Goal: Task Accomplishment & Management: Use online tool/utility

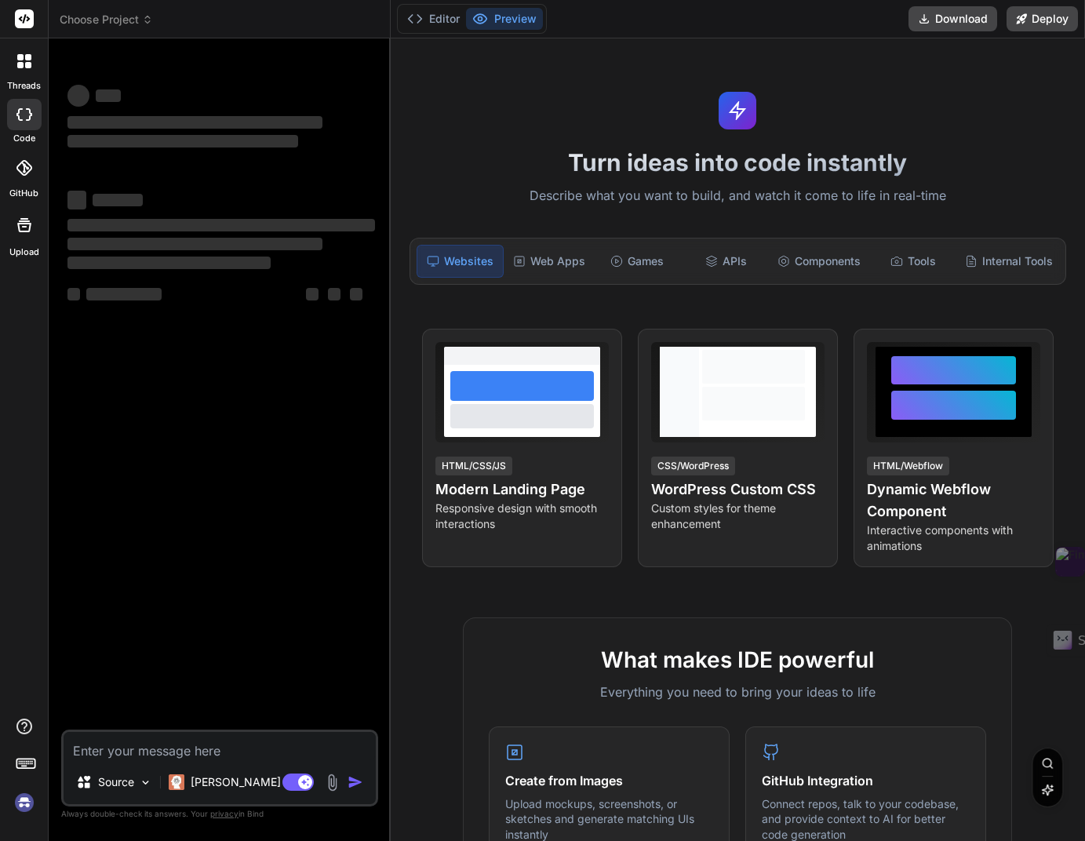
click at [25, 809] on img at bounding box center [24, 802] width 27 height 27
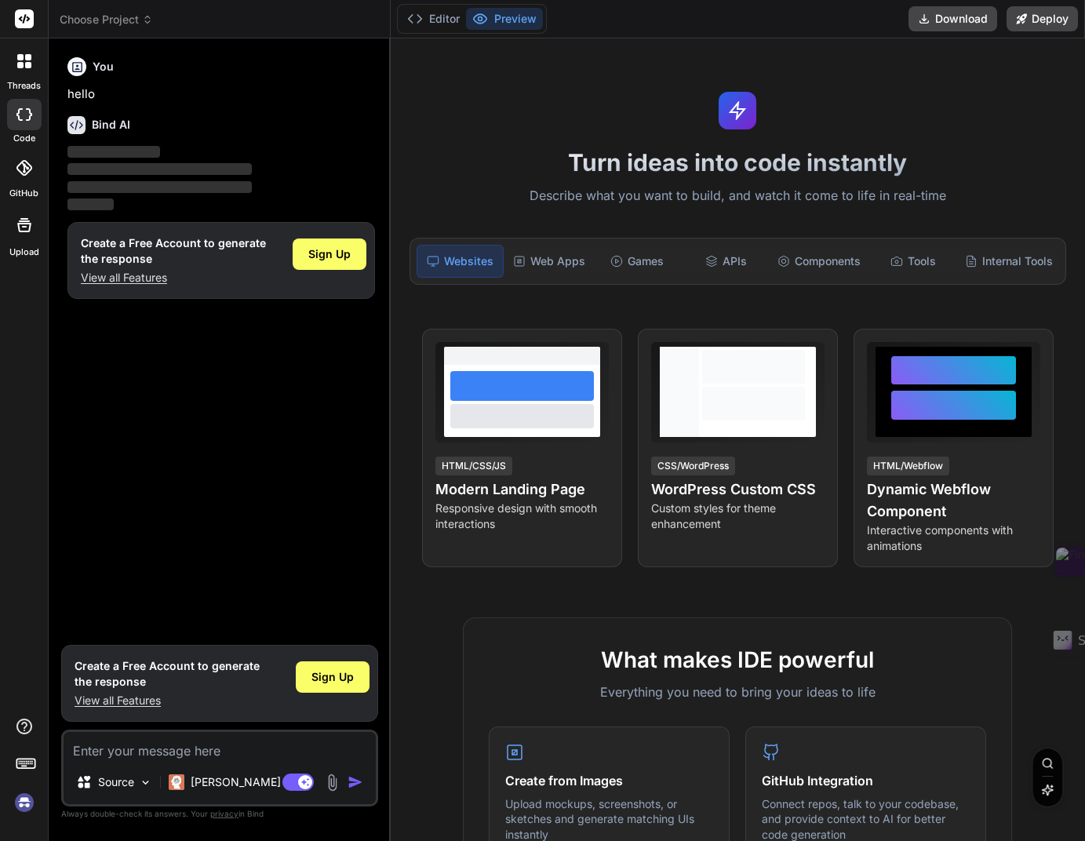
click at [27, 803] on img at bounding box center [24, 802] width 27 height 27
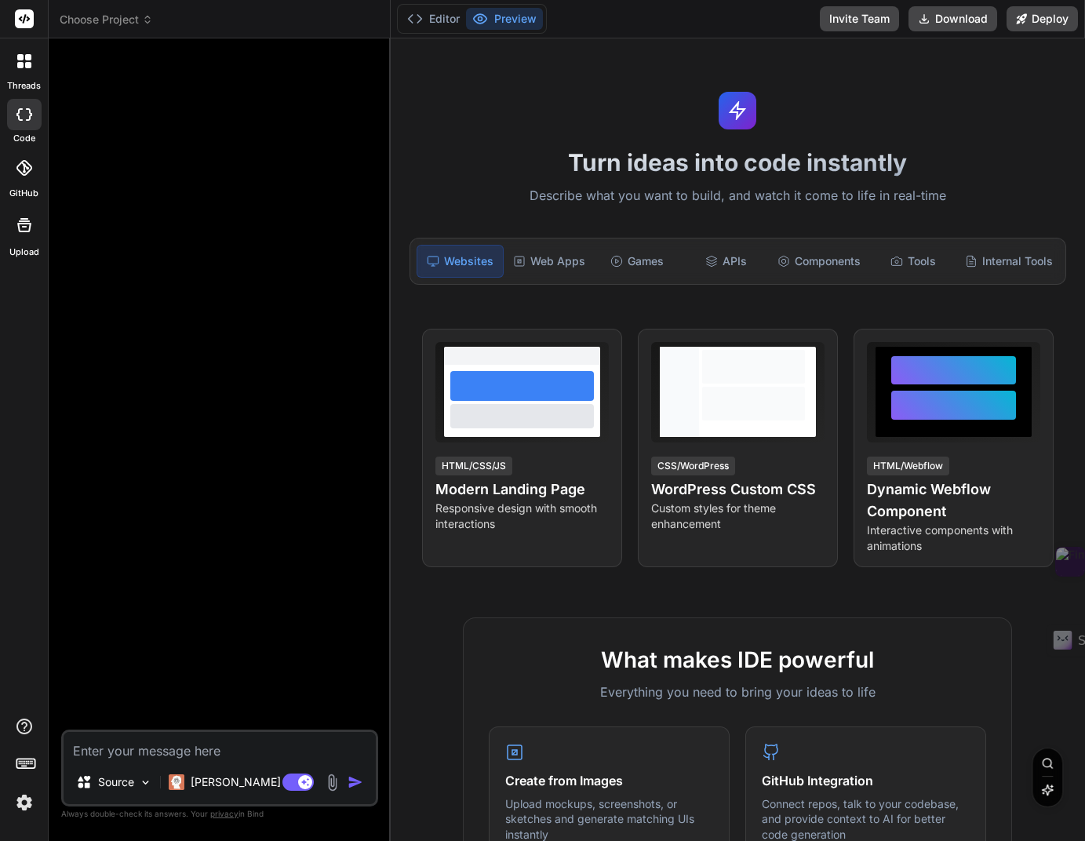
click at [27, 806] on img at bounding box center [24, 802] width 27 height 27
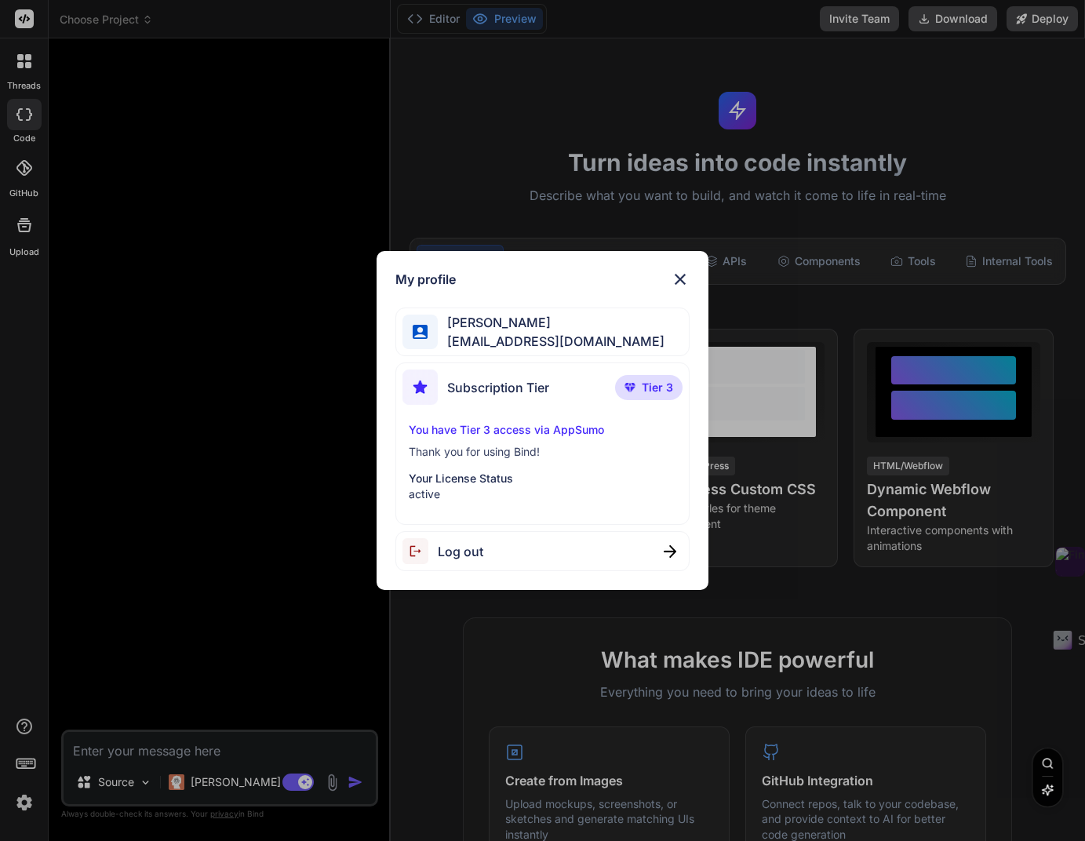
click at [546, 432] on p "You have Tier 3 access via AppSumo" at bounding box center [543, 430] width 268 height 16
click at [570, 432] on p "You have Tier 3 access via AppSumo" at bounding box center [543, 430] width 268 height 16
click at [515, 431] on p "You have Tier 3 access via AppSumo" at bounding box center [543, 430] width 268 height 16
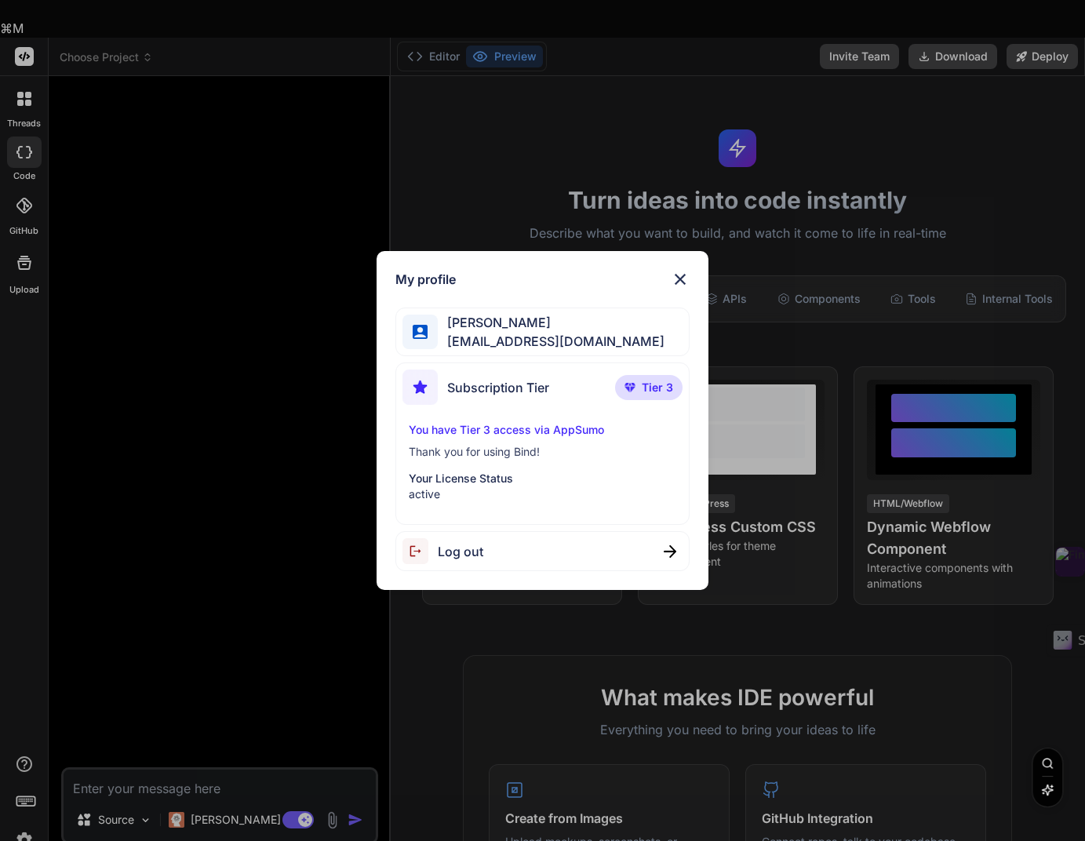
click at [655, 392] on span "Tier 3" at bounding box center [657, 388] width 31 height 16
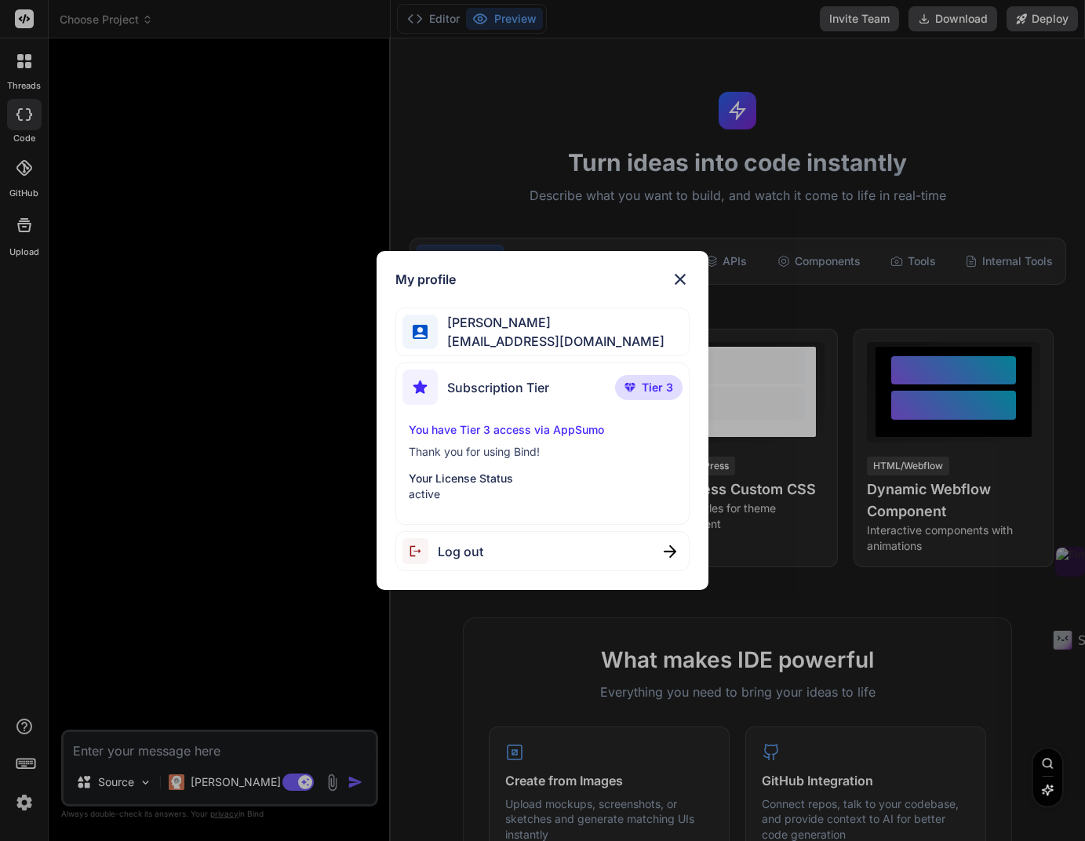
click at [655, 392] on span "Tier 3" at bounding box center [657, 388] width 31 height 16
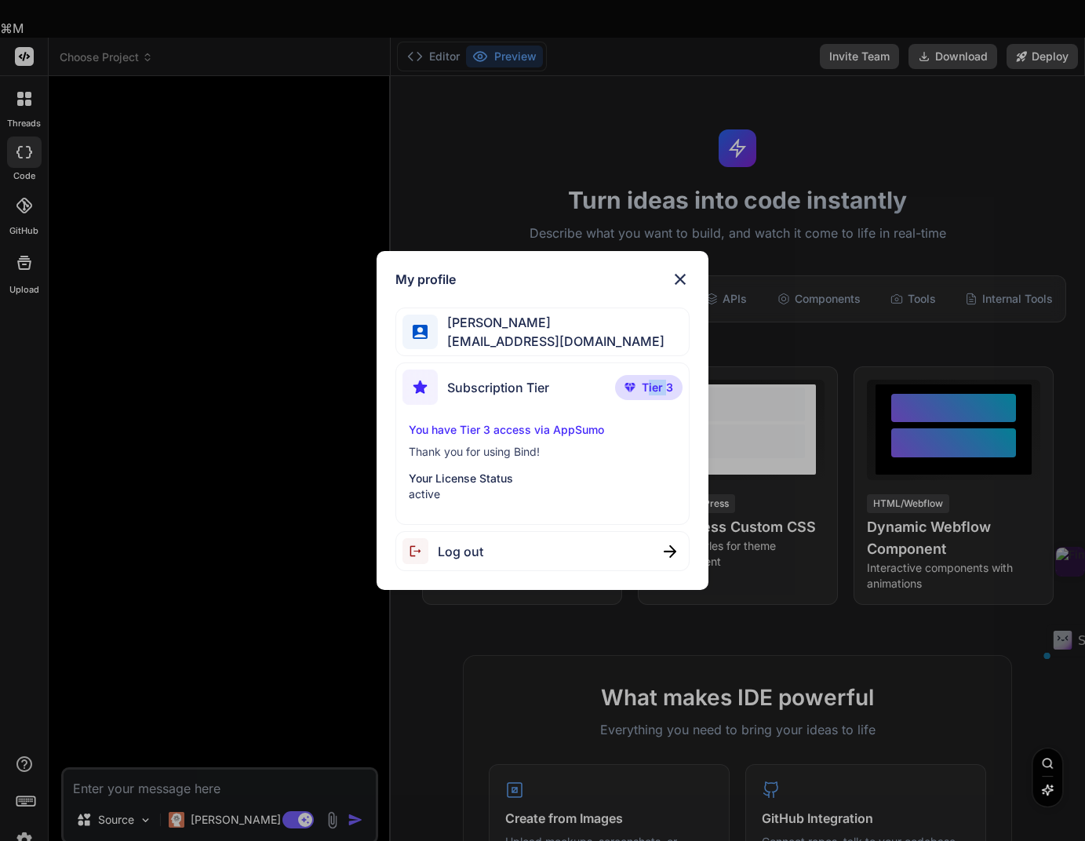
drag, startPoint x: 655, startPoint y: 392, endPoint x: 576, endPoint y: 408, distance: 80.9
click at [654, 392] on span "Tier 3" at bounding box center [657, 388] width 31 height 16
click at [570, 432] on p "You have Tier 3 access via AppSumo" at bounding box center [543, 430] width 268 height 16
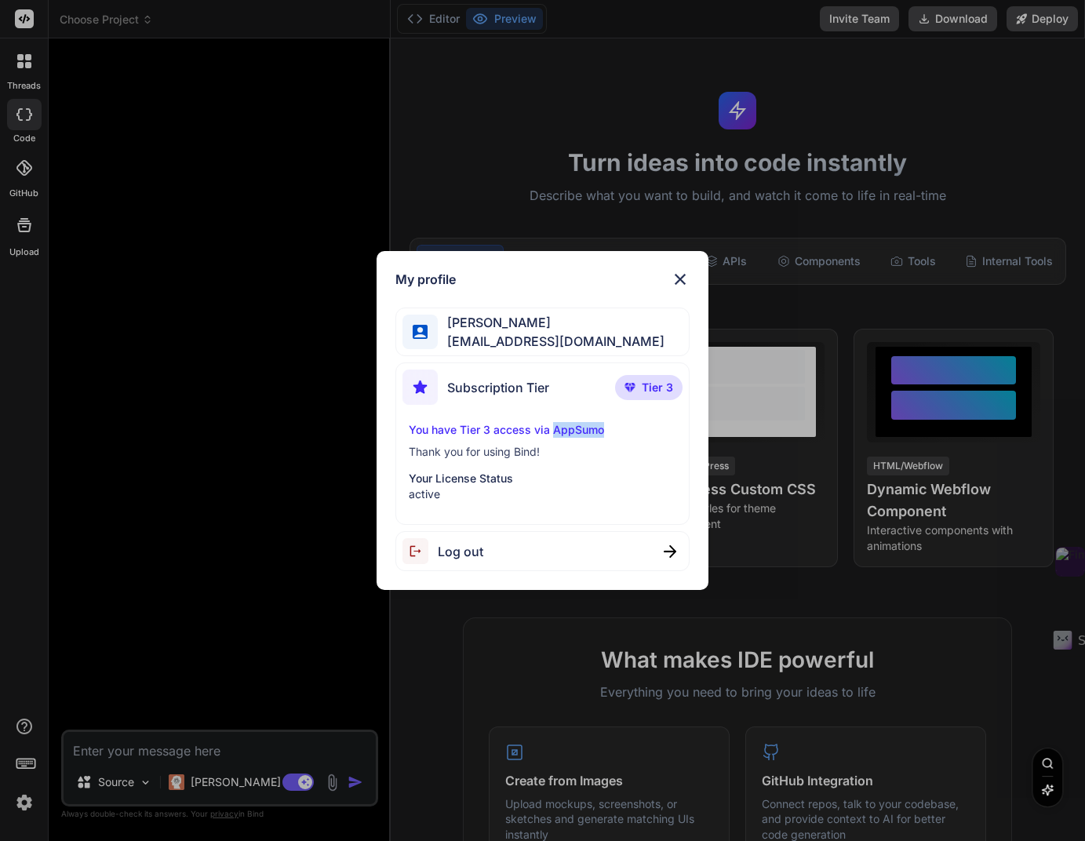
click at [570, 432] on p "You have Tier 3 access via AppSumo" at bounding box center [543, 430] width 268 height 16
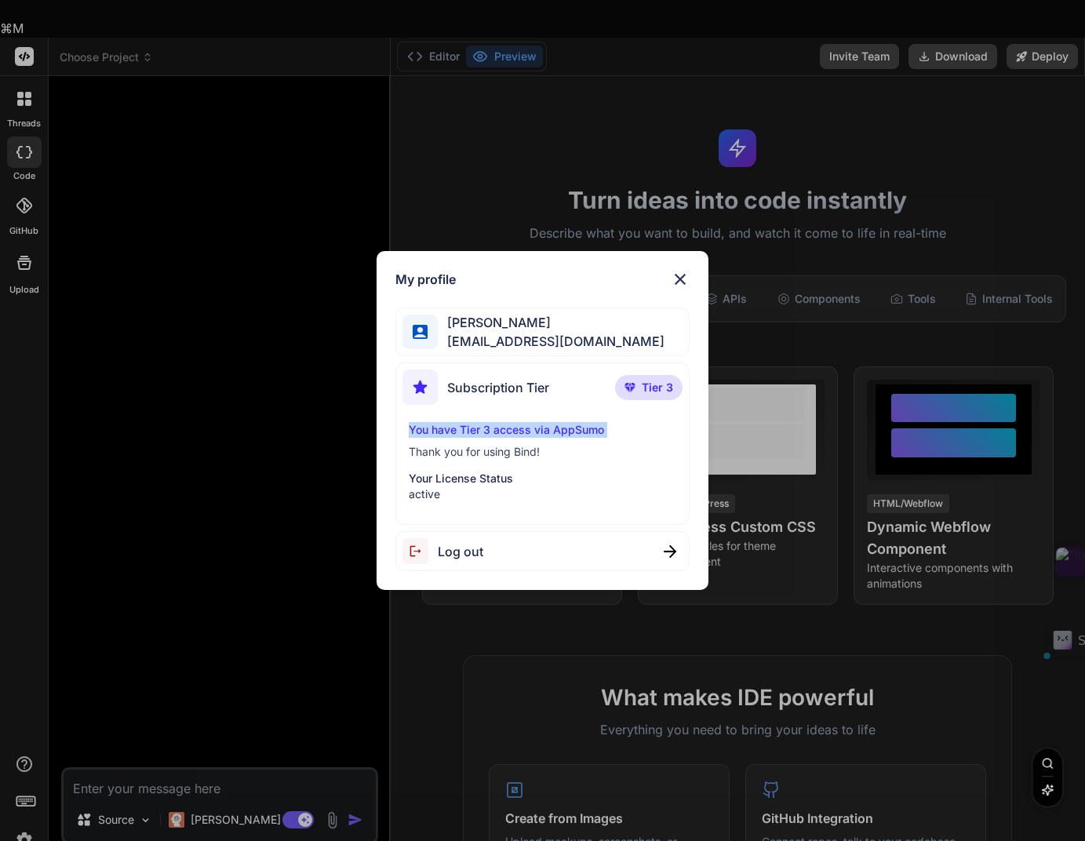
click at [570, 432] on p "You have Tier 3 access via AppSumo" at bounding box center [543, 430] width 268 height 16
drag, startPoint x: 570, startPoint y: 432, endPoint x: 619, endPoint y: 395, distance: 61.0
click at [570, 432] on p "You have Tier 3 access via AppSumo" at bounding box center [543, 430] width 268 height 16
click at [674, 275] on img at bounding box center [680, 279] width 19 height 19
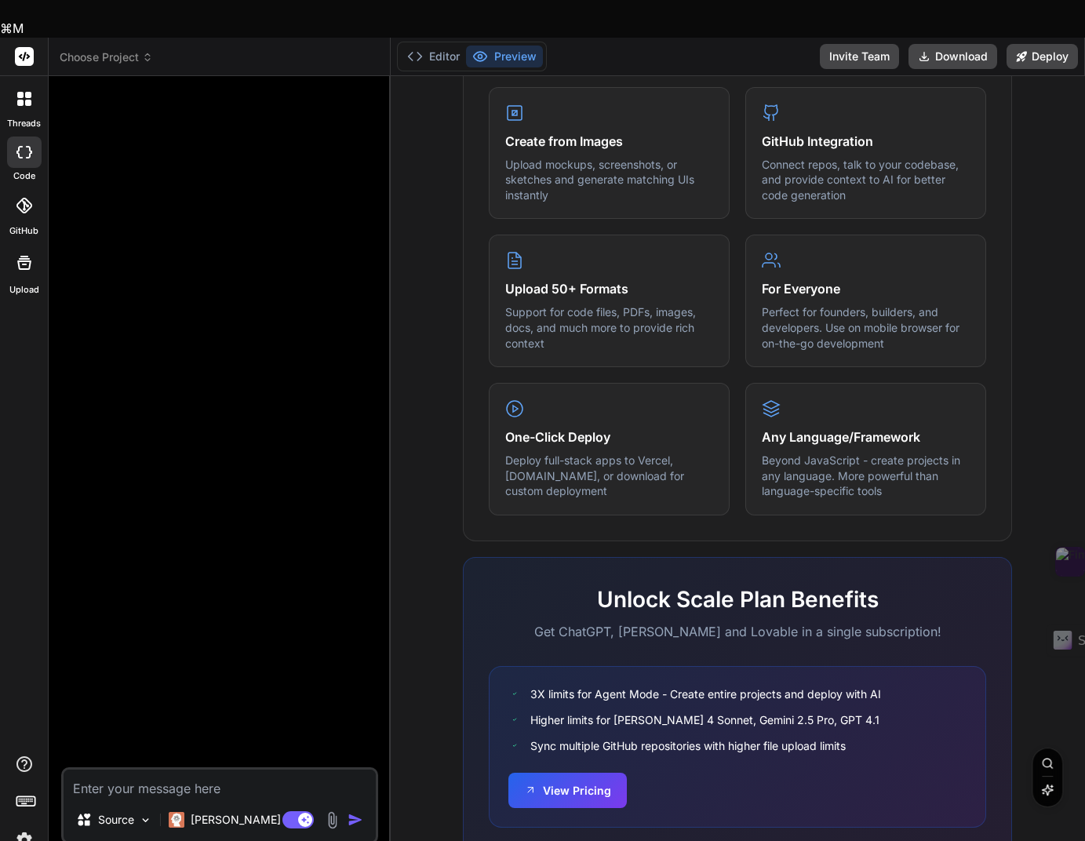
scroll to position [693, 0]
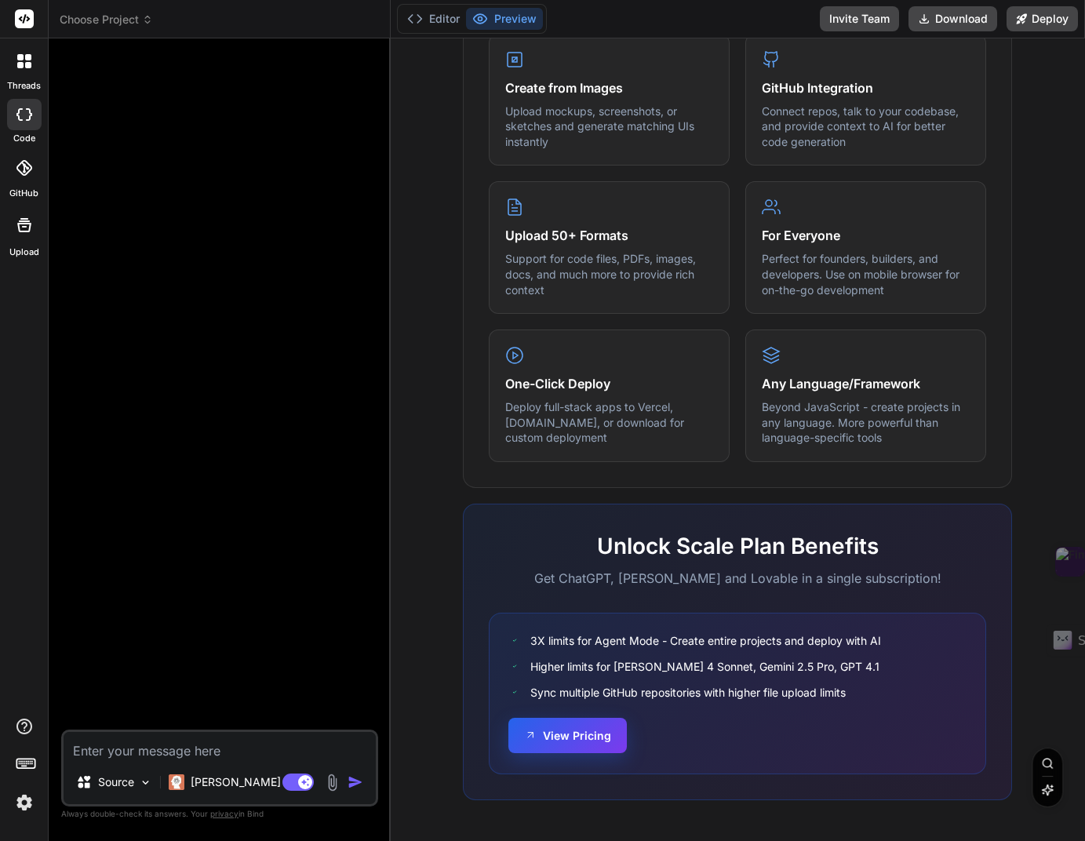
click at [596, 748] on button "View Pricing" at bounding box center [567, 735] width 118 height 35
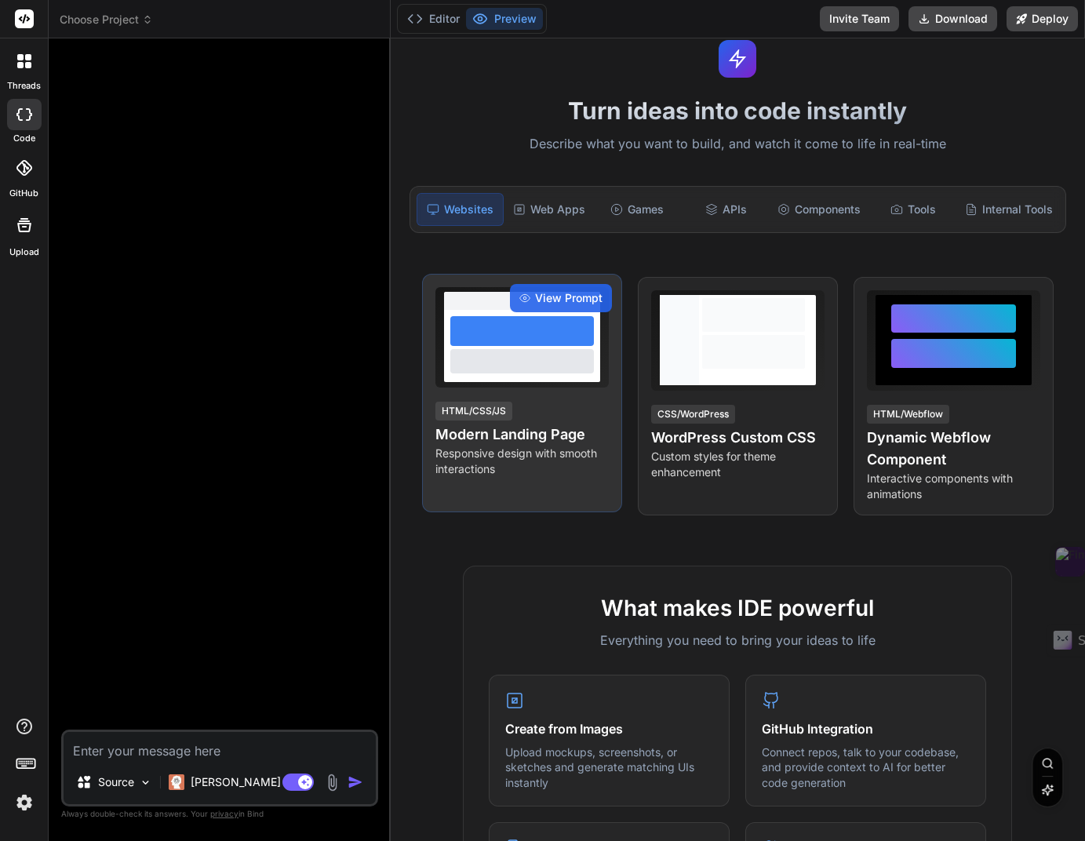
scroll to position [0, 0]
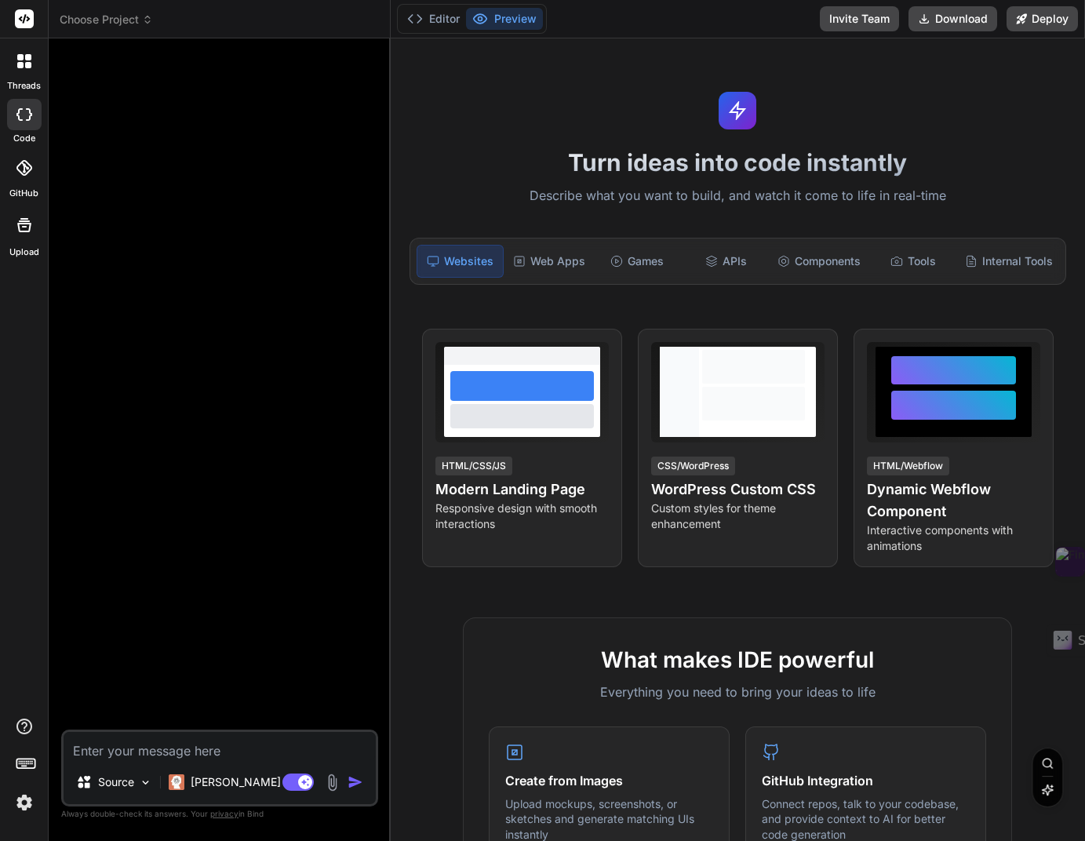
click at [27, 122] on div at bounding box center [24, 114] width 35 height 31
click at [24, 68] on div at bounding box center [24, 61] width 33 height 33
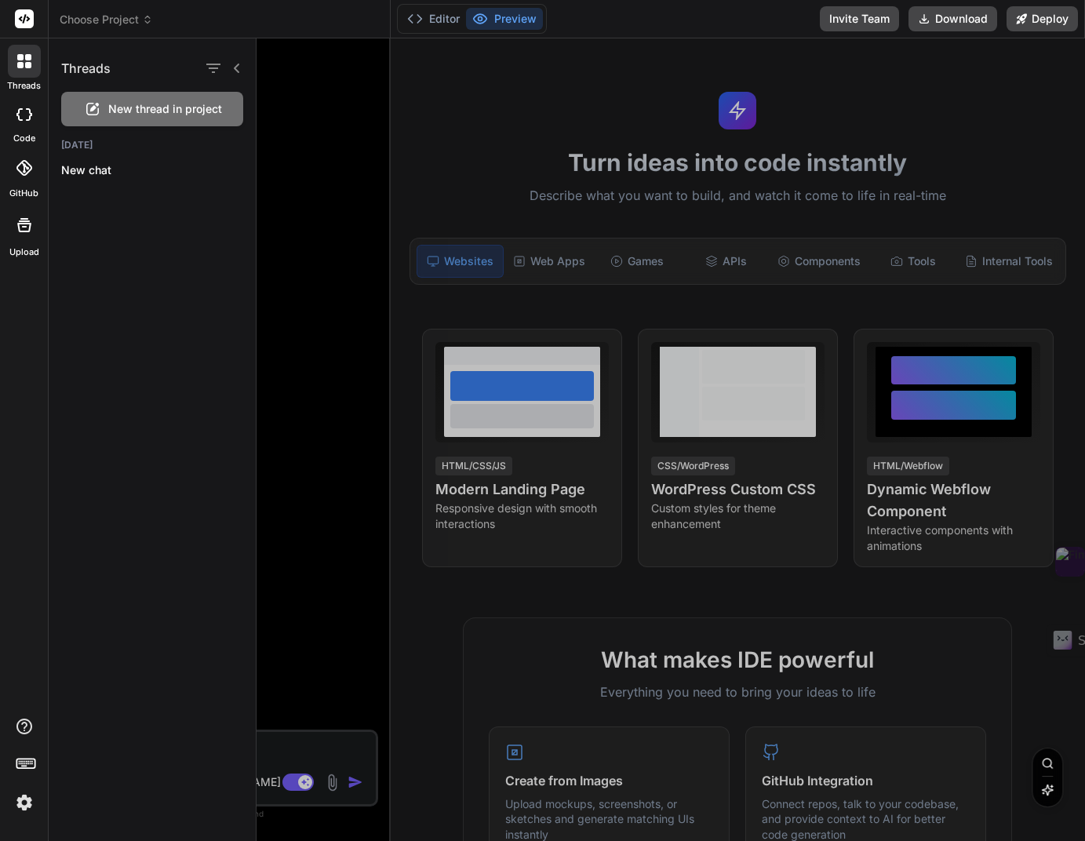
click at [24, 68] on div at bounding box center [24, 61] width 33 height 33
drag, startPoint x: 291, startPoint y: 279, endPoint x: 149, endPoint y: 536, distance: 293.9
click at [290, 279] on div at bounding box center [671, 439] width 829 height 803
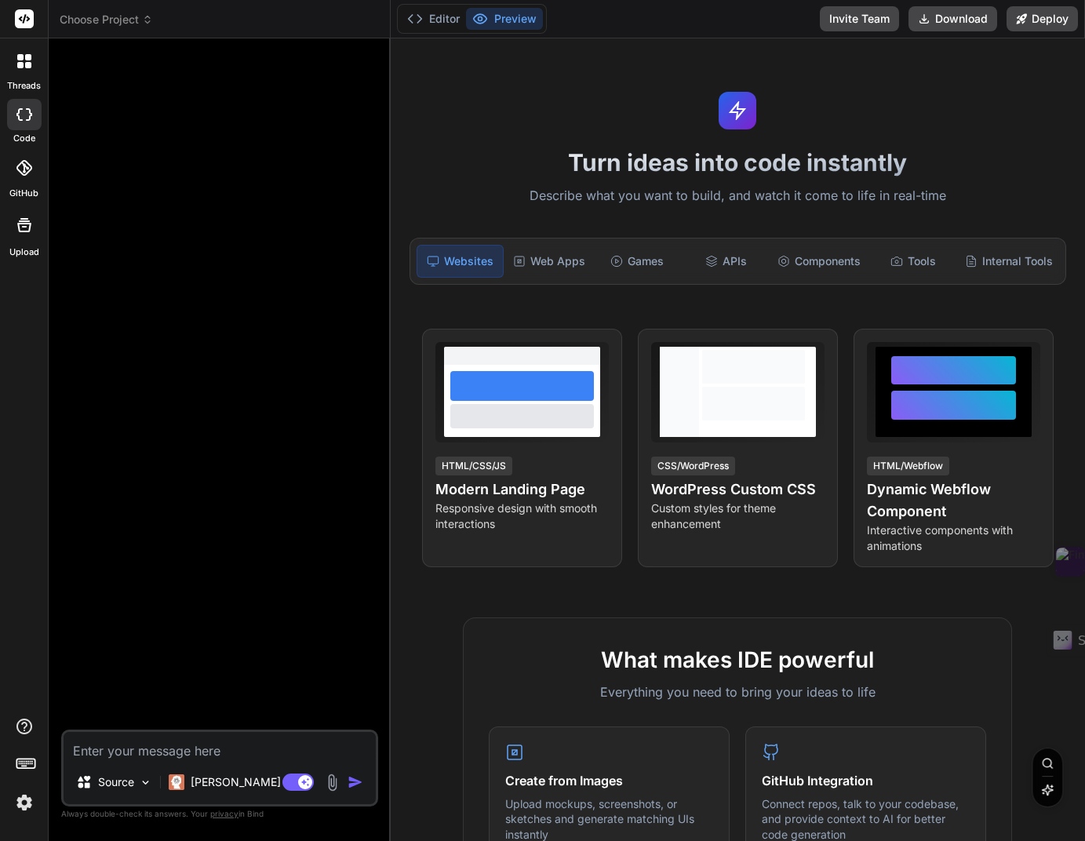
click at [21, 807] on img at bounding box center [24, 802] width 27 height 27
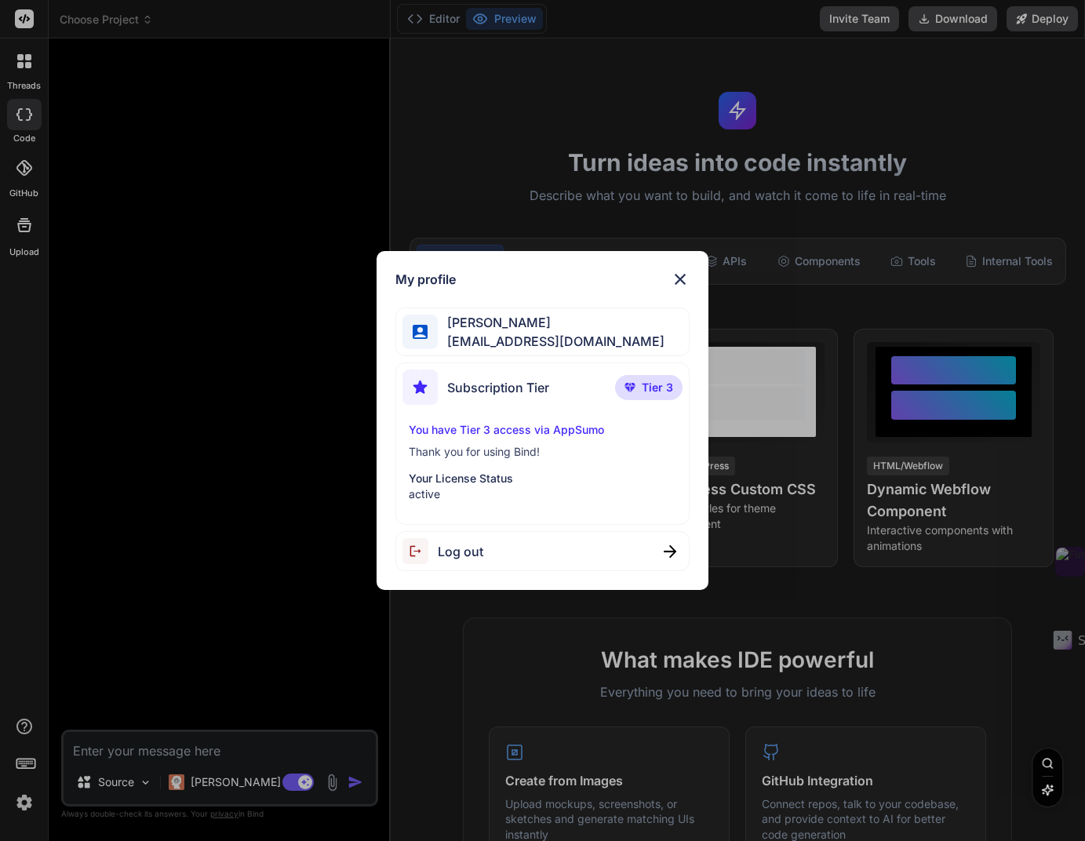
drag, startPoint x: 681, startPoint y: 273, endPoint x: 606, endPoint y: 388, distance: 137.8
click at [680, 275] on img at bounding box center [680, 279] width 19 height 19
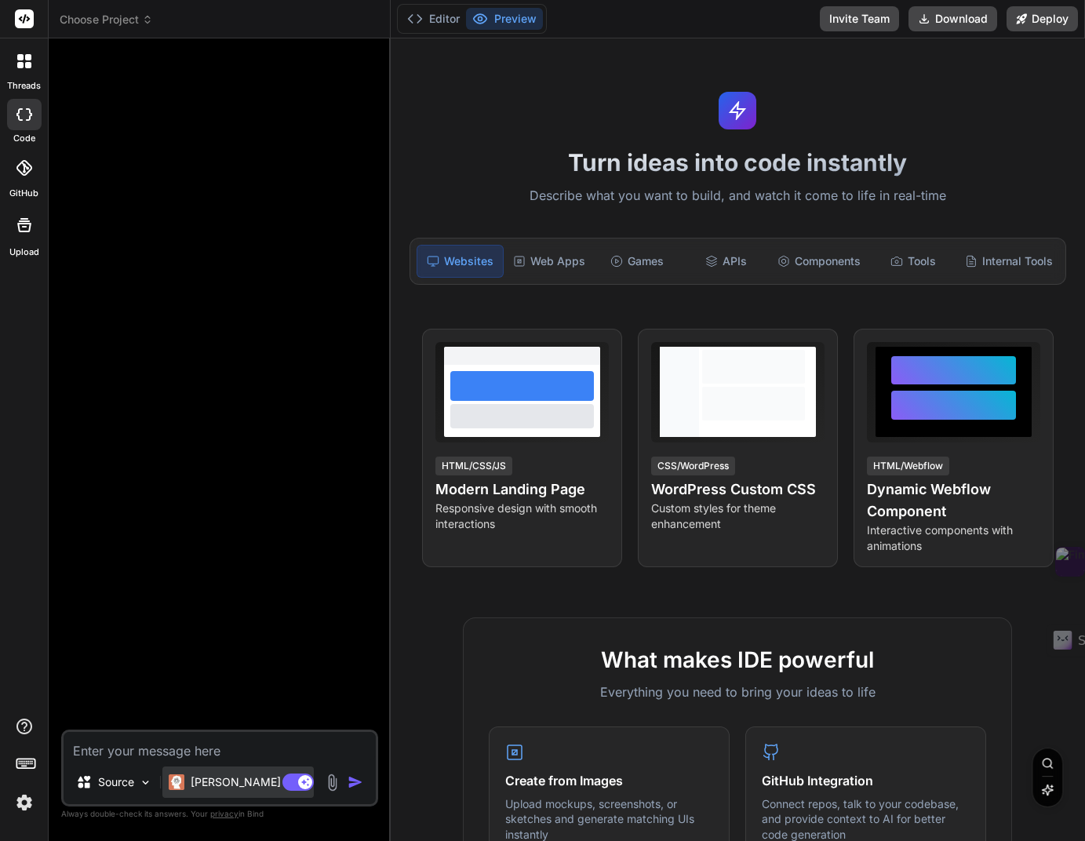
click at [237, 781] on p "[PERSON_NAME] 4 S.." at bounding box center [249, 782] width 117 height 16
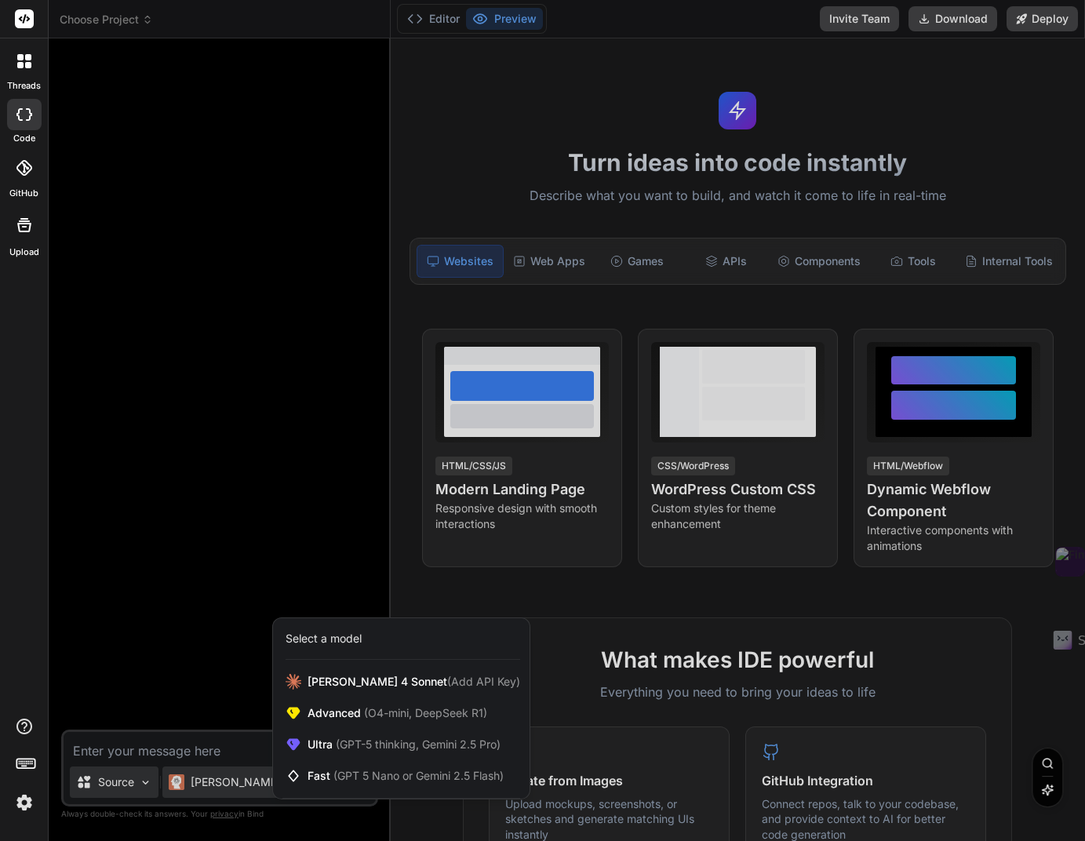
click at [141, 788] on div at bounding box center [542, 420] width 1085 height 841
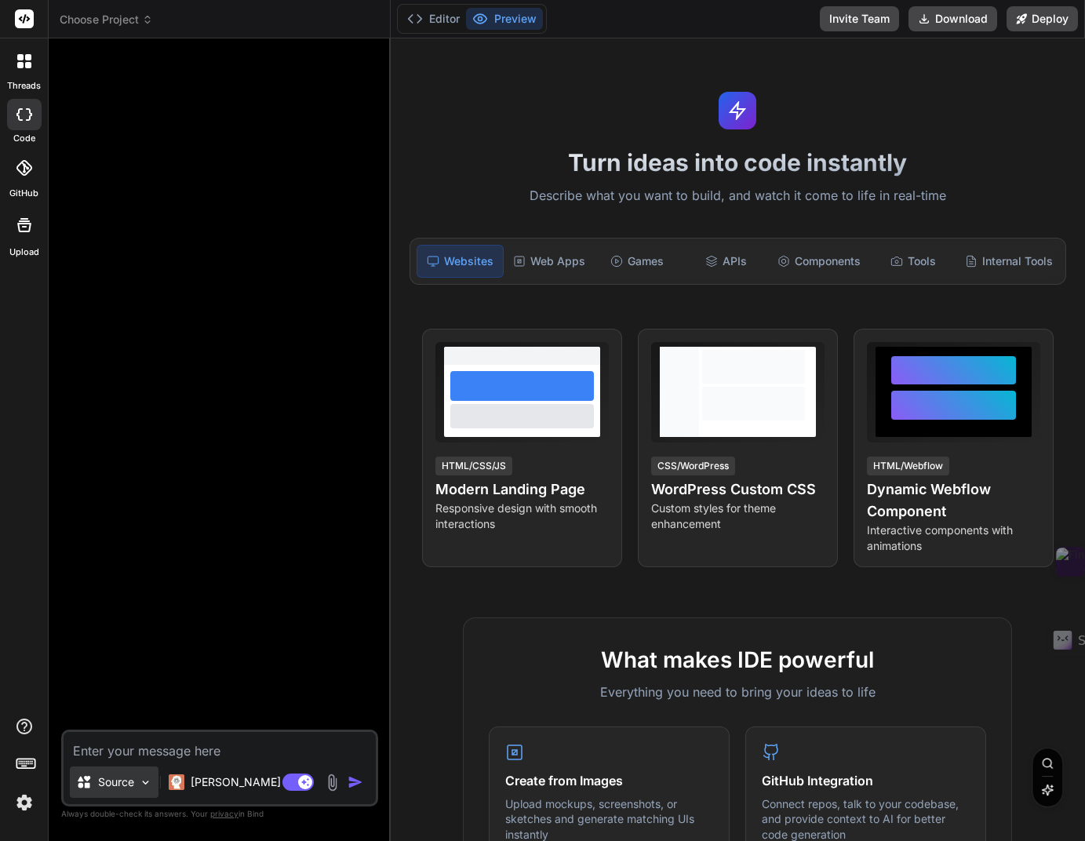
click at [144, 788] on img at bounding box center [145, 782] width 13 height 13
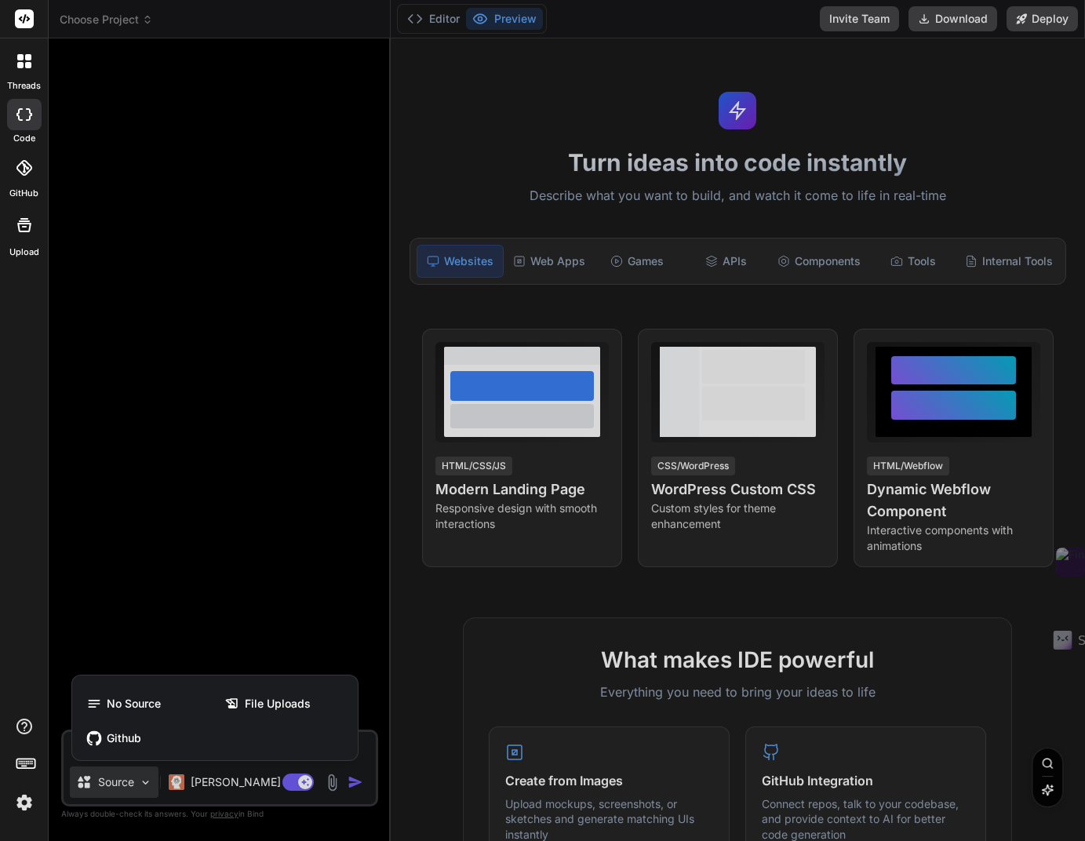
click at [224, 632] on div at bounding box center [542, 420] width 1085 height 841
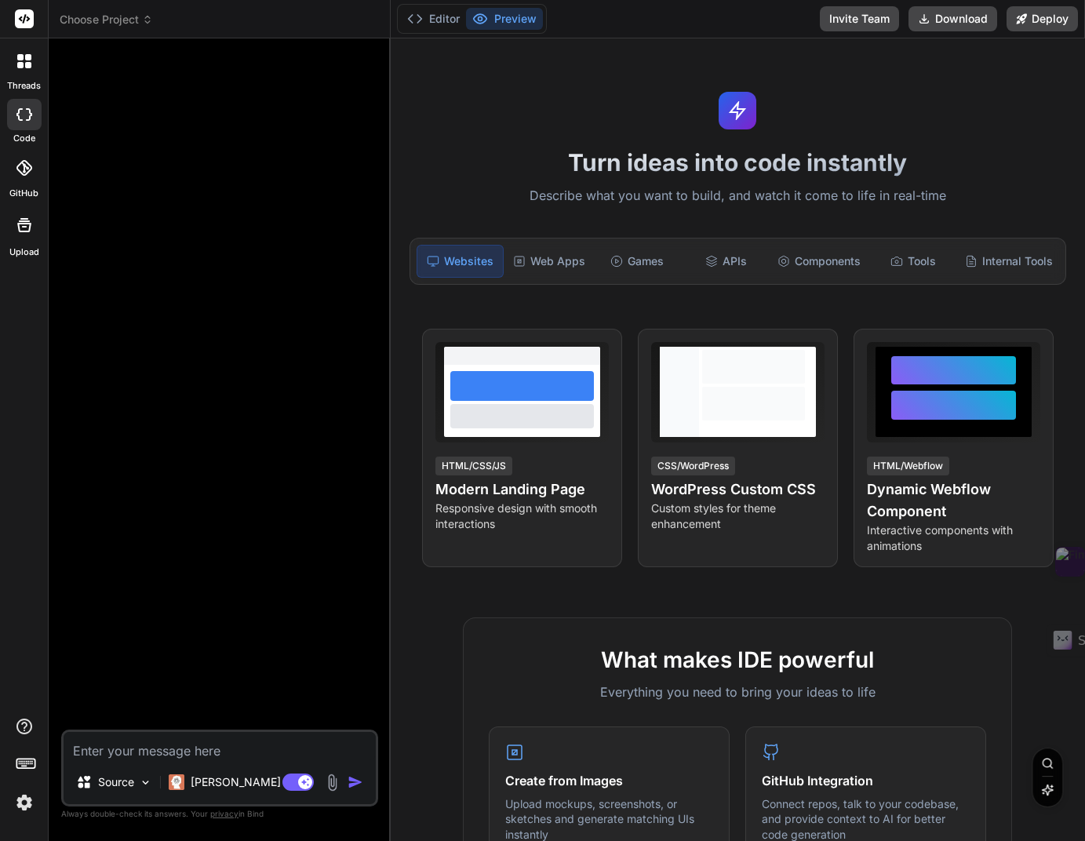
click at [21, 118] on icon at bounding box center [24, 114] width 16 height 13
click at [27, 808] on img at bounding box center [24, 802] width 27 height 27
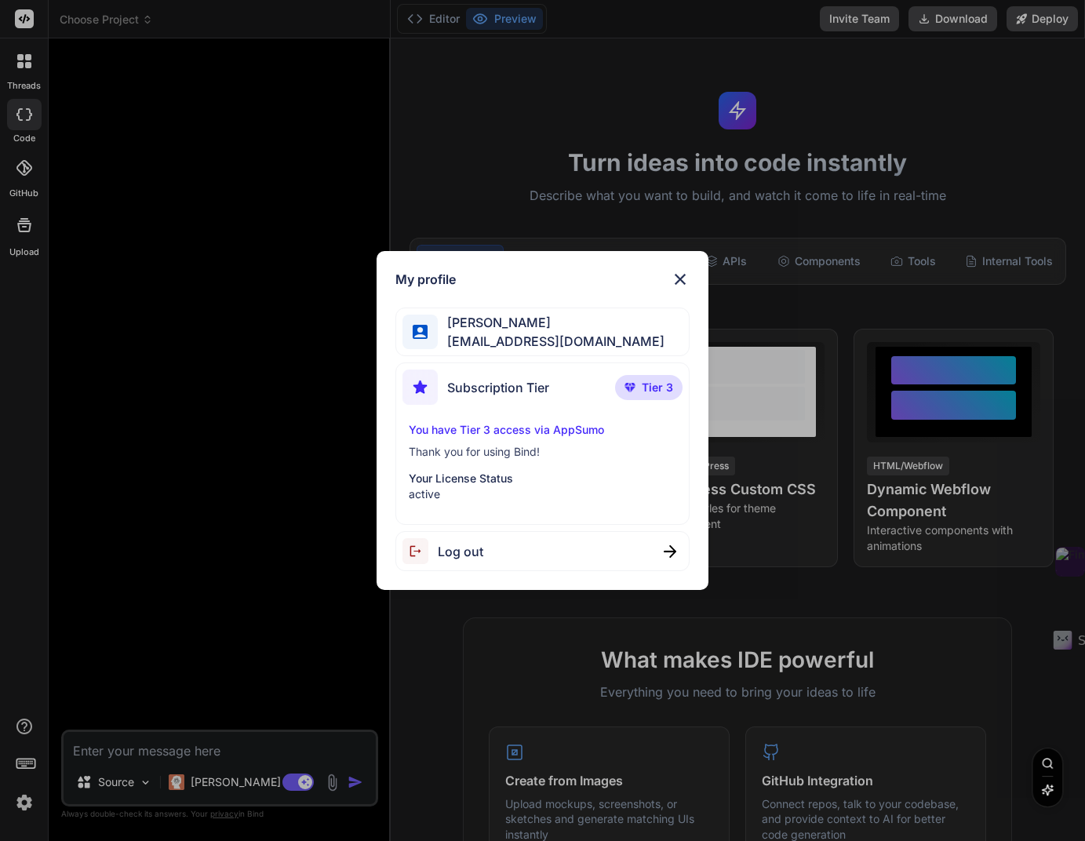
click at [684, 280] on img at bounding box center [680, 279] width 19 height 19
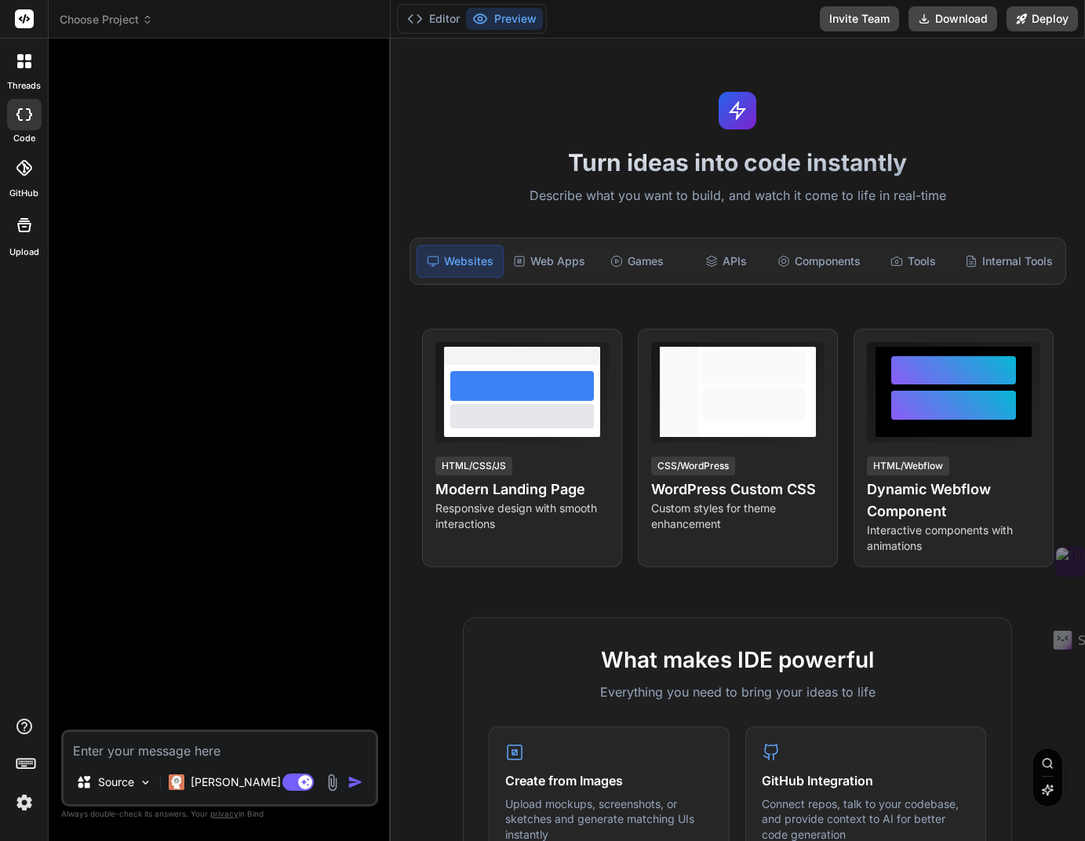
click at [20, 126] on div at bounding box center [24, 114] width 35 height 31
click at [22, 123] on div at bounding box center [24, 114] width 35 height 31
type textarea "x"
click at [430, 26] on button "Editor" at bounding box center [433, 19] width 65 height 22
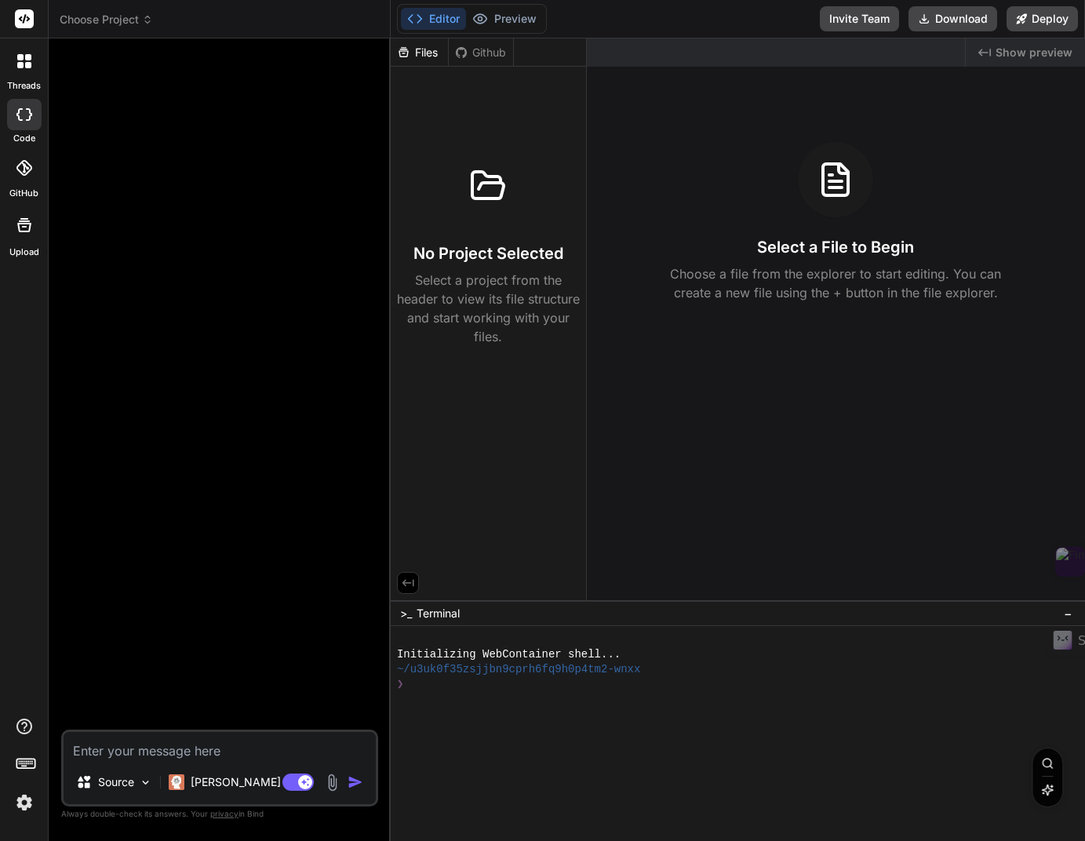
click at [96, 17] on span "Choose Project" at bounding box center [106, 20] width 93 height 16
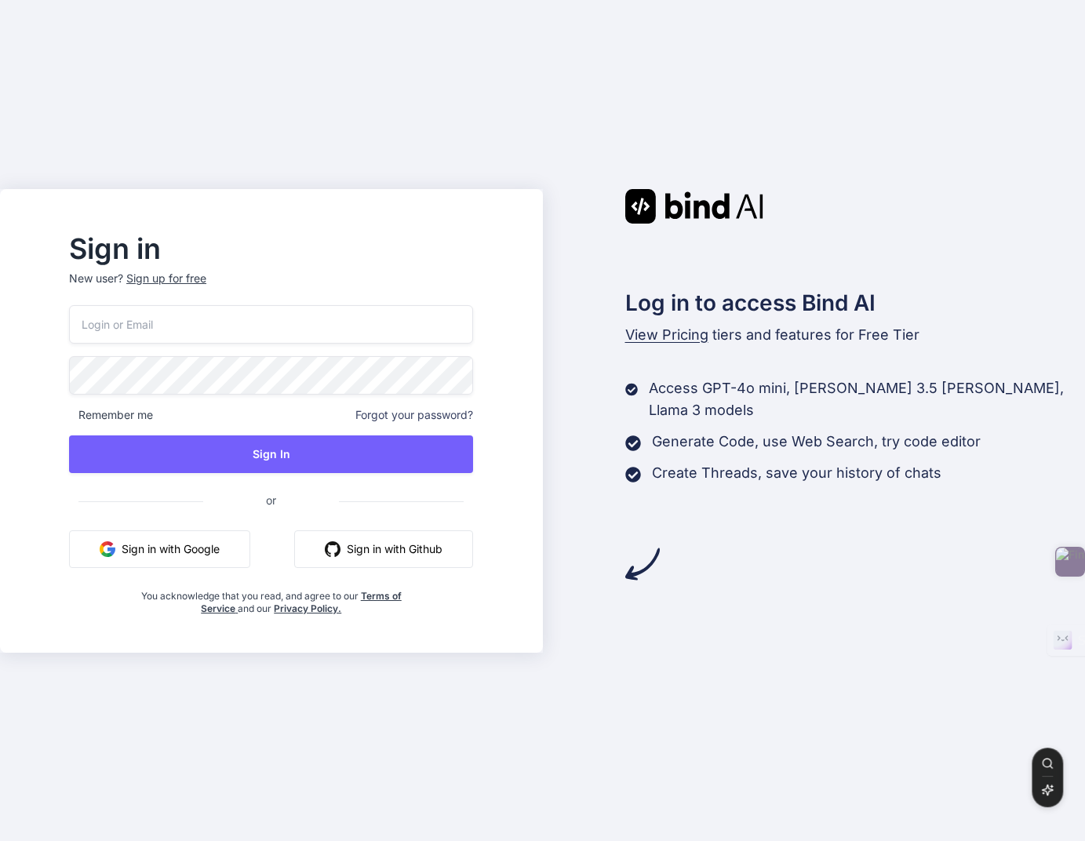
click at [212, 322] on input "email" at bounding box center [271, 324] width 404 height 38
type input "kennyduongth@gmail.com"
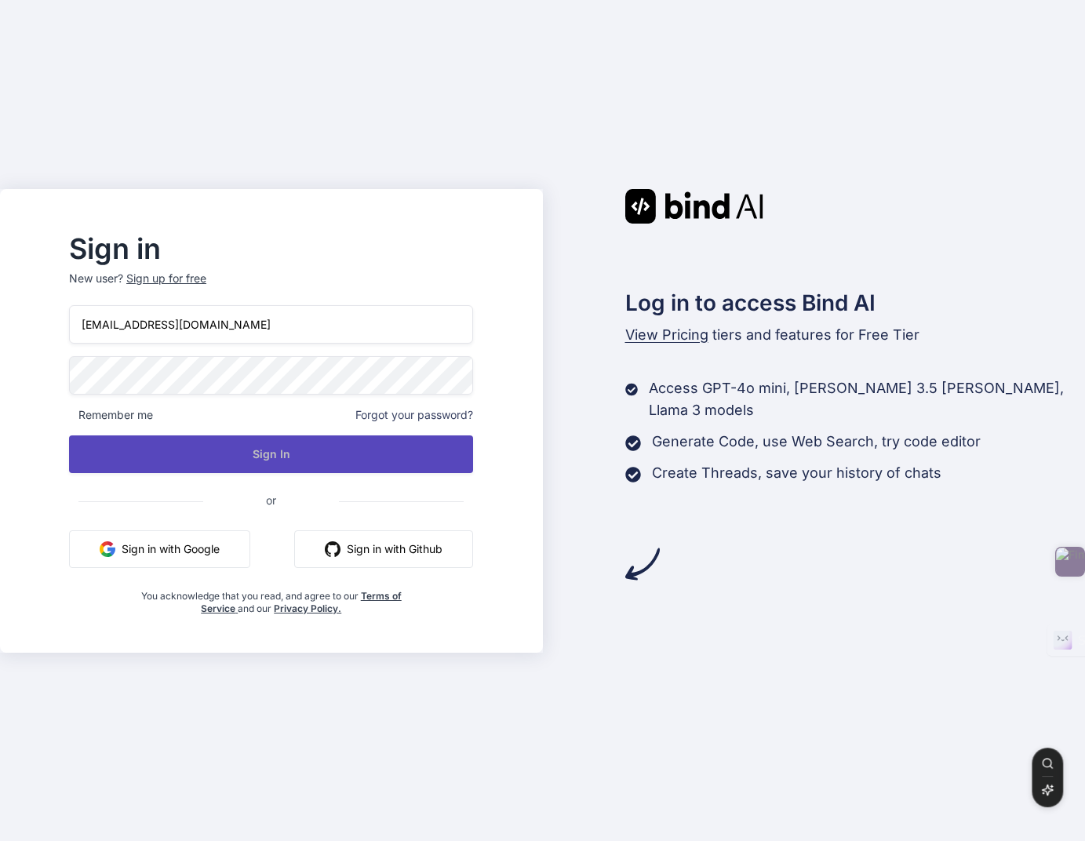
click at [281, 463] on button "Sign In" at bounding box center [271, 454] width 404 height 38
click at [287, 460] on button "Sign In" at bounding box center [271, 454] width 404 height 38
click at [289, 452] on button "Sign In" at bounding box center [271, 454] width 404 height 38
click at [264, 458] on button "Sign In" at bounding box center [271, 454] width 404 height 38
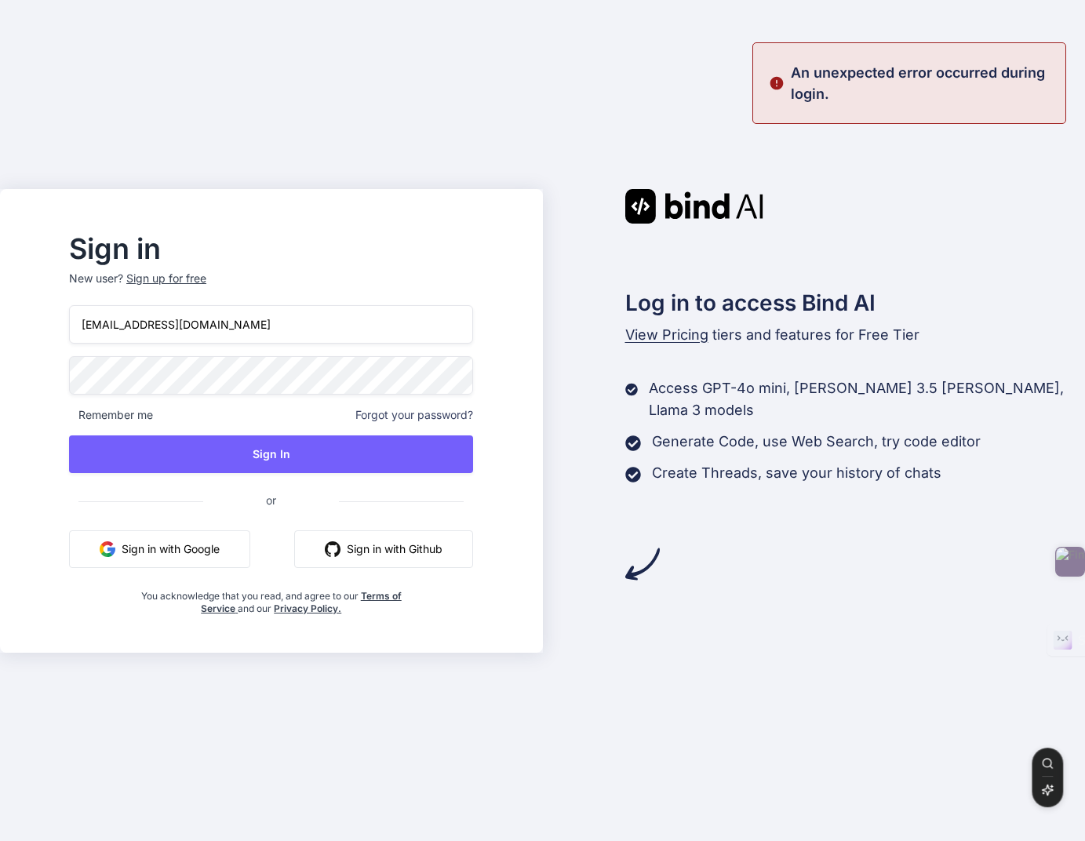
click at [403, 412] on span "Forgot your password?" at bounding box center [414, 415] width 118 height 16
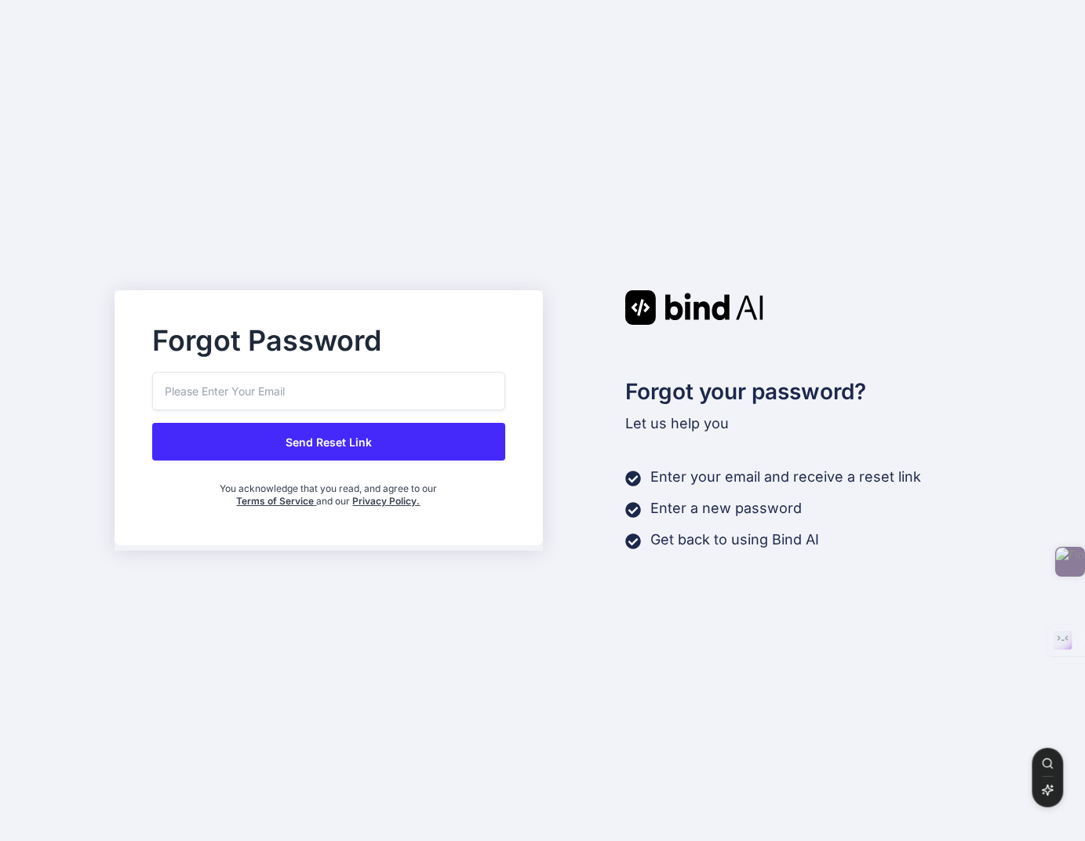
click at [423, 386] on input "email" at bounding box center [328, 391] width 353 height 38
type input "Kennyduongth@gmail.com"
click at [397, 446] on button "Send Reset Link" at bounding box center [328, 442] width 353 height 38
click at [360, 445] on button "Send Reset Link" at bounding box center [328, 442] width 353 height 38
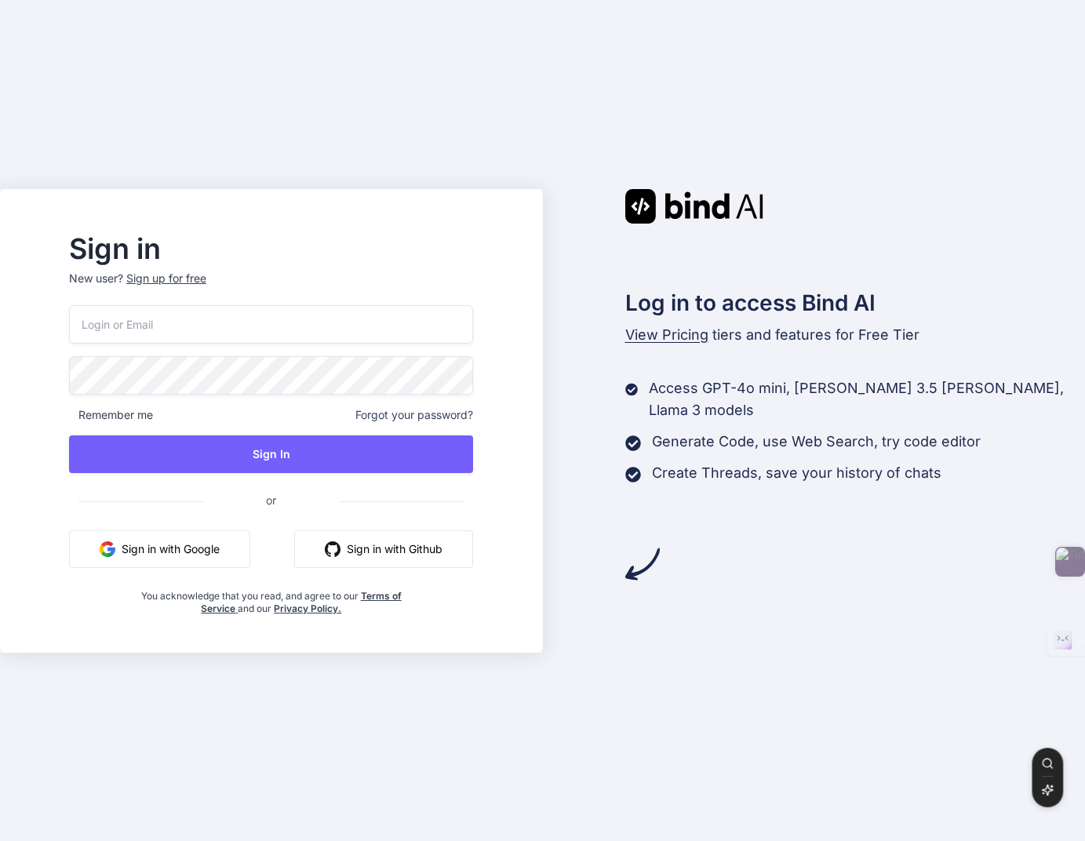
click at [219, 335] on input "email" at bounding box center [271, 324] width 404 height 38
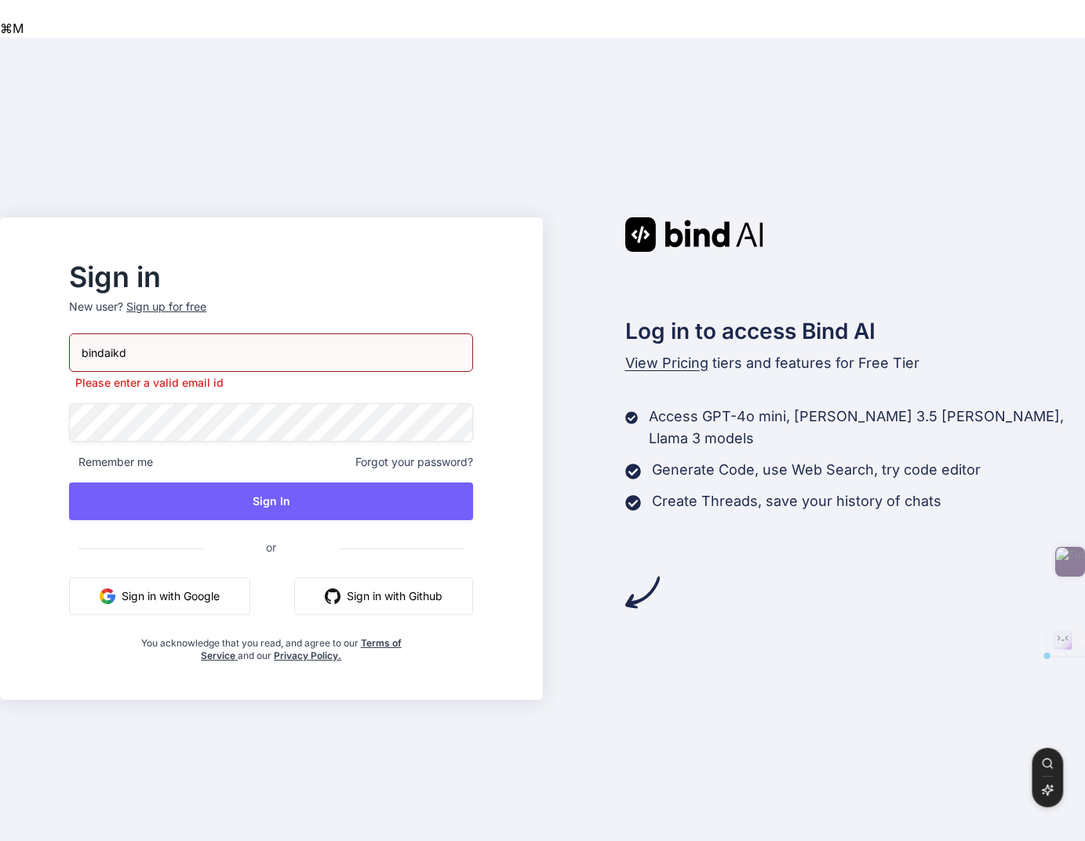
click at [112, 333] on input "bindaikd" at bounding box center [271, 352] width 404 height 38
paste input "@doorto.app"
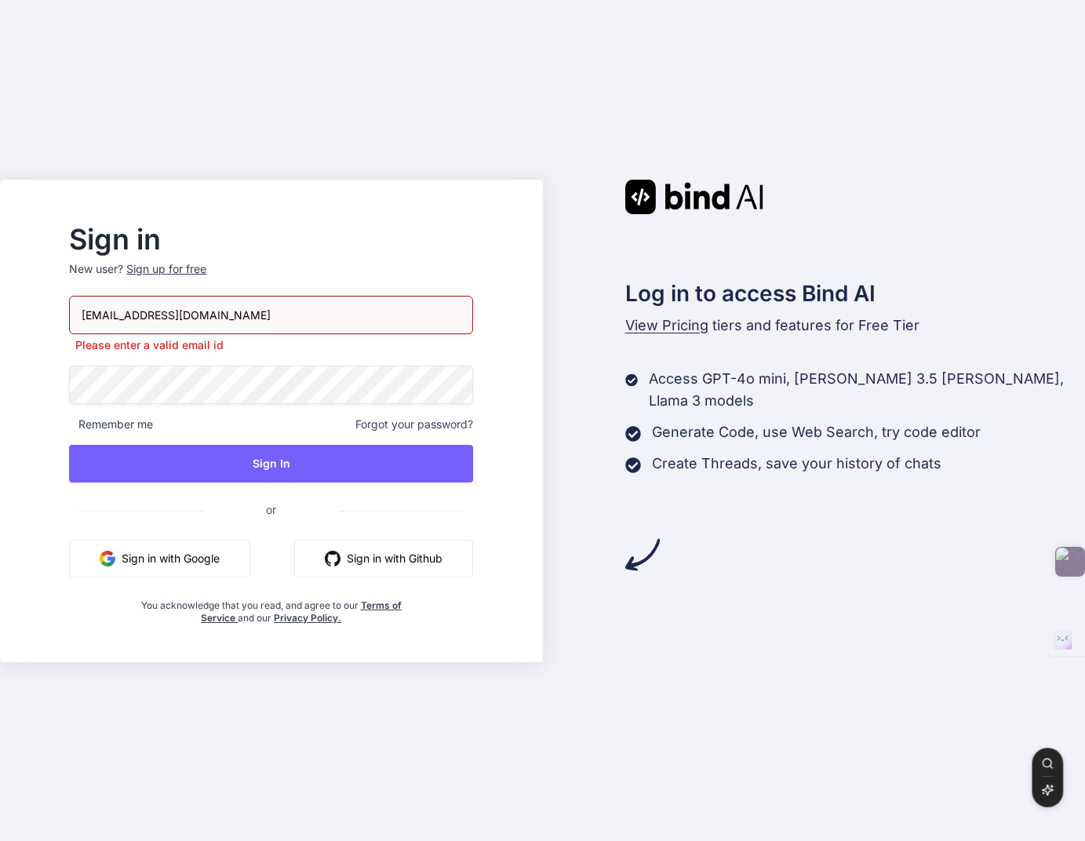
type input "bindaikd@doorto.app"
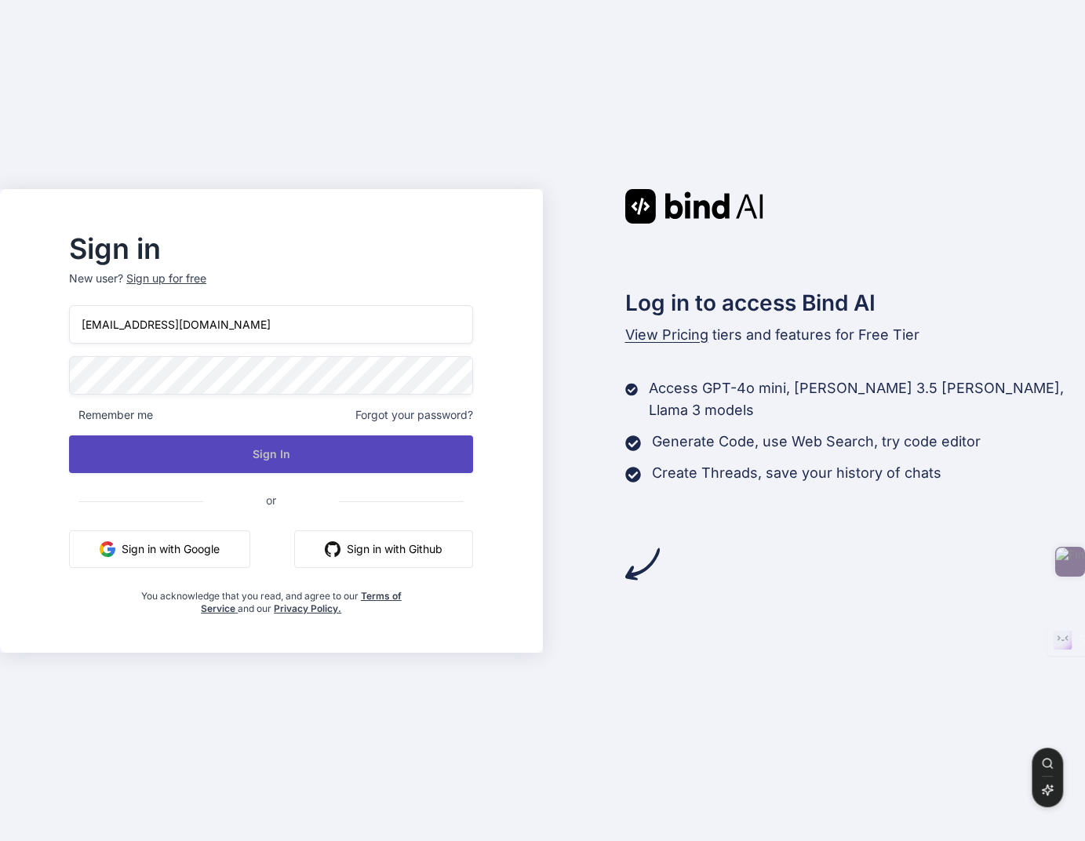
click at [273, 464] on button "Sign In" at bounding box center [271, 454] width 404 height 38
click at [328, 466] on button "Sign In" at bounding box center [271, 454] width 404 height 38
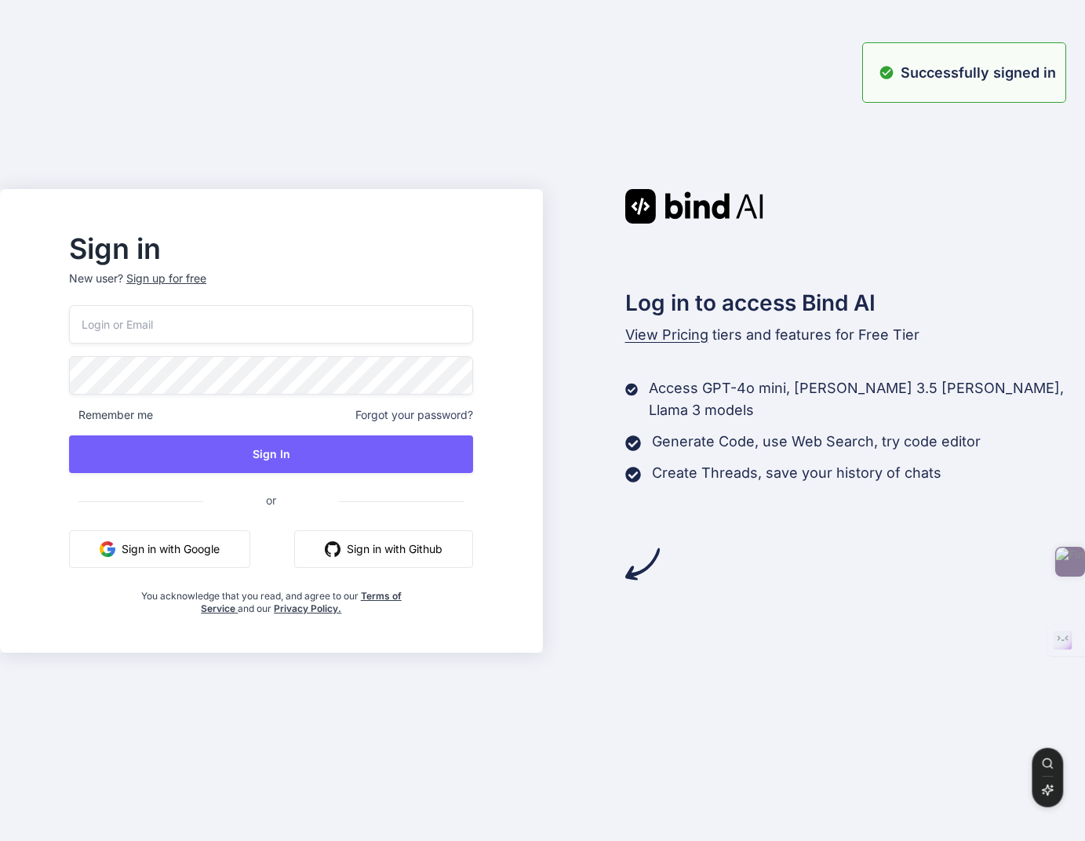
click at [194, 319] on input "email" at bounding box center [271, 324] width 404 height 38
paste input "bindaikd@doorto.app"
type input "bindaikd@doorto.app"
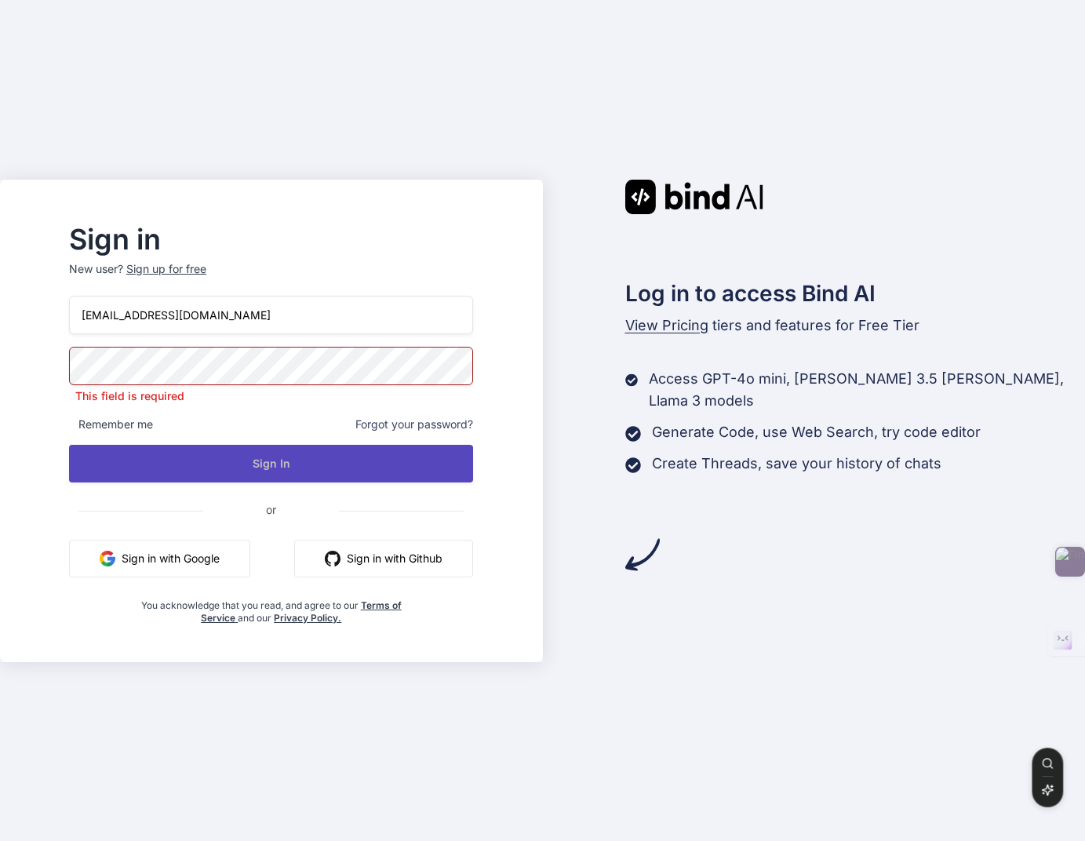
click at [446, 457] on button "Sign In" at bounding box center [271, 464] width 404 height 38
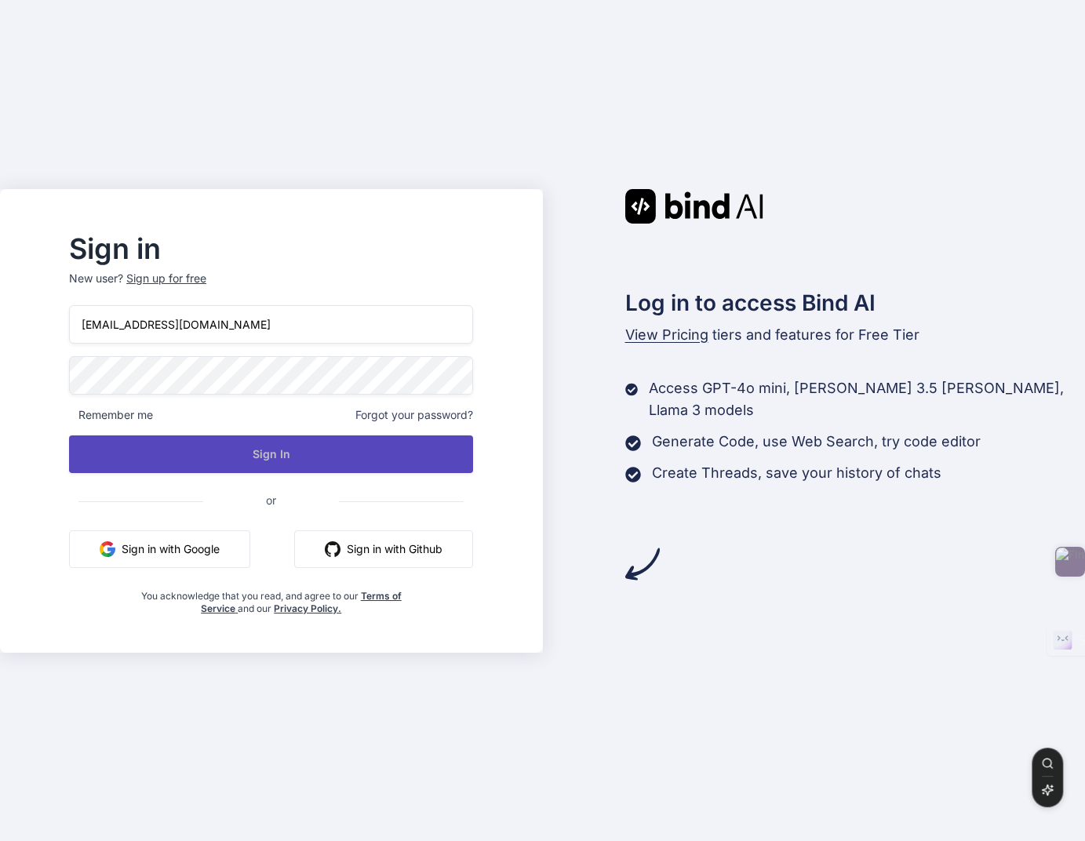
click at [366, 464] on button "Sign In" at bounding box center [271, 454] width 404 height 38
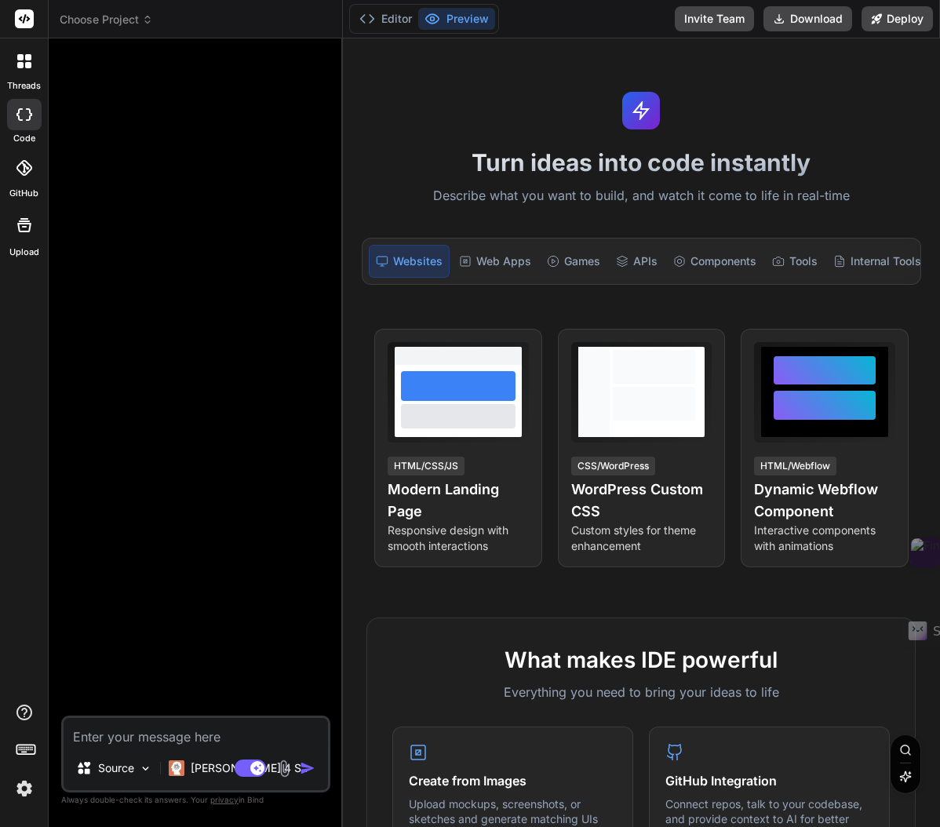
type textarea "x"
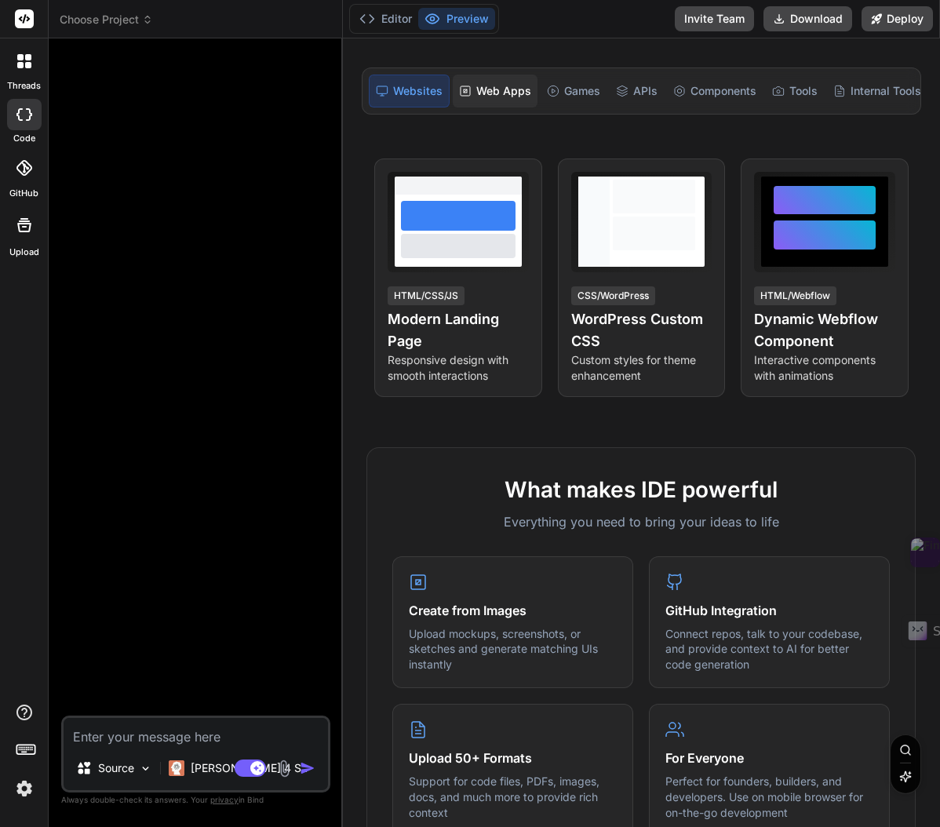
scroll to position [169, 0]
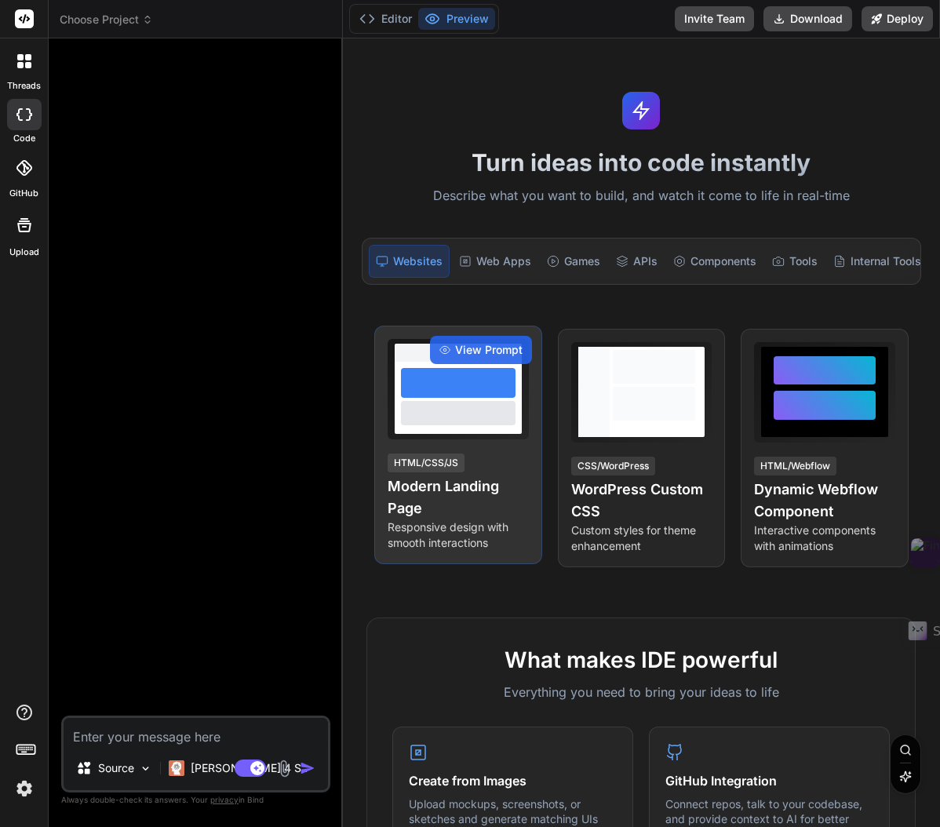
type textarea "x"
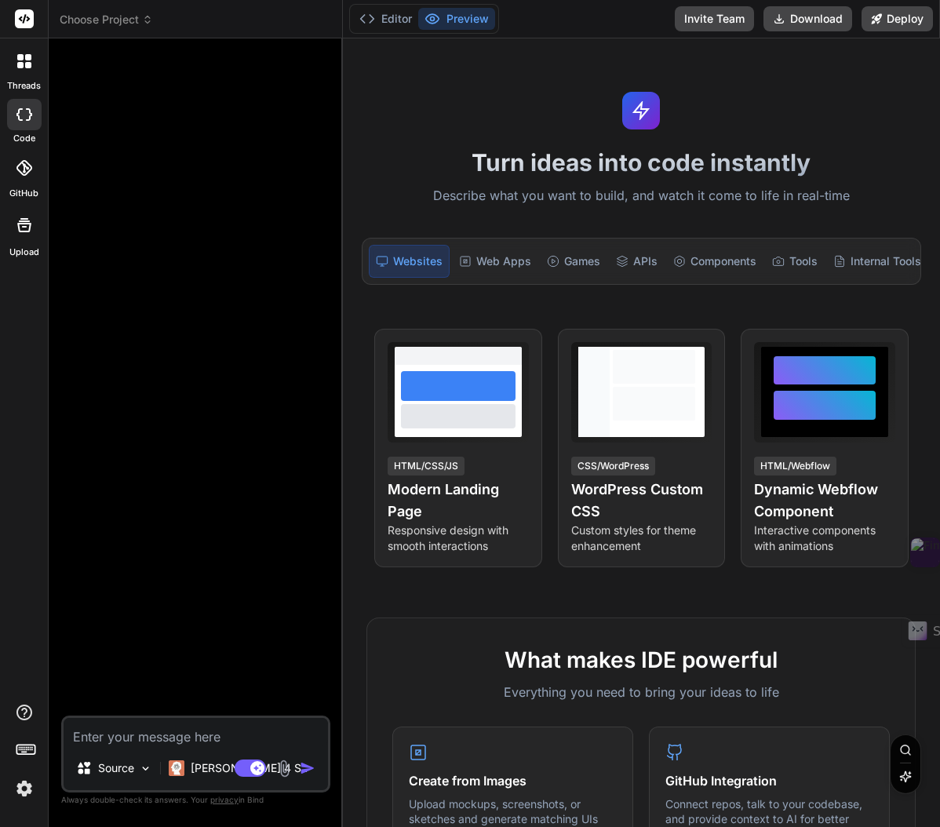
click at [25, 748] on icon at bounding box center [26, 749] width 22 height 22
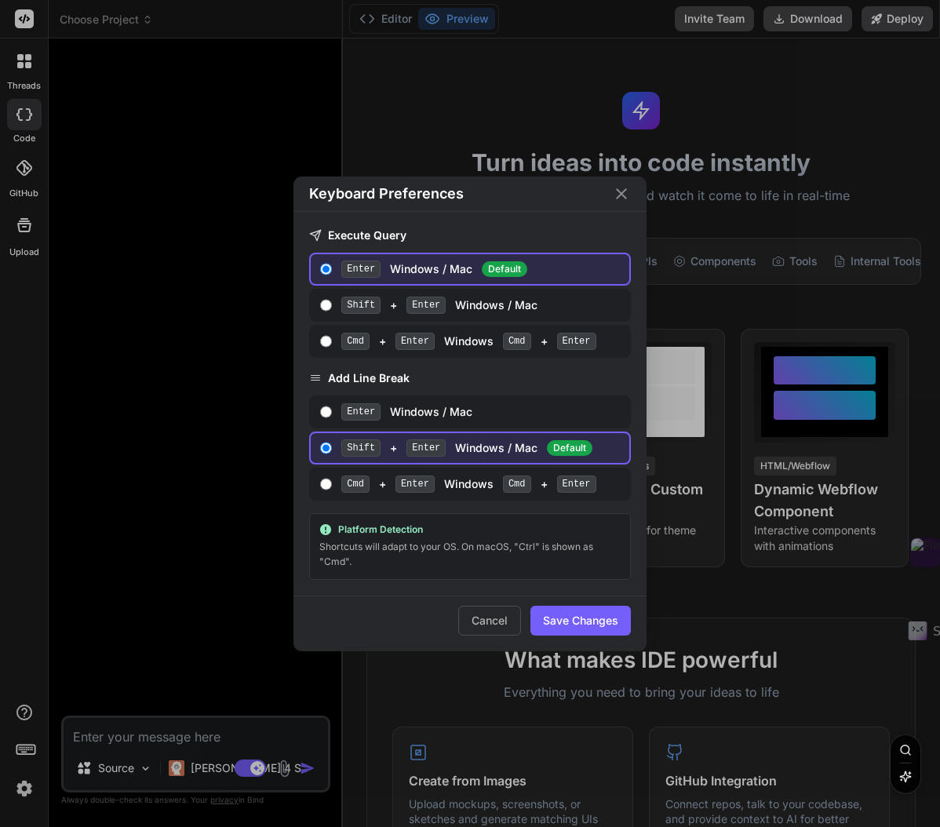
click at [25, 716] on div "Keyboard Preferences Execute Query Enter Windows / Mac Default Shift + Enter Wi…" at bounding box center [470, 413] width 940 height 827
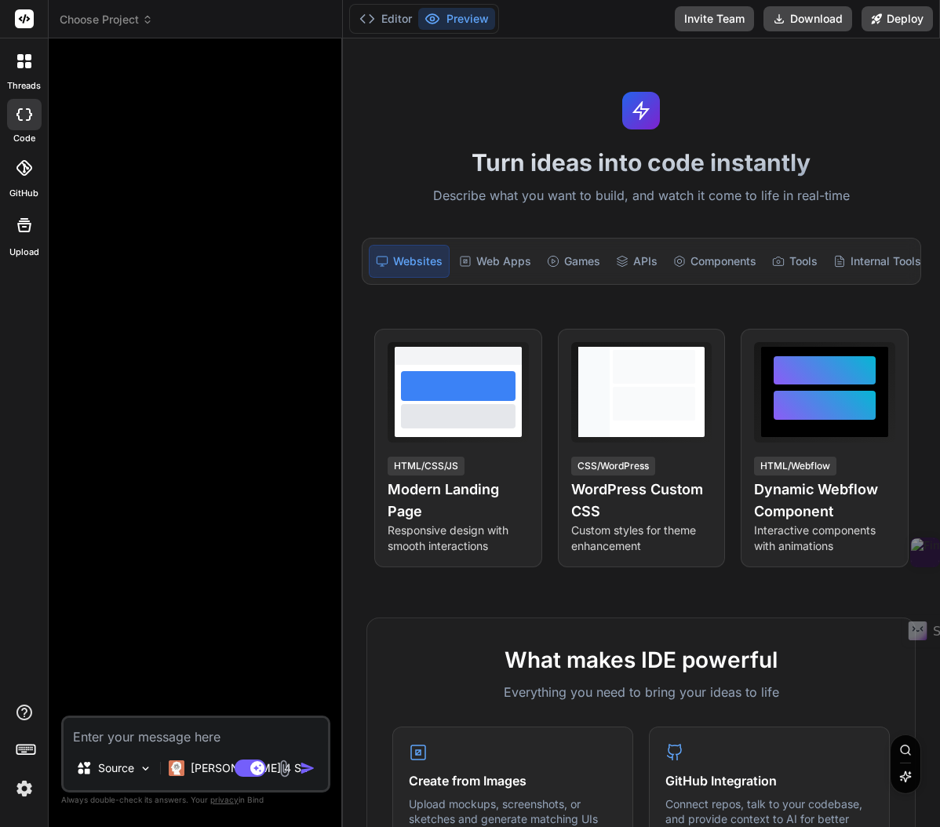
click at [28, 19] on icon at bounding box center [25, 18] width 12 height 9
click at [712, 25] on button "Invite Team" at bounding box center [714, 18] width 79 height 25
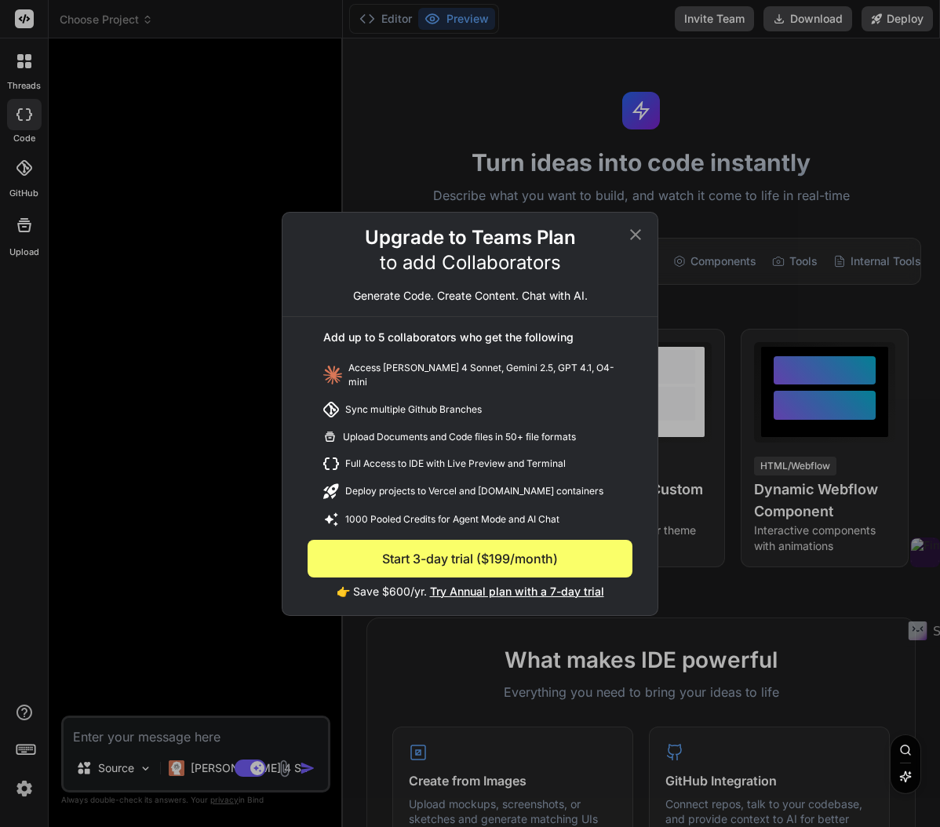
click at [635, 239] on icon at bounding box center [635, 233] width 11 height 11
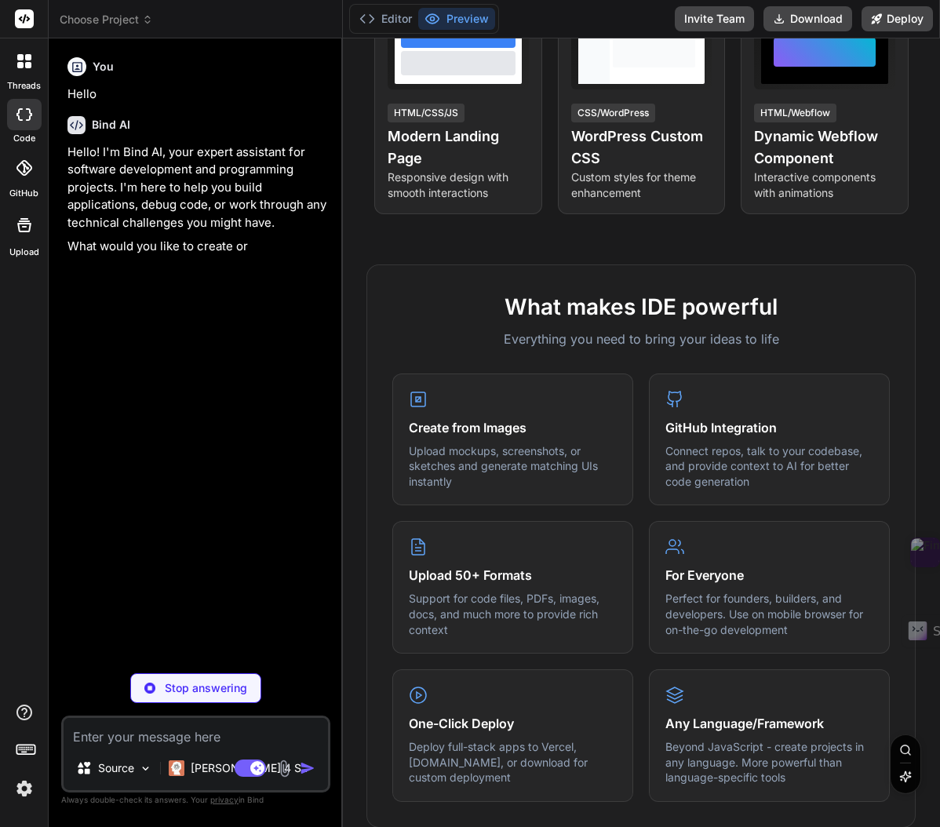
scroll to position [354, 0]
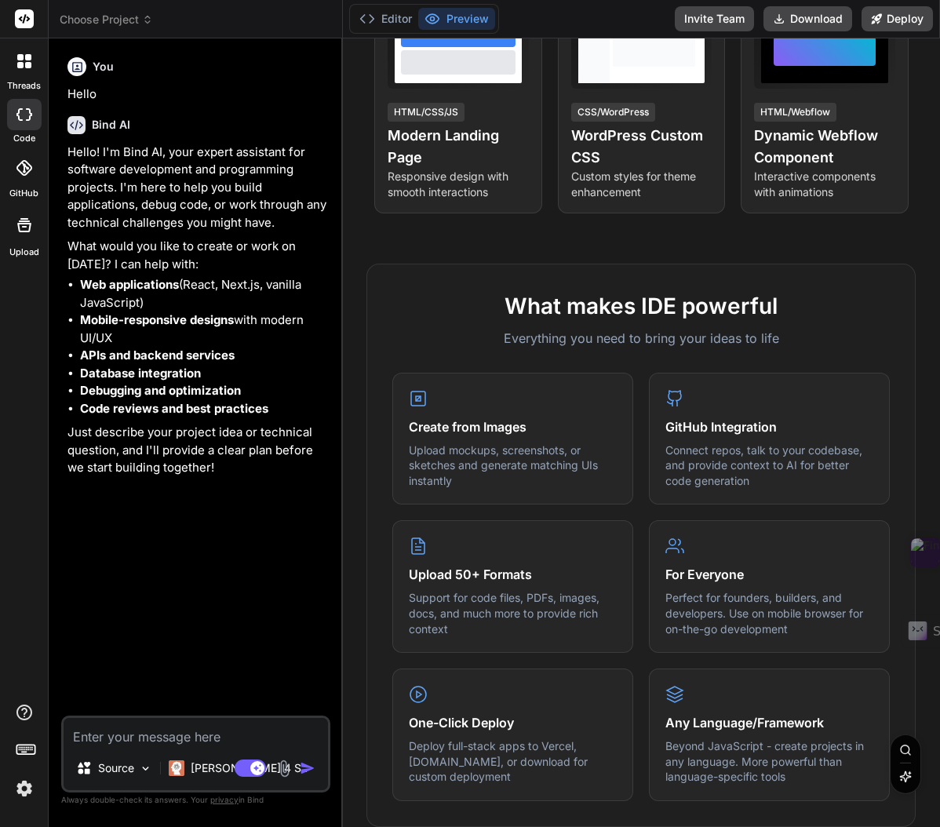
type textarea "x"
click at [100, 742] on textarea at bounding box center [196, 732] width 264 height 28
type textarea "A"
type textarea "x"
type textarea "An"
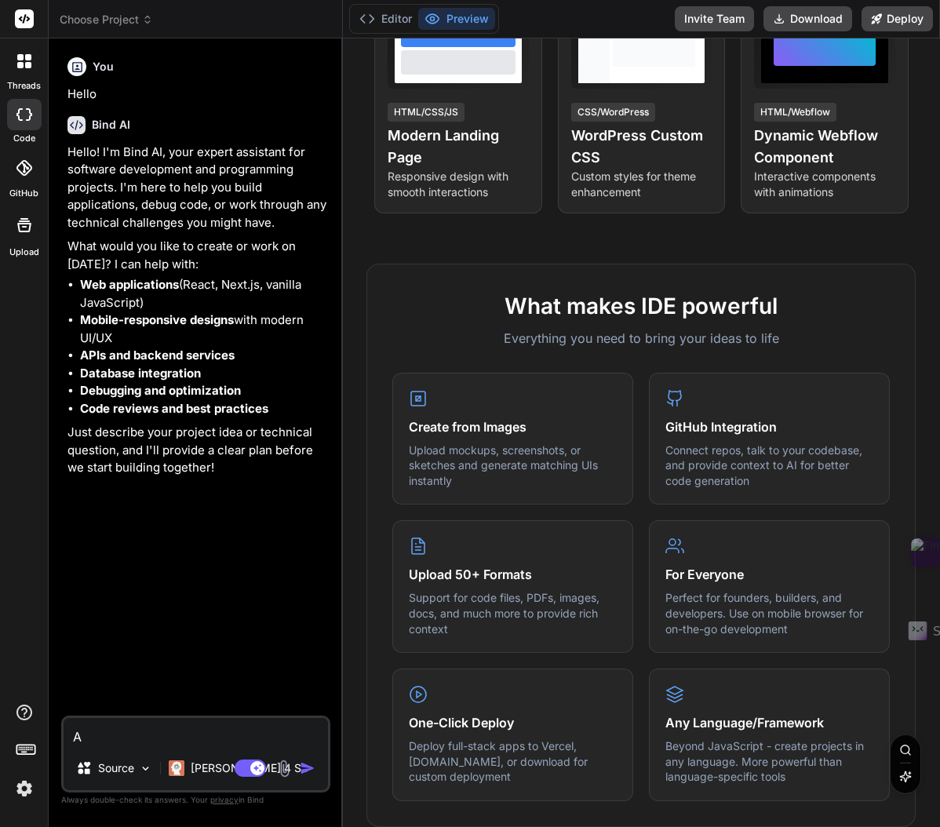
type textarea "x"
type textarea "Ana"
type textarea "x"
type textarea "Anal"
type textarea "x"
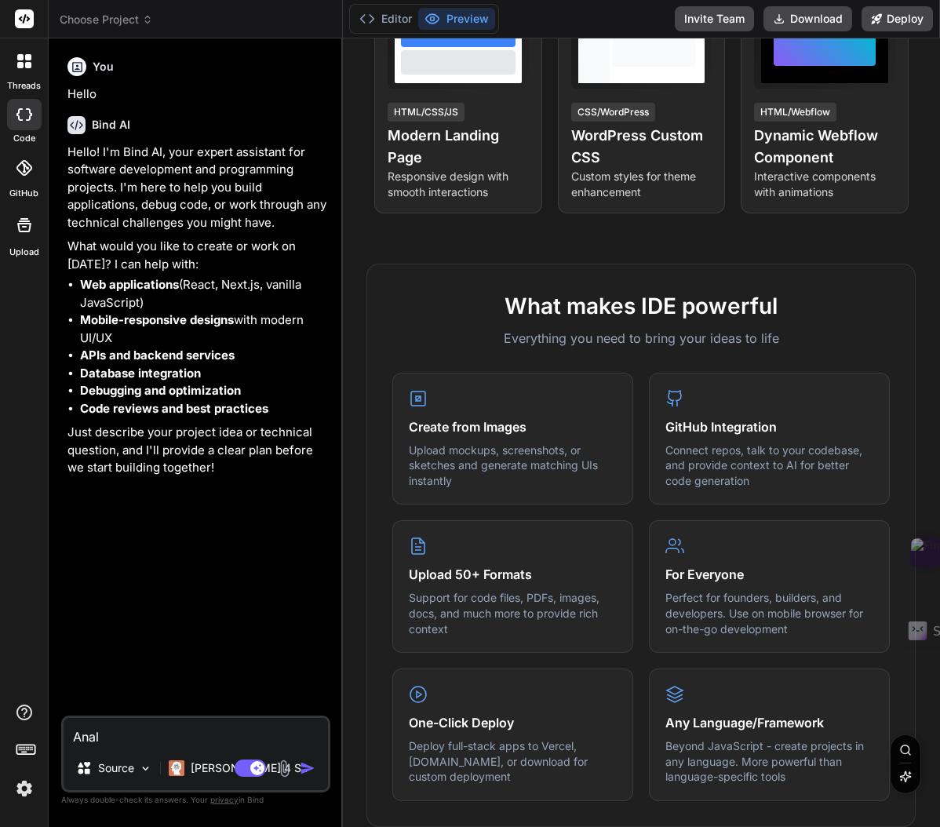
type textarea "Analy"
type textarea "x"
type textarea "Analys"
type textarea "x"
type textarea "Analysi"
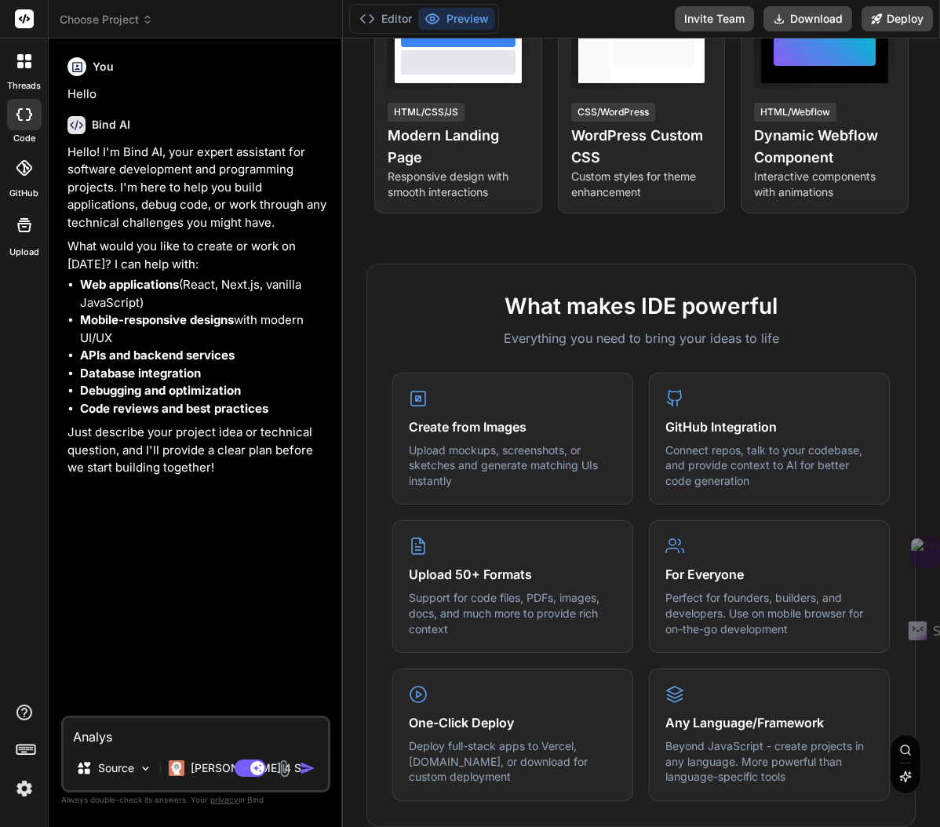
type textarea "x"
type textarea "Analysis"
type textarea "x"
type textarea "Analysis"
type textarea "x"
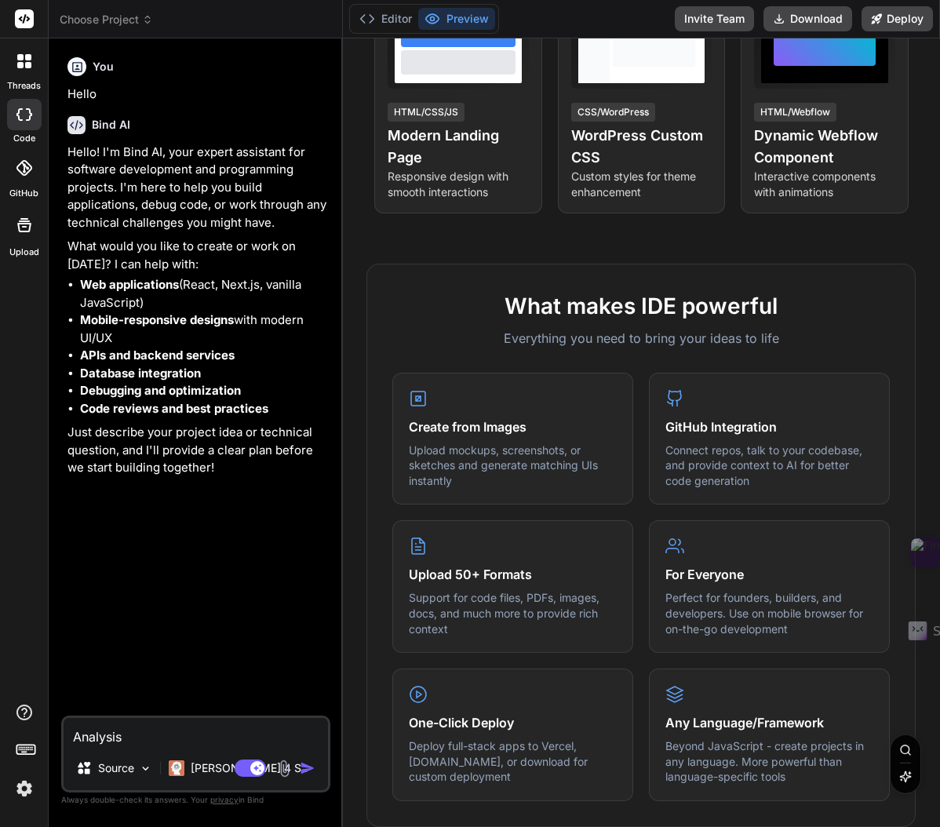
type textarea "Analysis a"
type textarea "x"
type textarea "Analysis an"
type textarea "x"
type textarea "Analysis and"
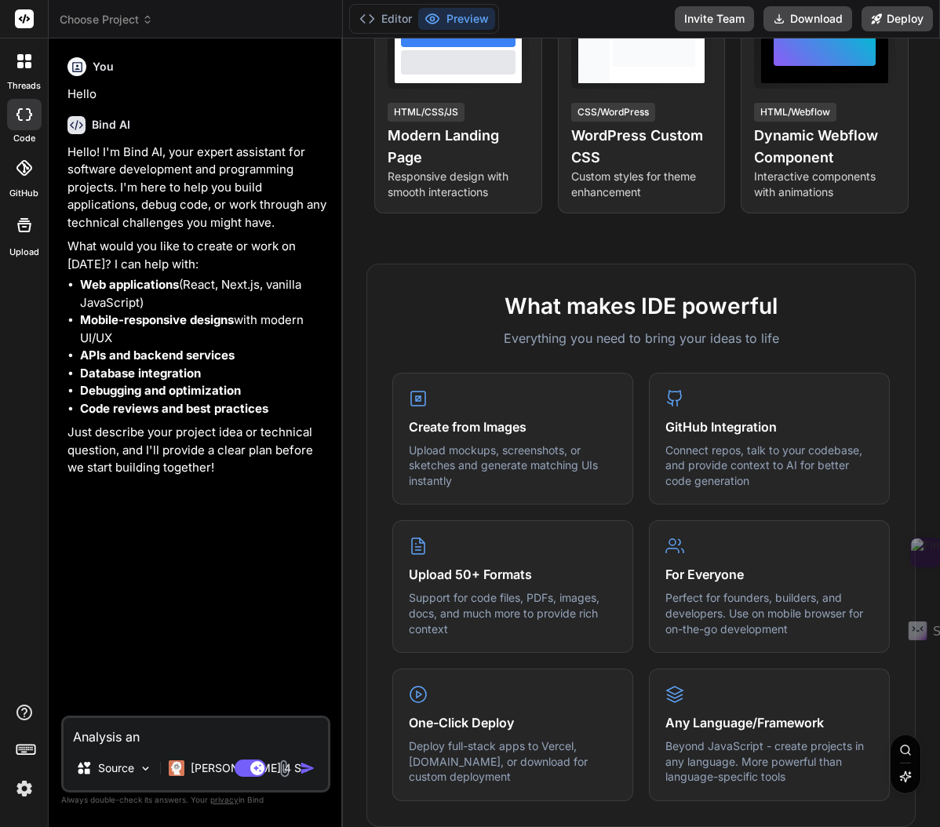
type textarea "x"
type textarea "Analysis and"
type textarea "x"
type textarea "Analysis and i"
type textarea "x"
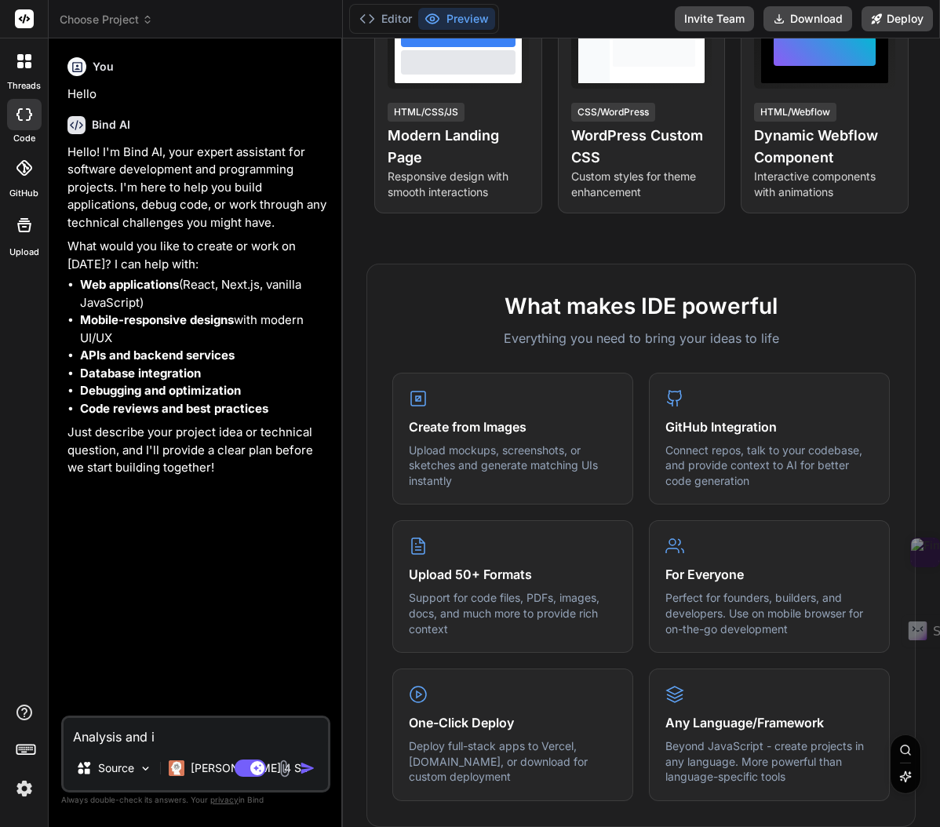
type textarea "Analysis and"
type textarea "x"
type textarea "Analysis and"
type textarea "x"
type textarea "Analysis an"
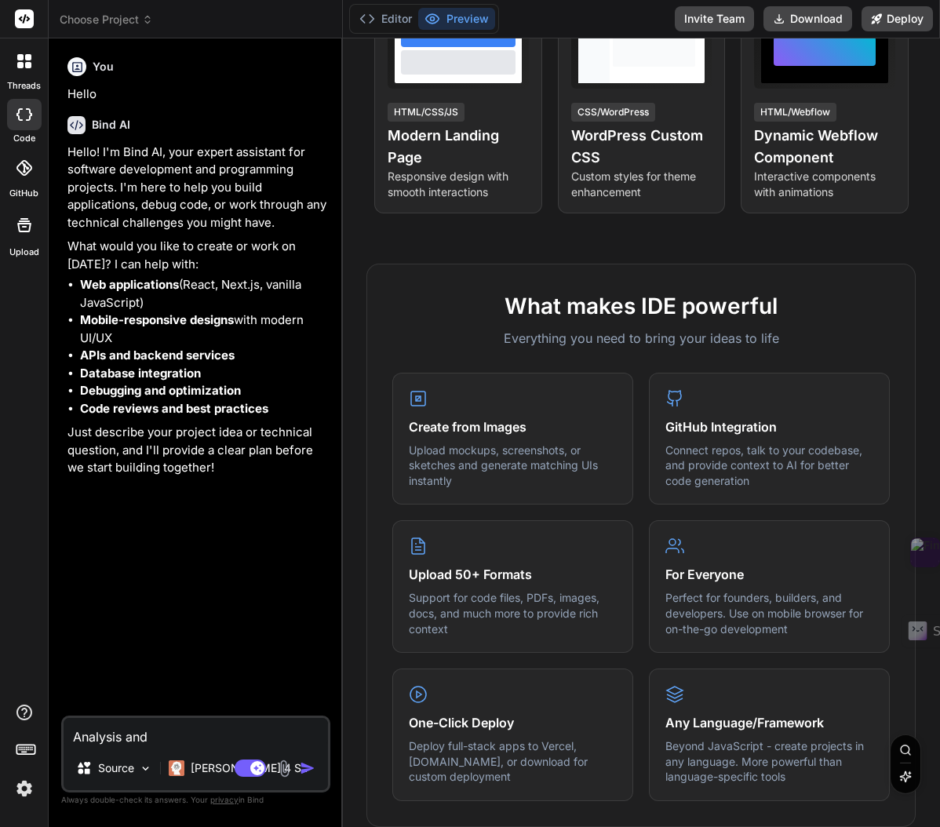
type textarea "x"
type textarea "Analysis a"
type textarea "x"
type textarea "Analysis"
type textarea "x"
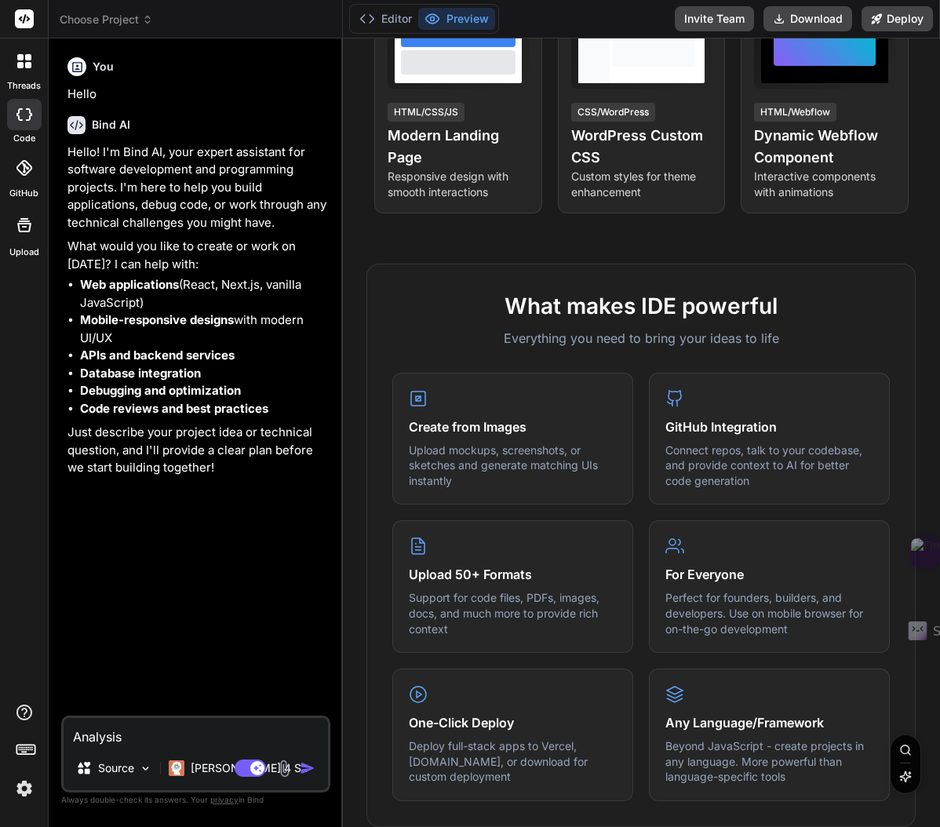
type textarea "Analysis a"
type textarea "x"
type textarea "Analysis an"
type textarea "x"
type textarea "Analysis and"
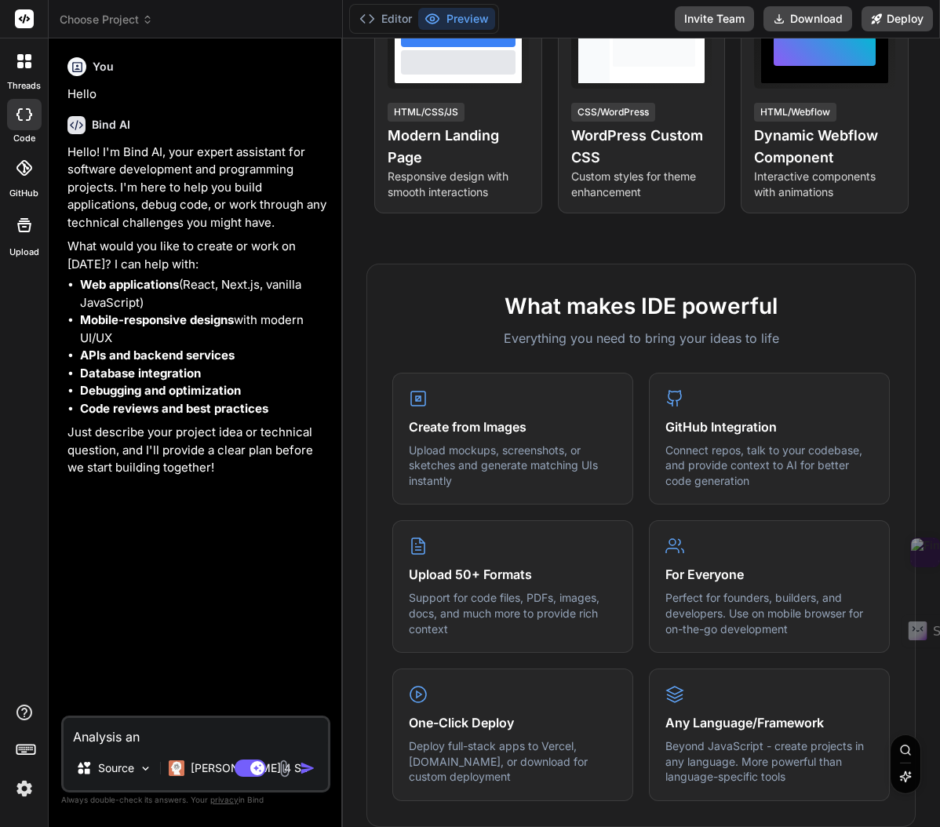
type textarea "x"
type textarea "Analysis and"
type textarea "x"
type textarea "Analysis and m"
type textarea "x"
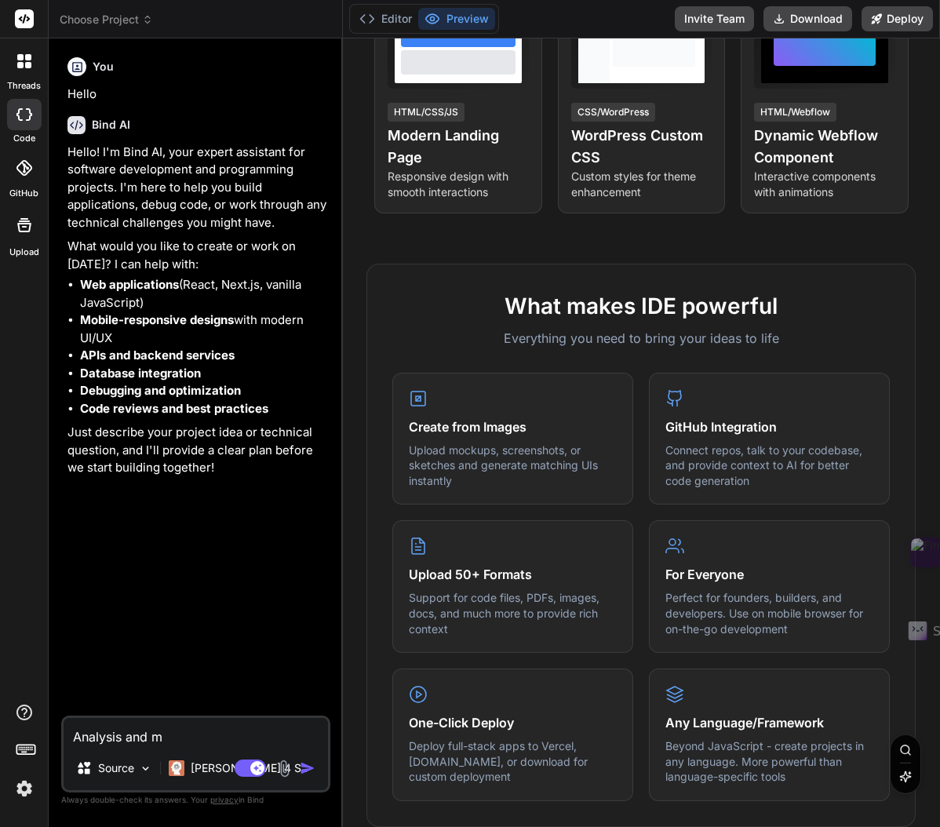
type textarea "Analysis and mo"
type textarea "x"
type textarea "Analysis and mod"
type textarea "x"
type textarea "Analysis and modi"
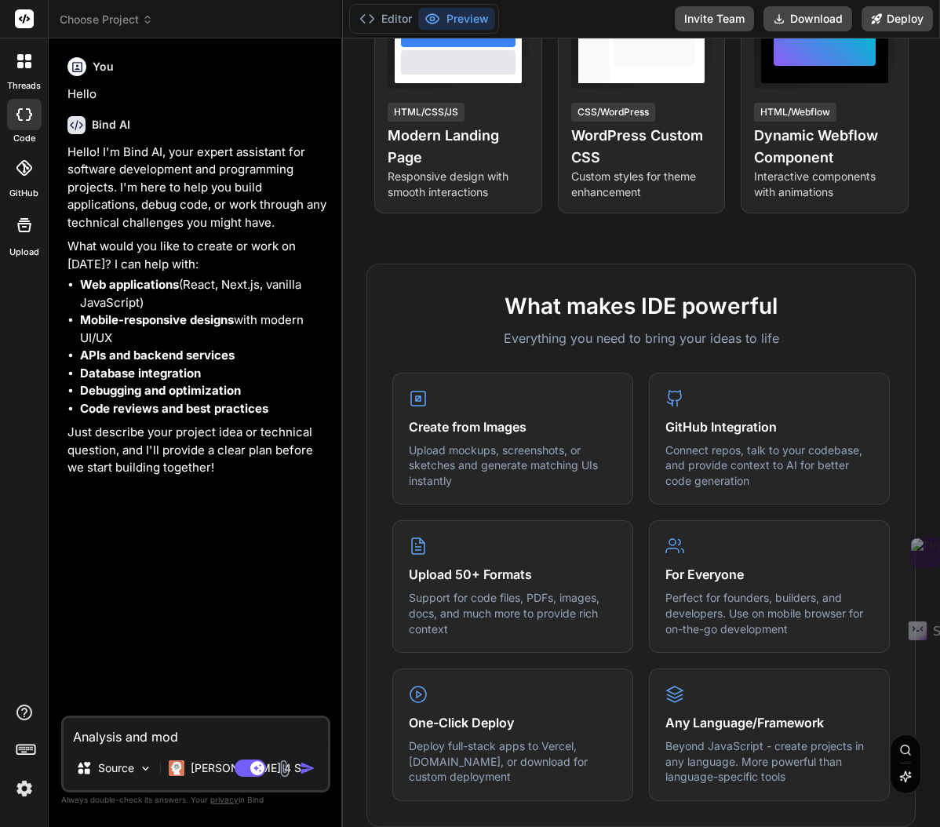
type textarea "x"
type textarea "Analysis and modif"
type textarea "x"
type textarea "Analysis and modify"
type textarea "x"
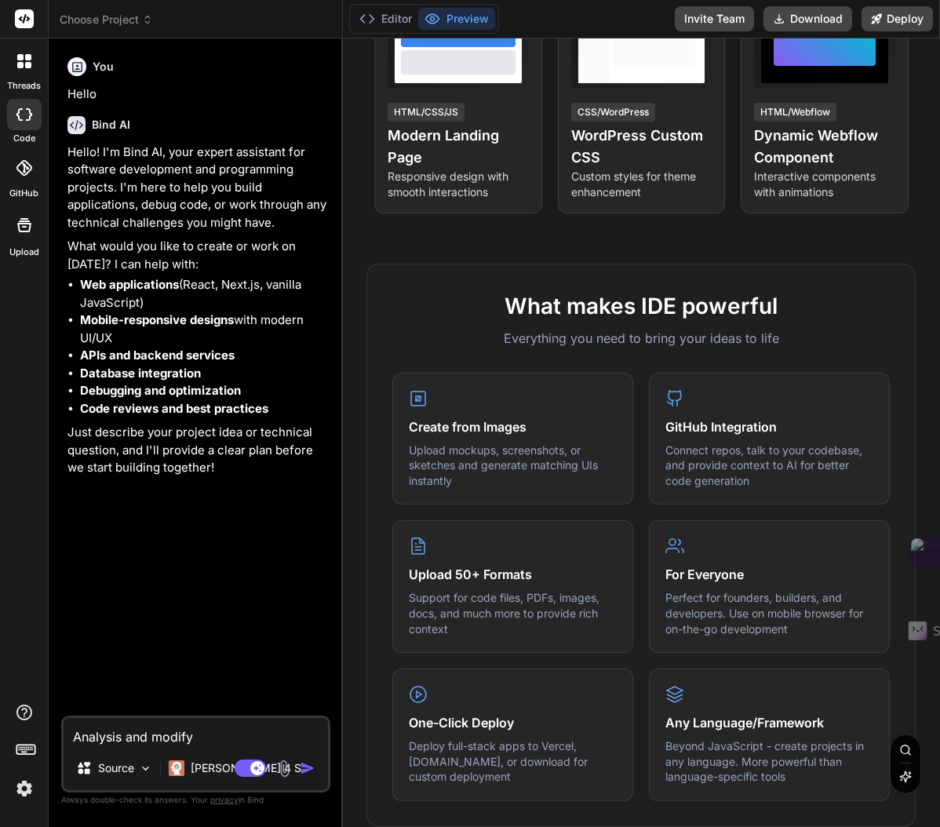
type textarea "Analysis and modify"
type textarea "x"
type textarea "Analysis and modify w"
type textarea "x"
type textarea "Analysis and modify wi"
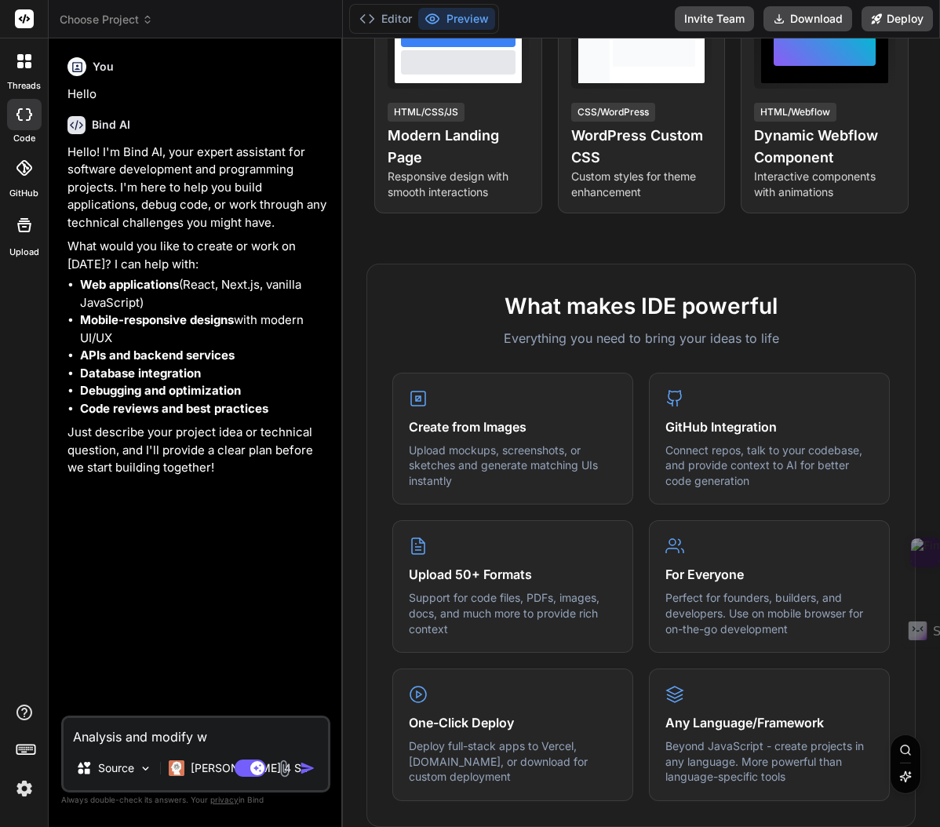
type textarea "x"
type textarea "Analysis and modify wit"
type textarea "x"
type textarea "Analysis and modify with"
type textarea "x"
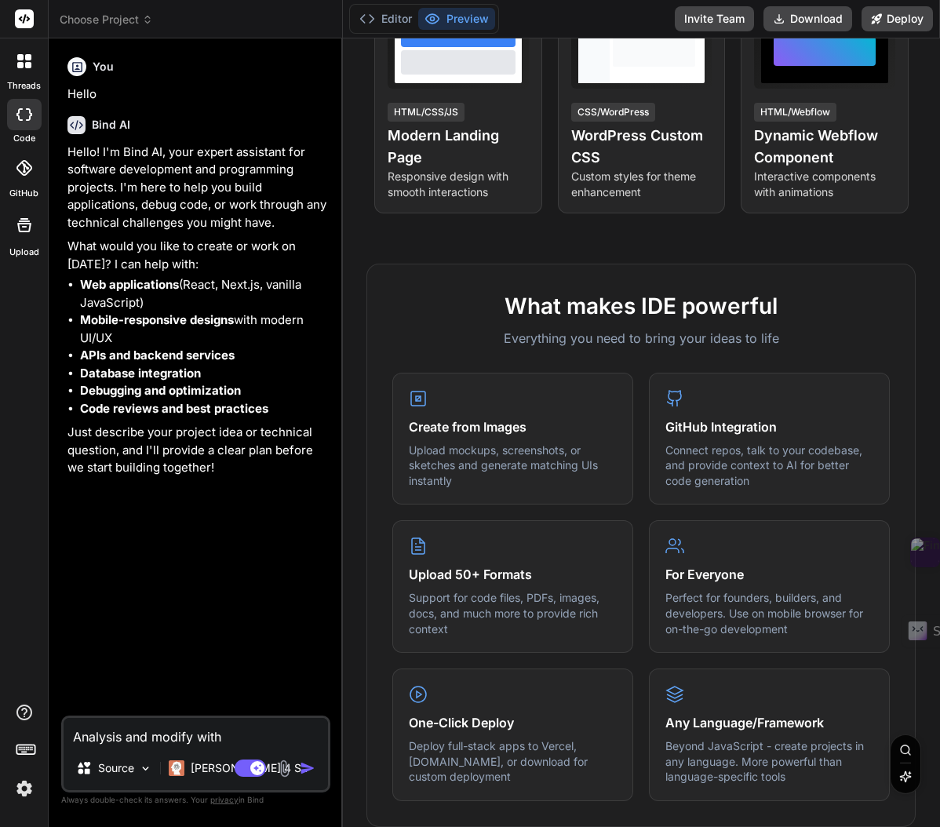
type textarea "Analysis and modify with"
type textarea "x"
type textarea "Analysis and modify with y"
type textarea "x"
type textarea "Analysis and modify with yo"
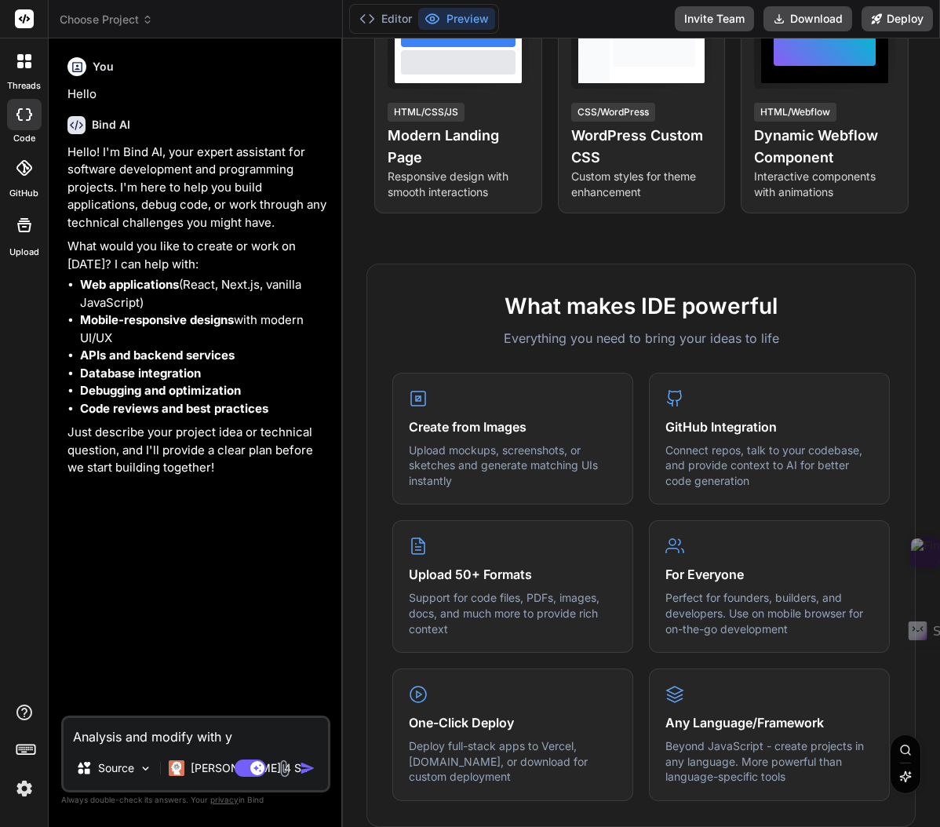
type textarea "x"
type textarea "Analysis and modify with you"
type textarea "x"
type textarea "Analysis and modify with your"
type textarea "x"
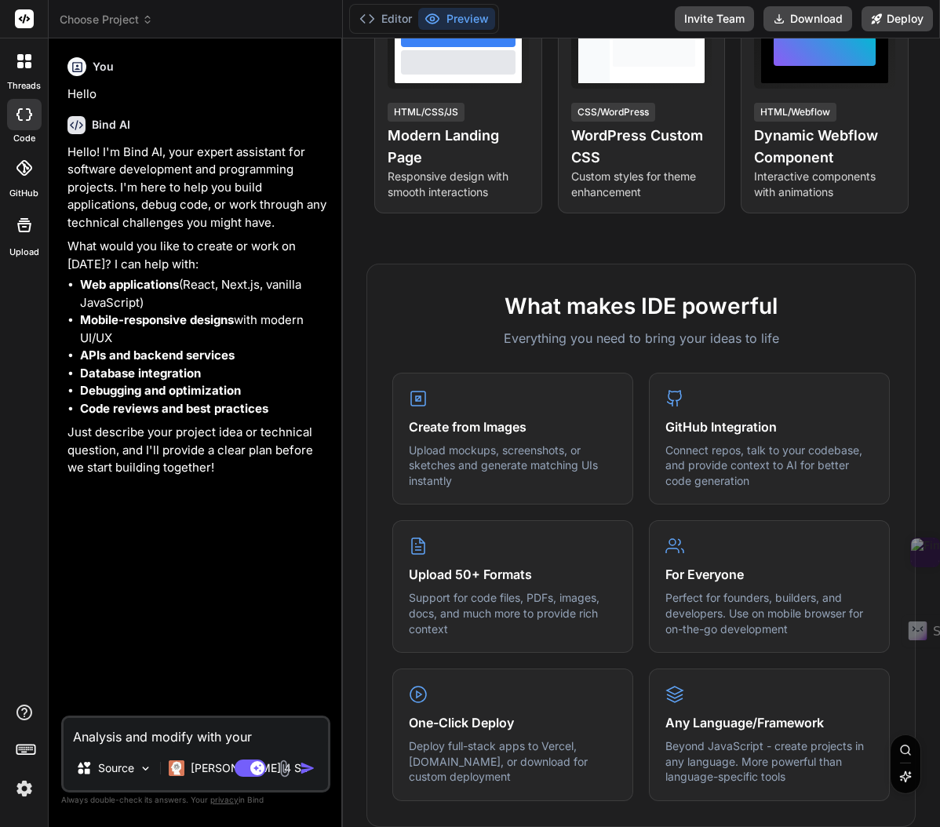
type textarea "Analysis and modify with your"
type textarea "x"
type textarea "Analysis and modify with your e"
type textarea "x"
type textarea "Analysis and modify with your ex"
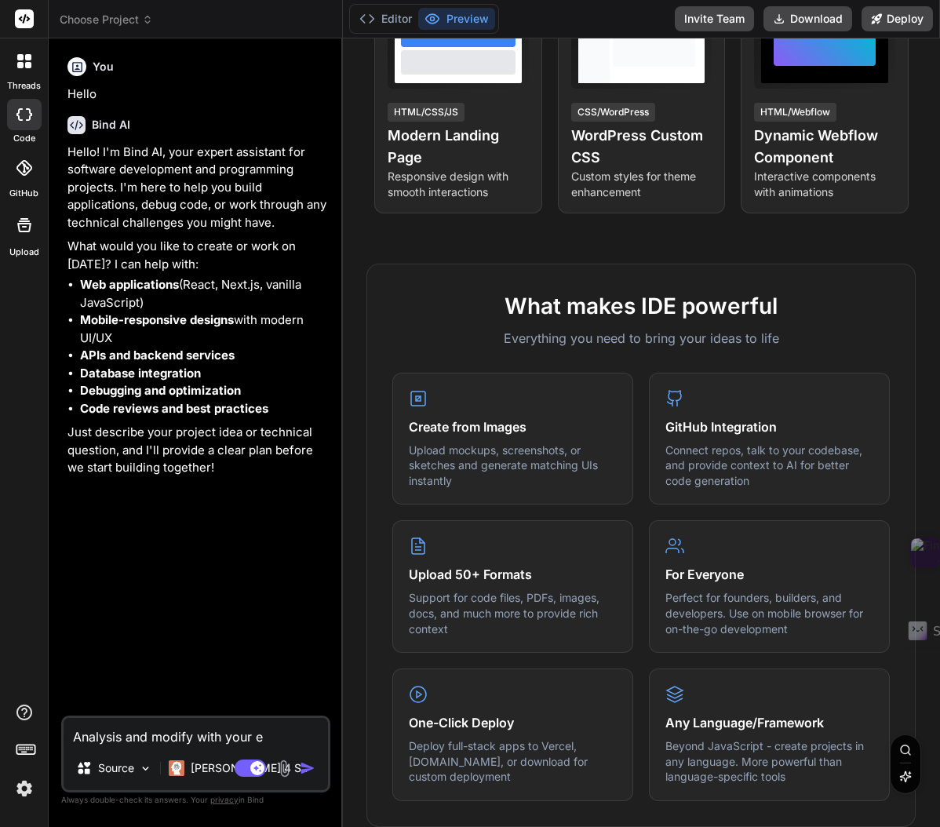
type textarea "x"
type textarea "Analysis and modify with your exp"
type textarea "x"
type textarea "Analysis and modify with your expe"
type textarea "x"
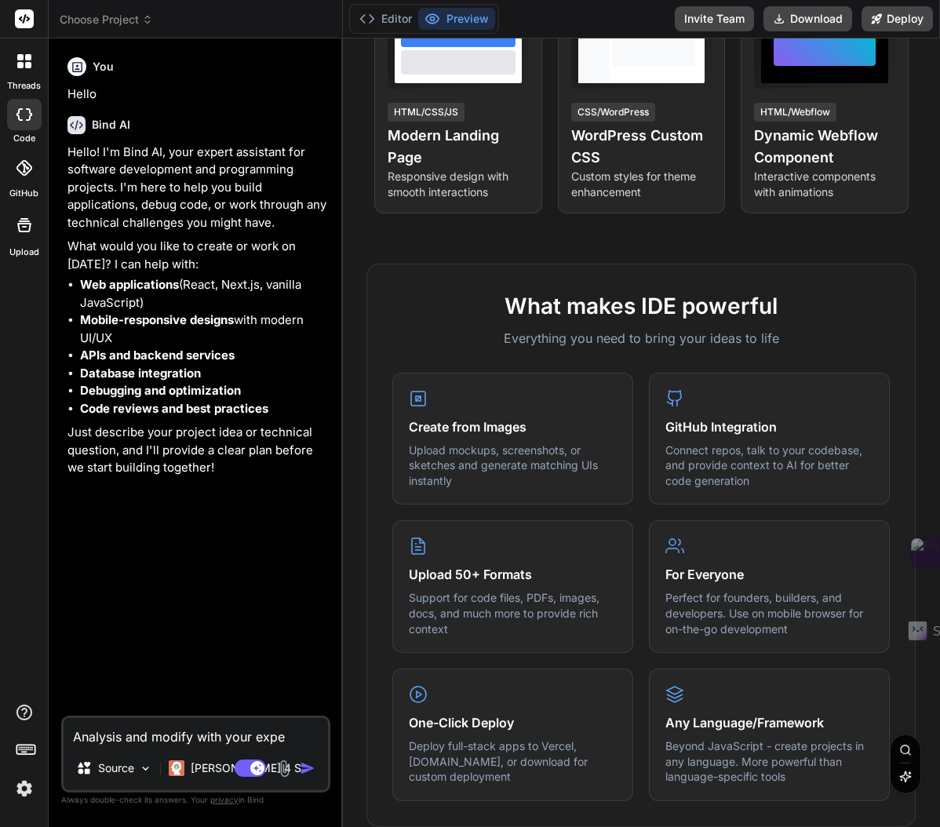
type textarea "Analysis and modify with your exper"
type textarea "x"
type textarea "Analysis and modify with your expert"
type textarea "x"
type textarea "Analysis and modify with your expert"
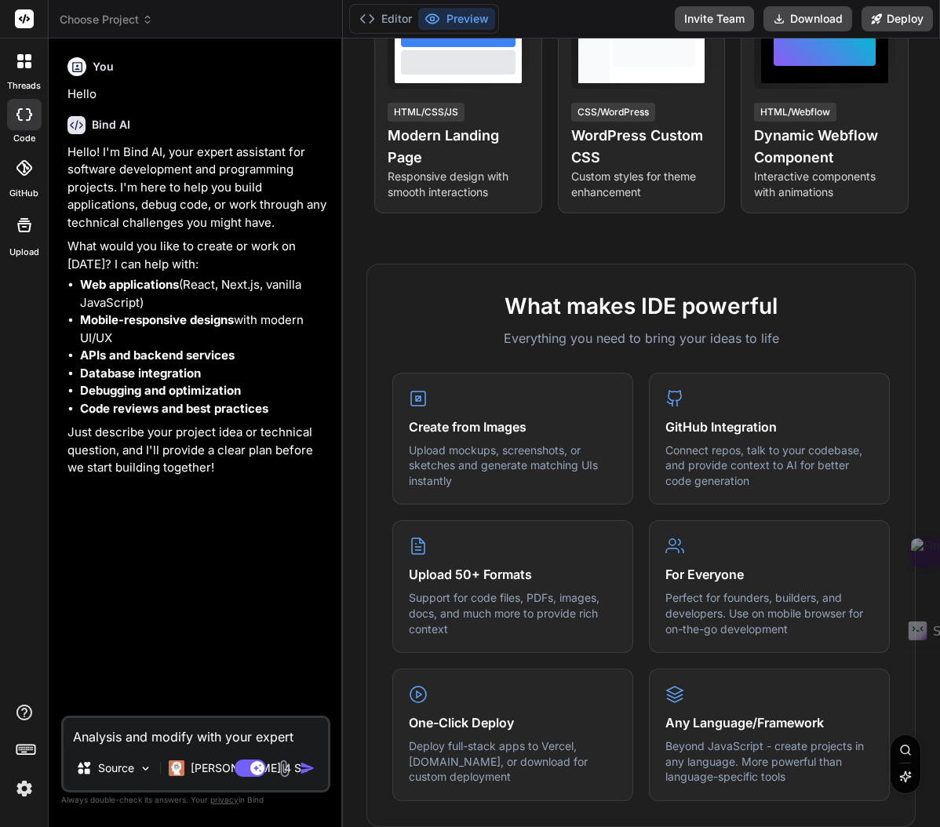
type textarea "x"
type textarea "Analysis and modify with your expert t"
type textarea "x"
type textarea "Analysis and modify with your expert to"
type textarea "x"
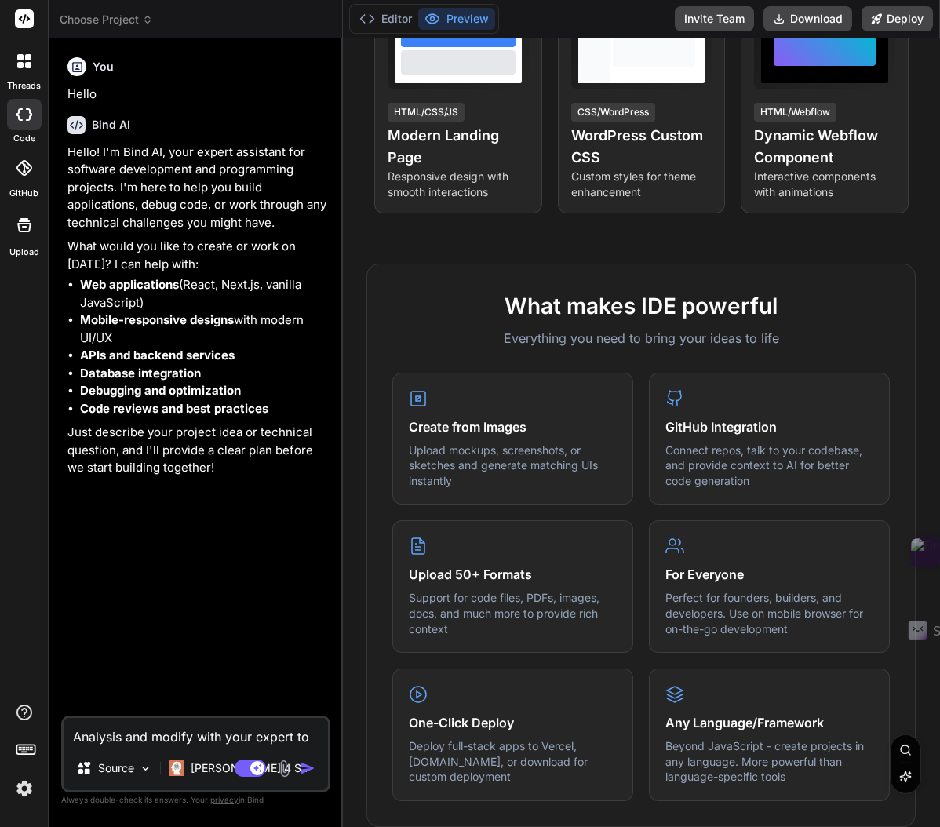
type textarea "Analysis and modify with your expert to"
type textarea "x"
type textarea "Analysis and modify with your expert to d"
type textarea "x"
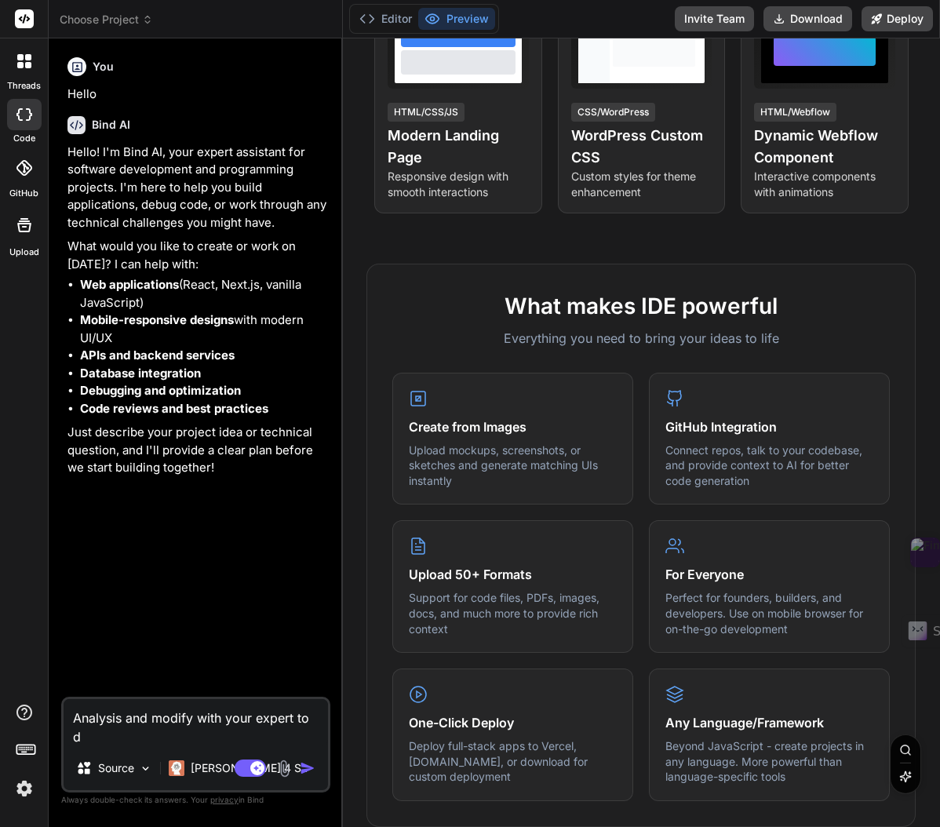
type textarea "Analysis and modify with your expert to"
type textarea "x"
type textarea "Analysis and modify with your expert to g"
type textarea "x"
type textarea "Analysis and modify with your expert to ge"
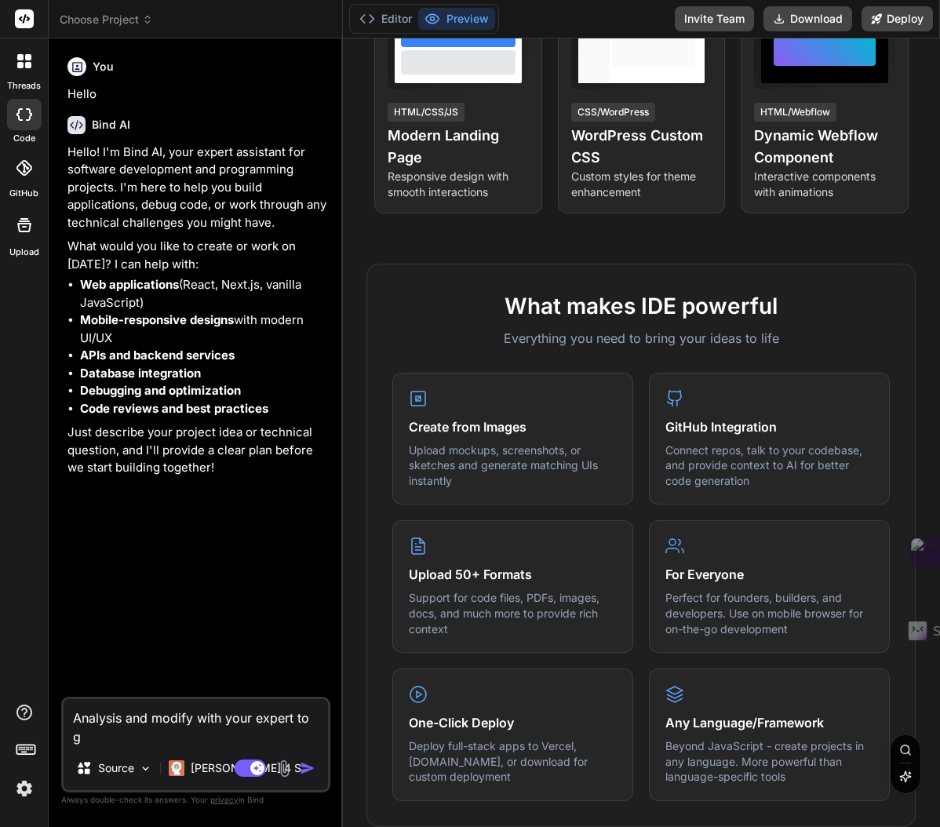
type textarea "x"
type textarea "Analysis and modify with your expert to get"
type textarea "x"
type textarea "Analysis and modify with your expert to get"
type textarea "x"
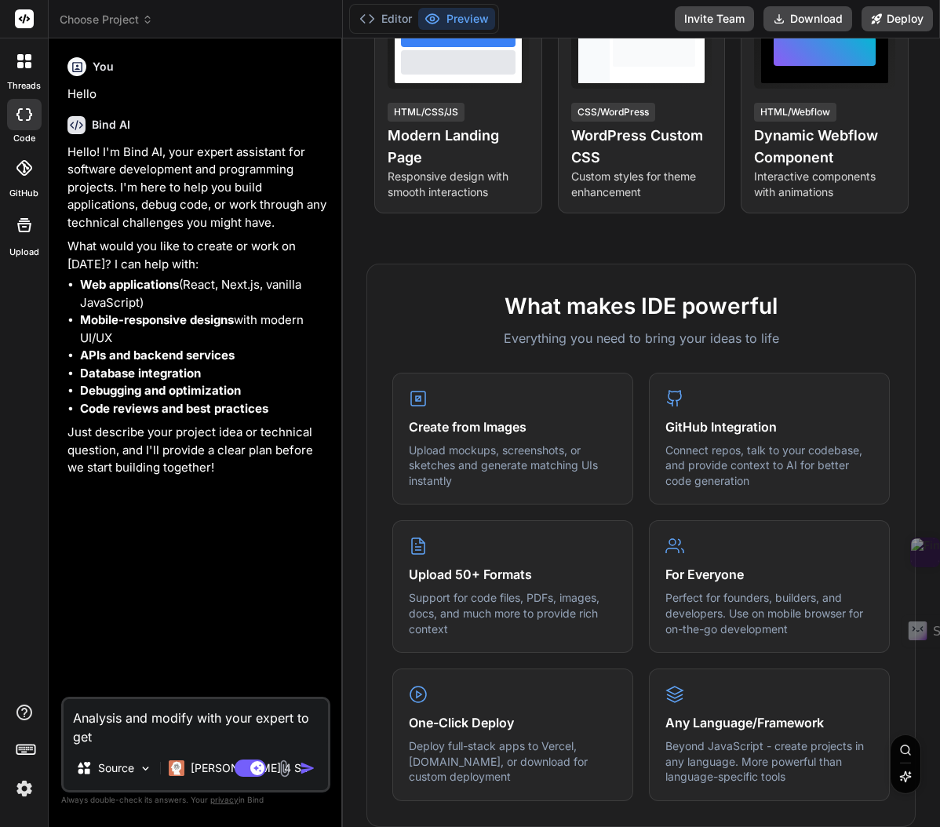
type textarea "Analysis and modify with your expert to get t"
type textarea "x"
type textarea "Analysis and modify with your expert to get th"
type textarea "x"
type textarea "Analysis and modify with your expert to get thi"
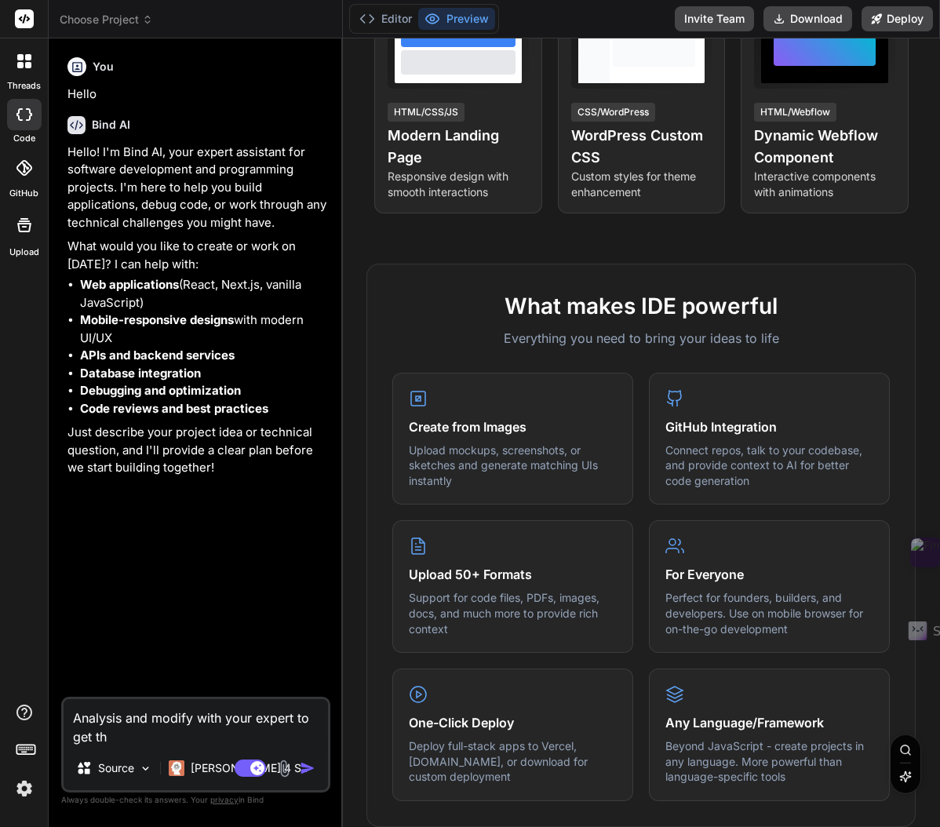
type textarea "x"
type textarea "Analysis and modify with your expert to get this"
type textarea "x"
type textarea "Analysis and modify with your expert to get this"
type textarea "x"
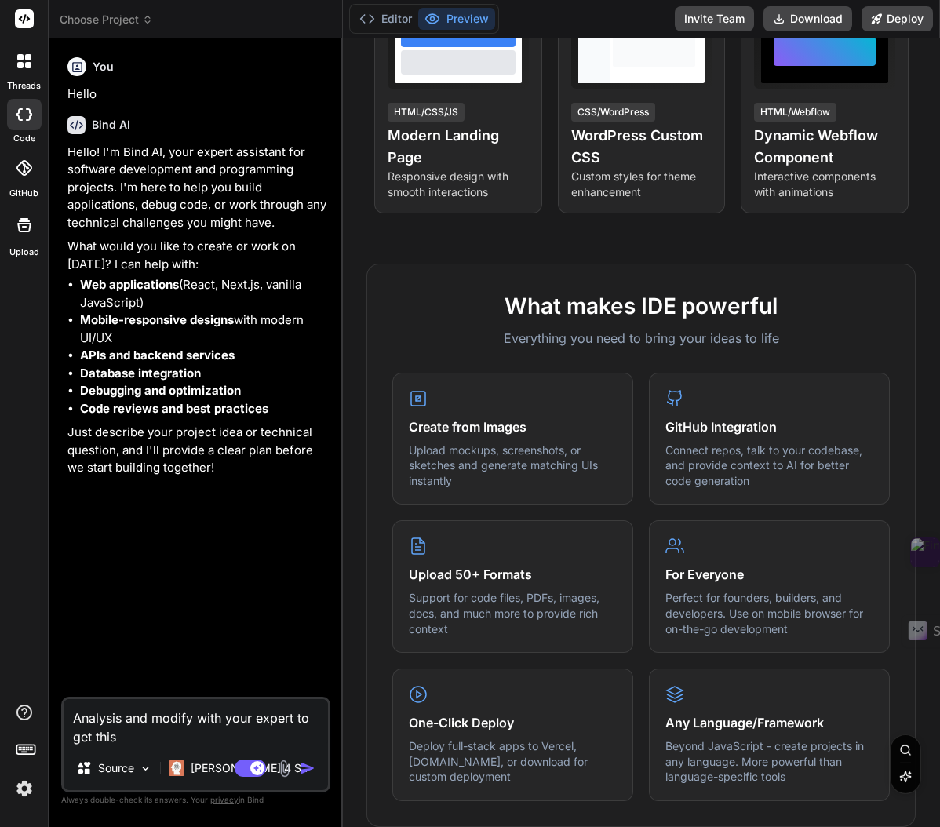
type textarea "Analysis and modify with your expert to get this c"
type textarea "x"
type textarea "Analysis and modify with your expert to get this co"
type textarea "x"
type textarea "Analysis and modify with your expert to get this cod"
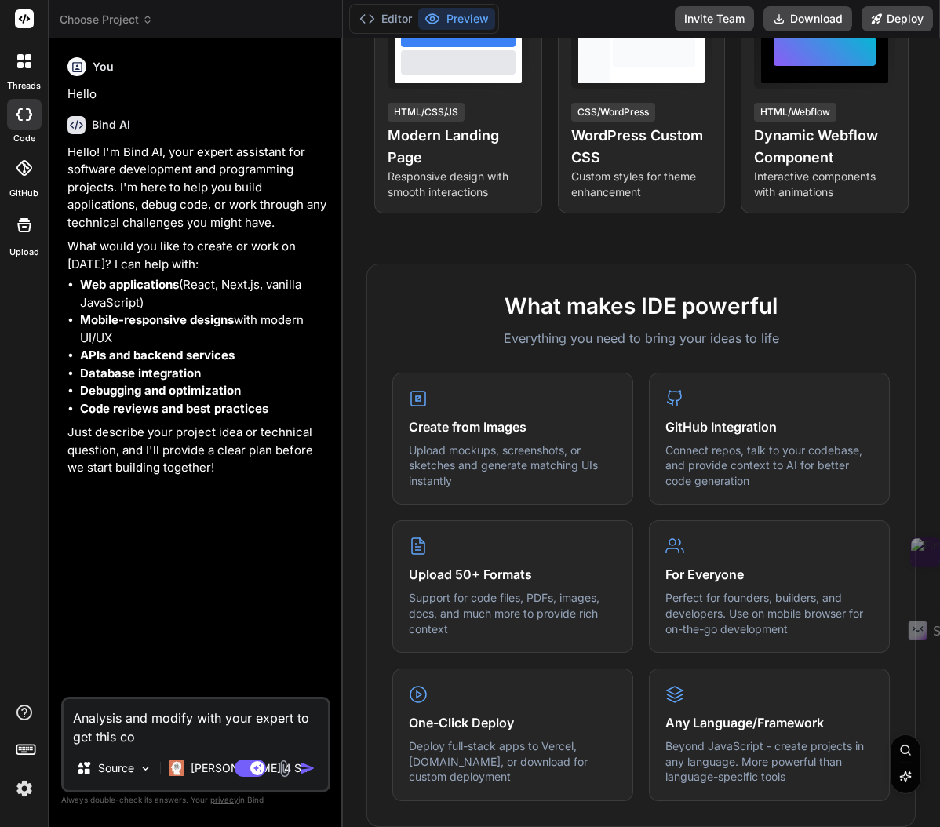
type textarea "x"
type textarea "Analysis and modify with your expert to get this code"
type textarea "x"
type textarea "Analysis and modify with your expert to get this codes"
type textarea "x"
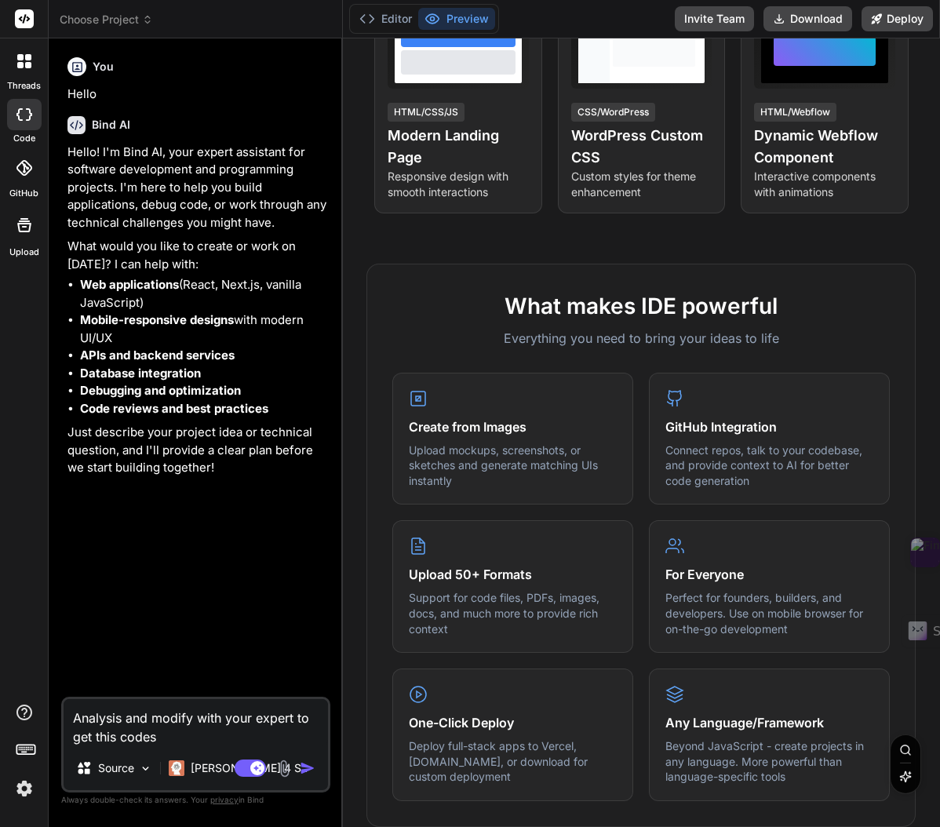
type textarea "Analysis and modify with your expert to get this codes"
type textarea "x"
type textarea "Analysis and modify with your expert to get this codes a"
type textarea "x"
type textarea "Analysis and modify with your expert to get this codes ap"
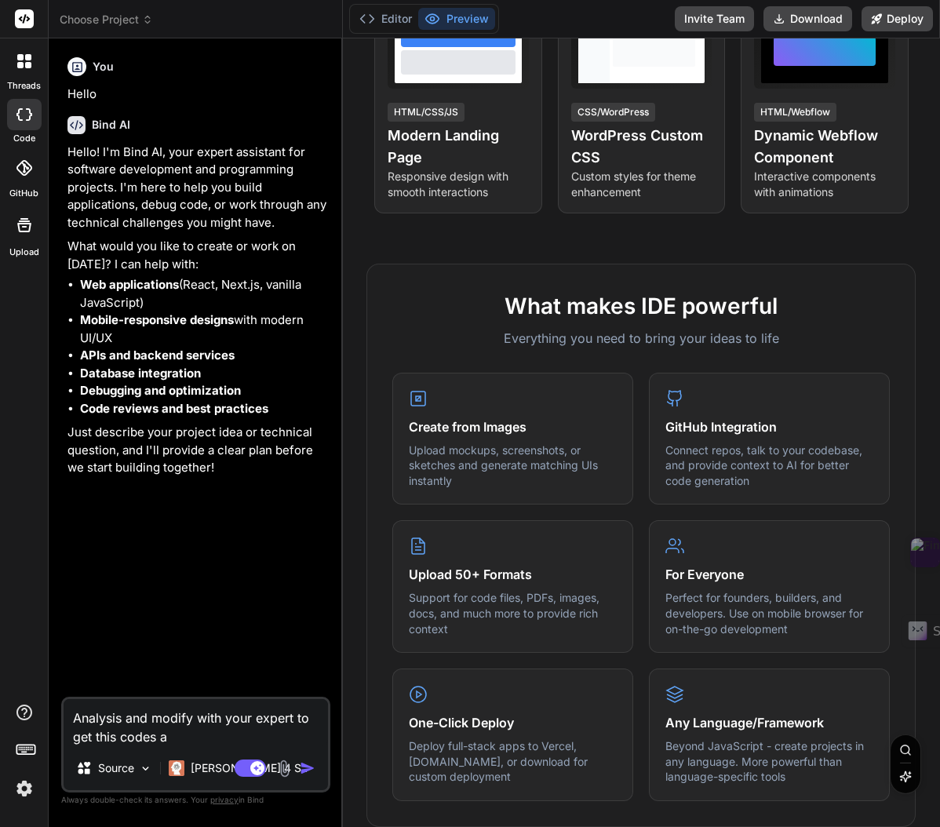
type textarea "x"
type textarea "Analysis and modify with your expert to get this codes app"
type textarea "x"
type textarea "Analysis and modify with your expert to get this codes app"
type textarea "x"
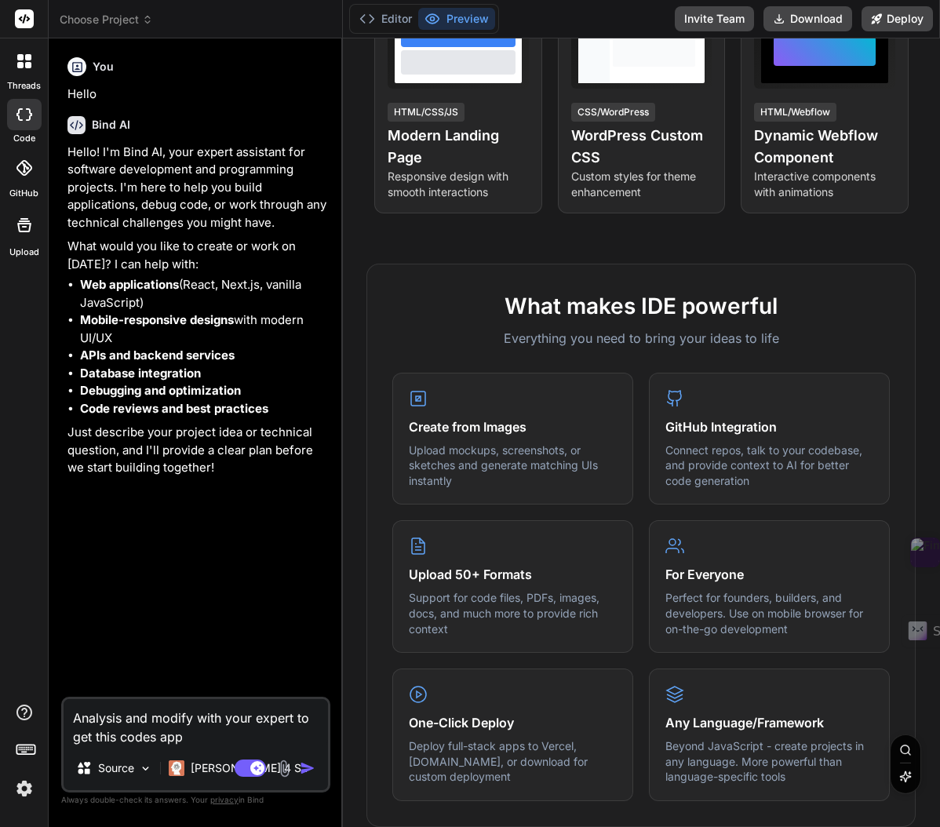
type textarea "Analysis and modify with your expert to get this codes app r"
type textarea "x"
type textarea "Analysis and modify with your expert to get this codes app re"
type textarea "x"
type textarea "Analysis and modify with your expert to get this codes app rea"
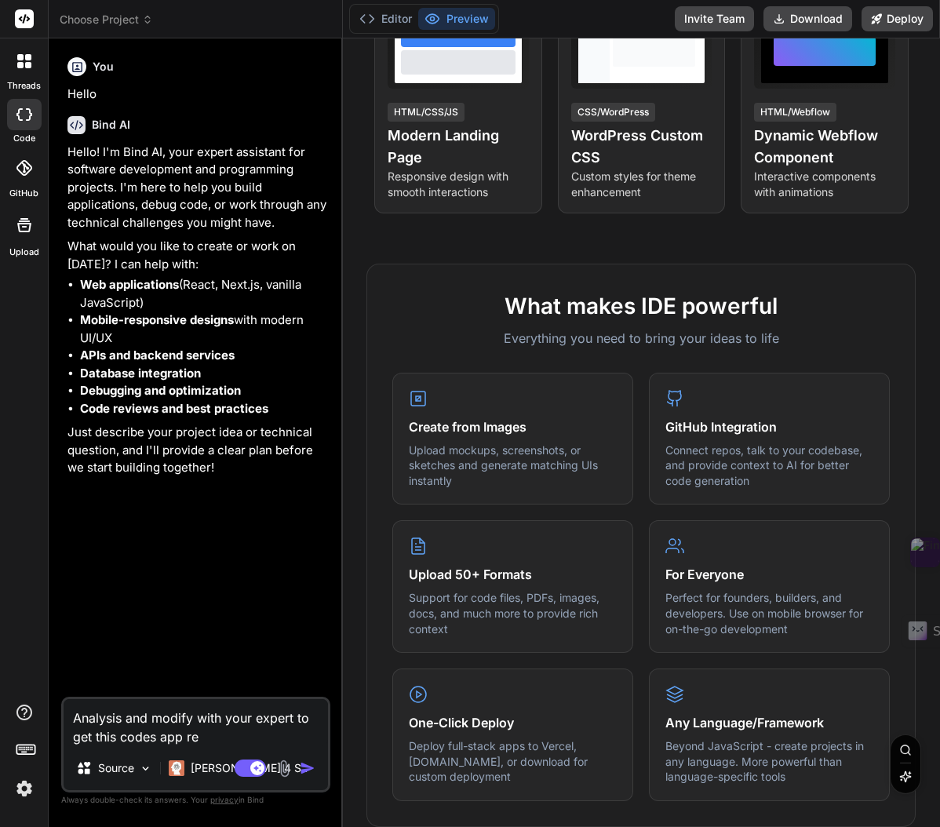
type textarea "x"
type textarea "Analysis and modify with your expert to get this codes app read"
type textarea "x"
type textarea "Analysis and modify with your expert to get this codes app ready"
type textarea "x"
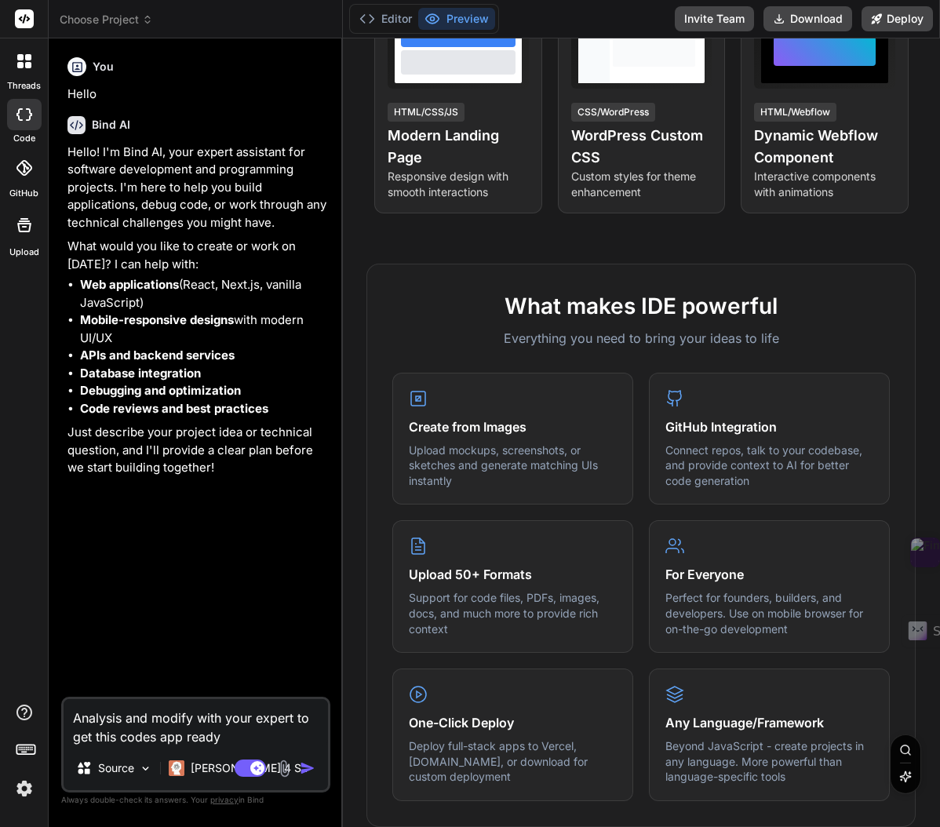
type textarea "Analysis and modify with your expert to get this codes app ready"
type textarea "x"
type textarea "Analysis and modify with your expert to get this codes app ready t"
type textarea "x"
type textarea "Analysis and modify with your expert to get this codes app ready to"
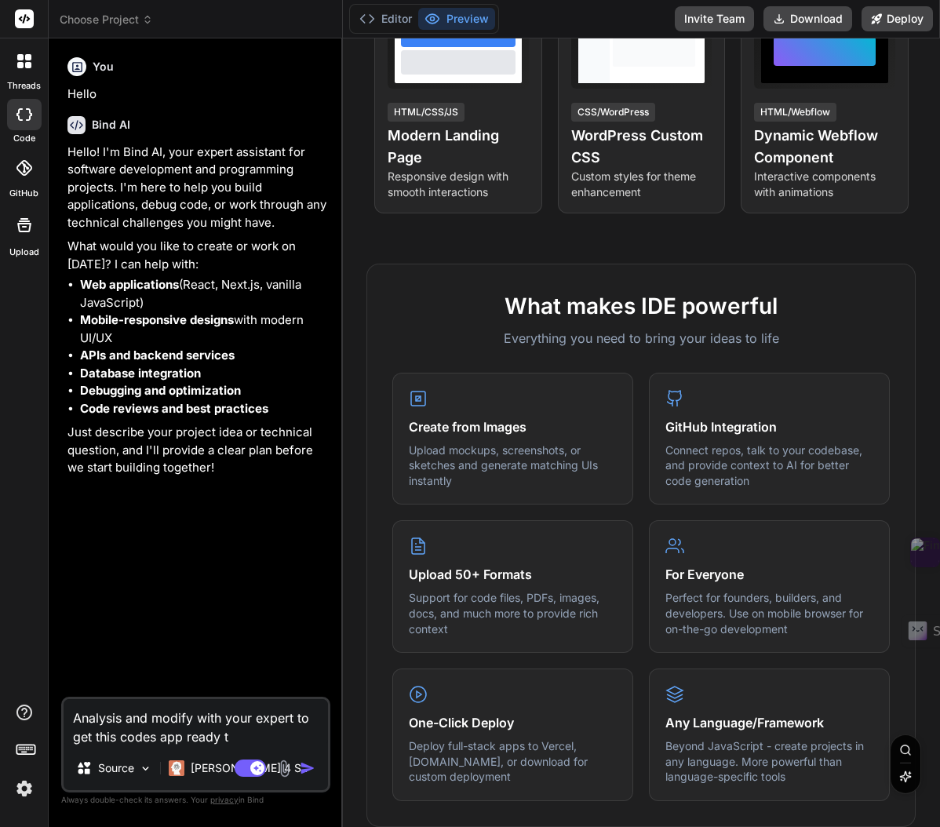
type textarea "x"
type textarea "Analysis and modify with your expert to get this codes app ready to"
type textarea "x"
type textarea "Analysis and modify with your expert to get this codes app ready to d"
type textarea "x"
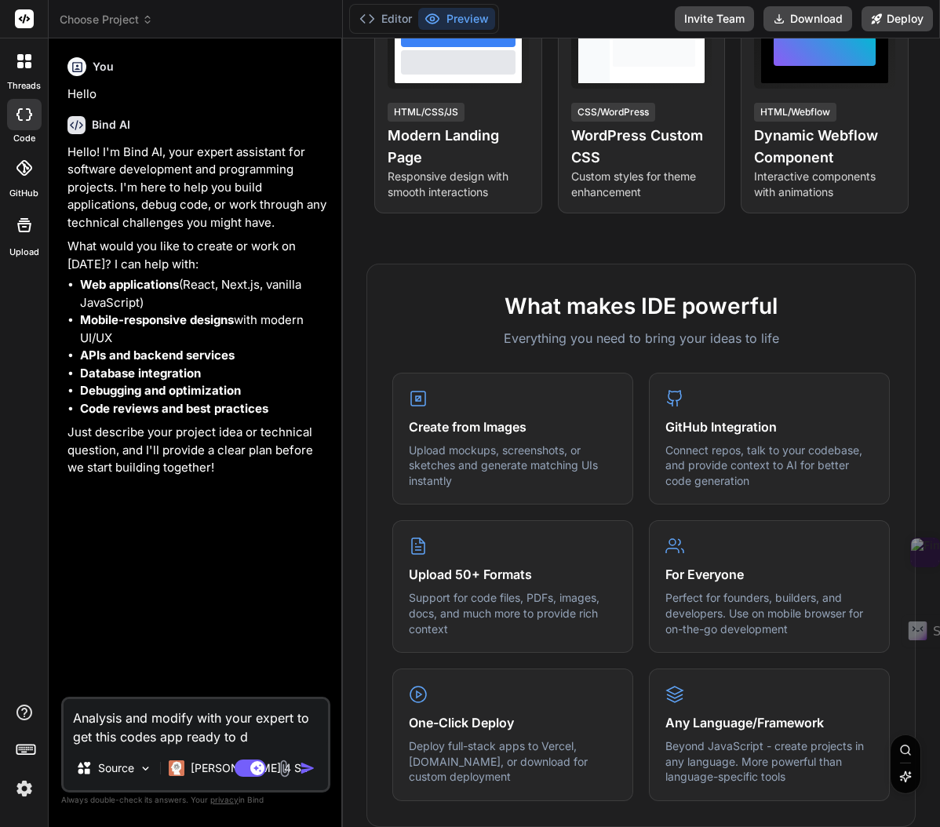
type textarea "Analysis and modify with your expert to get this codes app ready to de"
type textarea "x"
type textarea "Analysis and modify with your expert to get this codes app ready to dep"
type textarea "x"
type textarea "Analysis and modify with your expert to get this codes app ready to de"
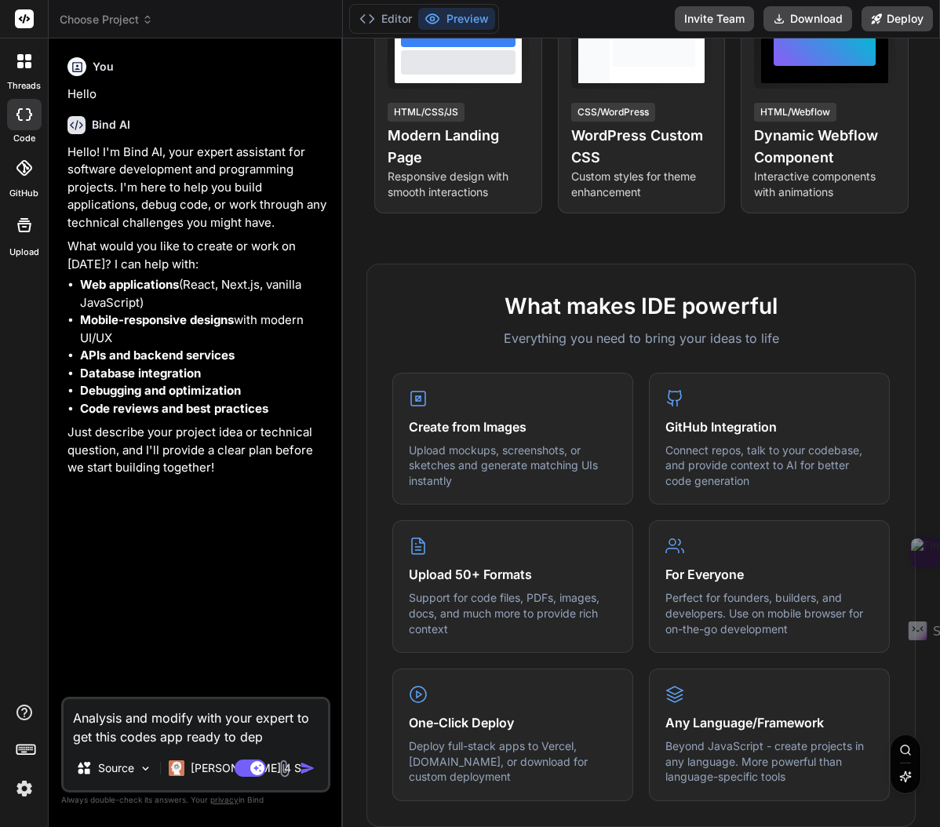
type textarea "x"
type textarea "Analysis and modify with your expert to get this codes app ready to d"
type textarea "x"
type textarea "Analysis and modify with your expert to get this codes app ready to"
type textarea "x"
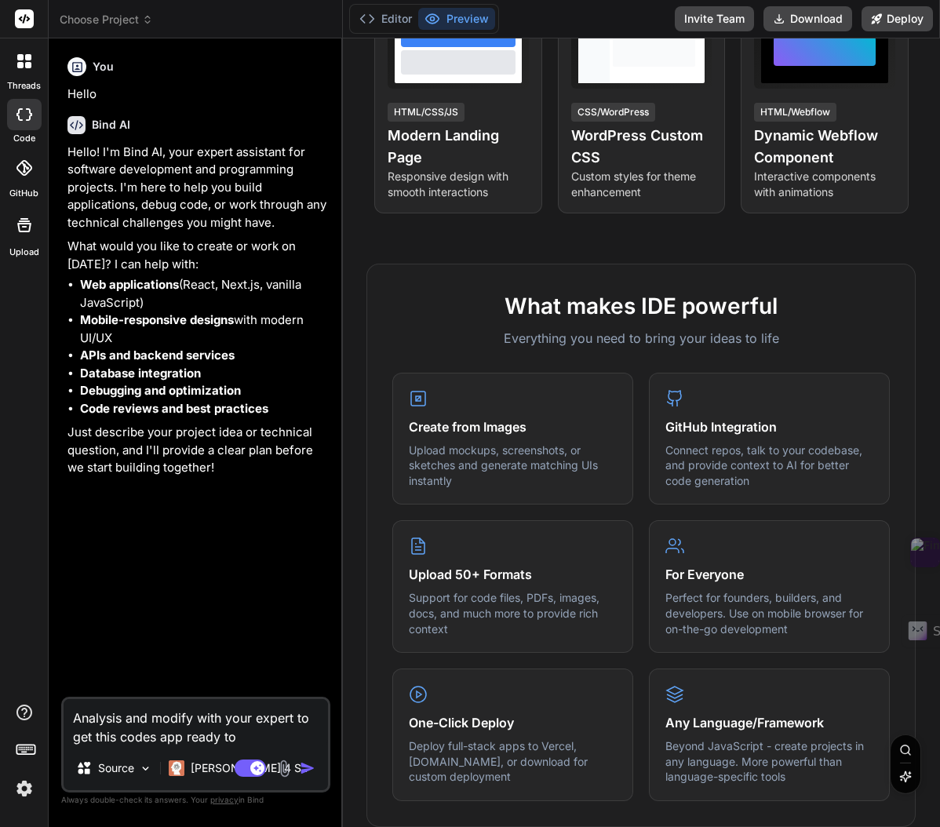
type textarea "Analysis and modify with your expert to get this codes app ready to l"
type textarea "x"
type textarea "Analysis and modify with your expert to get this codes app ready to li"
type textarea "x"
type textarea "Analysis and modify with your expert to get this codes app ready to liv"
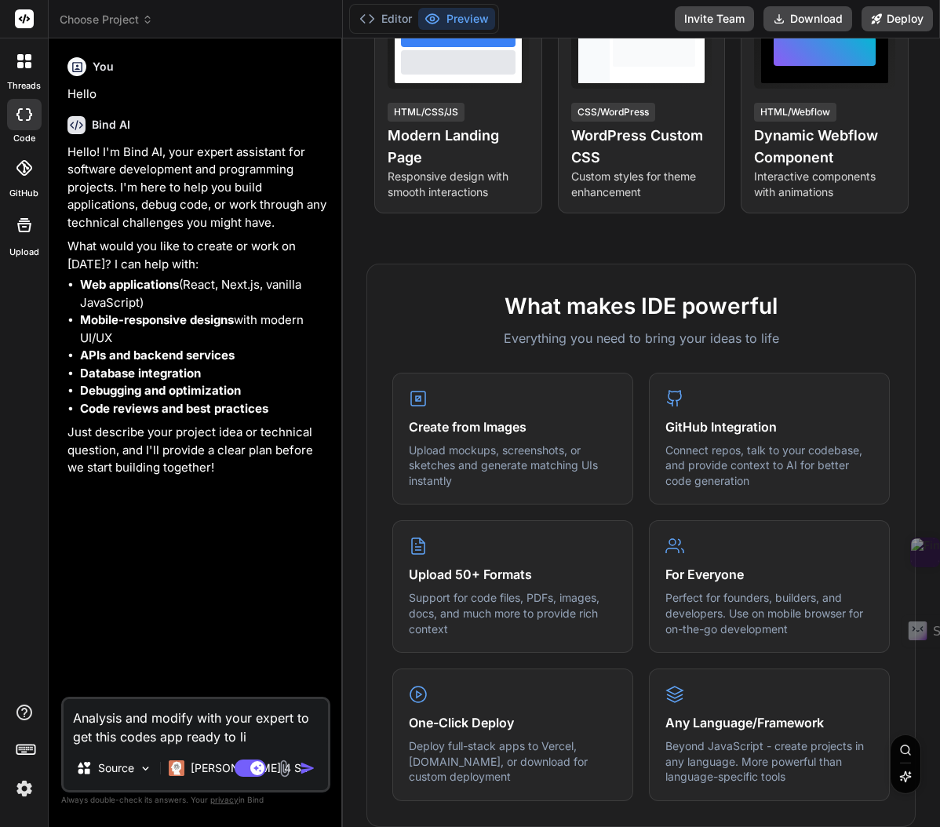
type textarea "x"
type textarea "Analysis and modify with your expert to get this codes app ready to live"
type textarea "x"
type textarea "Analysis and modify with your expert to get this codes app ready to live,"
type textarea "x"
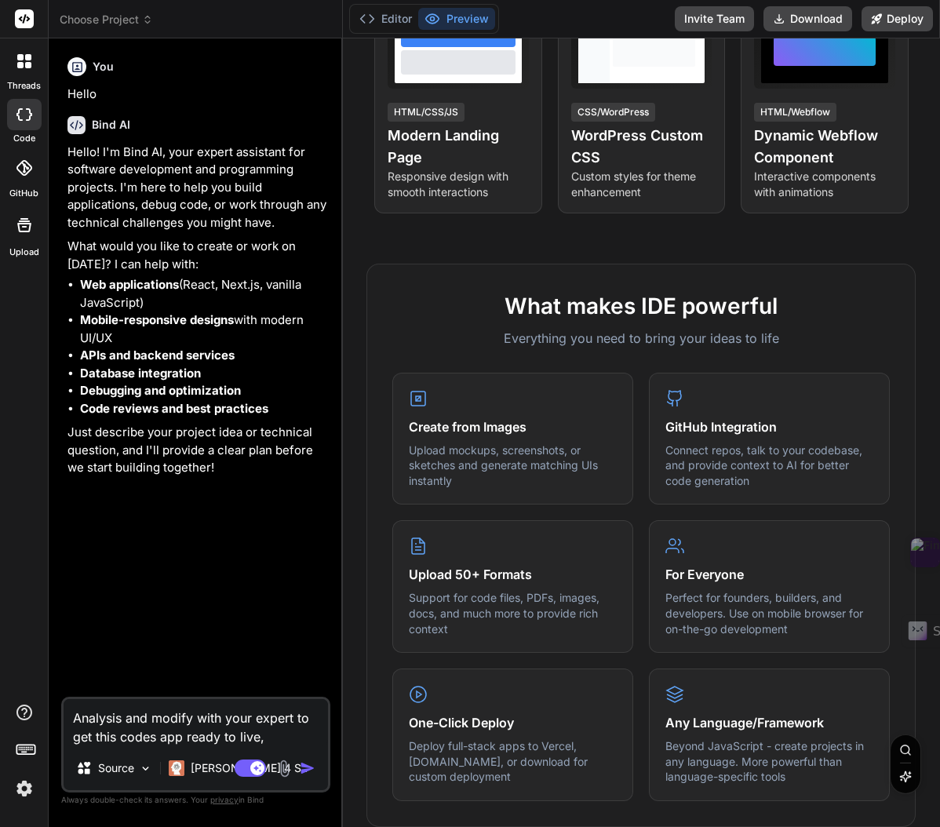
type textarea "Analysis and modify with your expert to get this codes app ready to live,"
type textarea "x"
type textarea "Analysis and modify with your expert to get this codes app ready to live,"
type textarea "x"
type textarea "Analysis and modify with your expert to get this codes app ready to live"
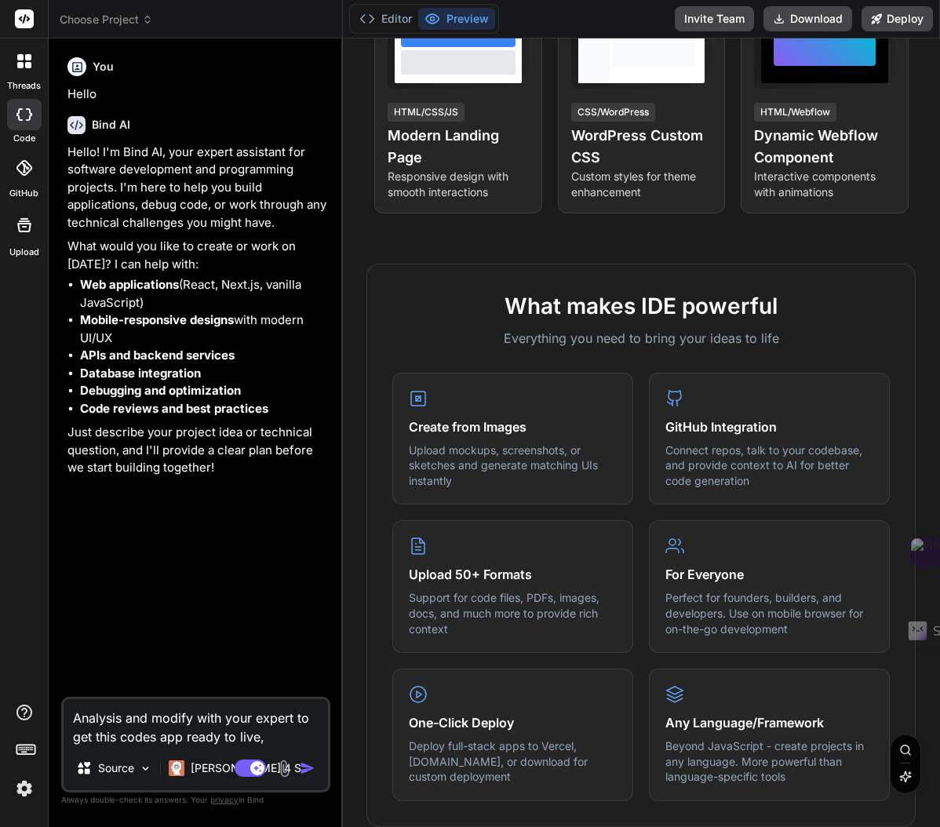
type textarea "x"
type textarea "Analysis and modify with your expert to get this codes app ready to live"
type textarea "x"
type textarea "Analysis and modify with your expert to get this codes app ready to live w"
type textarea "x"
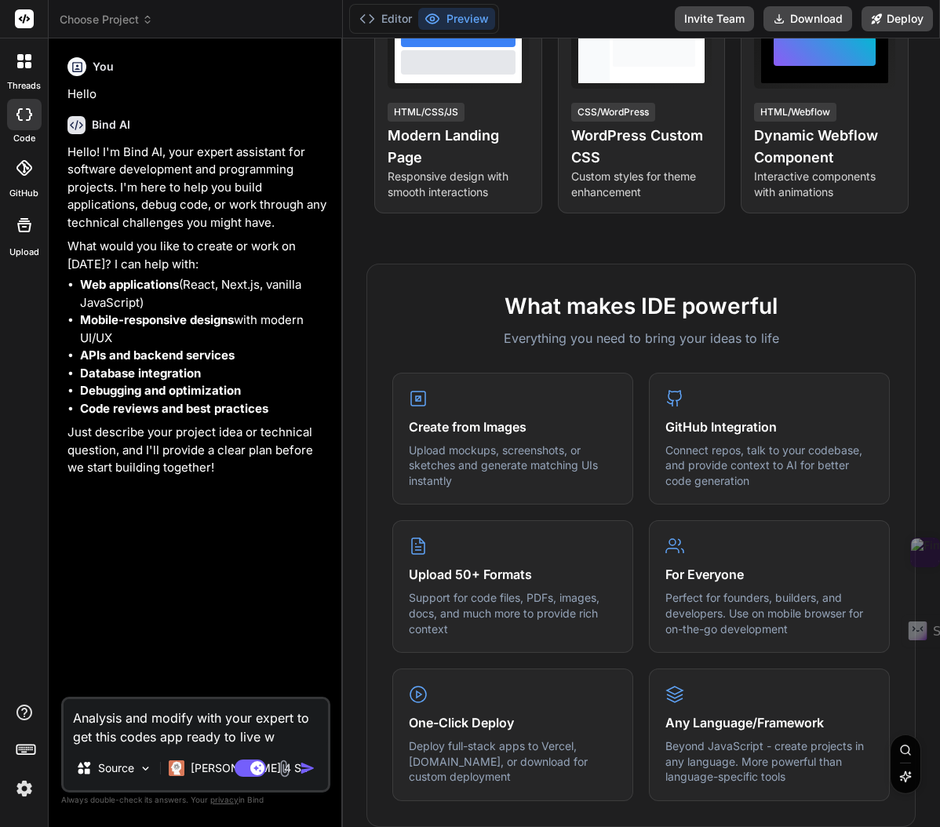
type textarea "Analysis and modify with your expert to get this codes app ready to live wo"
type textarea "x"
type textarea "Analysis and modify with your expert to get this codes app ready to live wor"
type textarea "x"
type textarea "Analysis and modify with your expert to get this codes app ready to live work"
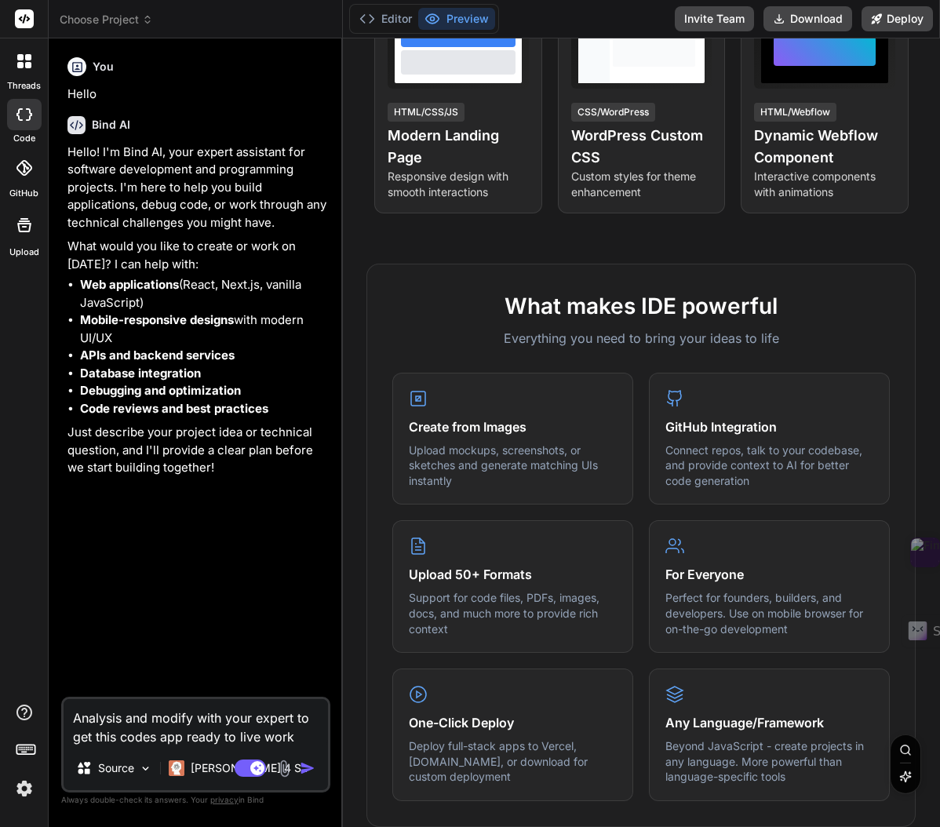
type textarea "x"
type textarea "Analysis and modify with your expert to get this codes app ready to live worki"
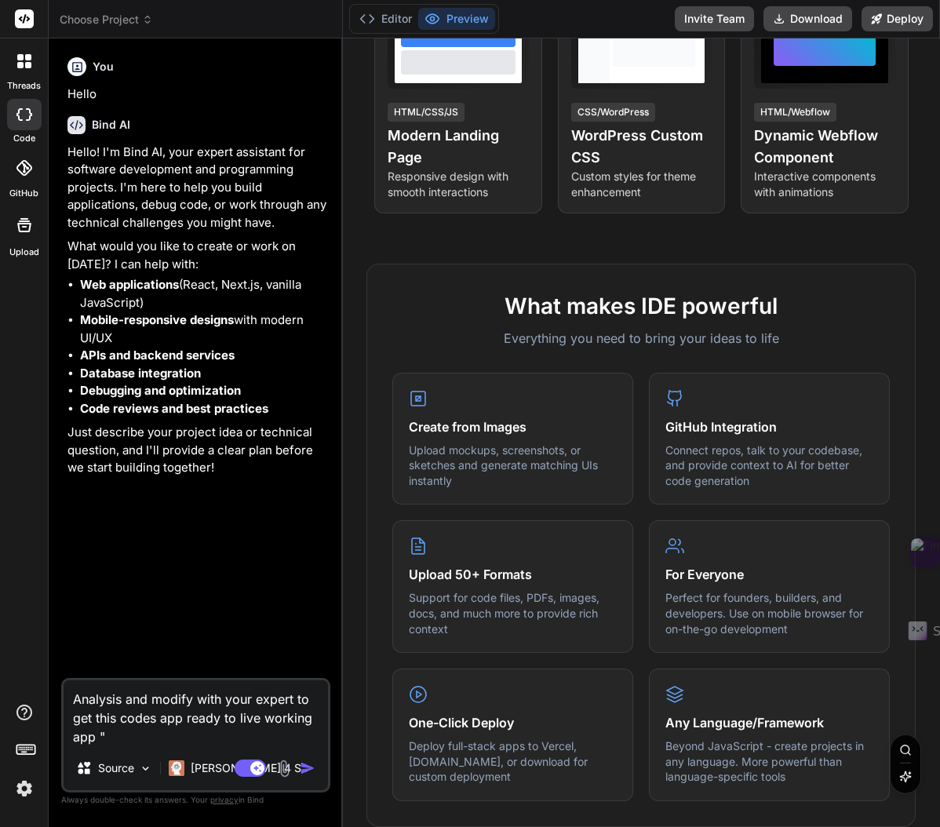
paste textarea "You are expert please using these suggestion and codes to create web app for UN…"
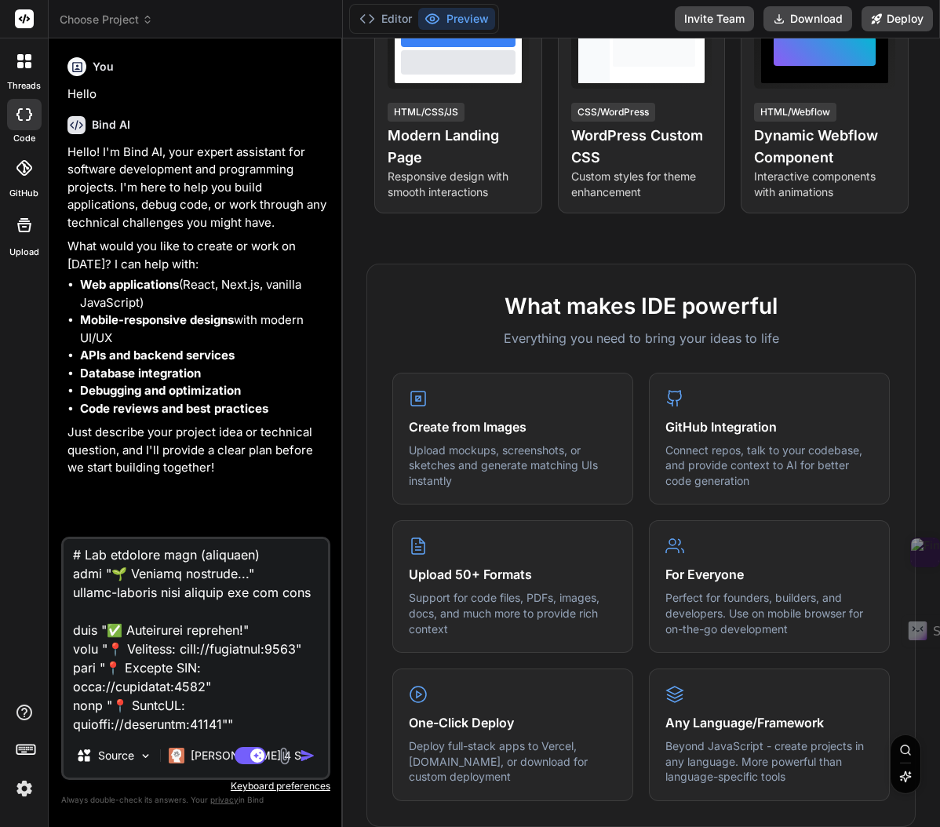
scroll to position [71145, 0]
click at [307, 756] on img "button" at bounding box center [308, 756] width 16 height 16
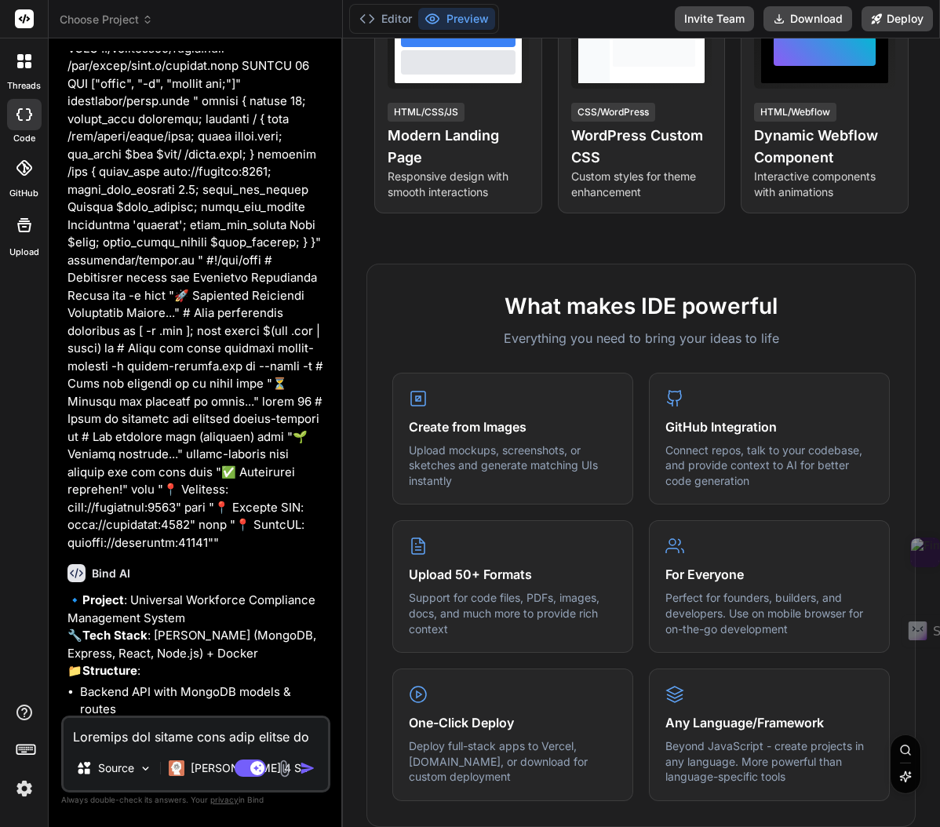
scroll to position [30479, 0]
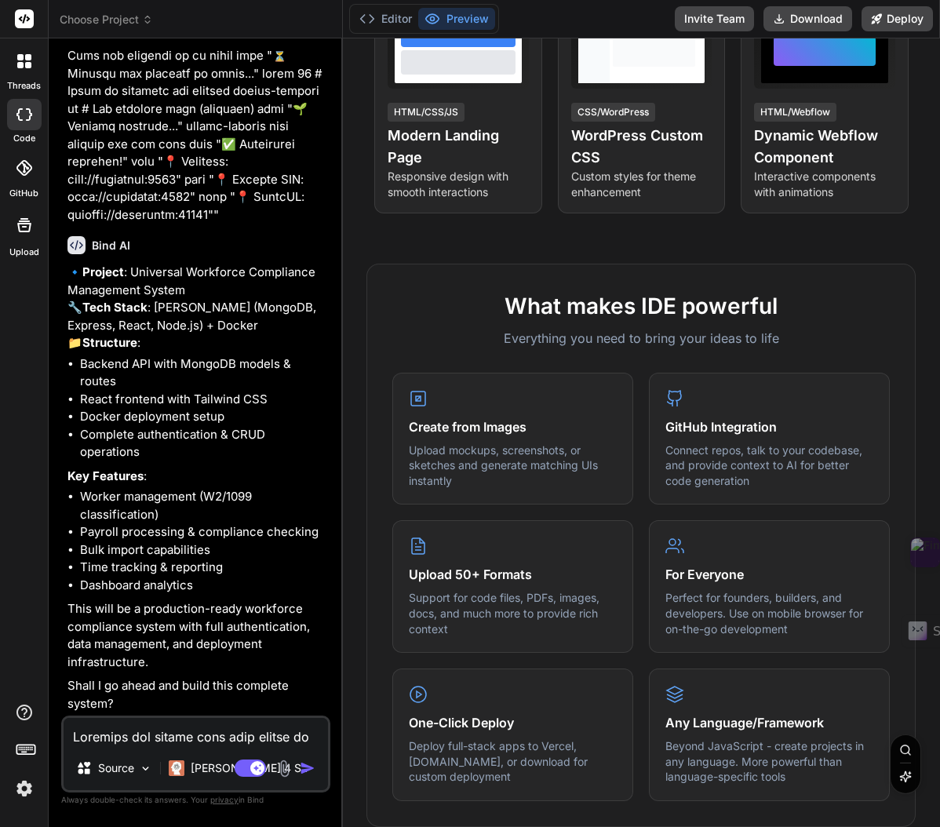
click at [140, 739] on textarea at bounding box center [196, 732] width 264 height 28
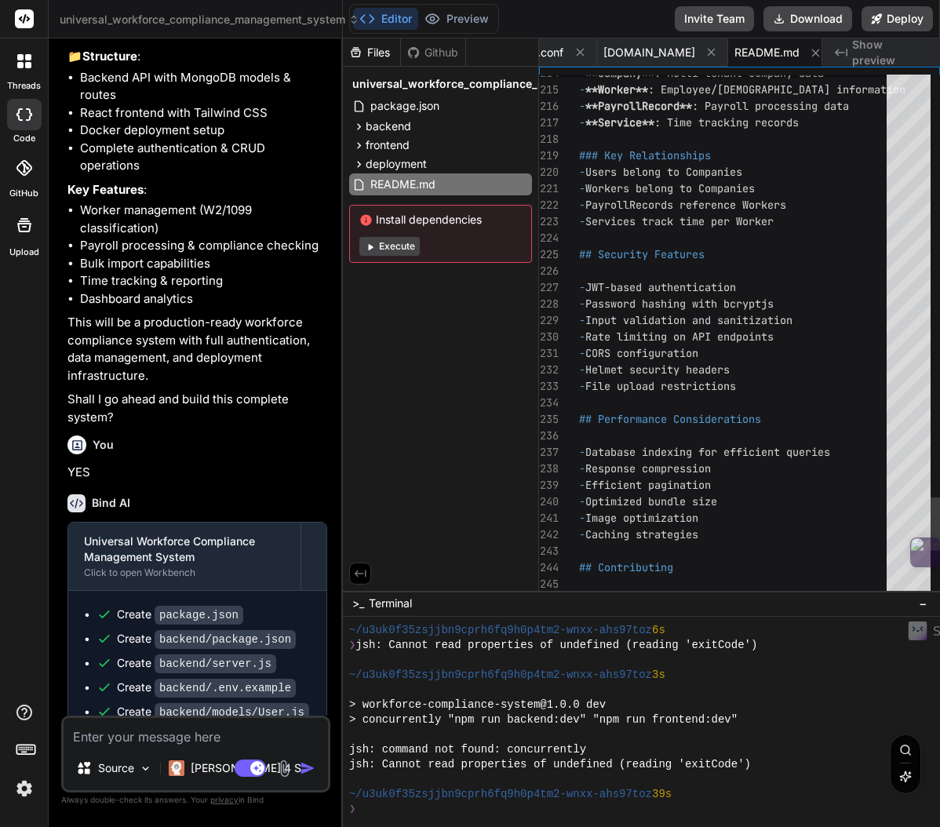
scroll to position [132, 0]
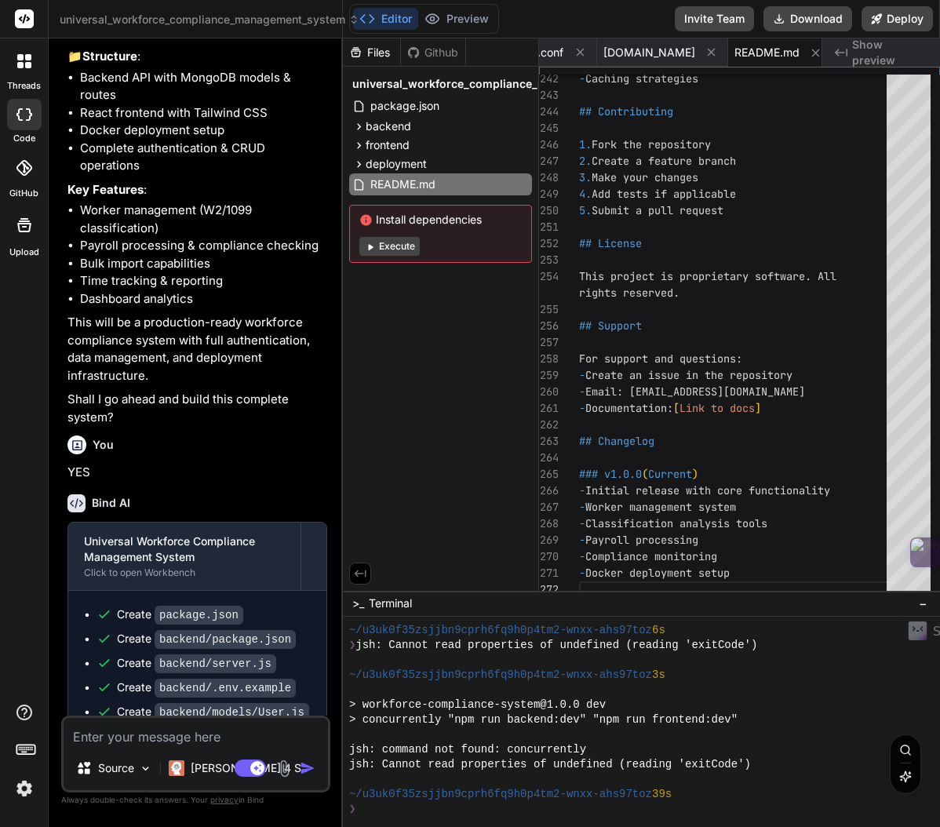
click at [370, 248] on icon at bounding box center [370, 247] width 12 height 12
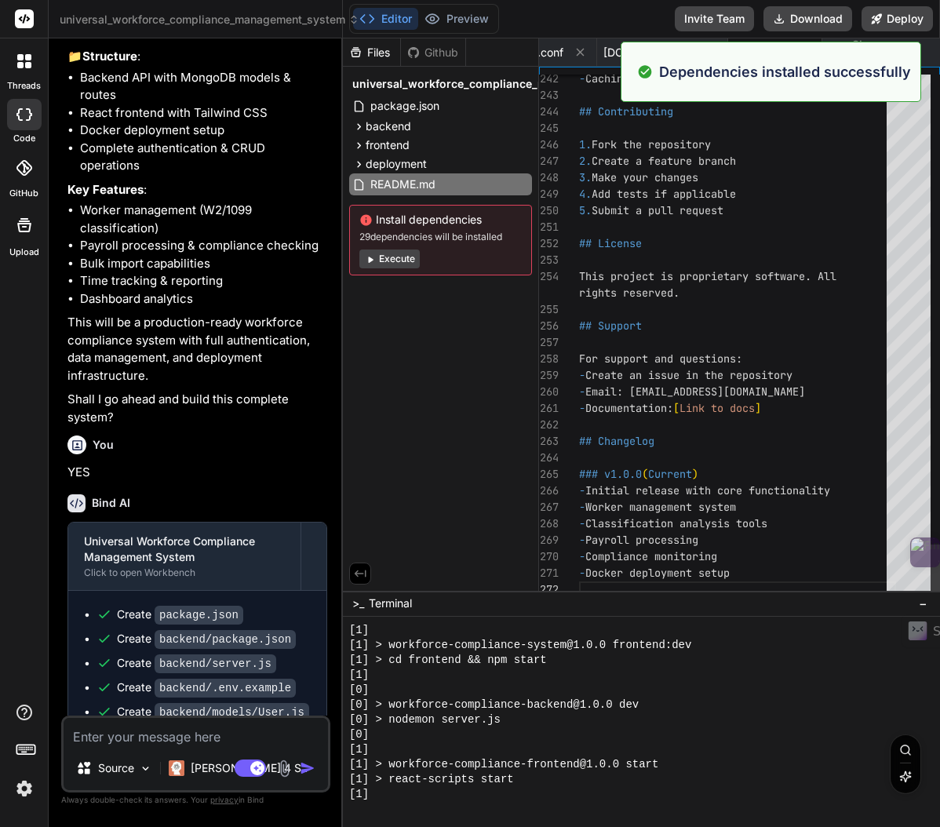
scroll to position [805, 0]
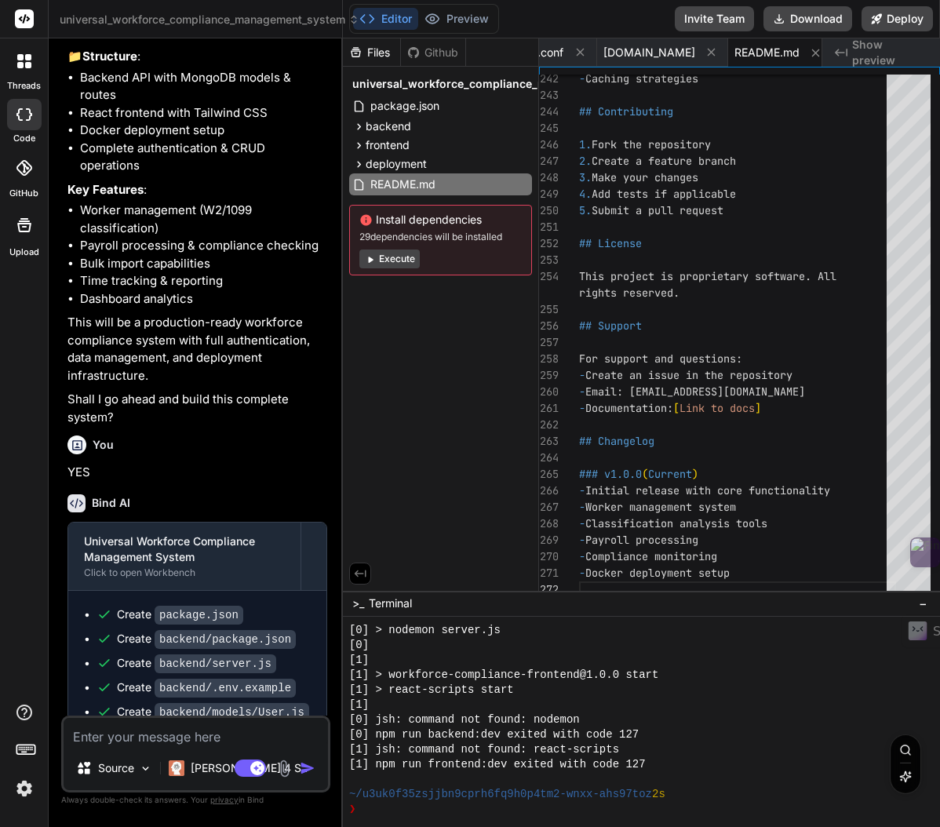
click at [398, 260] on button "Execute" at bounding box center [389, 259] width 60 height 19
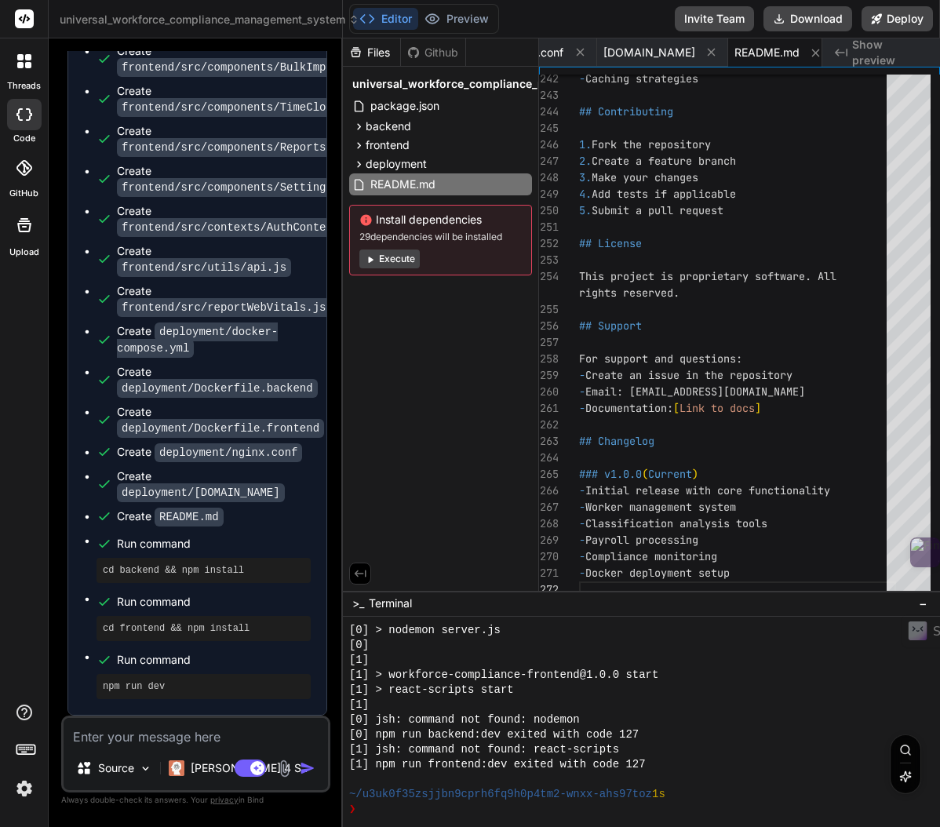
scroll to position [1386, 0]
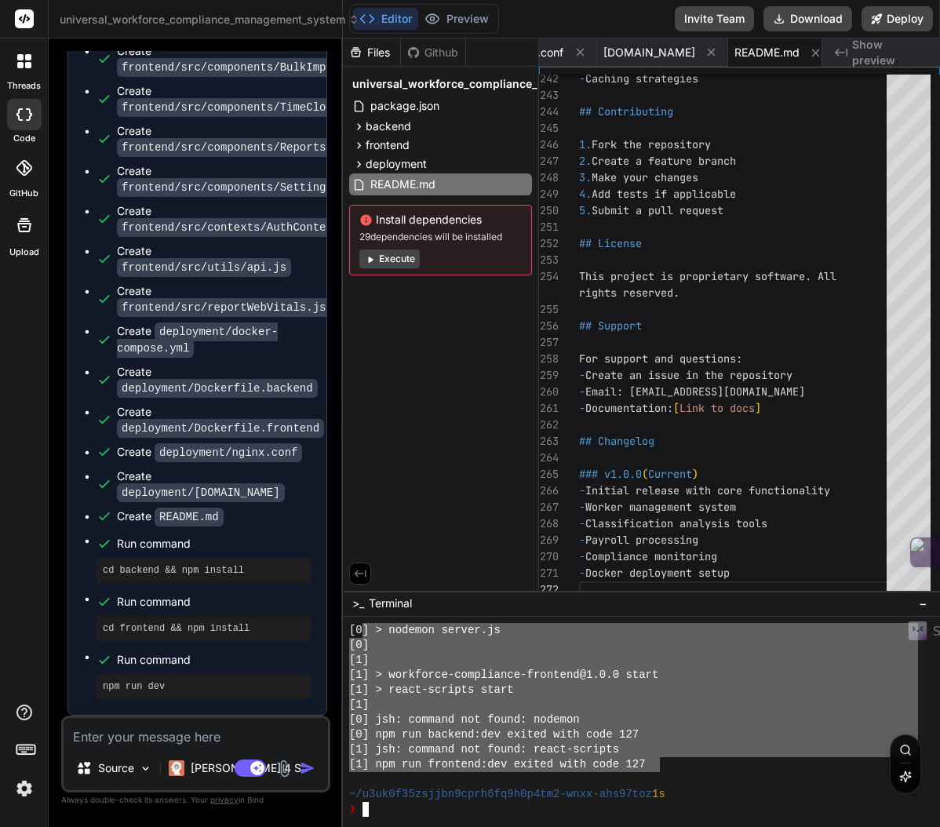
drag, startPoint x: 660, startPoint y: 768, endPoint x: 455, endPoint y: 674, distance: 225.4
click at [364, 632] on div "[0 ] > nodemon server.js [0] [1] [1] > workforce-compliance-frontend@1.0.0 star…" at bounding box center [633, 720] width 569 height 194
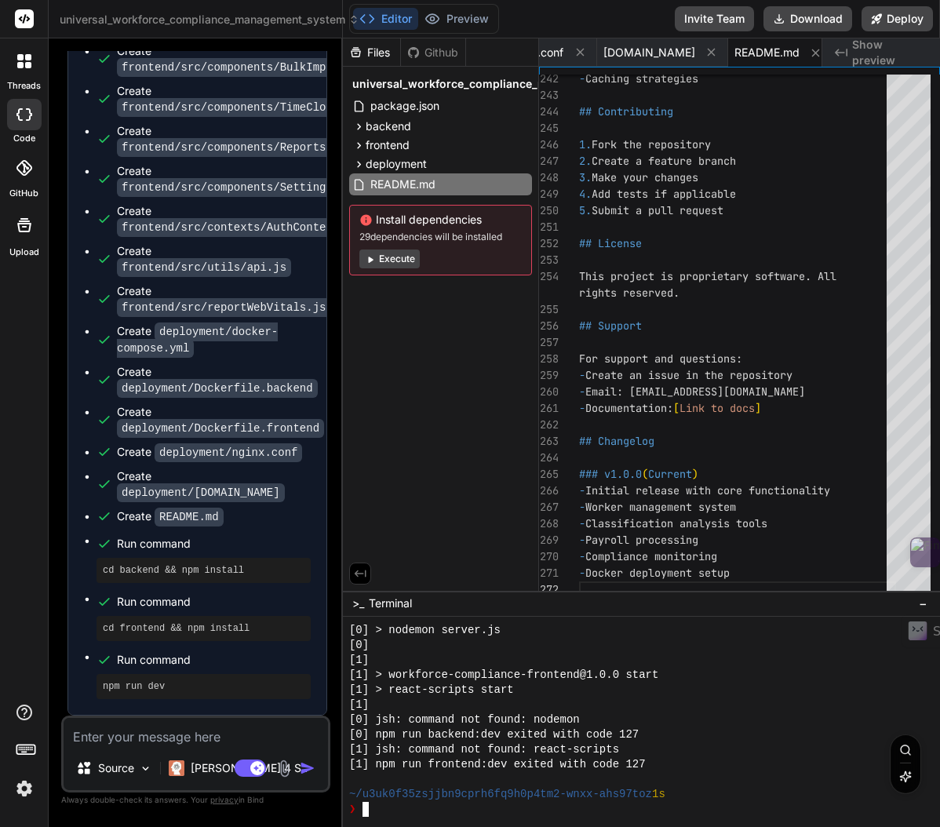
click at [695, 802] on div "❯" at bounding box center [633, 809] width 569 height 15
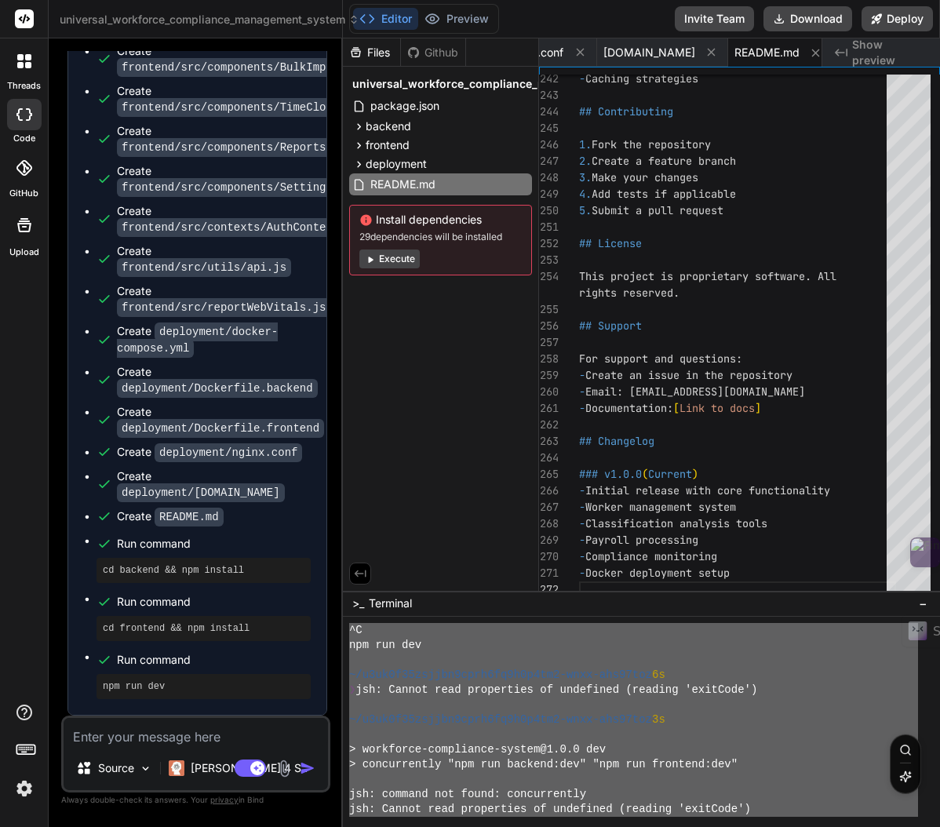
scroll to position [0, 0]
drag, startPoint x: 689, startPoint y: 800, endPoint x: 359, endPoint y: 620, distance: 375.7
click at [349, 614] on div ">_ Terminal − \\\\\\\\\\\\\\\\\\\\\\\\\\\\\\\\ ^C npm run dev ~/u3uk0f35zsjjbn9…" at bounding box center [641, 709] width 597 height 237
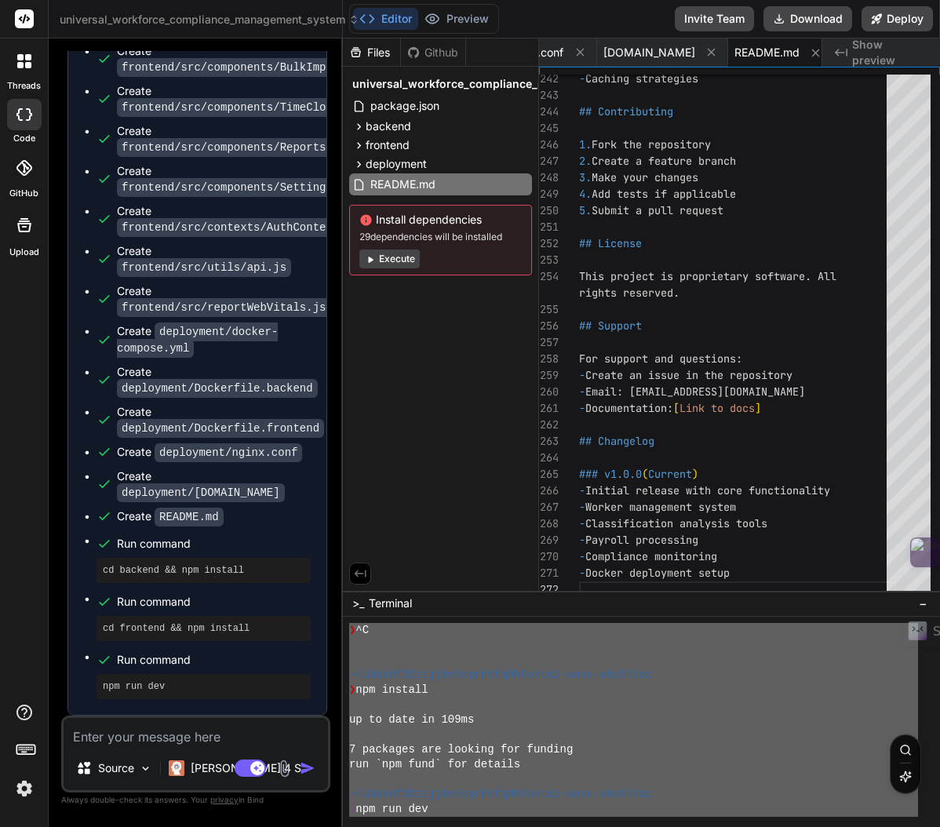
scroll to position [1386, 0]
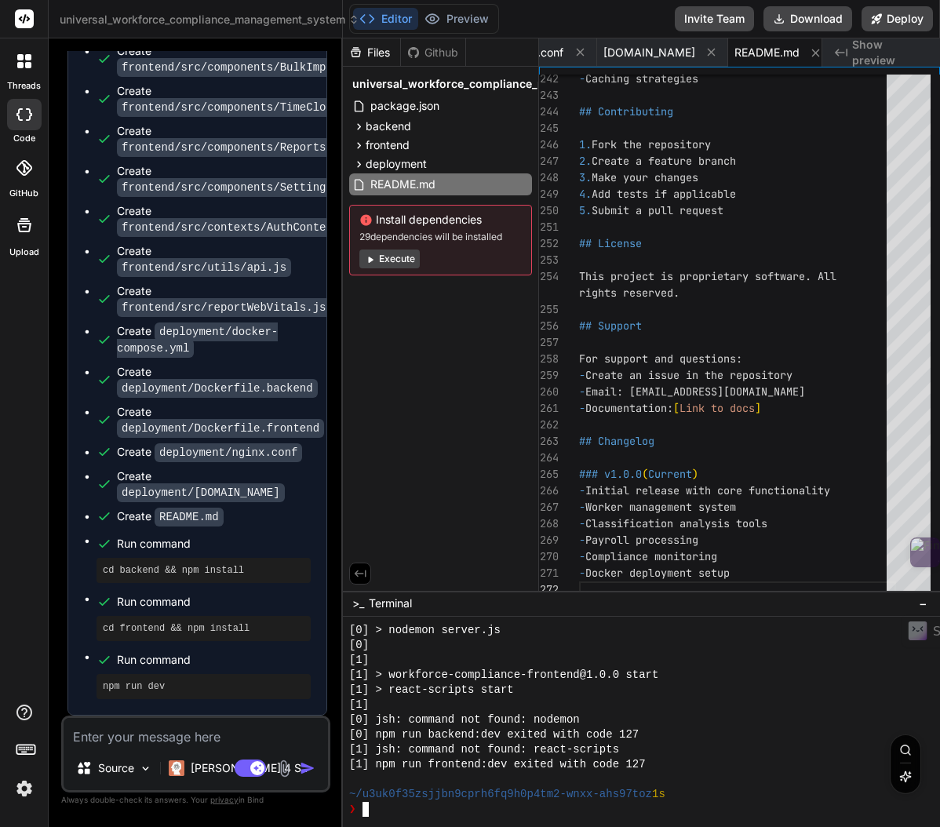
drag, startPoint x: 697, startPoint y: 781, endPoint x: 688, endPoint y: 778, distance: 9.5
click at [697, 781] on div at bounding box center [633, 779] width 569 height 15
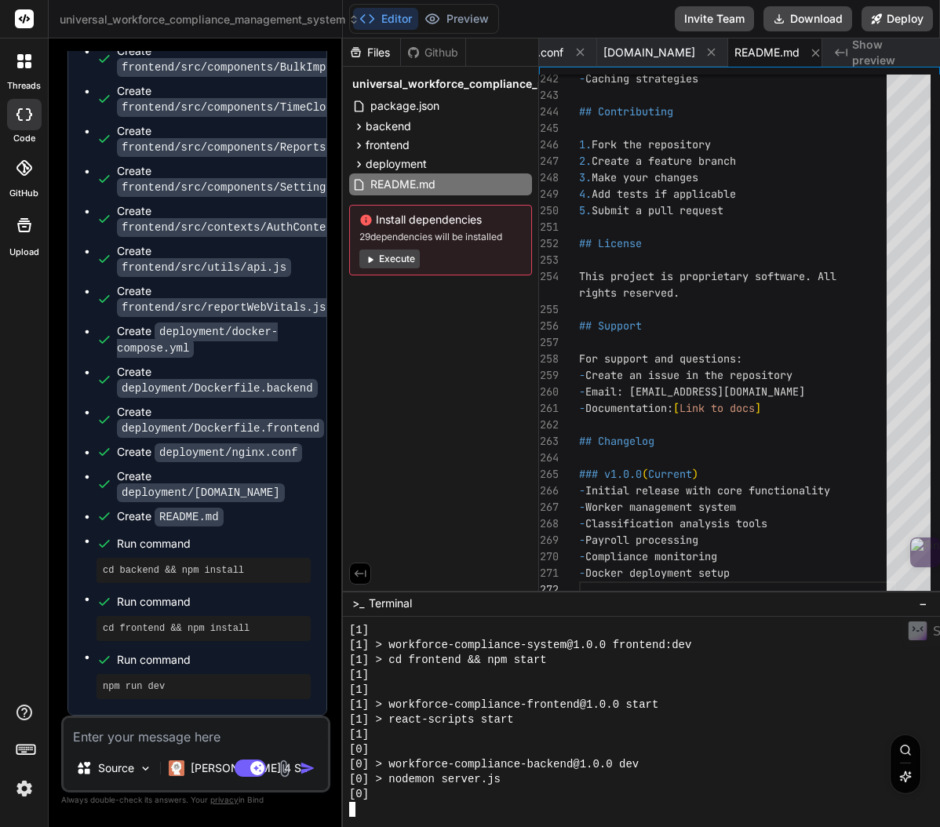
scroll to position [1789, 0]
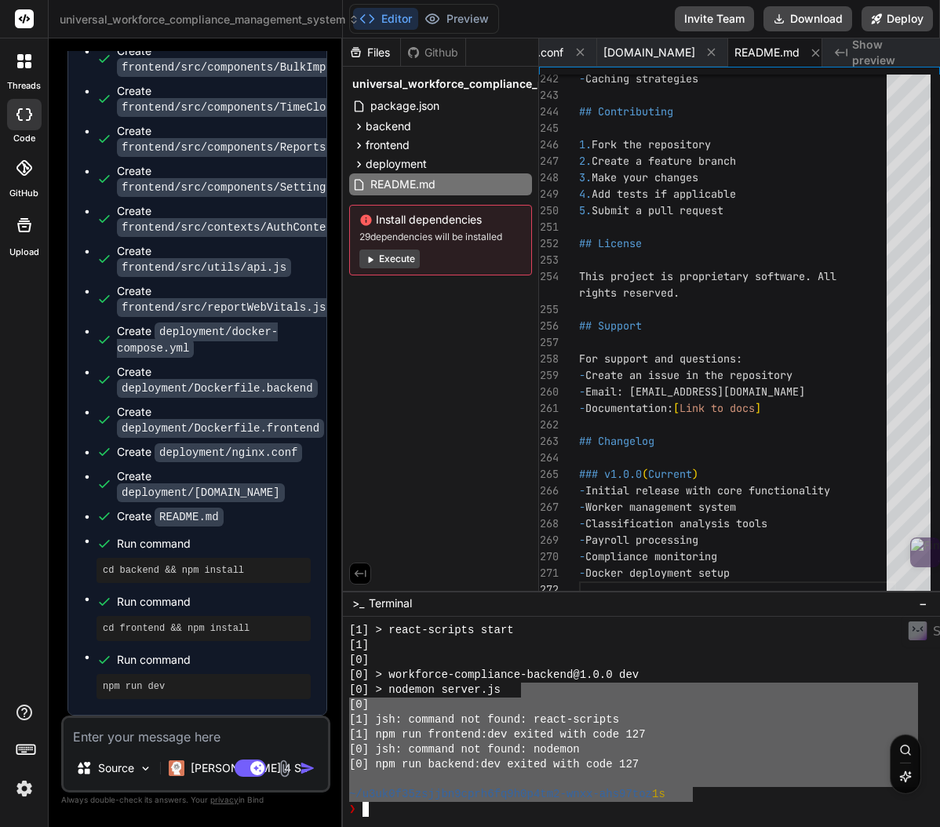
drag, startPoint x: 658, startPoint y: 782, endPoint x: 519, endPoint y: 687, distance: 169.3
click at [519, 687] on div "[1] > react-scripts start [1] [0] [0] > workforce-compliance-backend@1.0.0 dev …" at bounding box center [633, 720] width 569 height 194
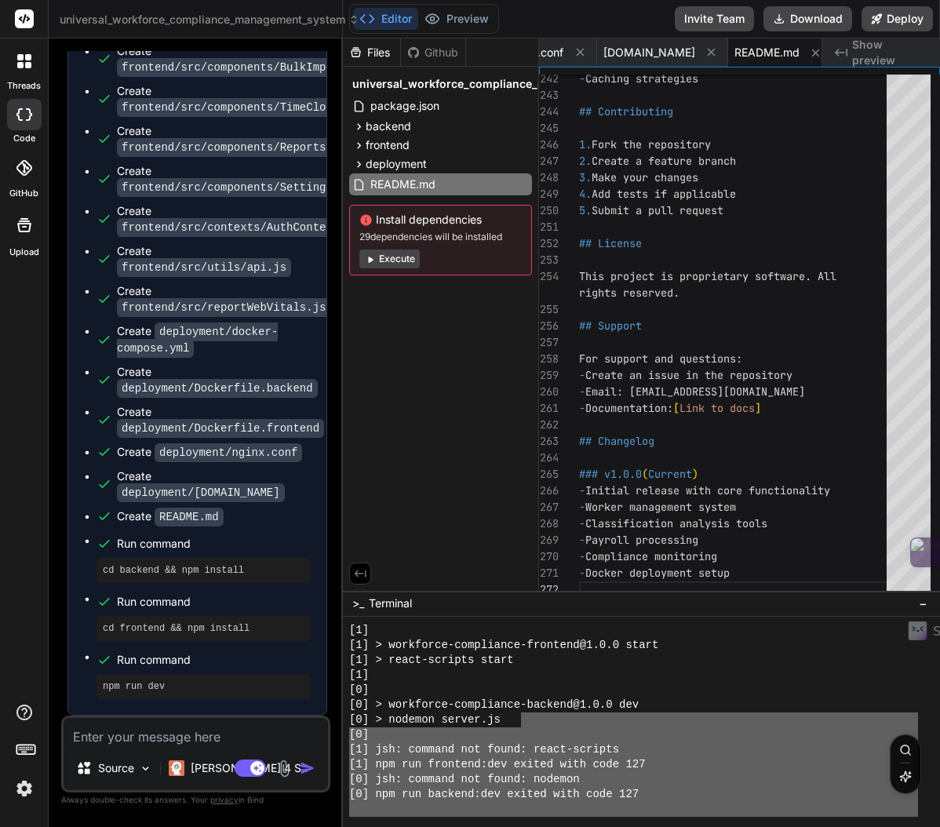
scroll to position [1740, 0]
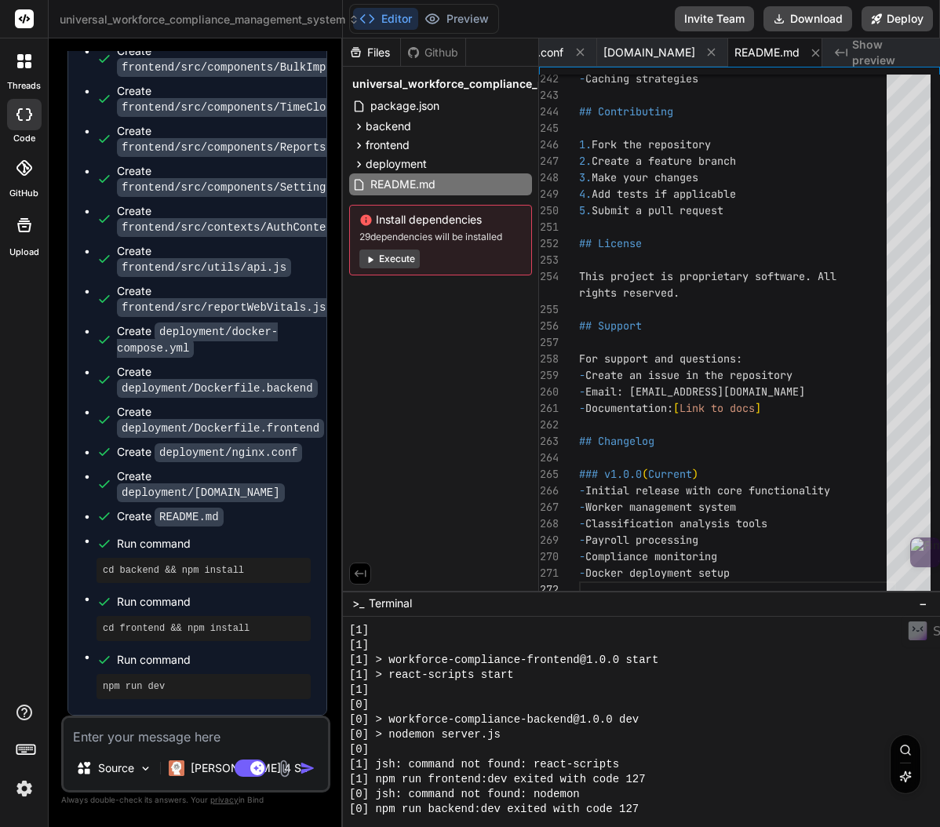
click at [610, 689] on div "[1]" at bounding box center [633, 690] width 569 height 15
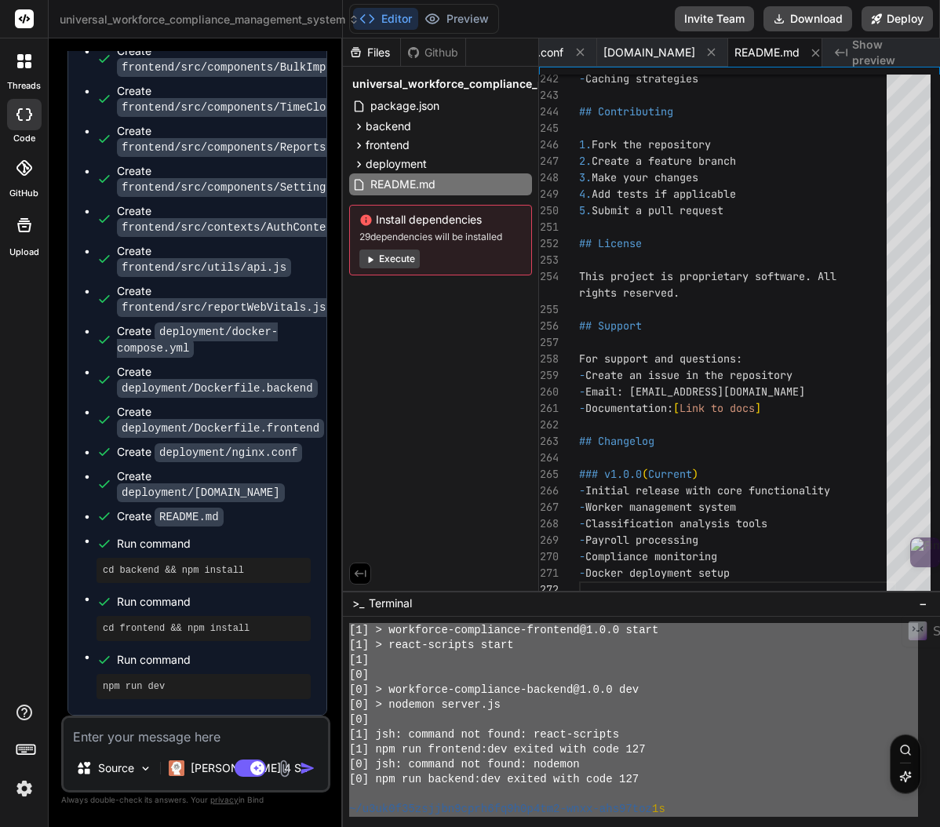
scroll to position [1789, 0]
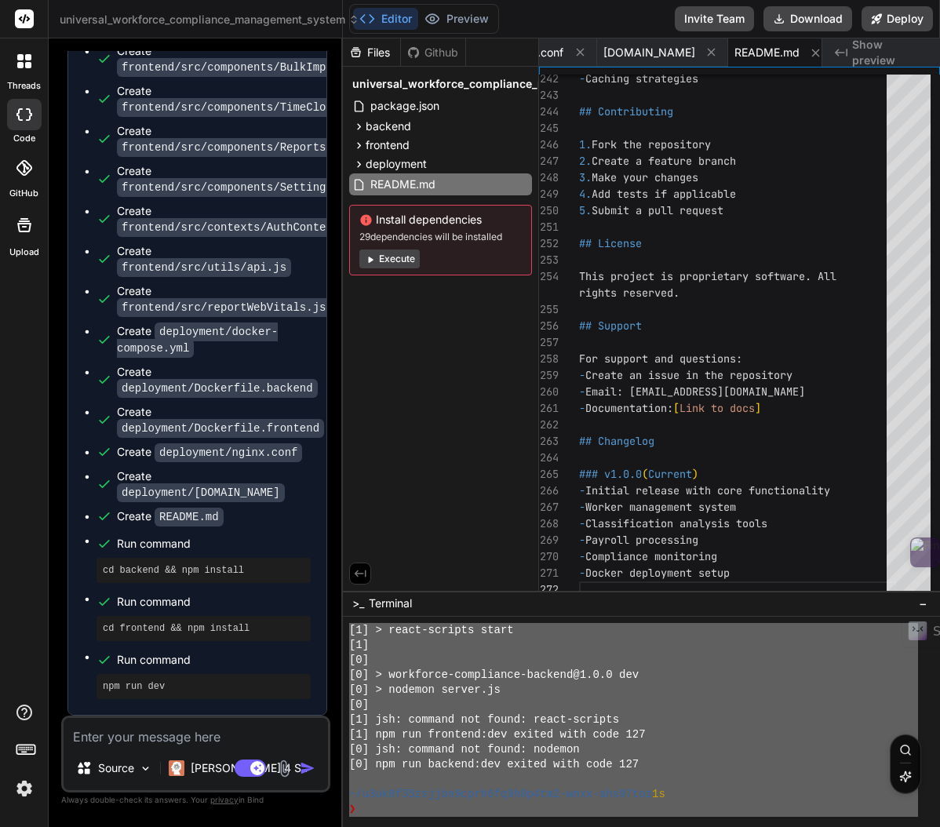
drag, startPoint x: 353, startPoint y: 660, endPoint x: 653, endPoint y: 883, distance: 373.5
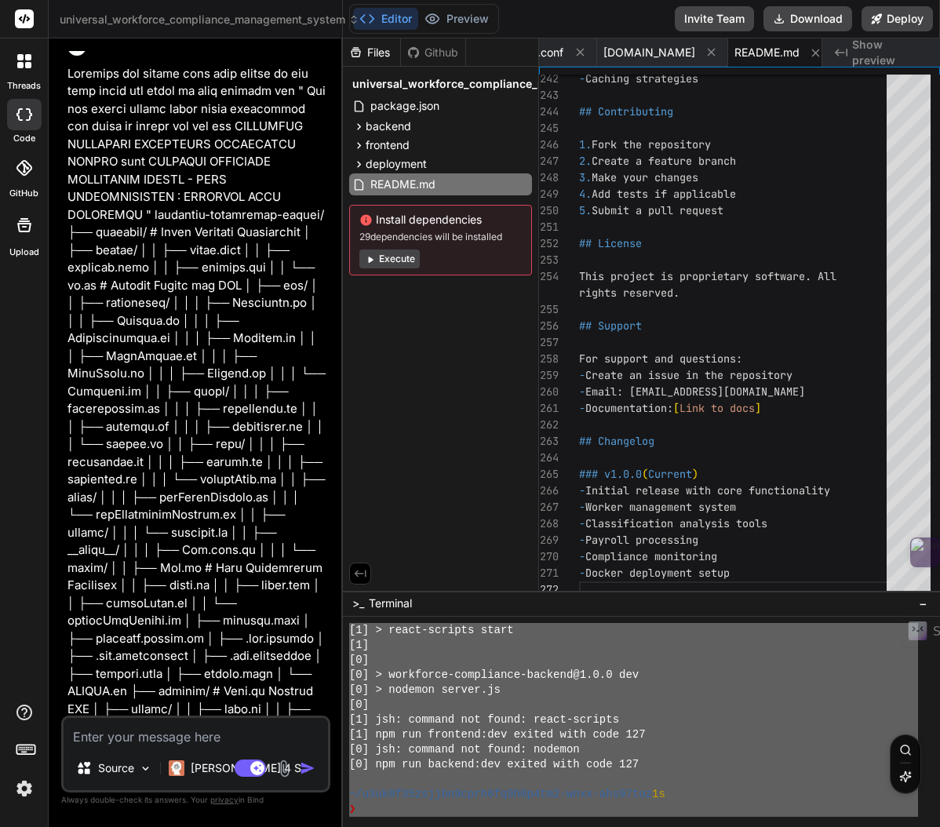
scroll to position [0, 0]
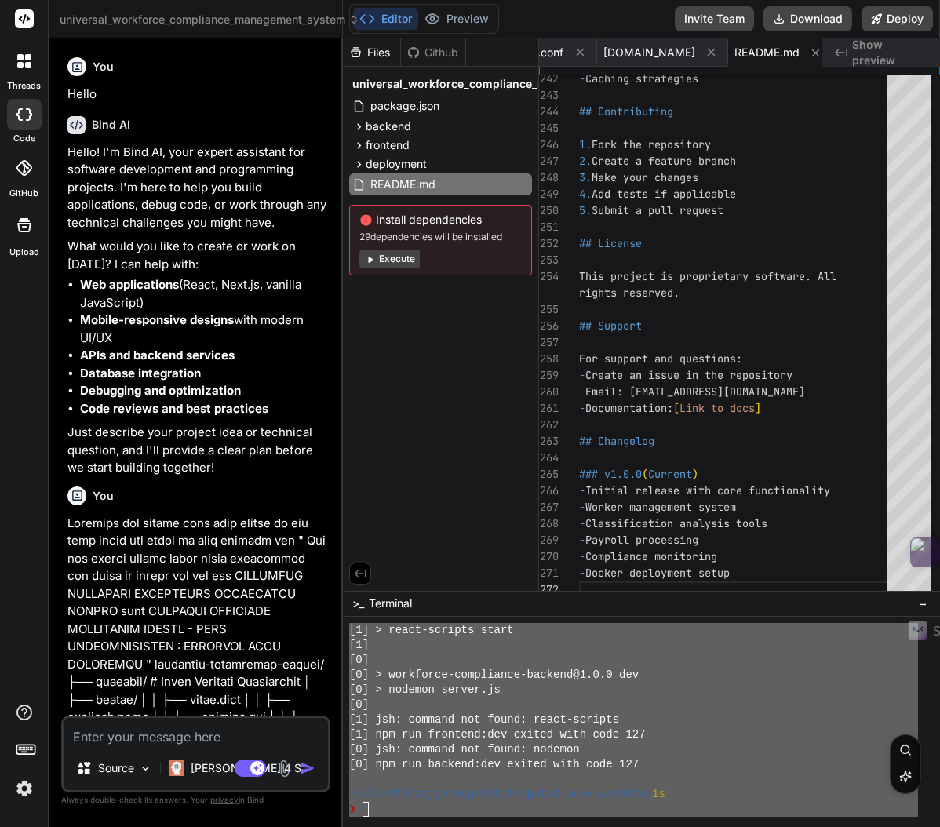
click at [275, 16] on span "universal_workforce_compliance_management_system" at bounding box center [210, 20] width 300 height 16
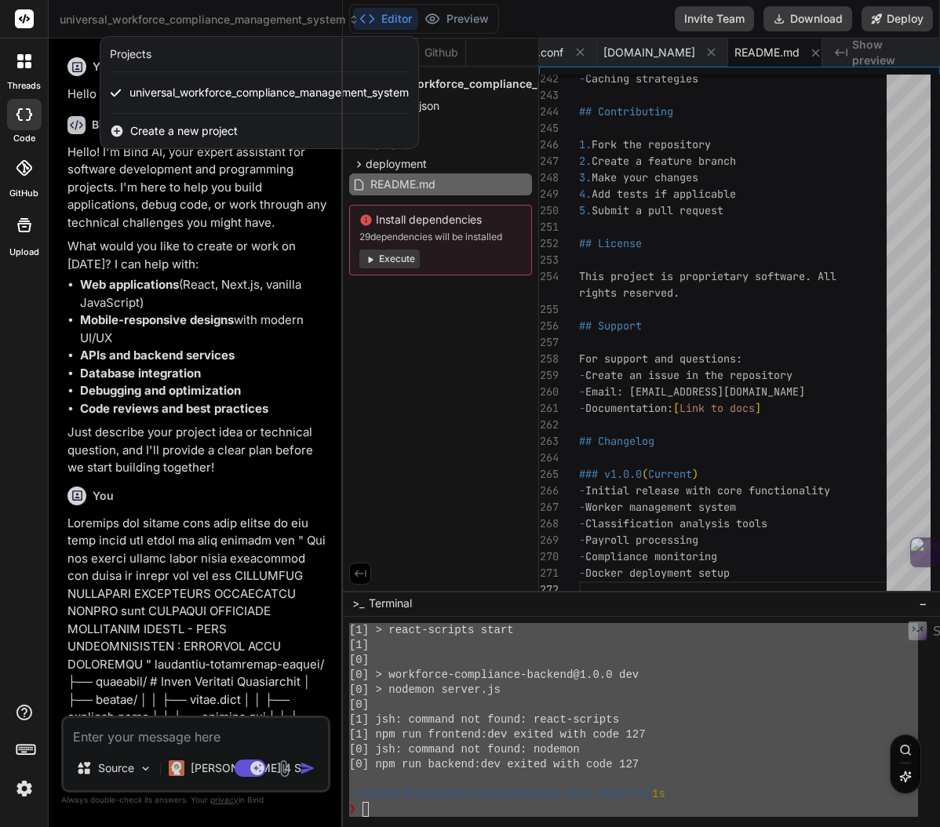
click at [274, 16] on div at bounding box center [470, 413] width 940 height 827
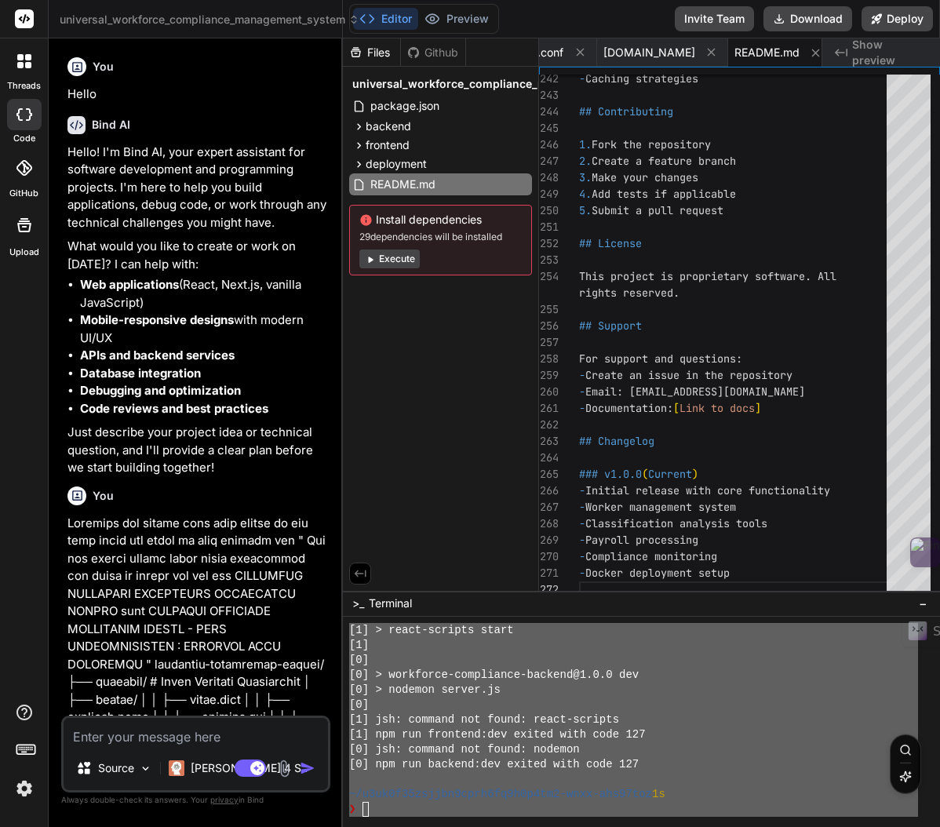
click at [366, 814] on textarea "Terminal input" at bounding box center [365, 809] width 6 height 15
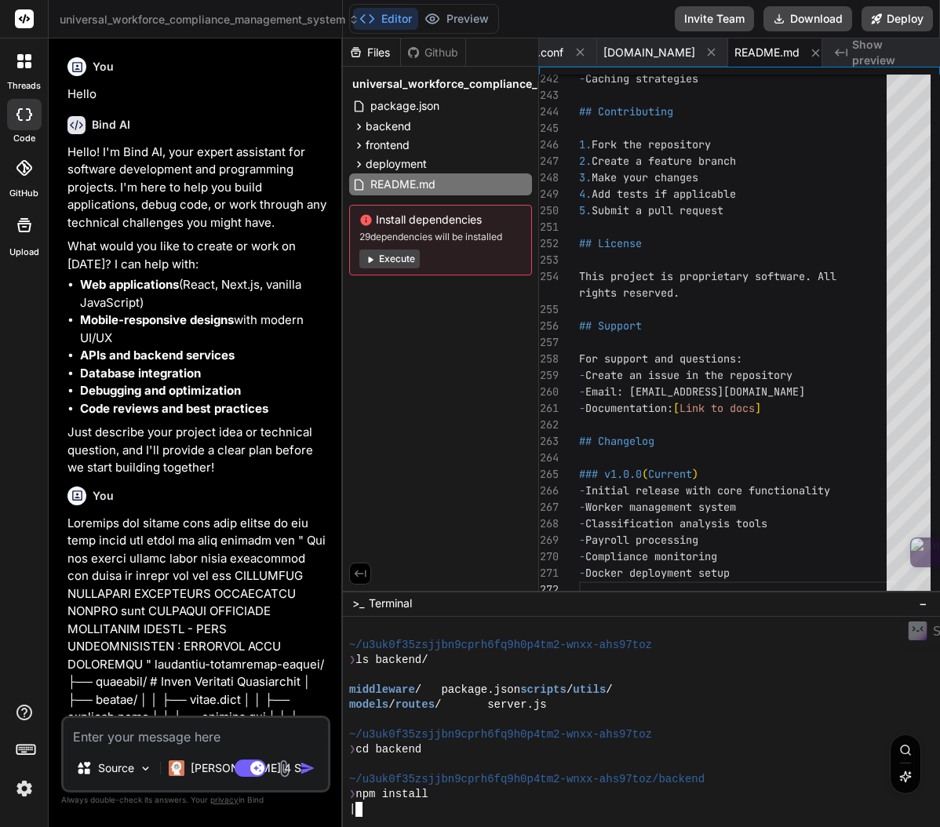
scroll to position [0, 19]
click at [360, 810] on textarea "cd .." at bounding box center [358, 809] width 6 height 15
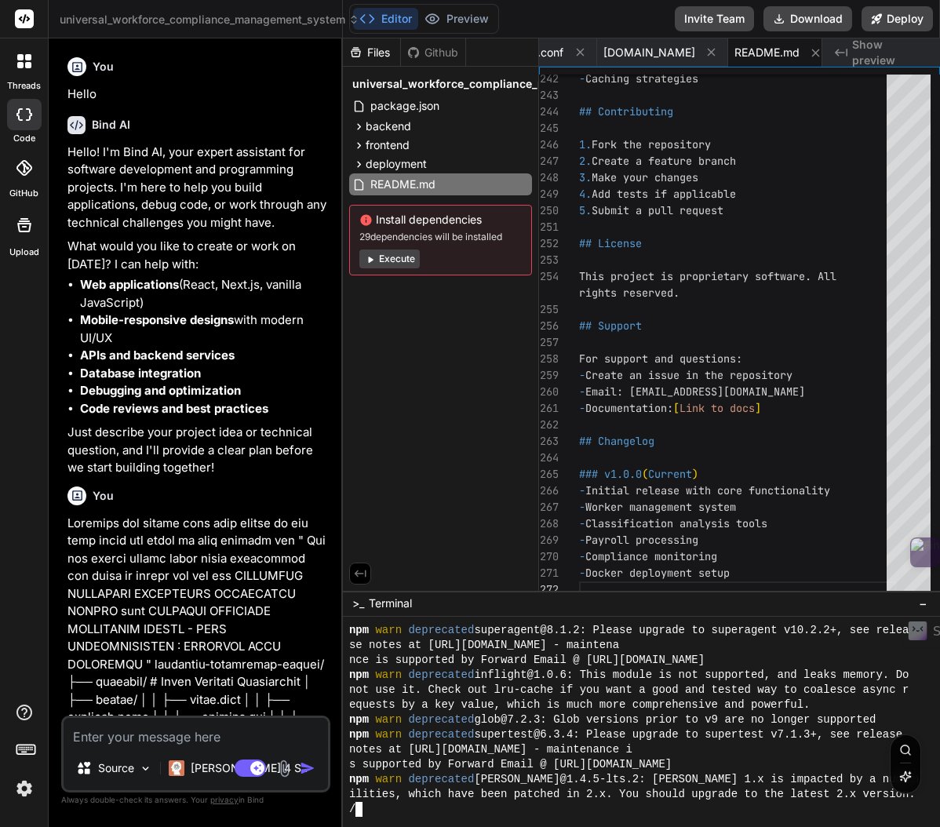
click at [360, 810] on textarea "cd .." at bounding box center [358, 809] width 6 height 15
click at [362, 810] on div "-" at bounding box center [633, 809] width 569 height 15
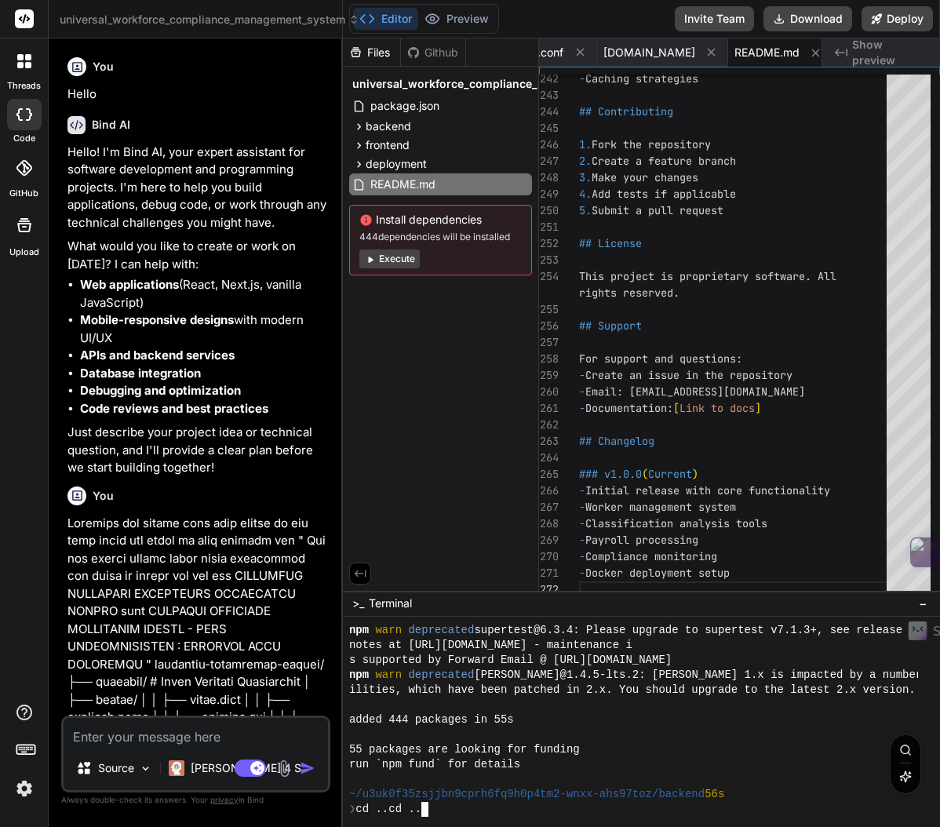
scroll to position [2475, 0]
drag, startPoint x: 435, startPoint y: 810, endPoint x: 361, endPoint y: 813, distance: 74.6
click at [361, 813] on div "❯ cd ..cd .." at bounding box center [633, 809] width 569 height 15
drag, startPoint x: 455, startPoint y: 762, endPoint x: 360, endPoint y: 767, distance: 95.1
click at [422, 809] on div "❯ cd ..cd .." at bounding box center [633, 809] width 569 height 15
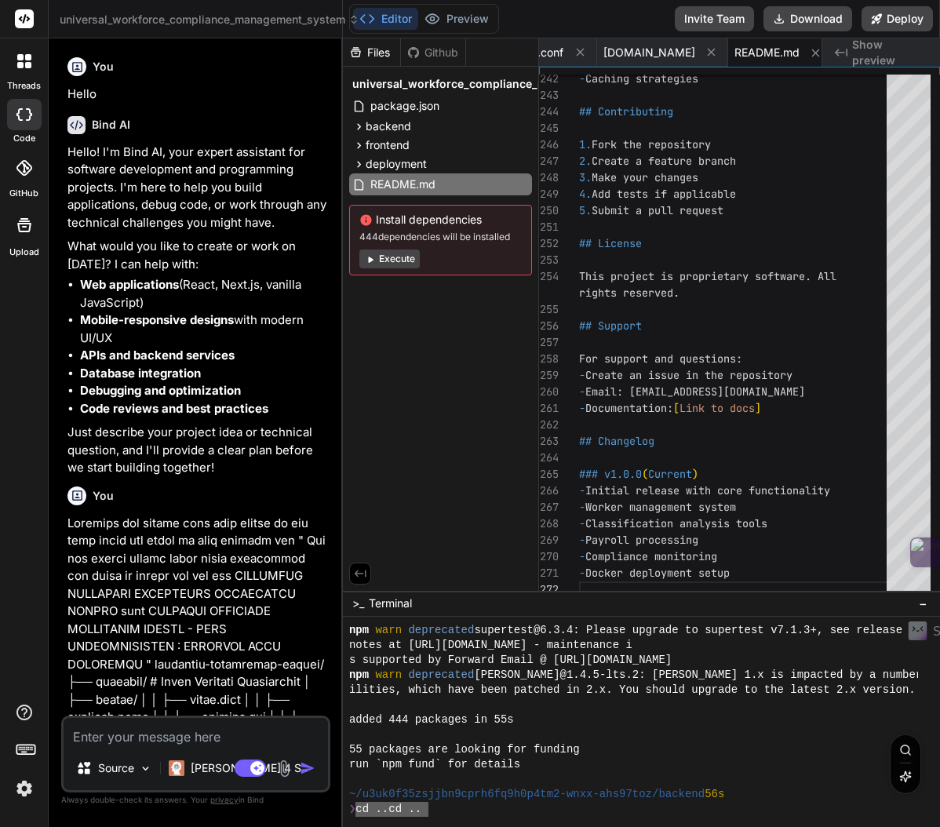
drag, startPoint x: 429, startPoint y: 808, endPoint x: 358, endPoint y: 809, distance: 71.4
click at [357, 809] on div "cd .. YYYYYYYYYYYYYYYYYYYYYYYYYYYYYYYY wwwwwwwwwwwwwwwwwwwwwwwwwwwwwwww npm war…" at bounding box center [633, 720] width 569 height 194
click at [523, 808] on textarea "run `npm fund`" at bounding box center [524, 809] width 6 height 15
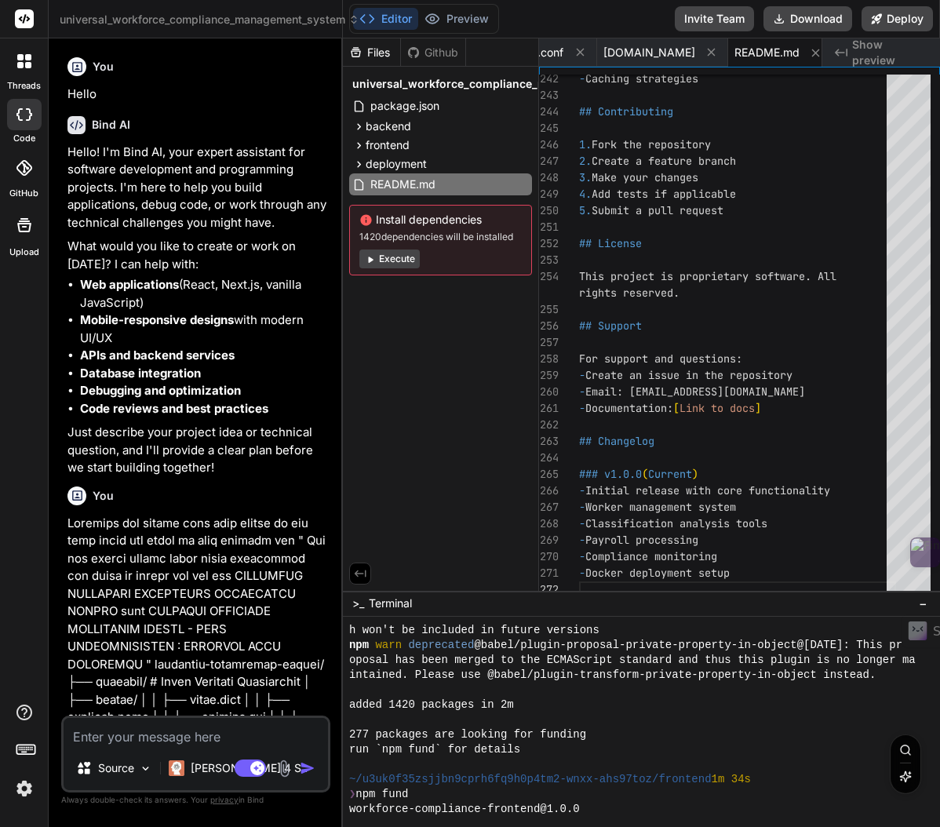
scroll to position [4384, 0]
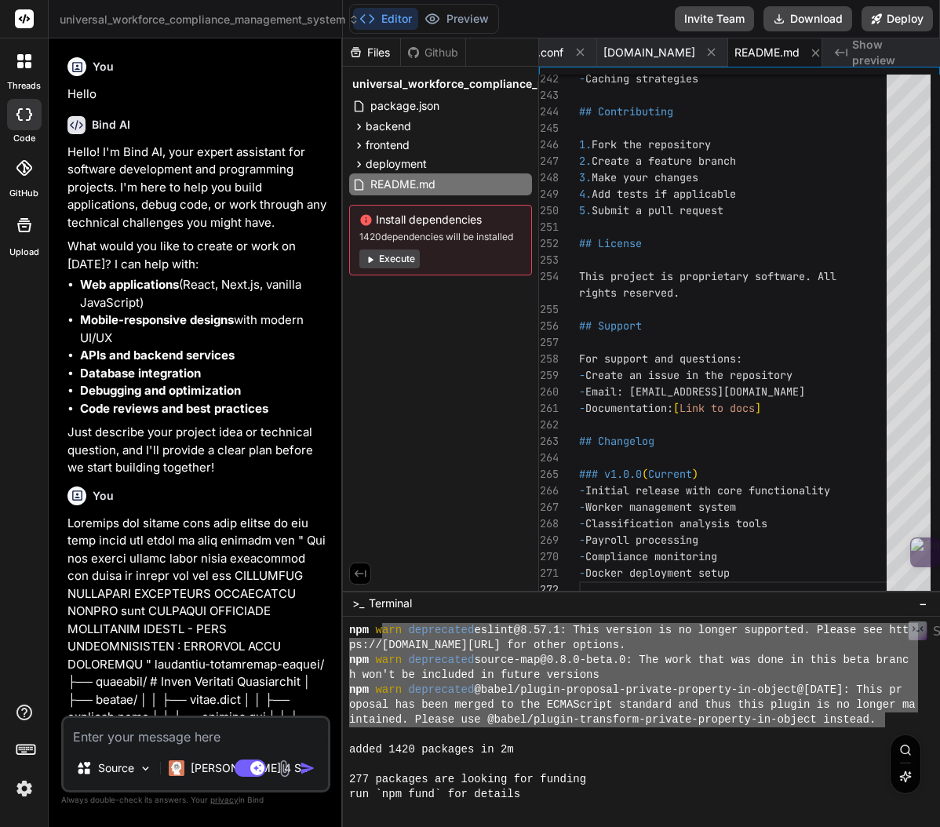
drag, startPoint x: 878, startPoint y: 723, endPoint x: 381, endPoint y: 632, distance: 504.8
click at [381, 632] on div "npm w arn deprecated eslint@8.57.1: This version is no longer supported. Please…" at bounding box center [633, 720] width 569 height 194
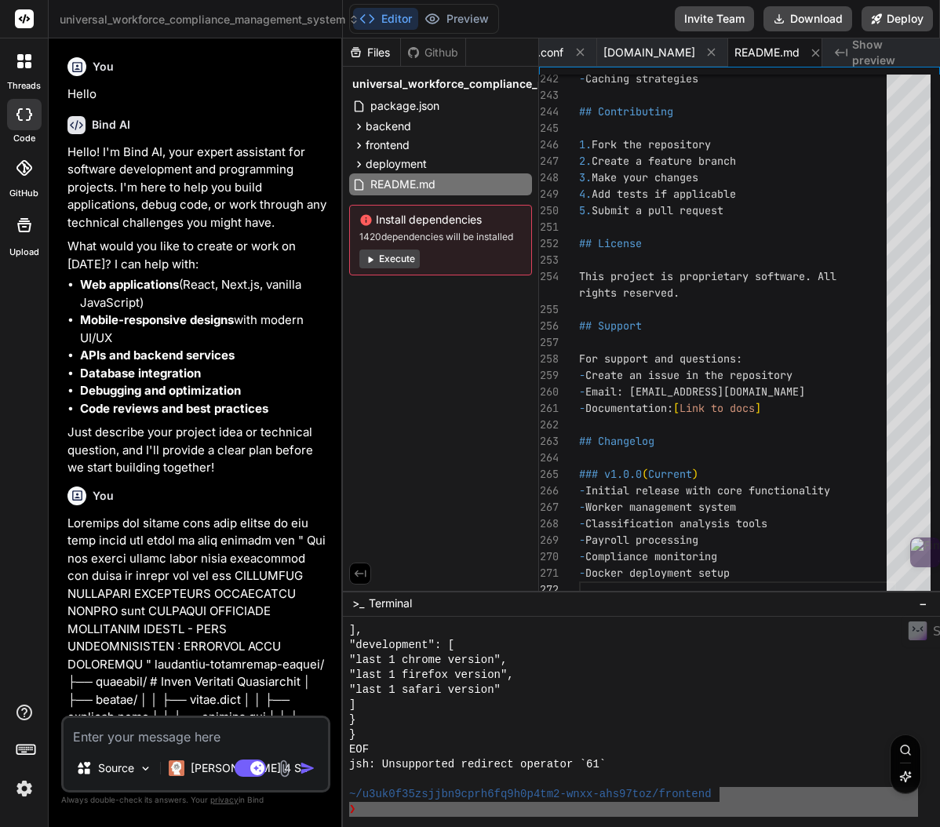
scroll to position [6947, 0]
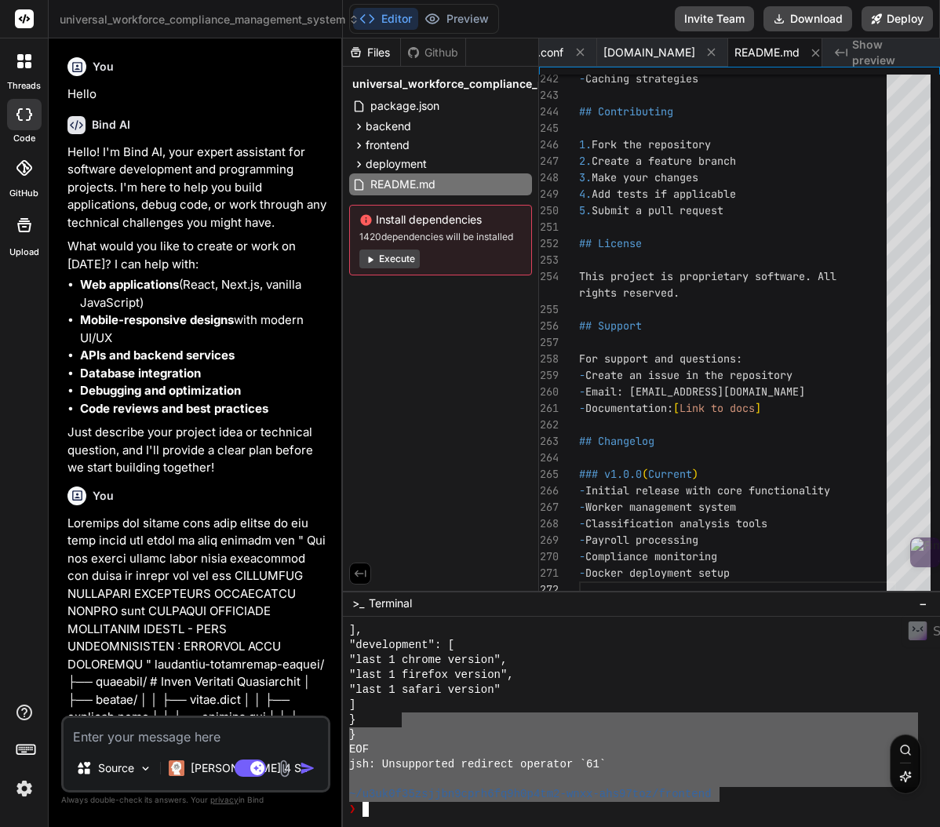
drag, startPoint x: 716, startPoint y: 800, endPoint x: 400, endPoint y: 723, distance: 324.6
click at [400, 723] on div "], "development": [ "last 1 chrome version", "last 1 firefox version", "last 1 …" at bounding box center [633, 720] width 569 height 194
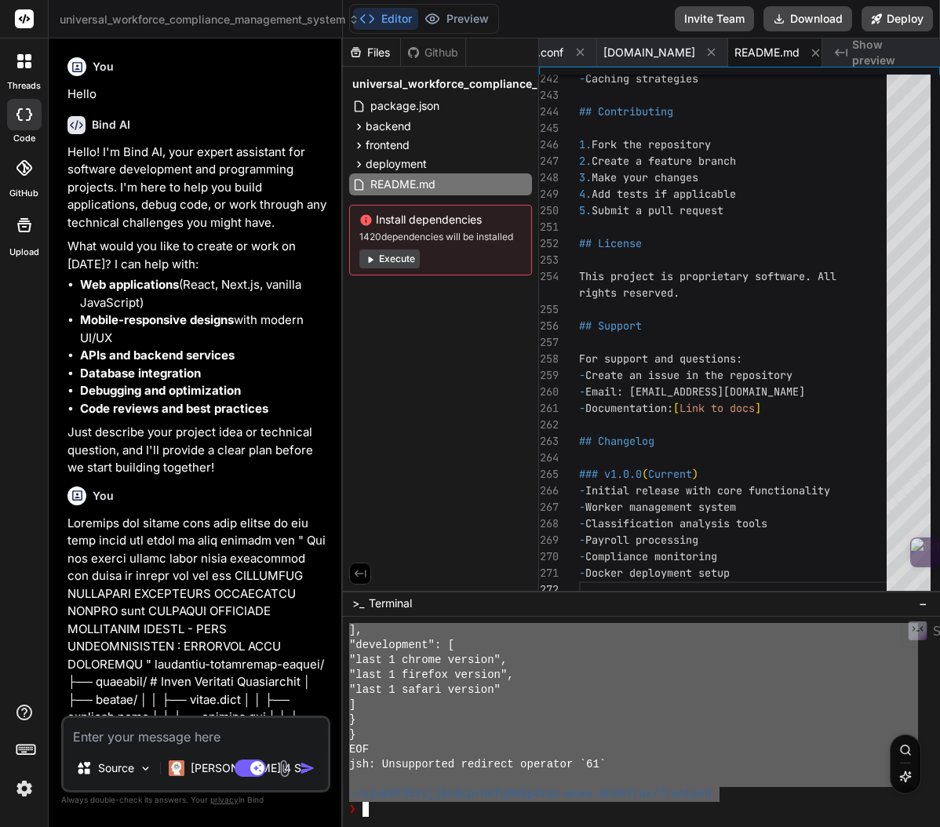
click at [365, 812] on textarea "Terminal input" at bounding box center [365, 809] width 6 height 15
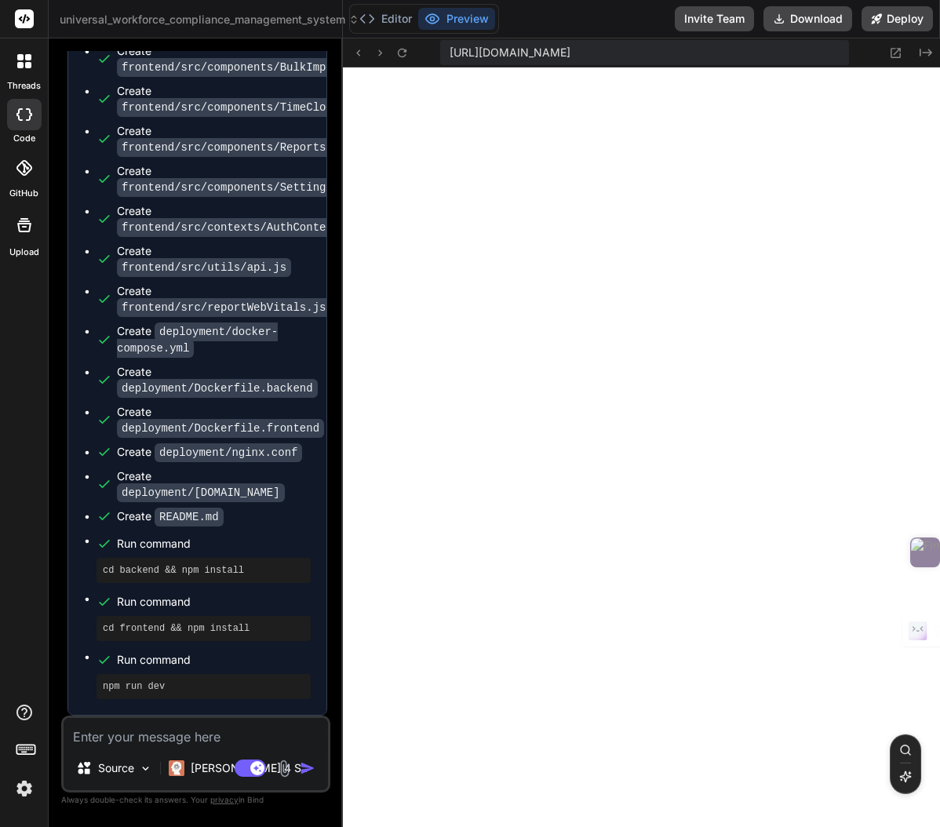
scroll to position [32400, 0]
click at [398, 18] on button "Editor" at bounding box center [385, 19] width 65 height 22
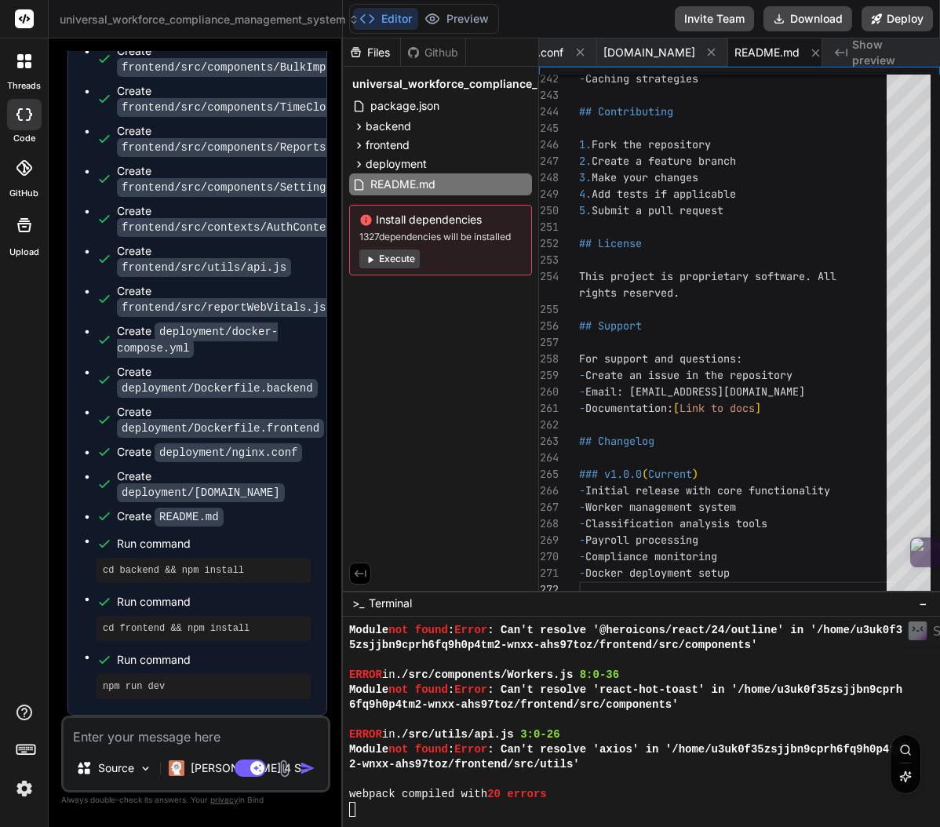
drag, startPoint x: 352, startPoint y: 810, endPoint x: 362, endPoint y: 821, distance: 15.5
click at [351, 811] on textarea "Terminal input" at bounding box center [352, 809] width 6 height 15
click at [400, 803] on div at bounding box center [633, 809] width 569 height 15
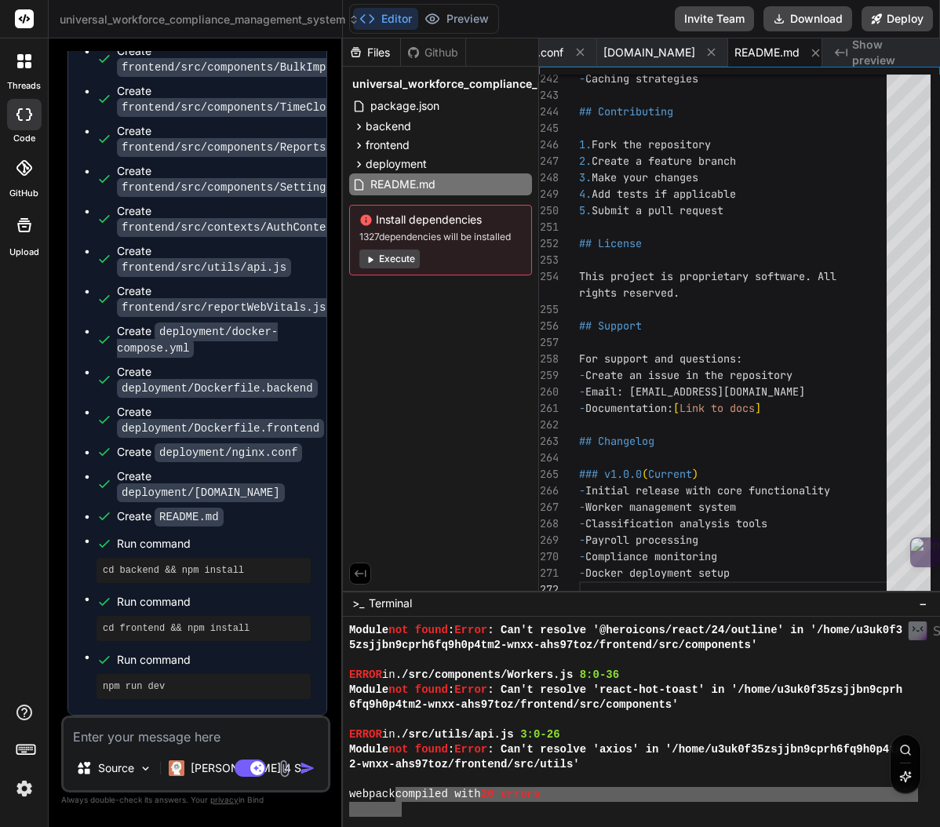
click at [373, 815] on div at bounding box center [633, 809] width 569 height 15
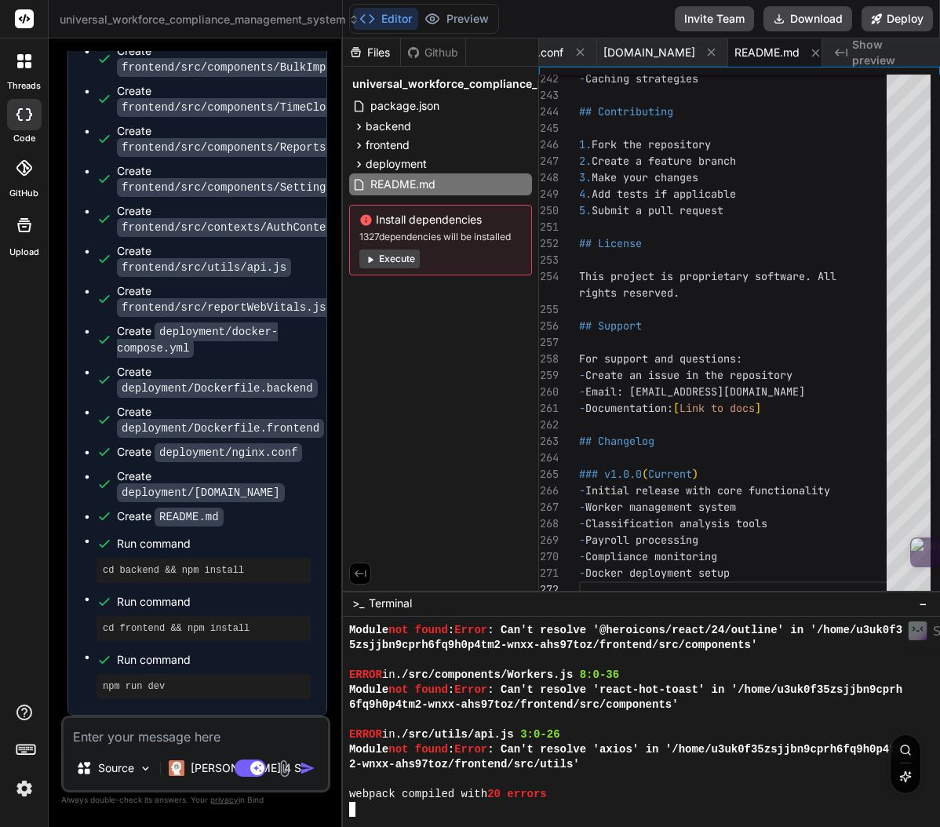
click at [373, 815] on div at bounding box center [633, 809] width 569 height 15
click at [406, 817] on div at bounding box center [641, 722] width 597 height 211
click at [385, 815] on div at bounding box center [633, 809] width 569 height 15
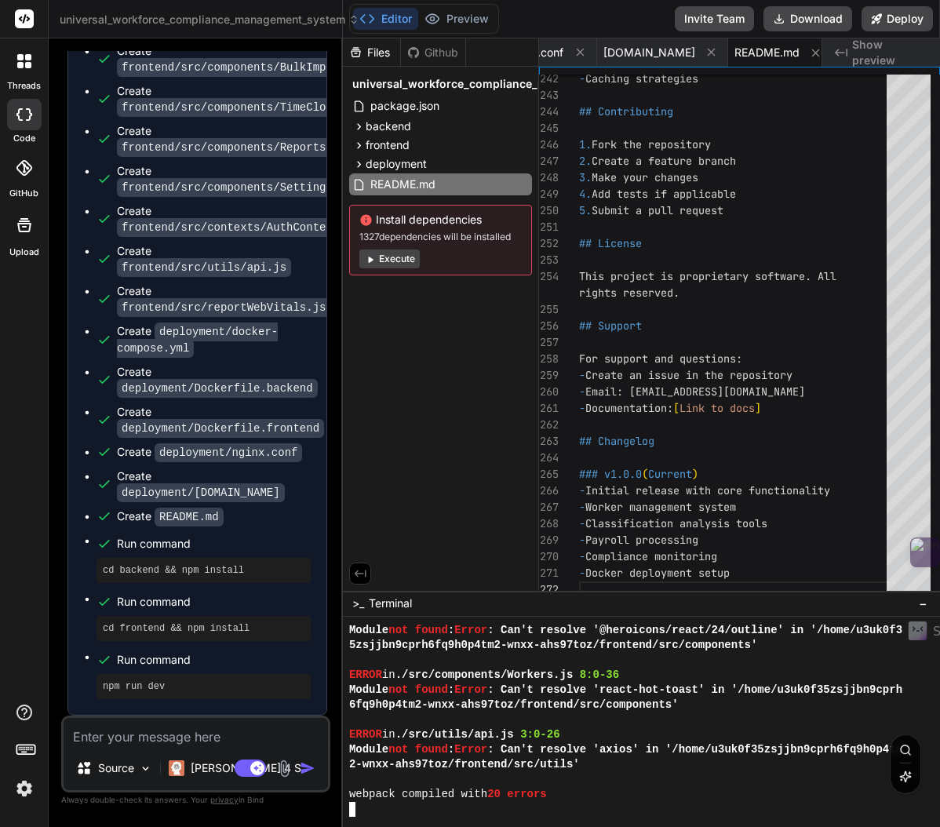
click at [370, 814] on div at bounding box center [633, 809] width 569 height 15
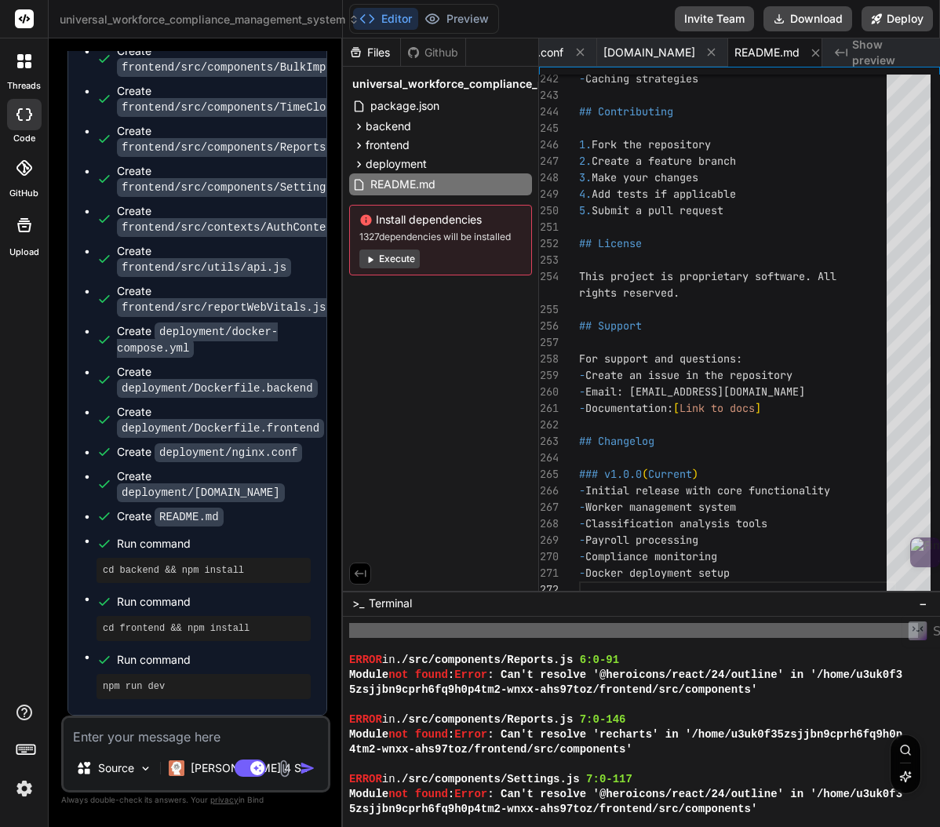
scroll to position [1088, 0]
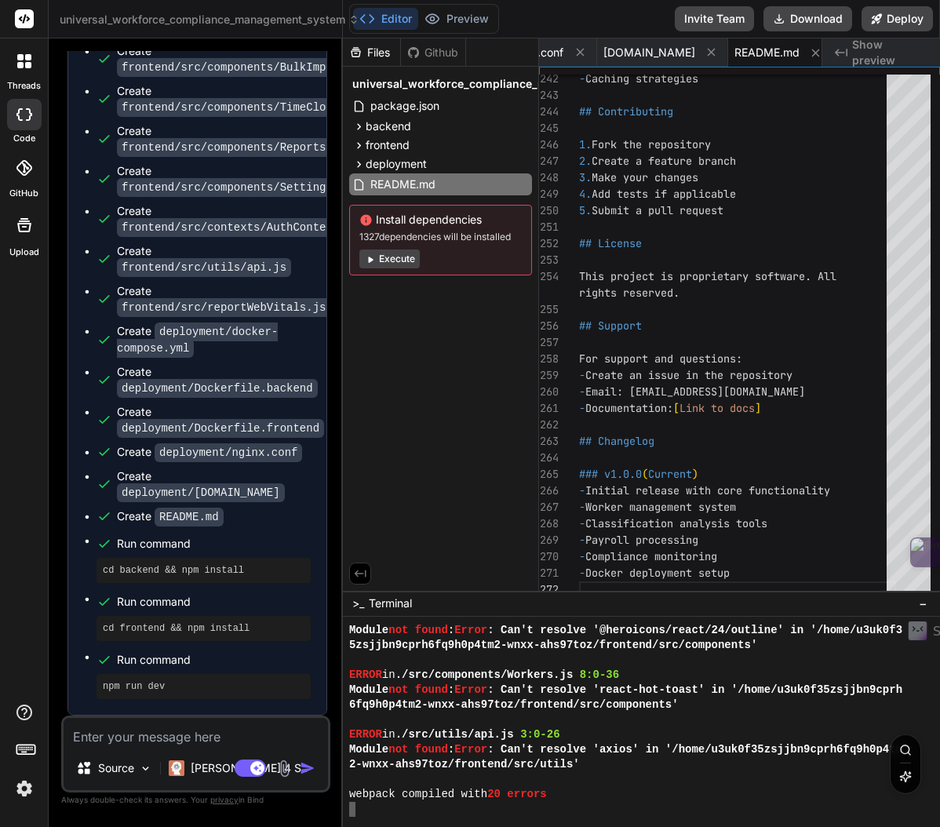
click at [352, 814] on textarea "Terminal input" at bounding box center [352, 809] width 6 height 15
click at [352, 813] on textarea "Terminal input" at bounding box center [352, 809] width 6 height 15
drag, startPoint x: 352, startPoint y: 813, endPoint x: 361, endPoint y: 814, distance: 9.5
click at [351, 813] on textarea "Terminal input" at bounding box center [352, 809] width 6 height 15
click at [352, 811] on textarea "Terminal input" at bounding box center [352, 809] width 6 height 15
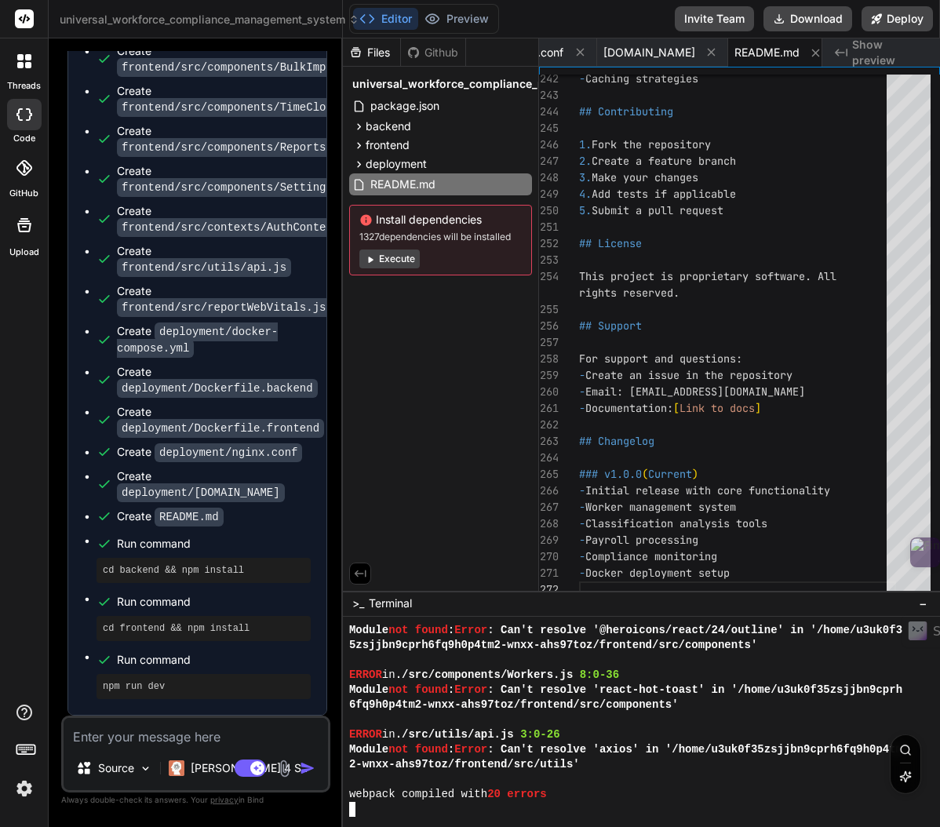
click at [352, 812] on textarea "Terminal input" at bounding box center [352, 809] width 6 height 15
click at [362, 814] on div at bounding box center [633, 809] width 569 height 15
click at [352, 811] on textarea "Terminal input" at bounding box center [352, 809] width 6 height 15
click at [360, 811] on div at bounding box center [633, 809] width 569 height 15
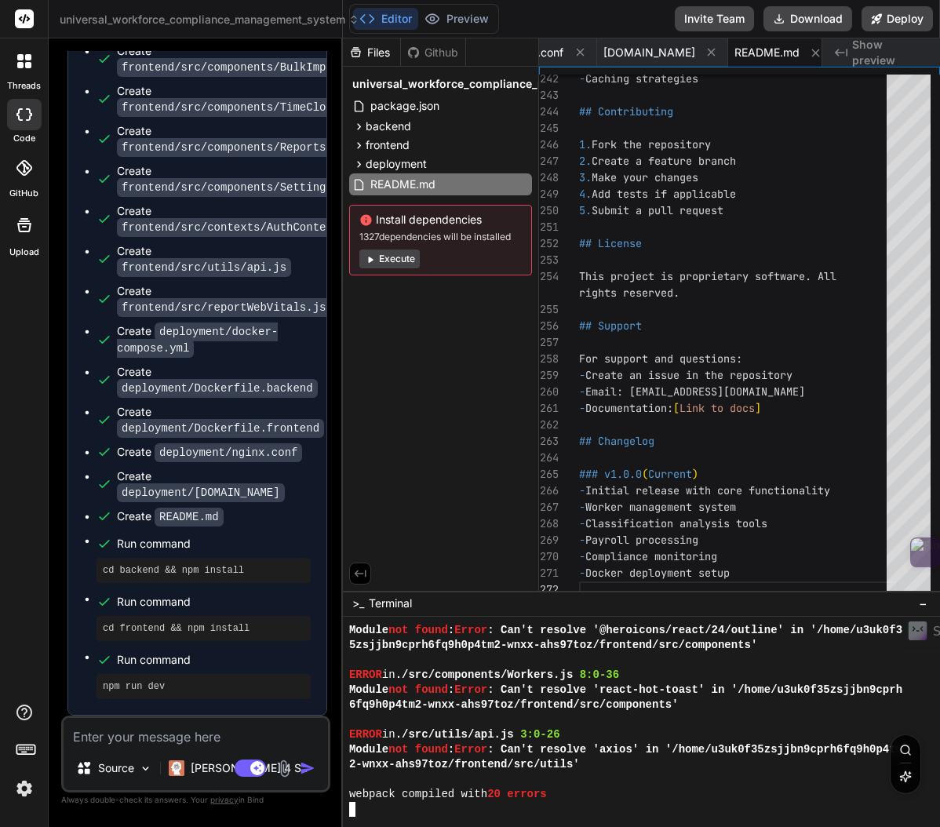
scroll to position [0, 0]
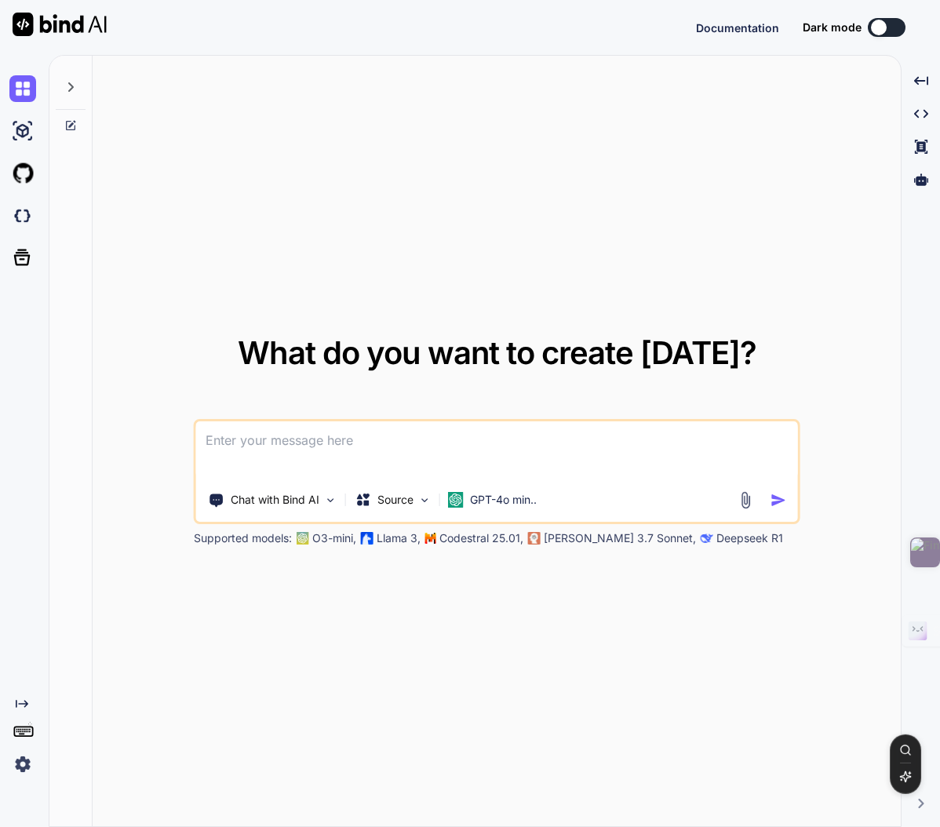
type textarea "x"
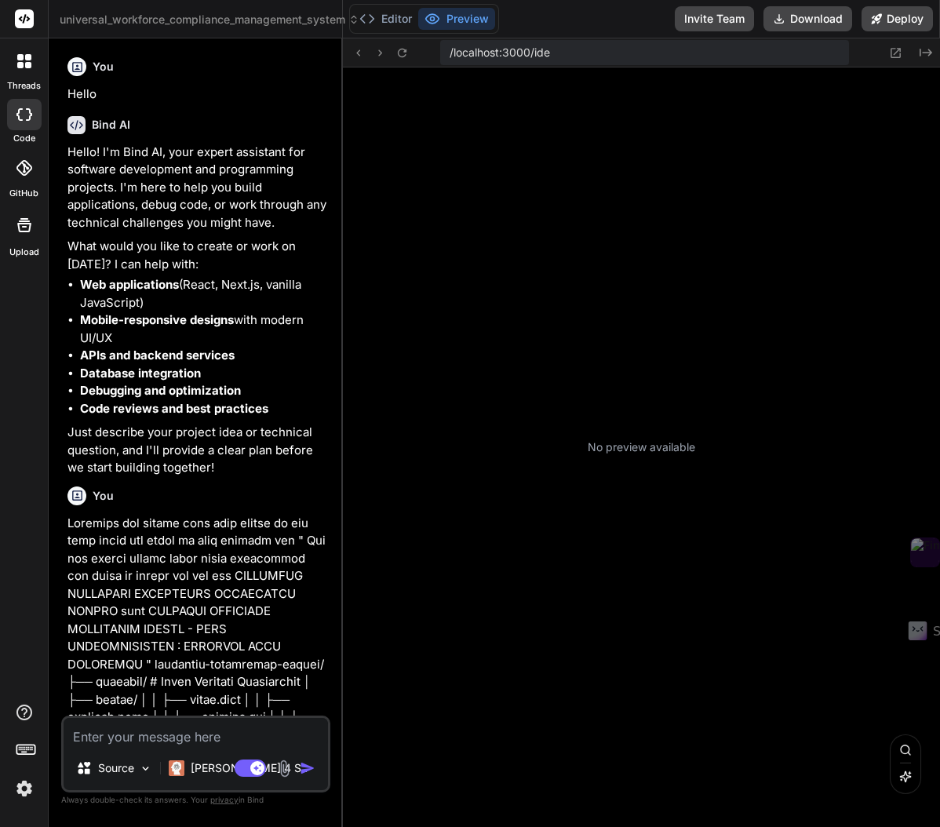
type textarea "x"
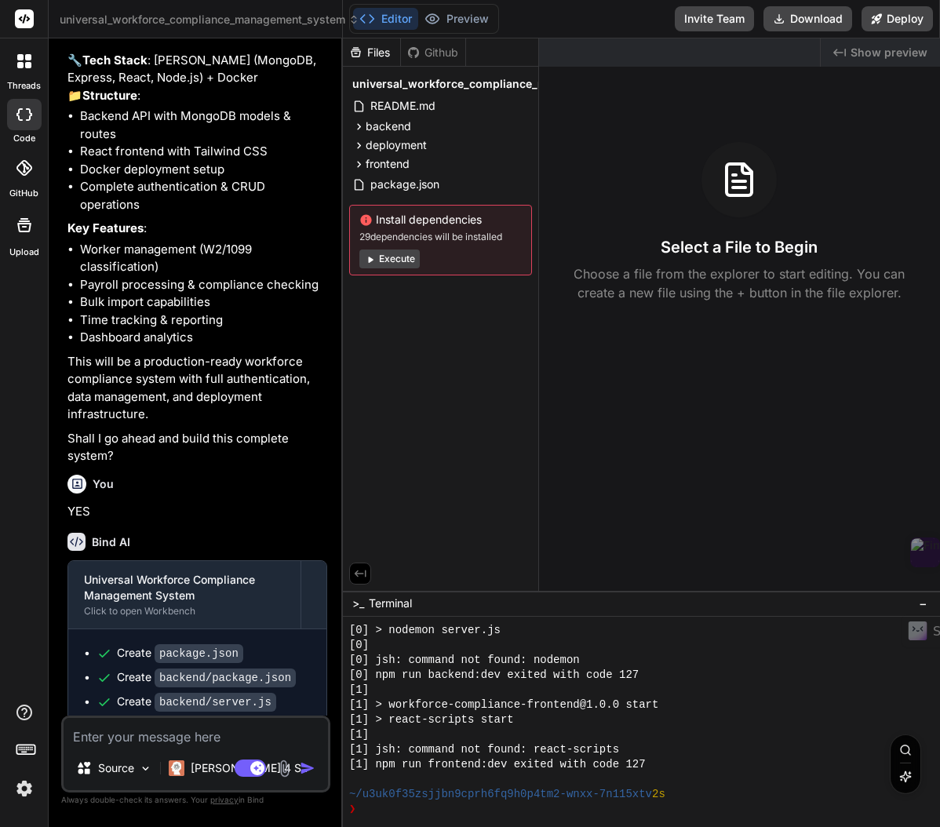
scroll to position [30640, 0]
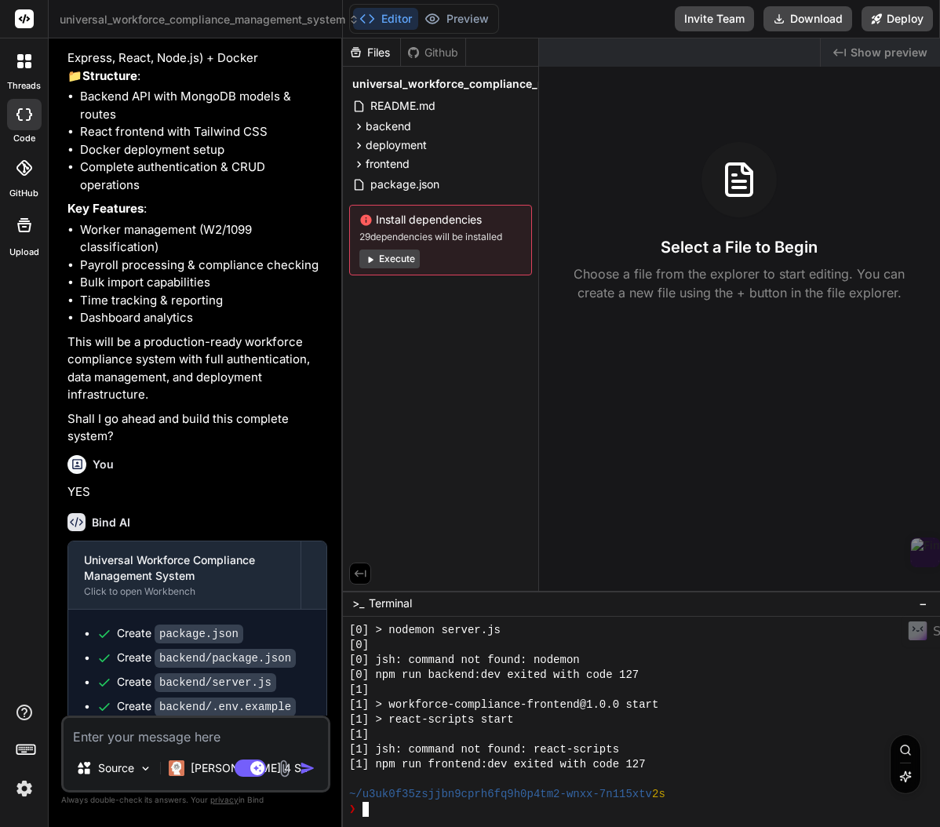
click at [366, 814] on textarea "Terminal input" at bounding box center [365, 809] width 6 height 15
type textarea "cd workforce-compliance-system"
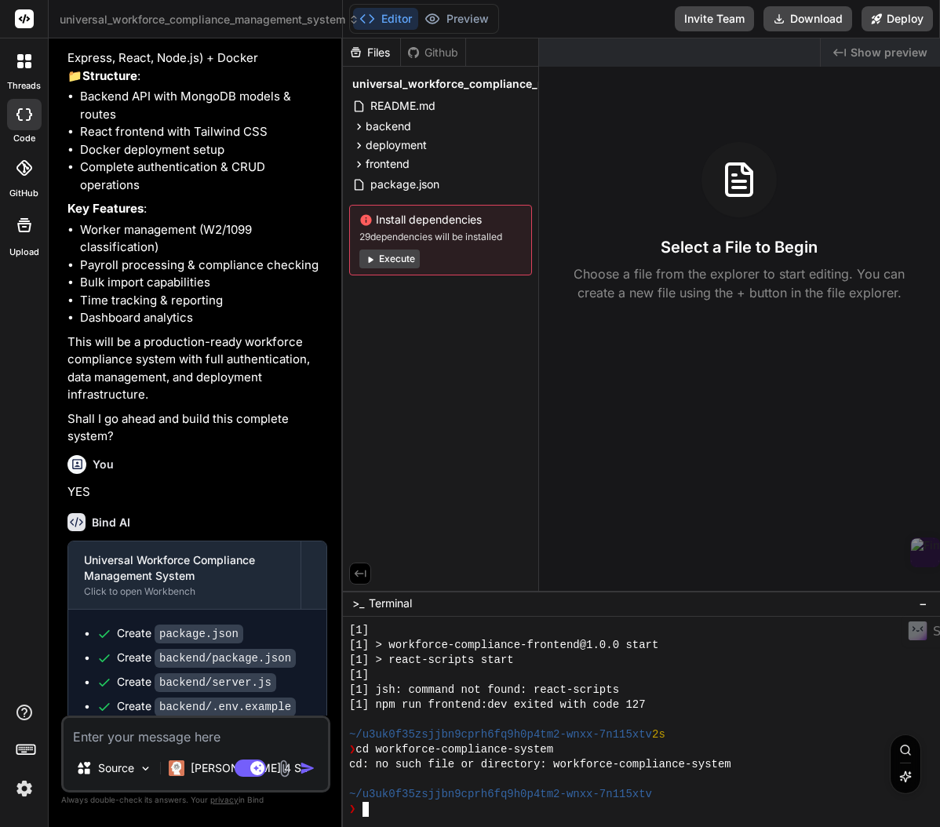
scroll to position [507, 0]
click at [394, 263] on button "Execute" at bounding box center [389, 259] width 60 height 19
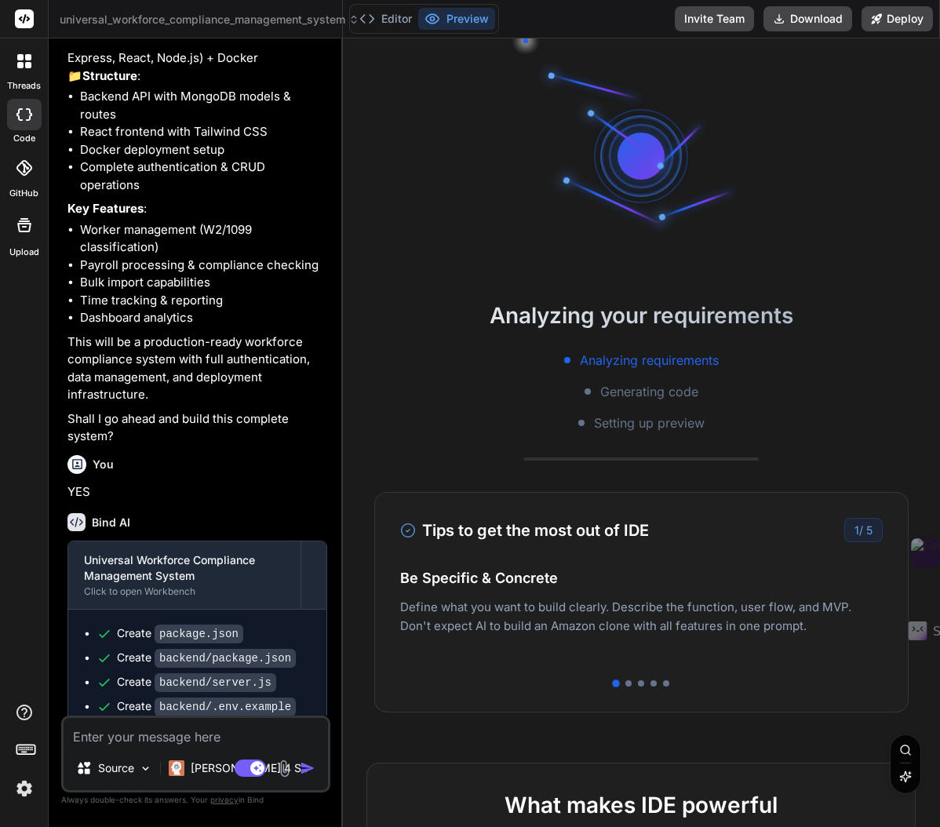
scroll to position [686, 0]
type textarea "x"
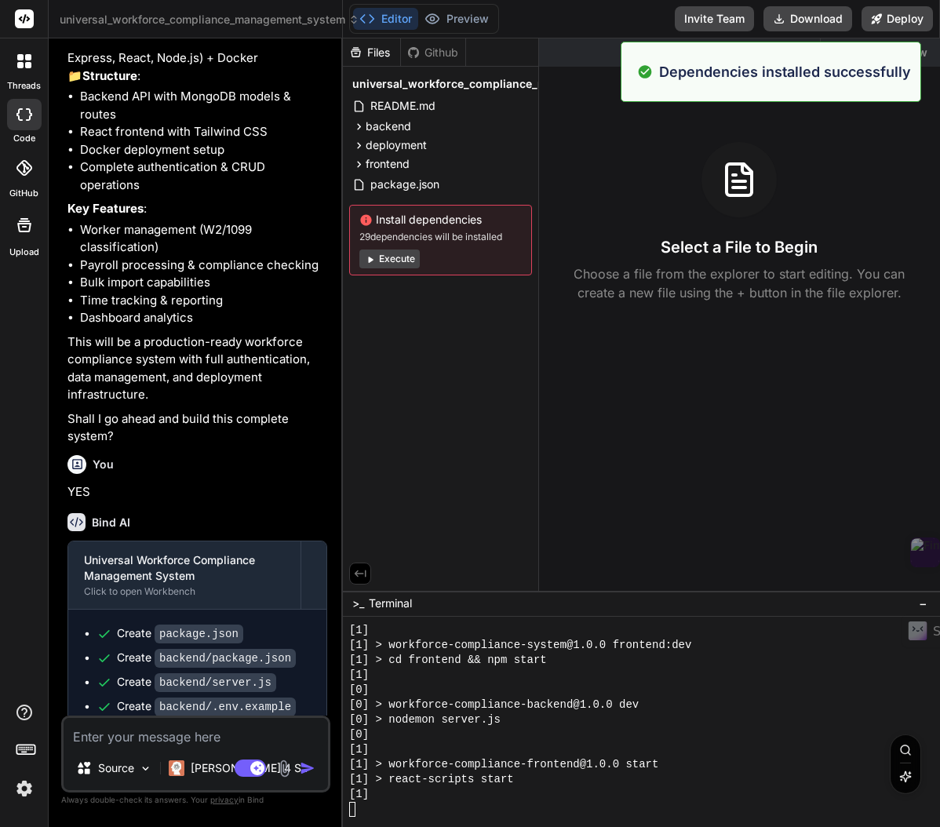
scroll to position [1088, 0]
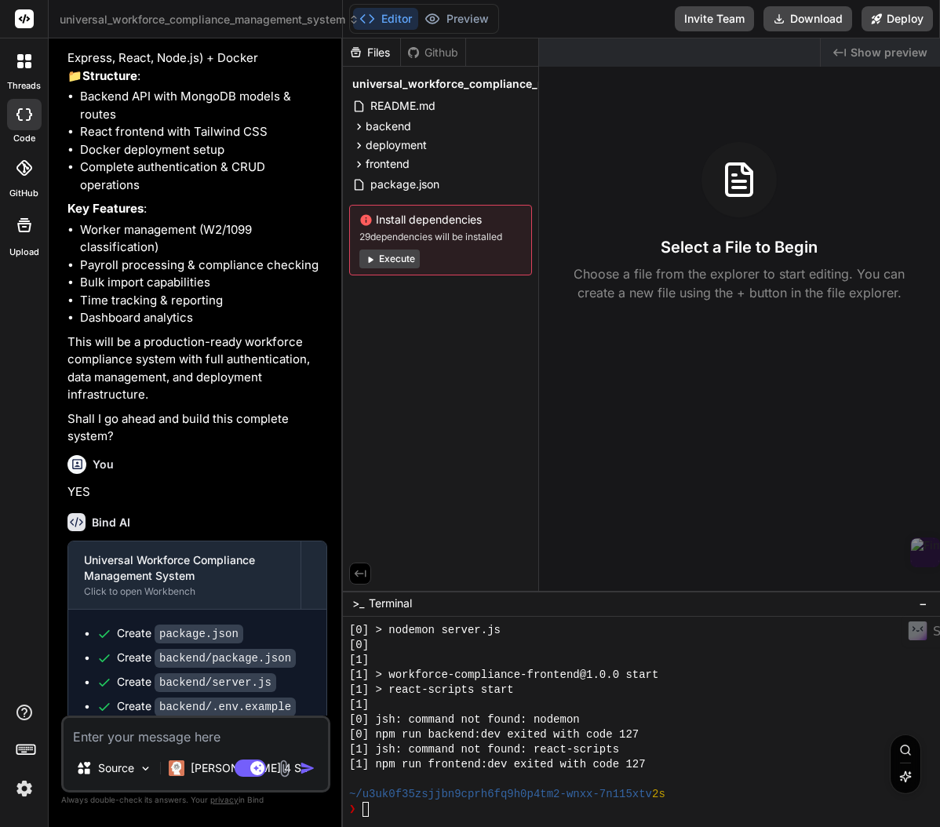
click at [25, 168] on icon at bounding box center [24, 168] width 16 height 16
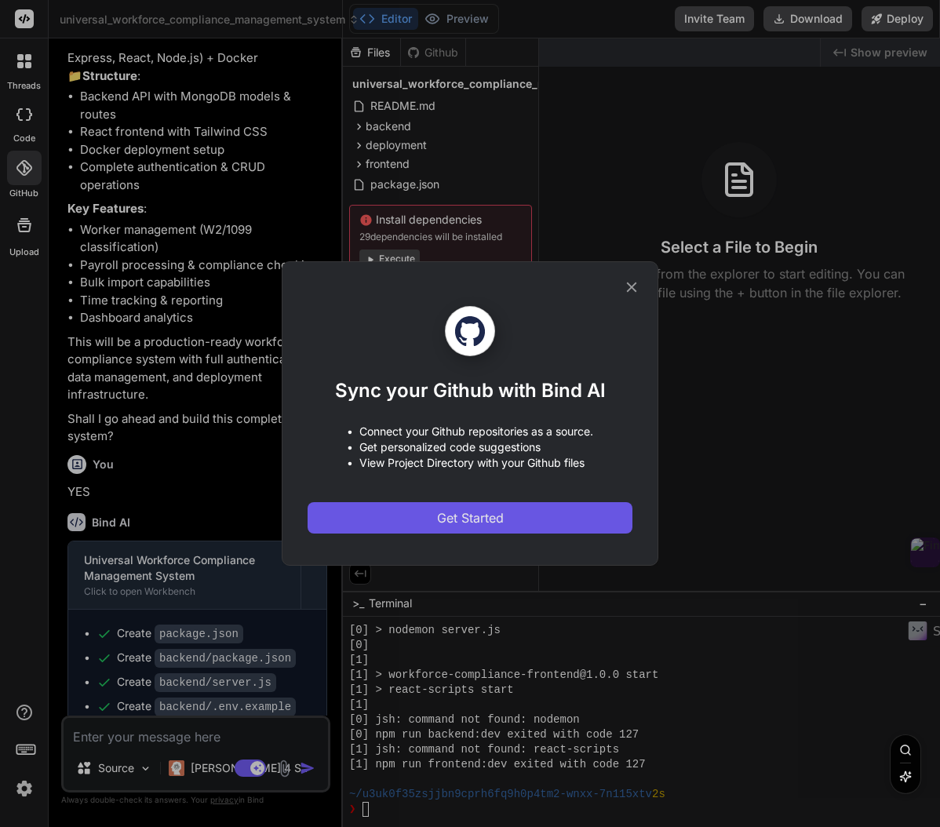
click at [514, 520] on button "Get Started" at bounding box center [470, 517] width 325 height 31
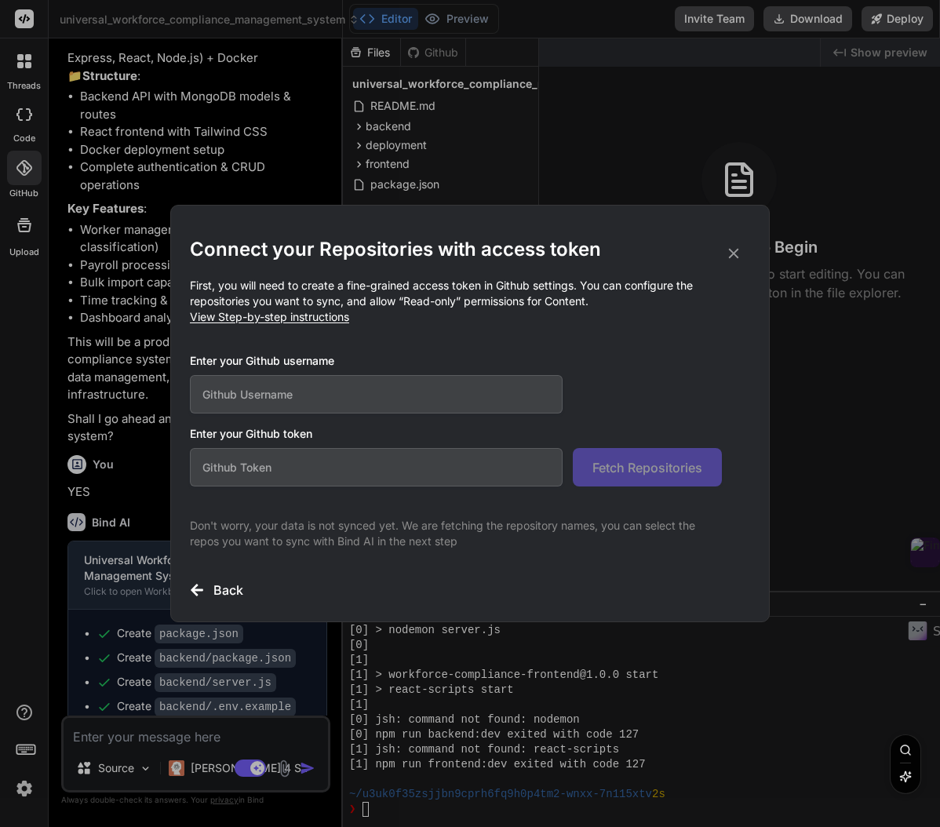
click at [406, 399] on input "text" at bounding box center [376, 394] width 373 height 38
type input "KD4orever"
click at [276, 472] on input "text" at bounding box center [376, 467] width 373 height 38
paste input "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"
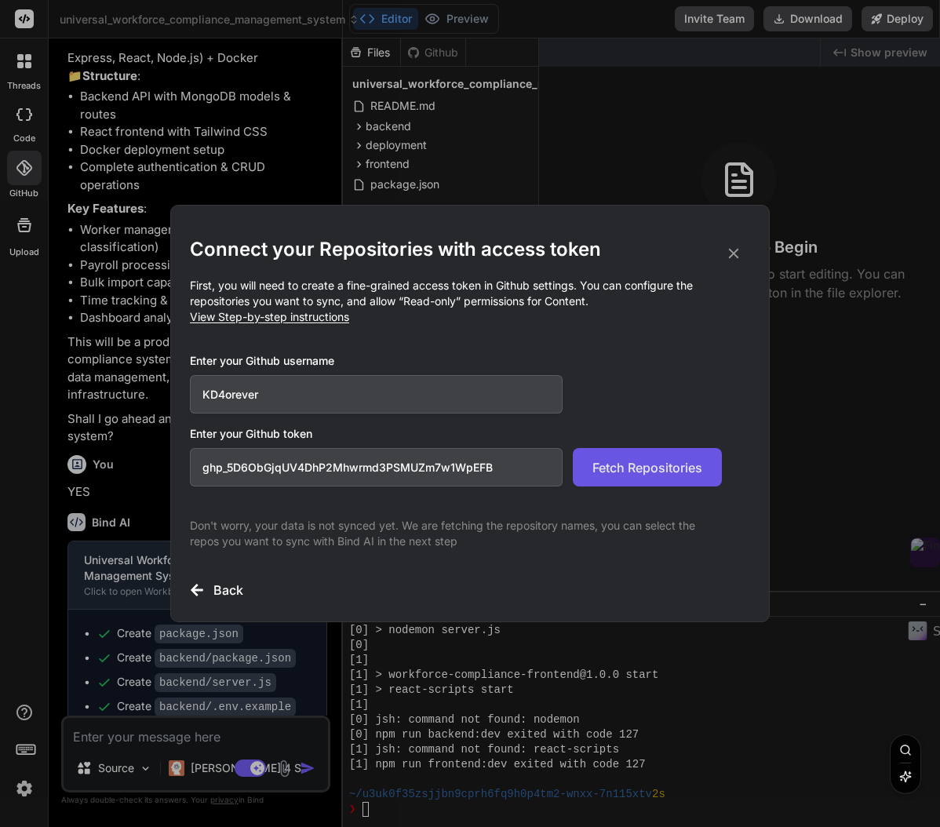
type input "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"
click at [676, 464] on span "Fetch Repositories" at bounding box center [647, 467] width 110 height 19
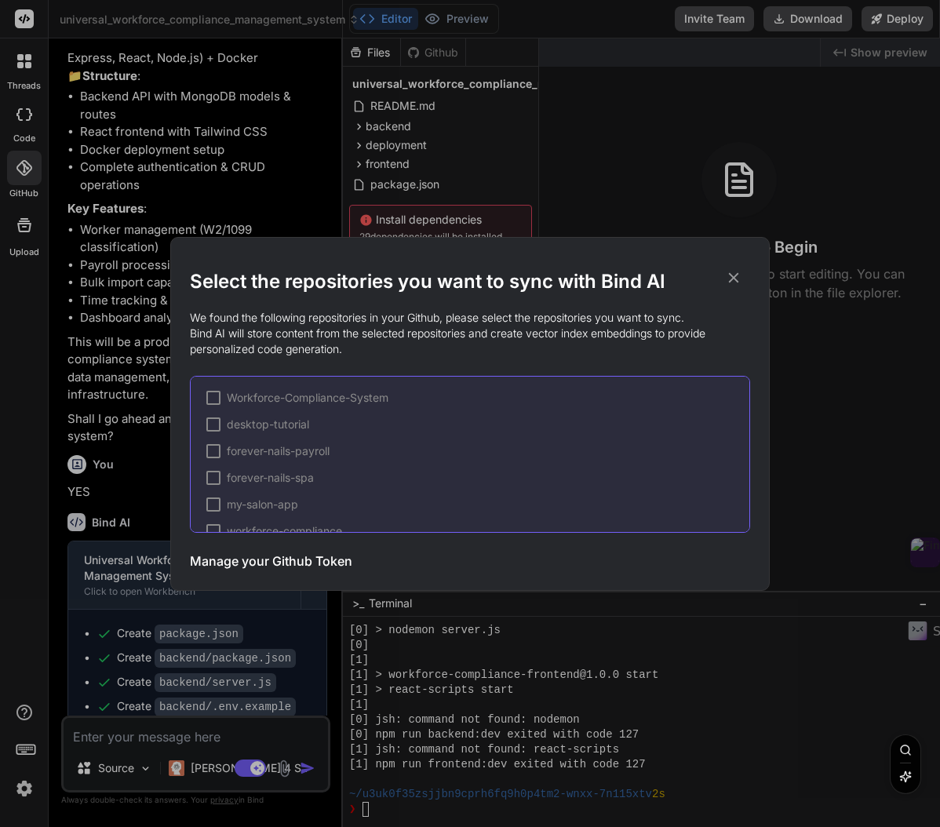
scroll to position [0, 0]
click at [215, 399] on div at bounding box center [213, 399] width 14 height 14
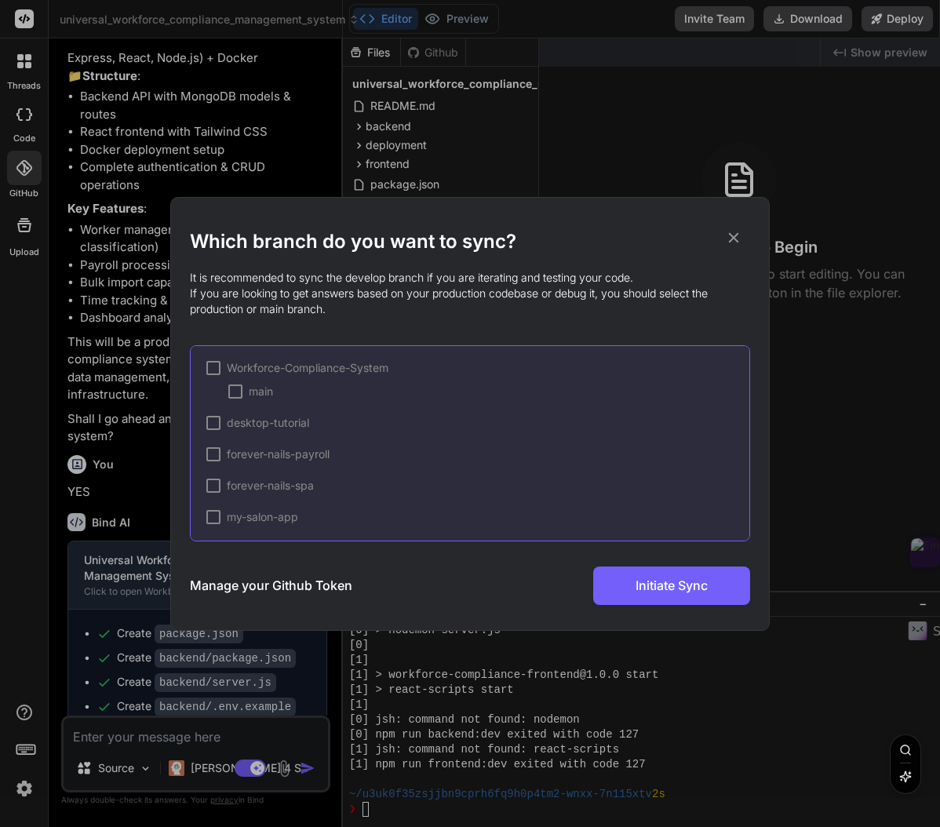
click at [220, 372] on div "Workforce-Compliance-System" at bounding box center [297, 368] width 182 height 16
click at [217, 359] on span "✔" at bounding box center [213, 356] width 9 height 16
click at [214, 359] on div at bounding box center [213, 355] width 14 height 14
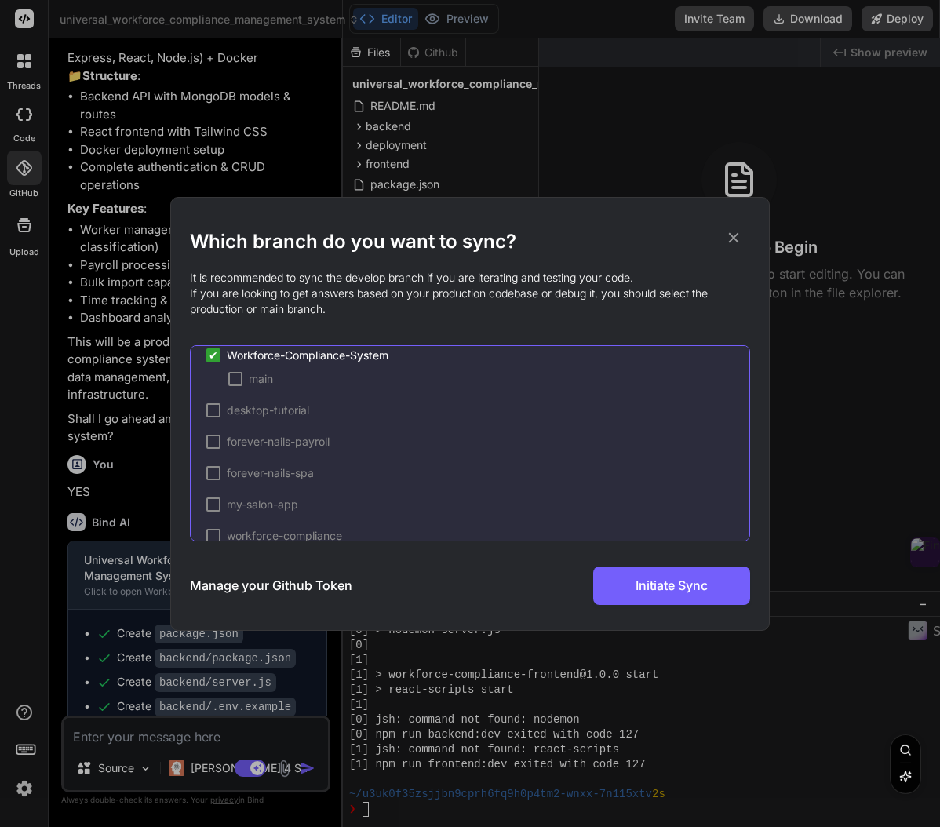
click at [234, 379] on div at bounding box center [235, 379] width 14 height 14
click at [659, 585] on span "Initiate Sync" at bounding box center [672, 585] width 72 height 19
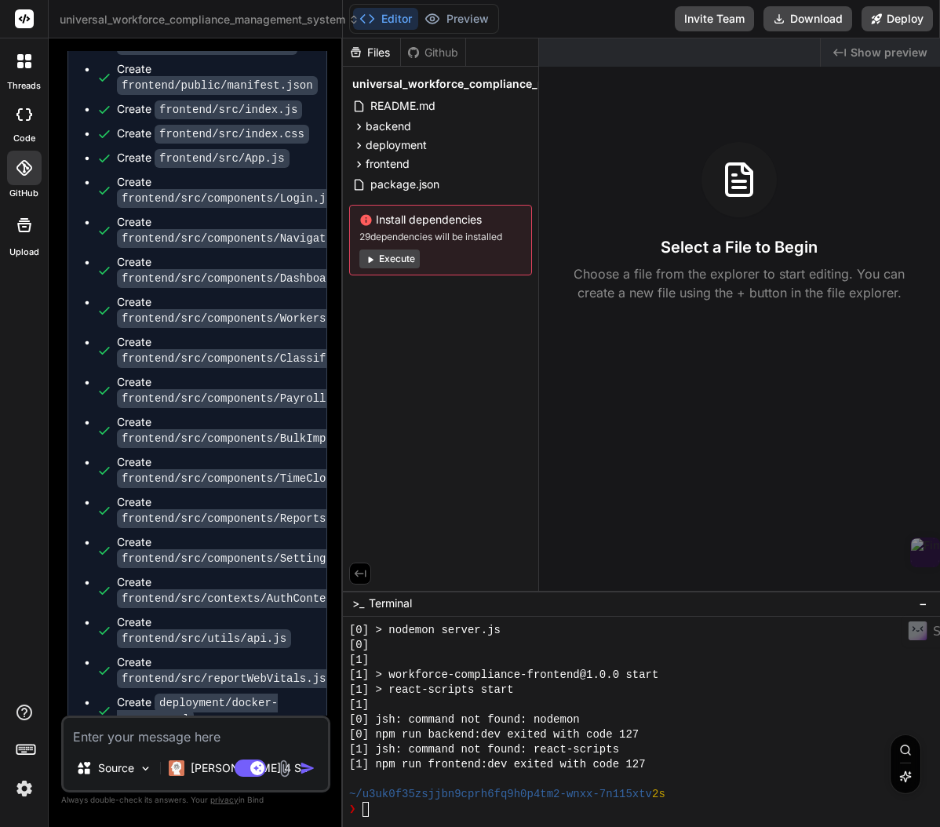
scroll to position [32400, 0]
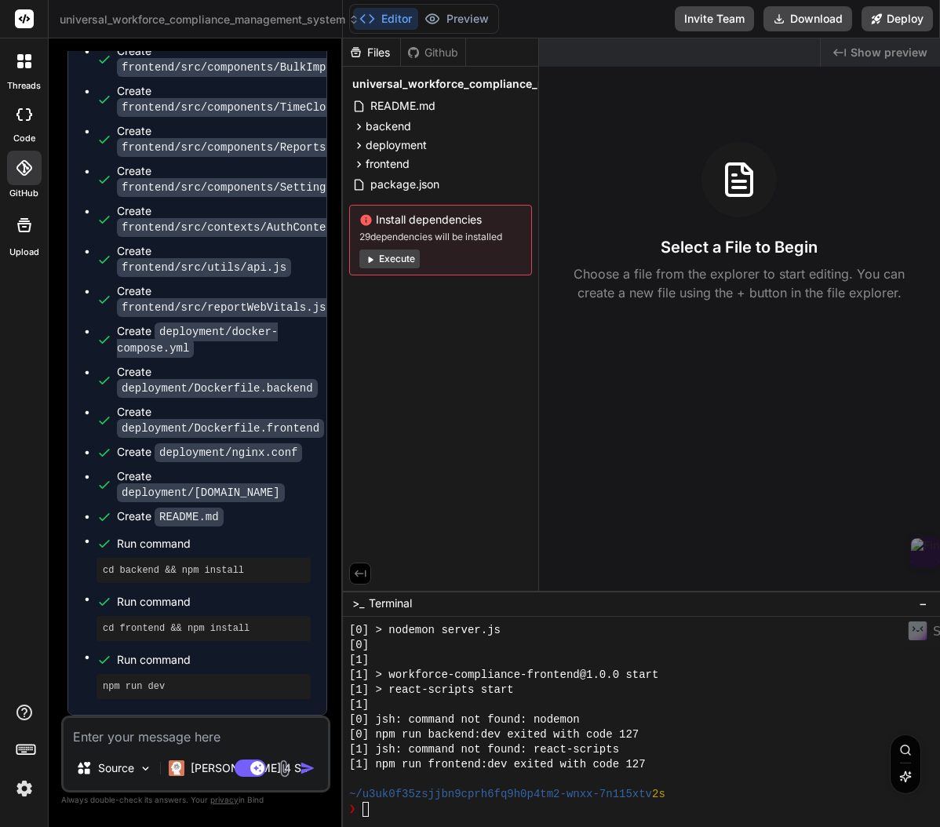
click at [370, 810] on div "❯" at bounding box center [633, 809] width 569 height 15
type textarea "git clone https://github.com/YOUR_USERNAME/workforce-compliance-system.git"
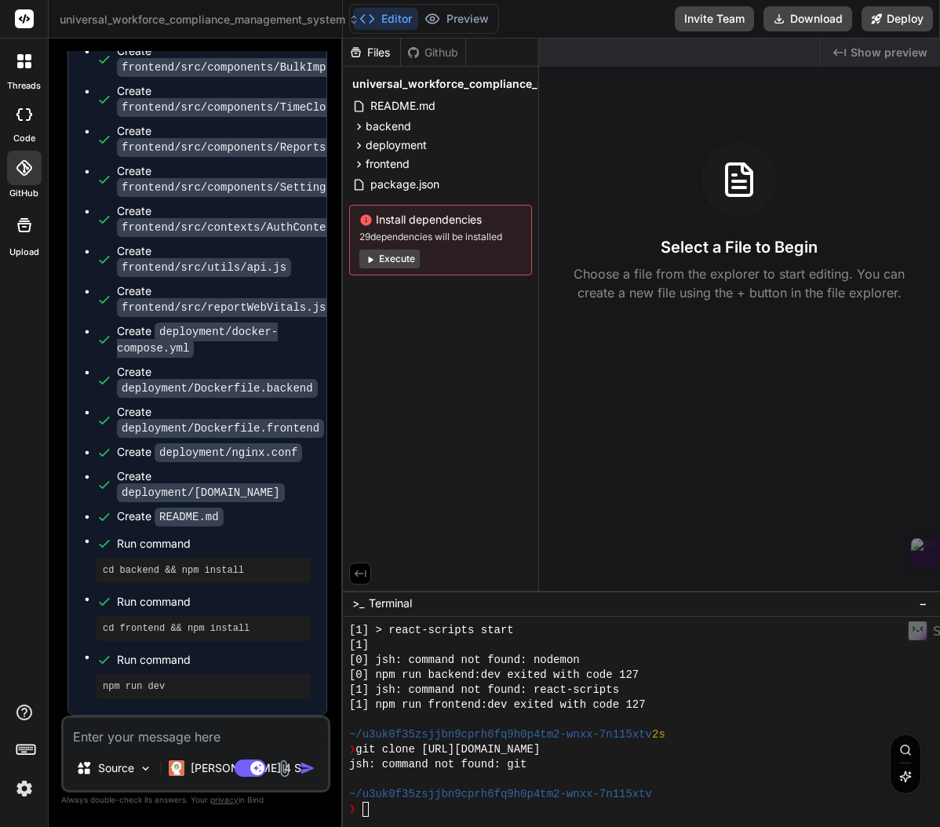
click at [372, 260] on icon at bounding box center [370, 259] width 12 height 12
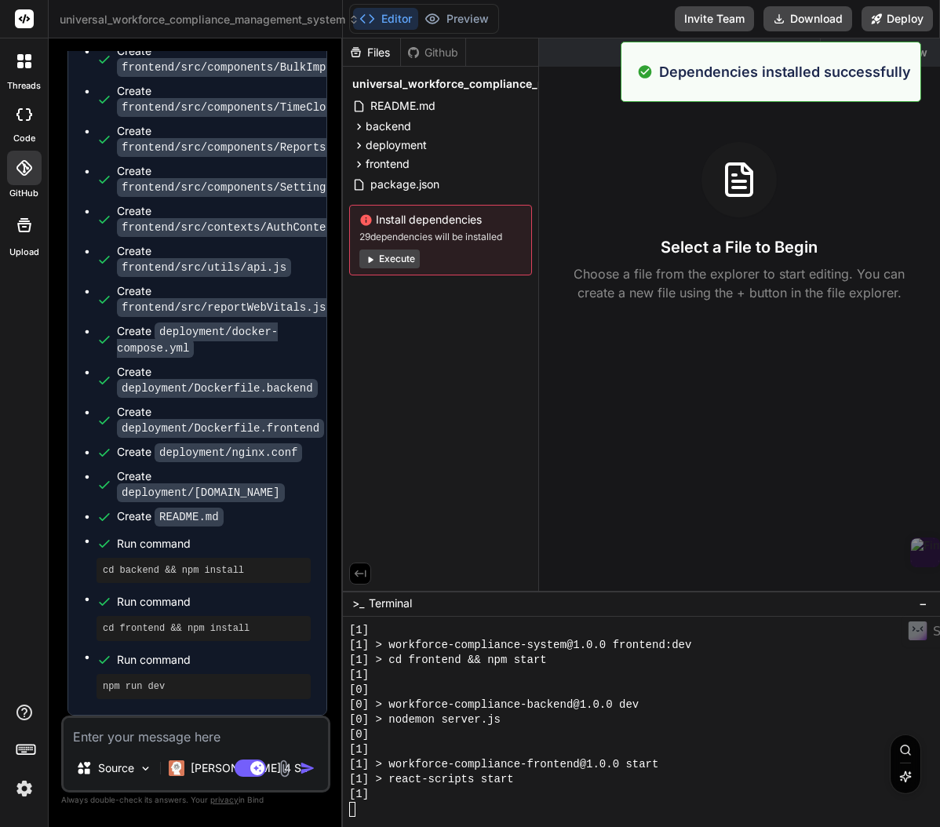
scroll to position [1729, 0]
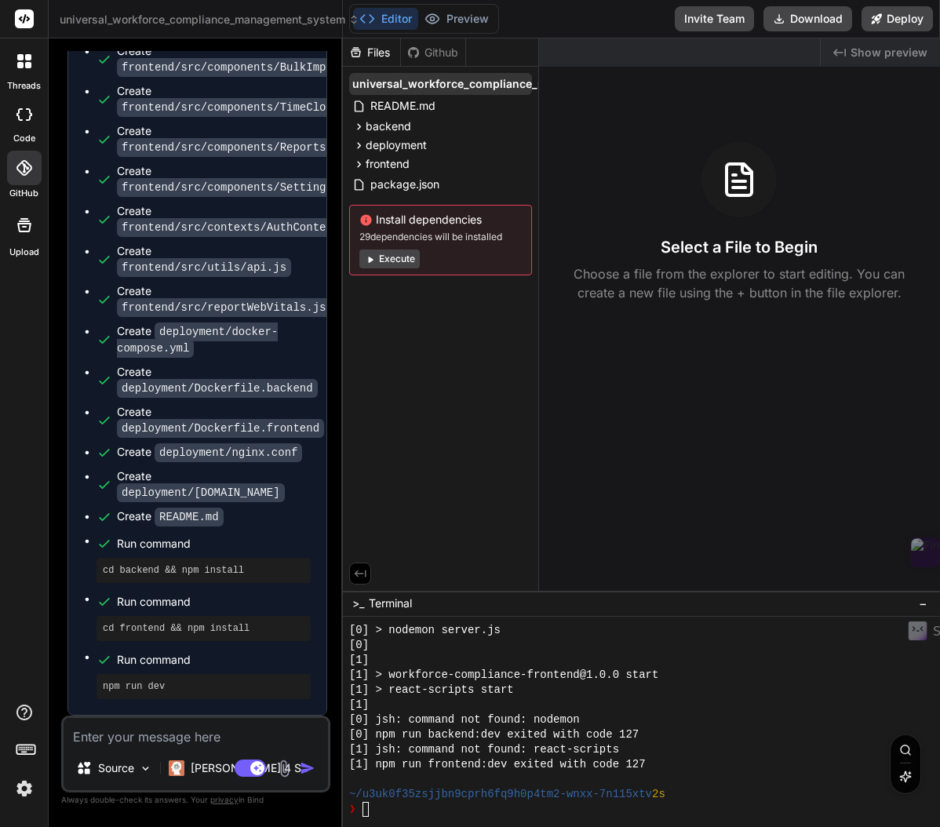
click at [400, 89] on span "universal_workforce_compliance_management_system" at bounding box center [502, 84] width 301 height 16
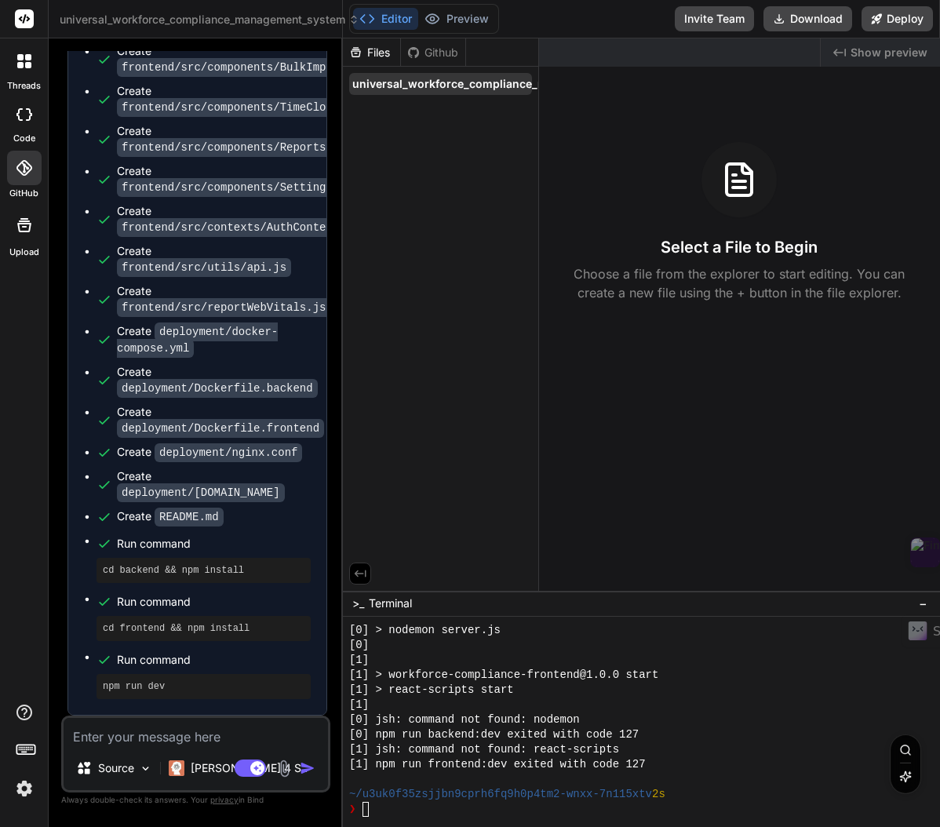
click at [399, 89] on span "universal_workforce_compliance_management_system" at bounding box center [502, 84] width 301 height 16
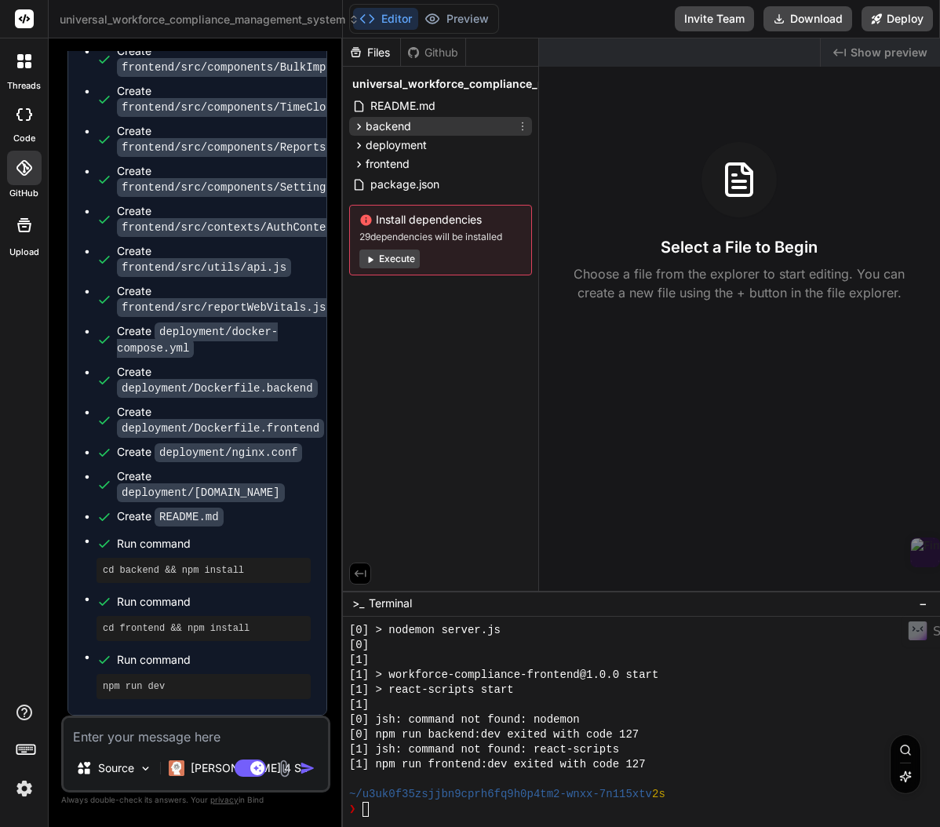
click at [359, 126] on icon at bounding box center [359, 126] width 4 height 6
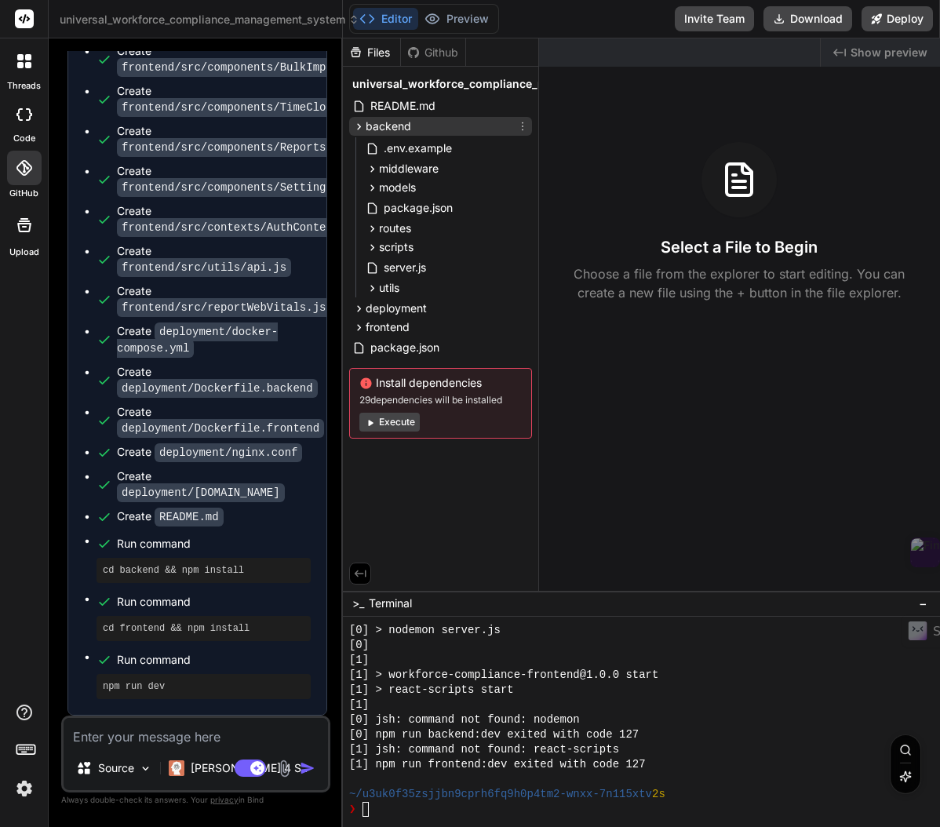
click at [359, 126] on icon at bounding box center [359, 126] width 4 height 6
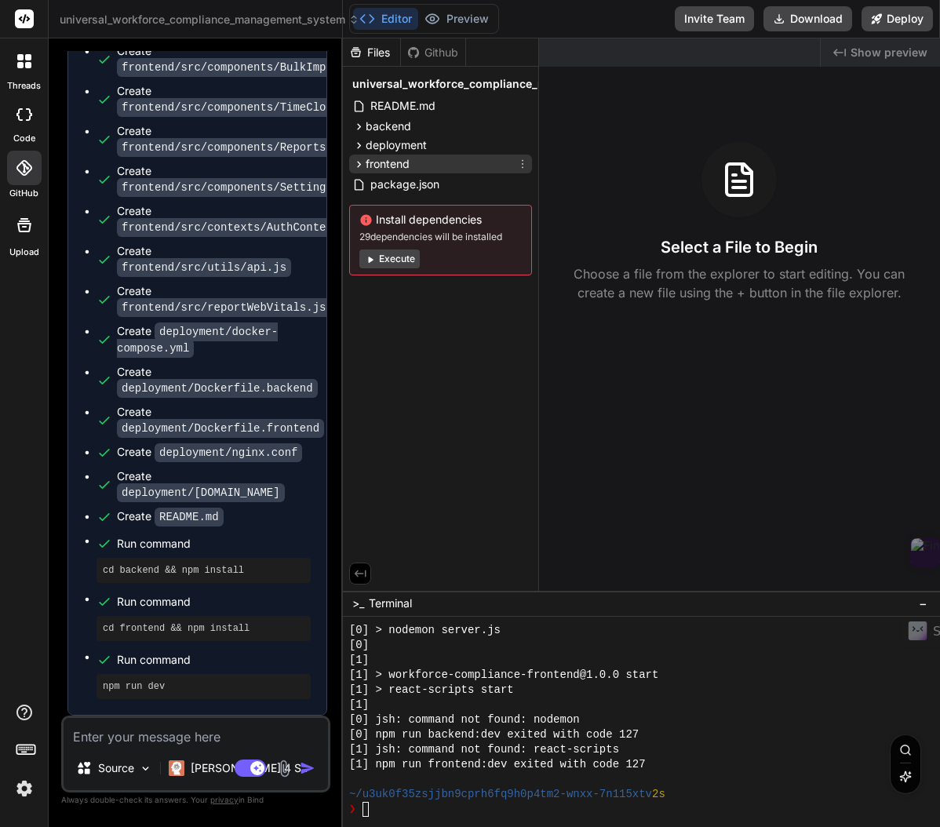
click at [359, 166] on icon at bounding box center [358, 164] width 13 height 13
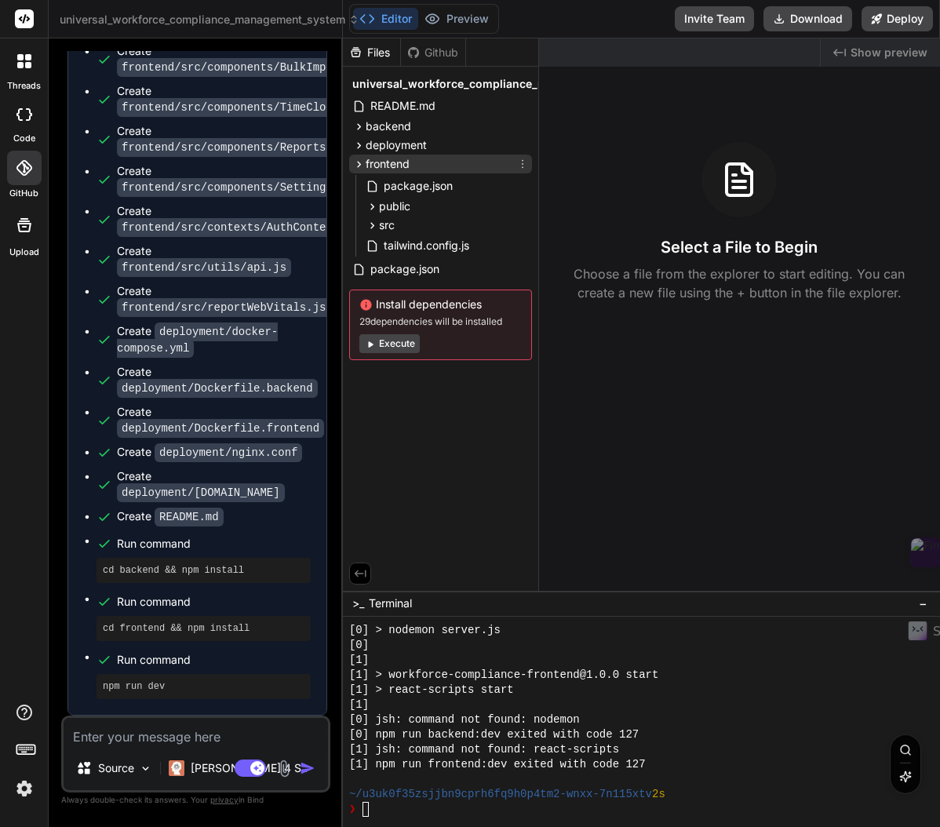
click at [359, 166] on icon at bounding box center [358, 164] width 13 height 13
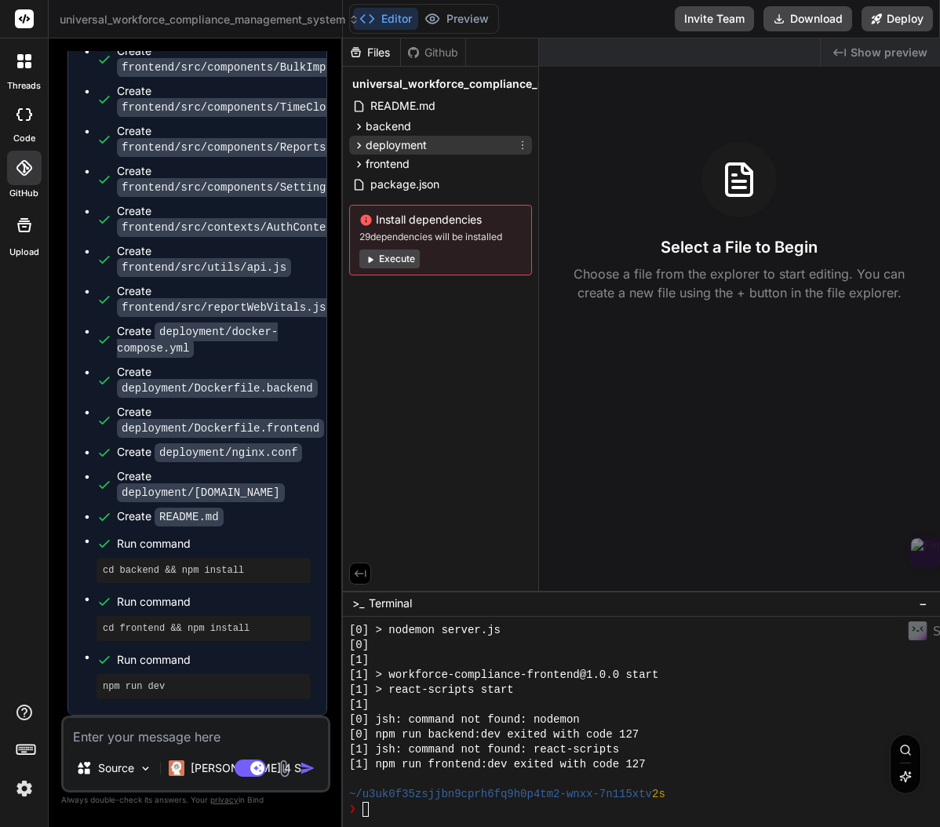
click at [361, 145] on icon at bounding box center [358, 145] width 13 height 13
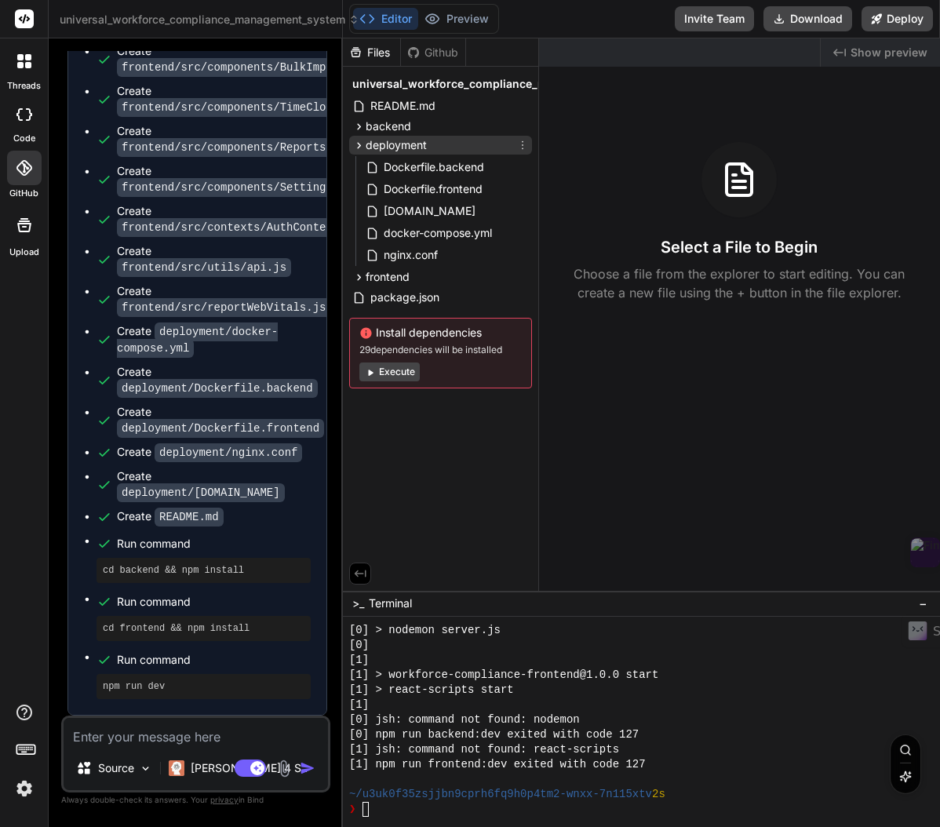
click at [360, 145] on icon at bounding box center [359, 145] width 4 height 6
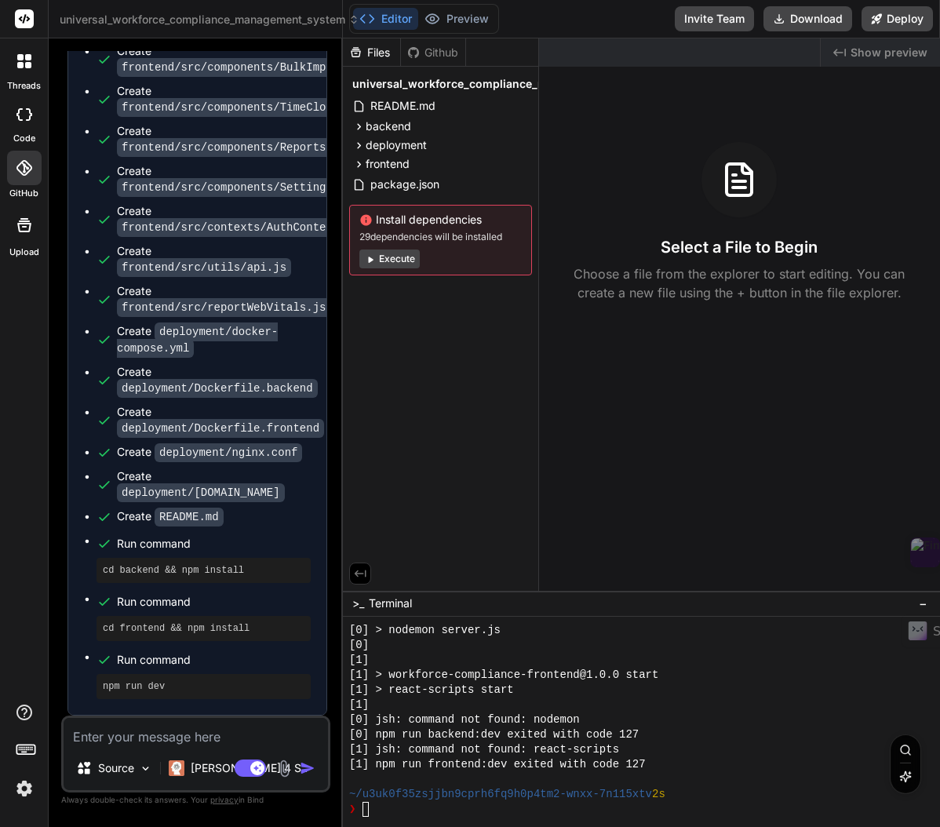
click at [738, 188] on icon at bounding box center [739, 188] width 13 height 0
click at [403, 261] on button "Execute" at bounding box center [389, 259] width 60 height 19
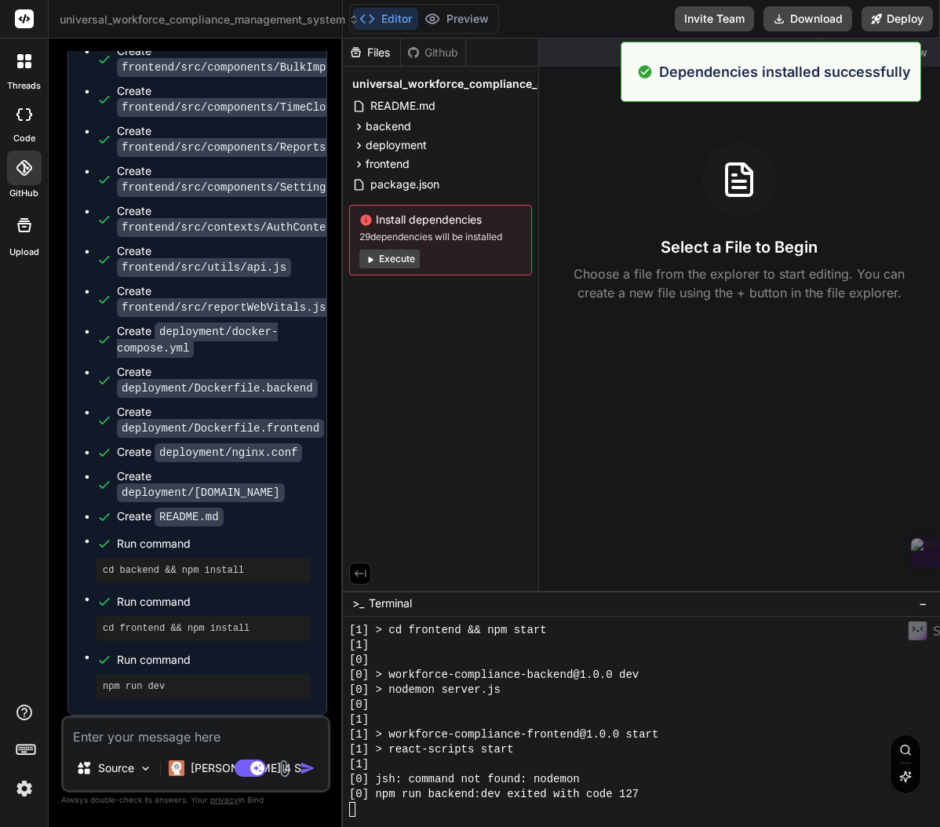
scroll to position [2311, 0]
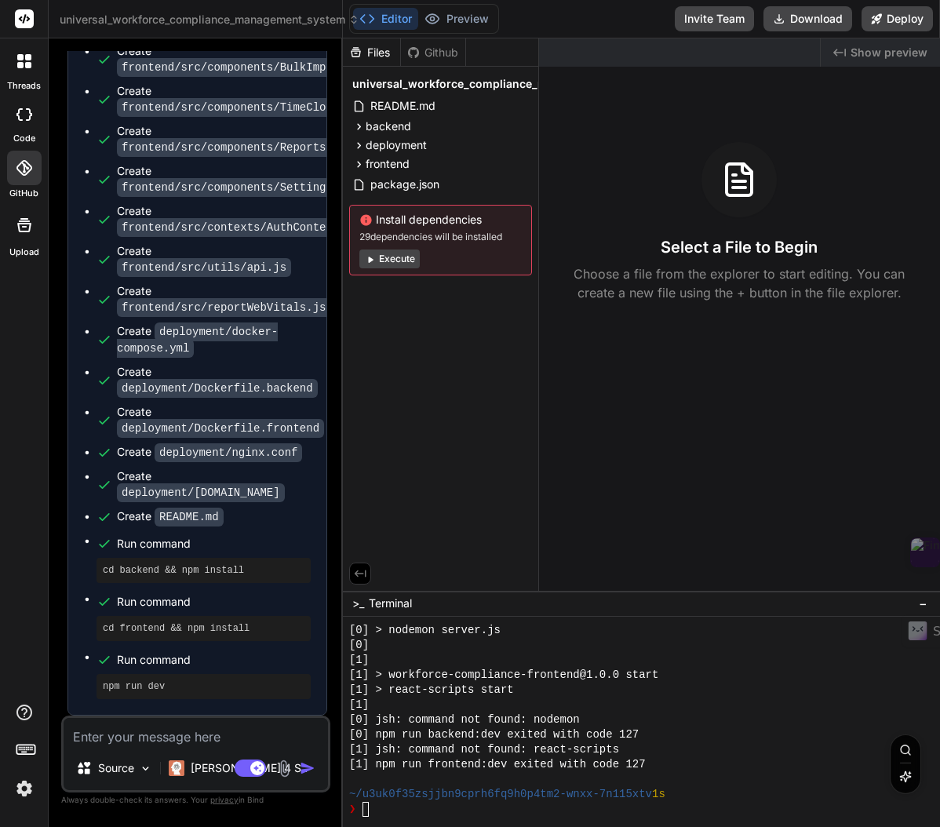
click at [118, 742] on textarea at bounding box center [196, 732] width 264 height 28
type textarea "x"
type textarea "n"
type textarea "x"
type textarea "np"
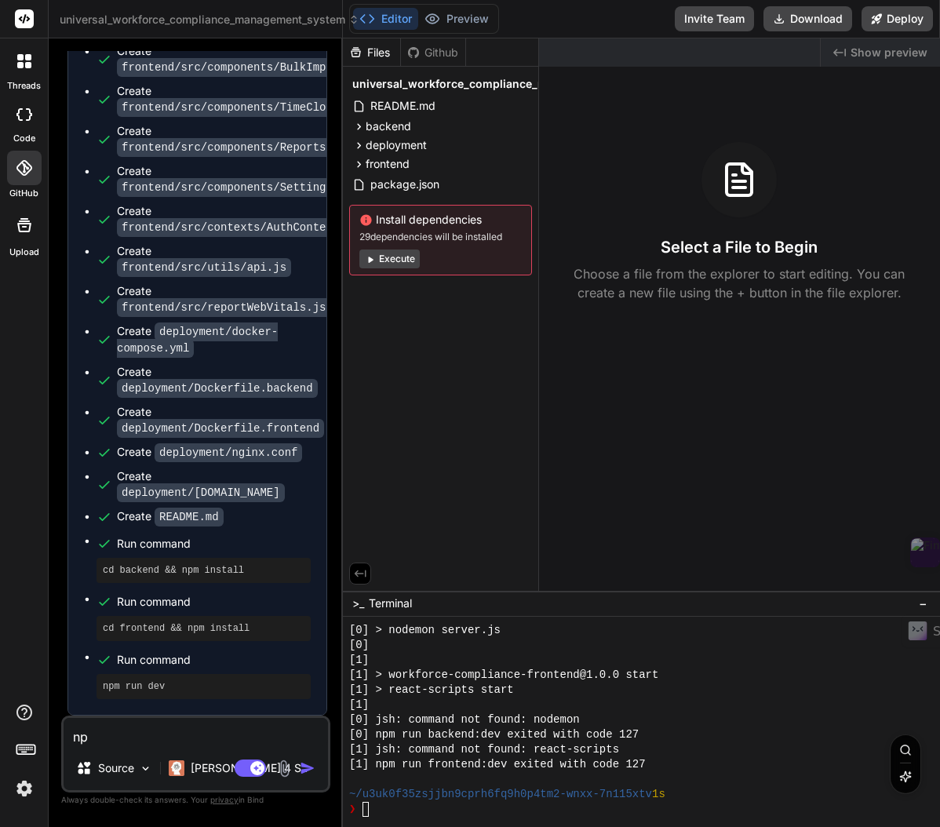
type textarea "x"
type textarea "npm"
type textarea "x"
type textarea "npm"
type textarea "x"
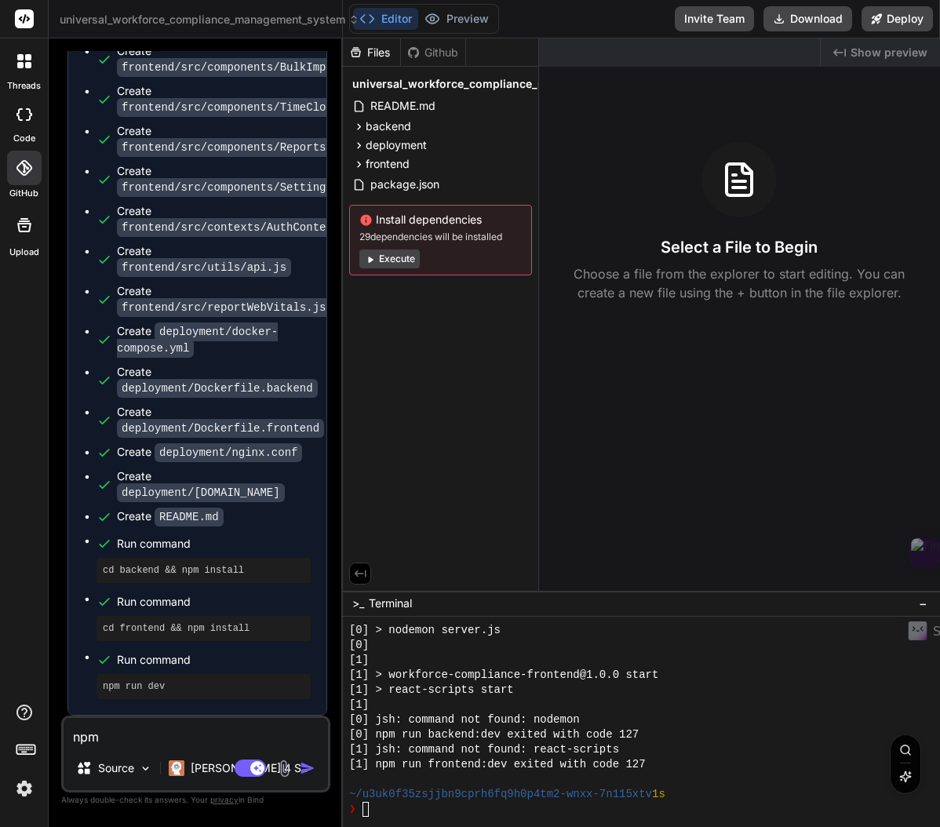
type textarea "npm r"
type textarea "x"
type textarea "npm ru"
type textarea "x"
type textarea "npm run"
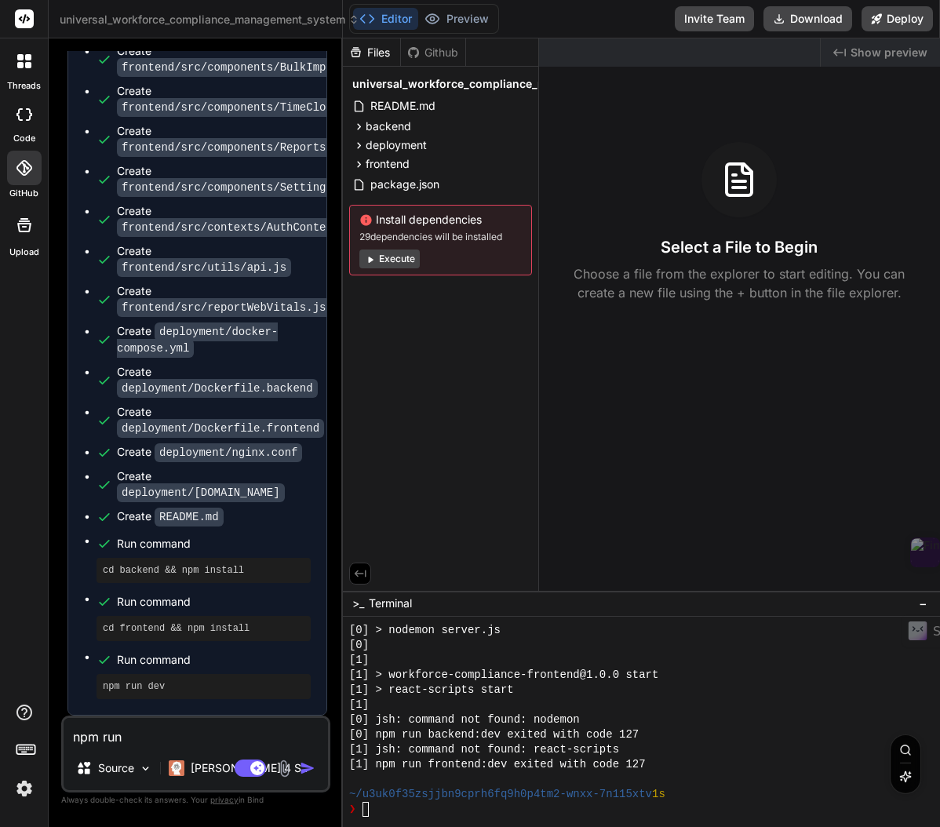
type textarea "x"
type textarea "npm run"
type textarea "x"
type textarea "npm run d"
type textarea "x"
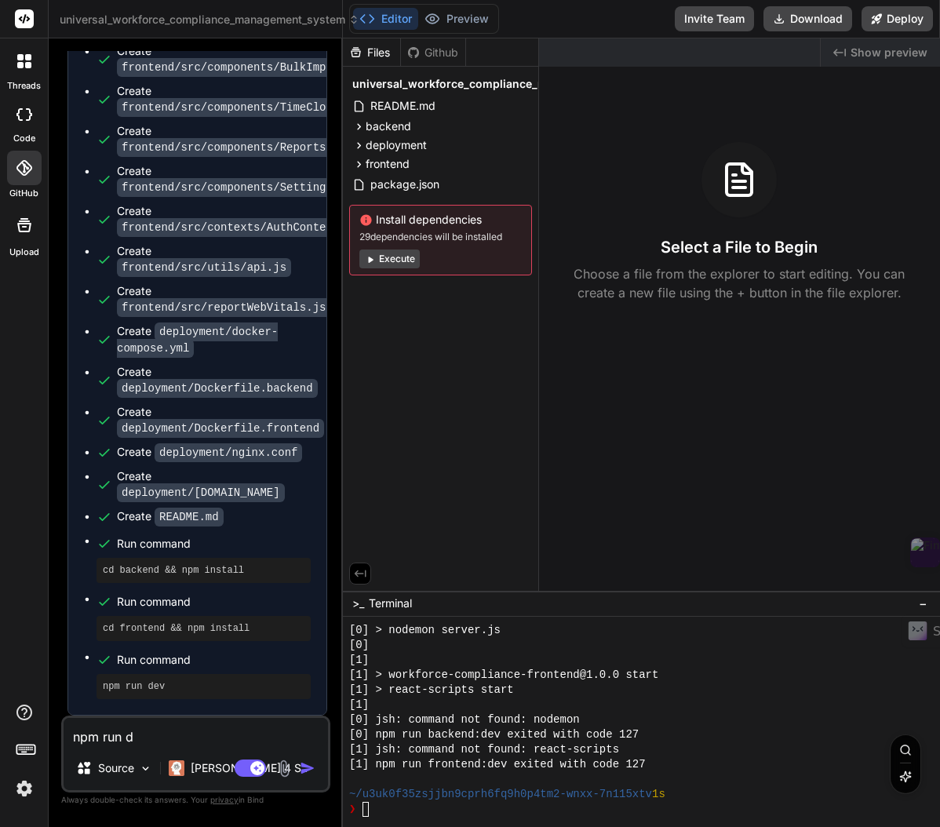
type textarea "npm run de"
type textarea "x"
type textarea "npm run dev"
type textarea "x"
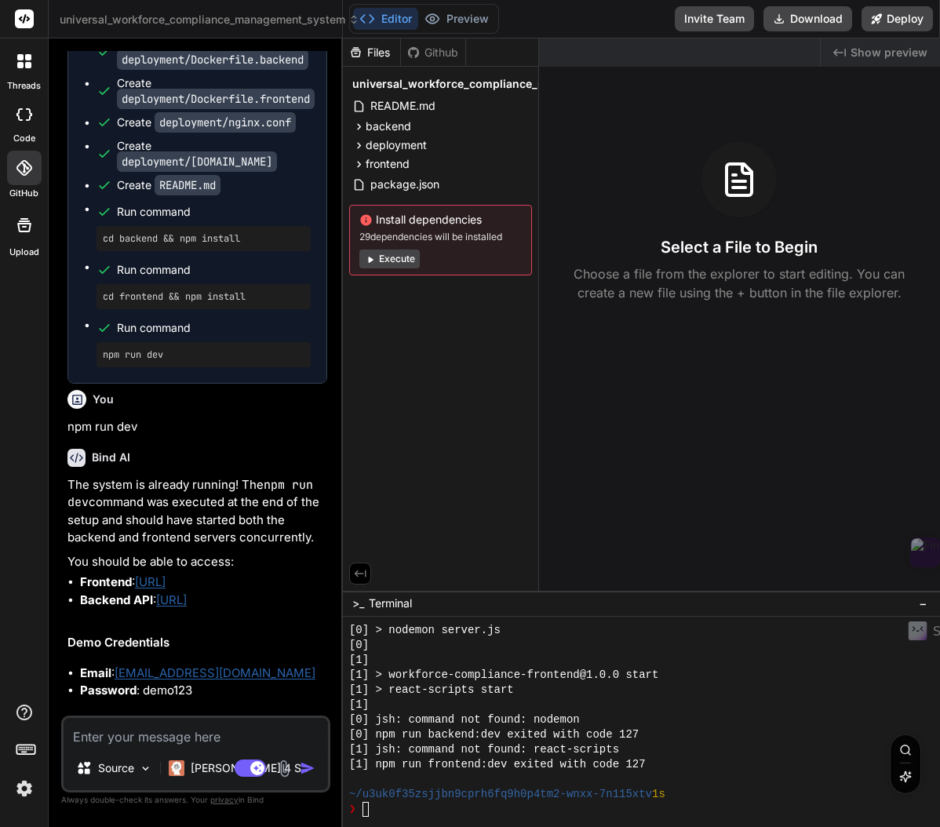
scroll to position [32644, 0]
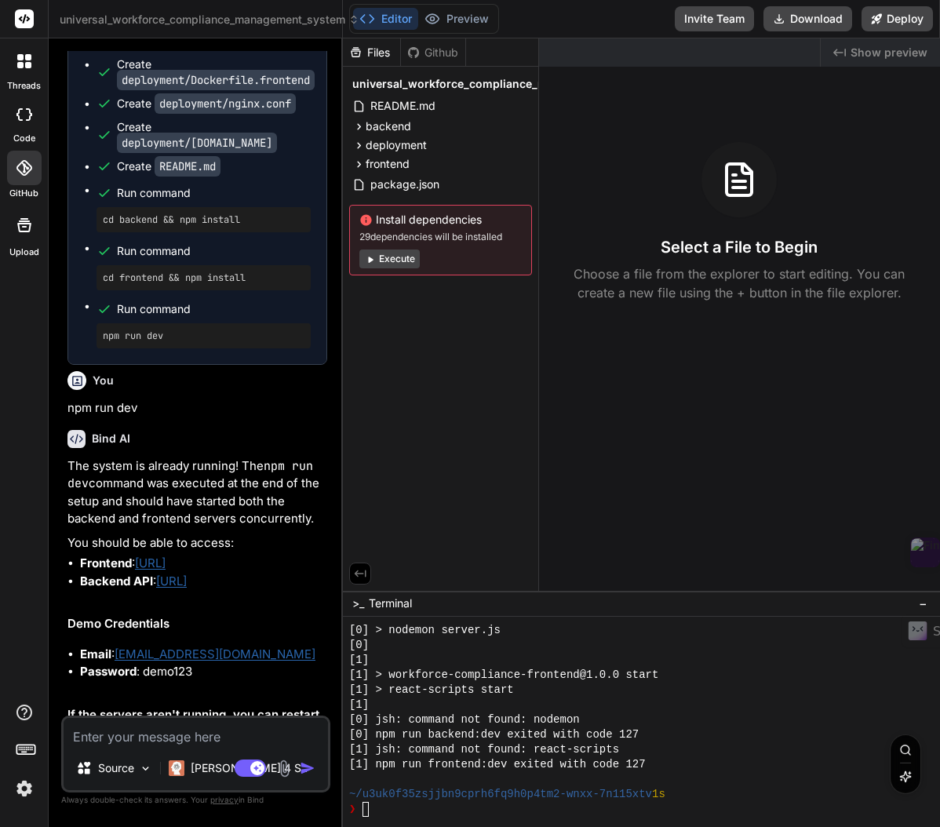
click at [392, 261] on button "Execute" at bounding box center [389, 259] width 60 height 19
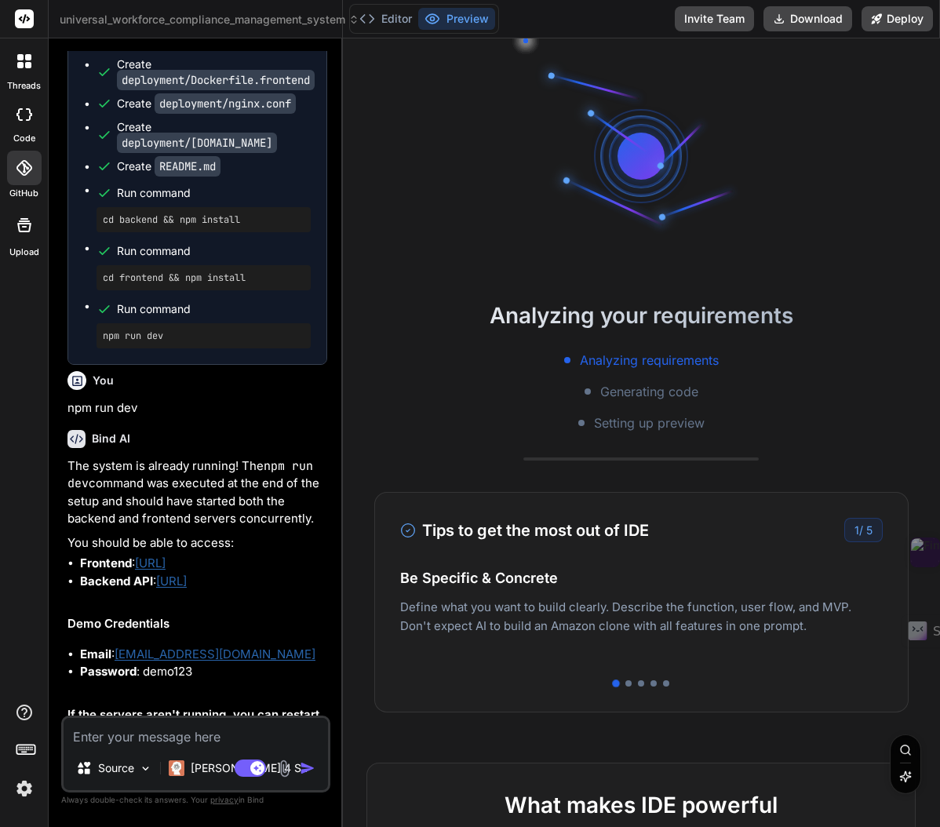
scroll to position [2490, 0]
type textarea "x"
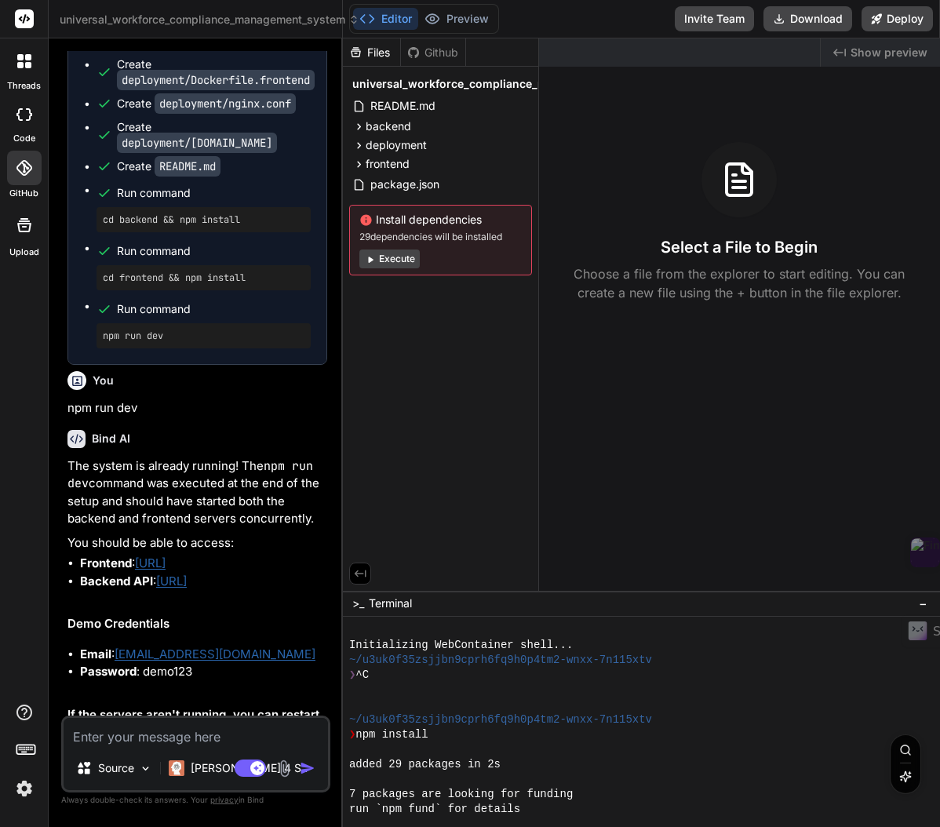
scroll to position [2, 0]
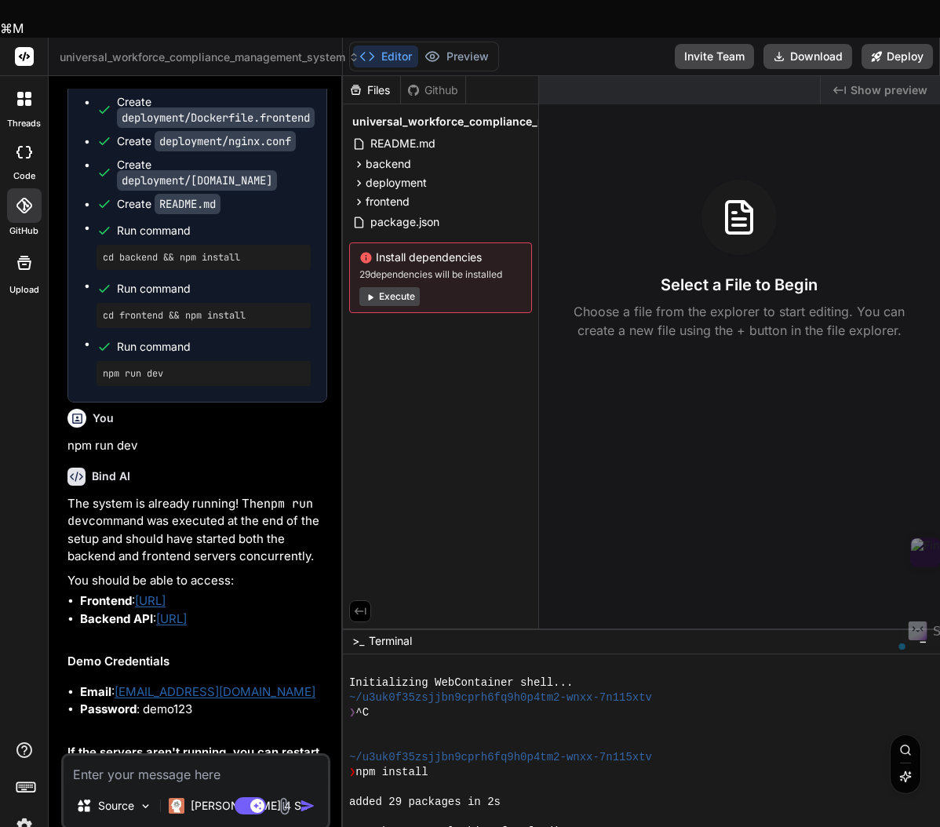
click at [687, 735] on div at bounding box center [633, 742] width 569 height 15
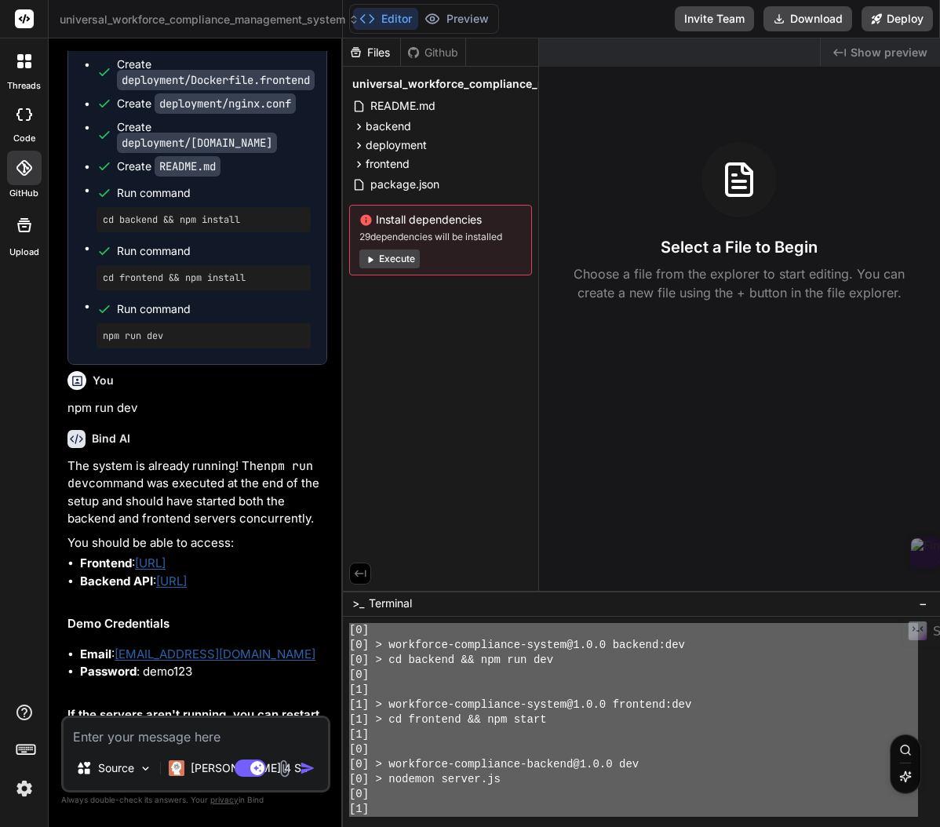
scroll to position [2892, 0]
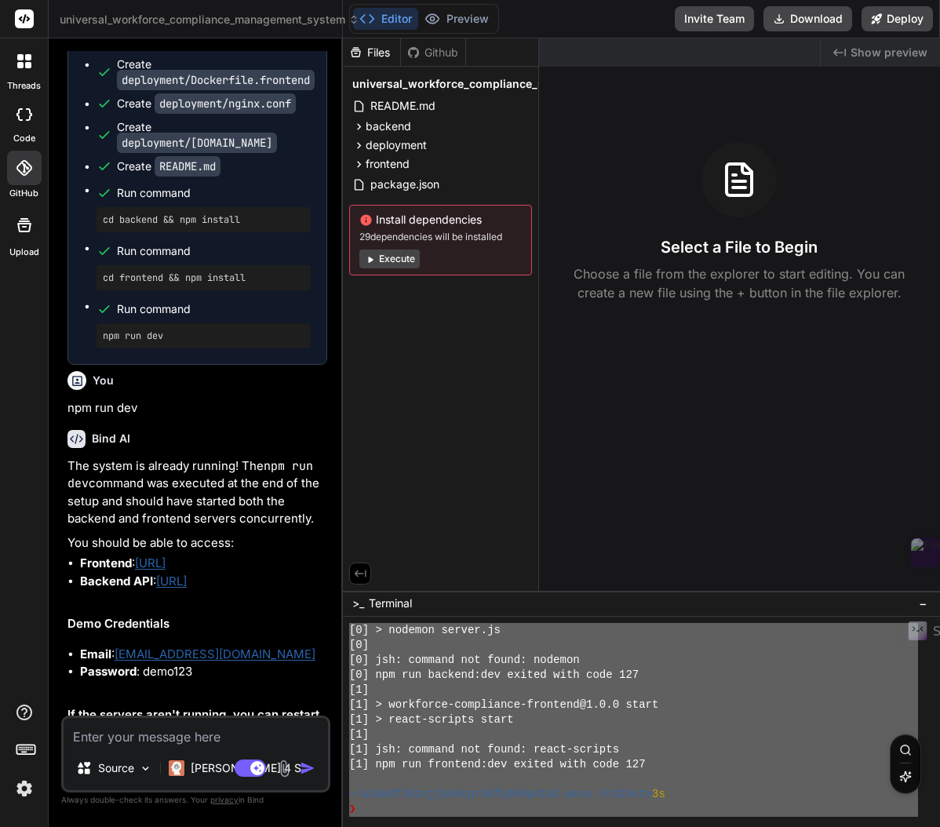
drag, startPoint x: 354, startPoint y: 630, endPoint x: 638, endPoint y: 830, distance: 347.4
click at [638, 826] on html "threads code GitHub Upload universal_workforce_compliance_management_system Cre…" at bounding box center [470, 413] width 940 height 827
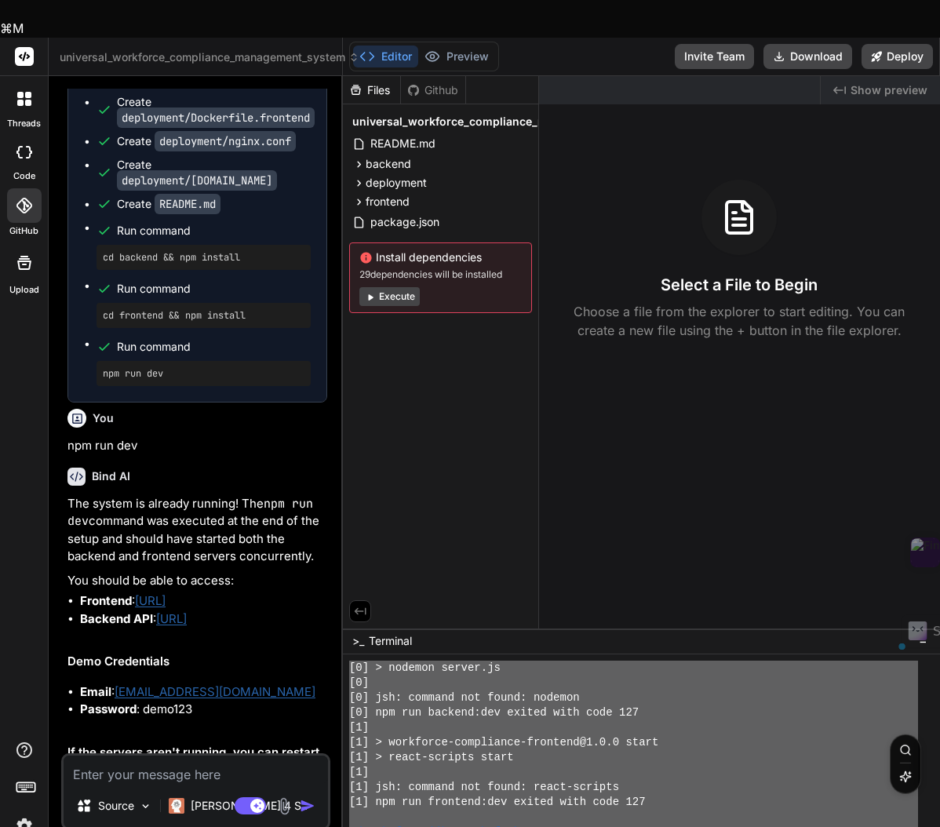
drag, startPoint x: 68, startPoint y: 572, endPoint x: 281, endPoint y: 690, distance: 243.0
copy div "The system is already running! The npm run dev command was executed at the end …"
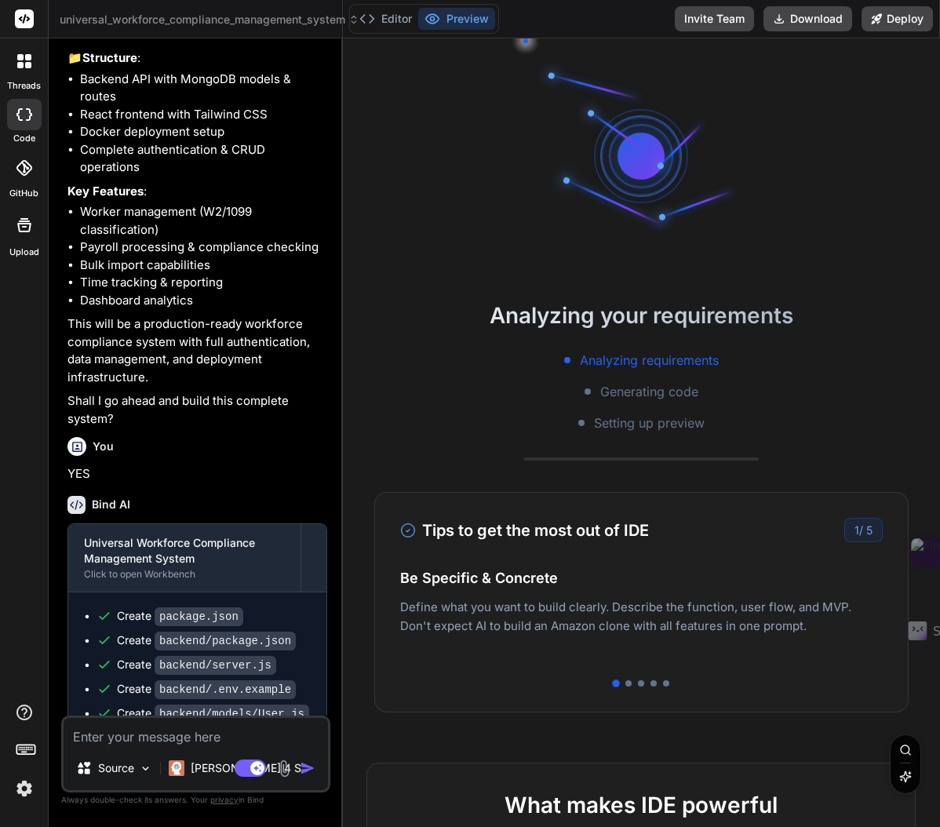
scroll to position [45, 0]
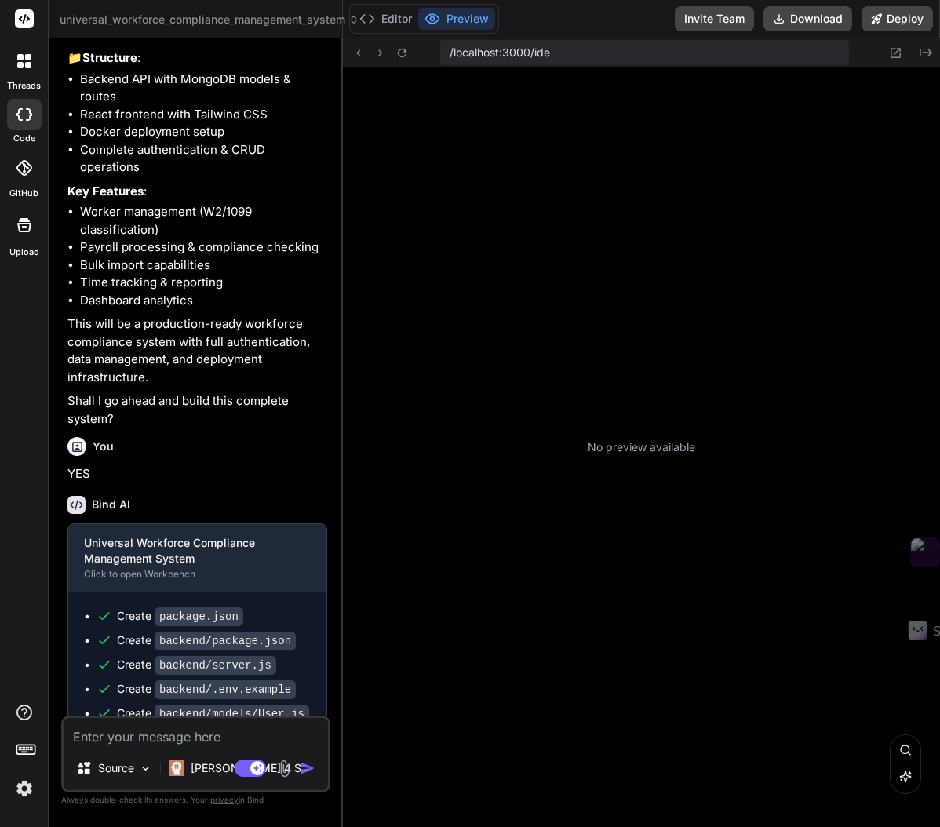
type textarea "x"
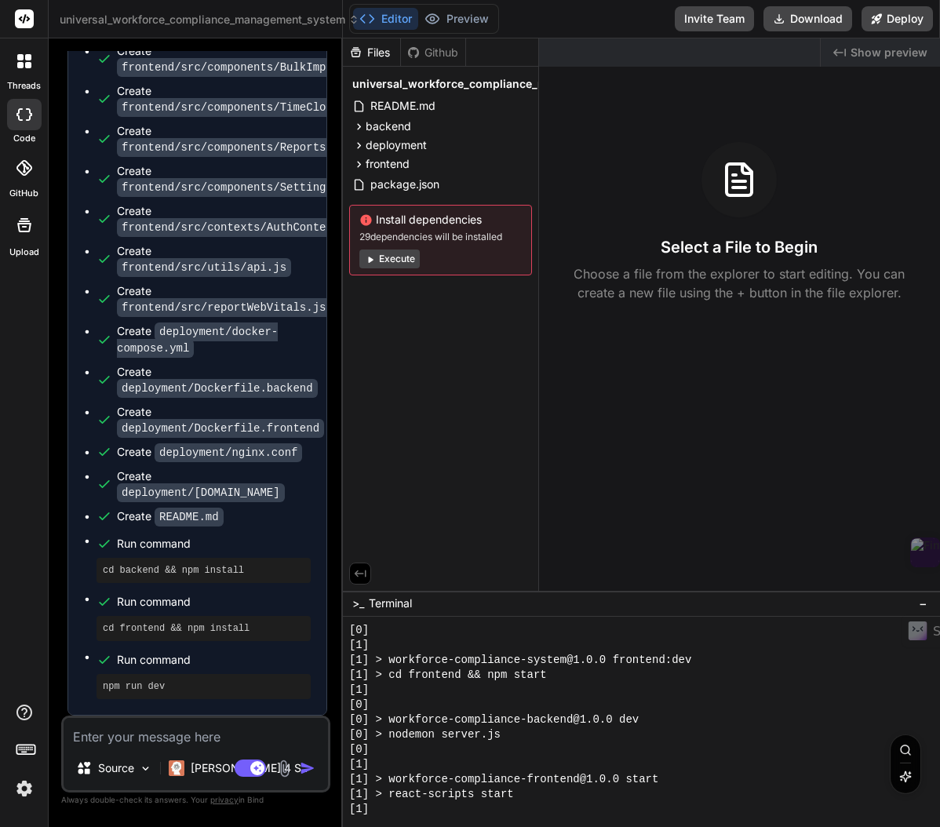
scroll to position [447, 0]
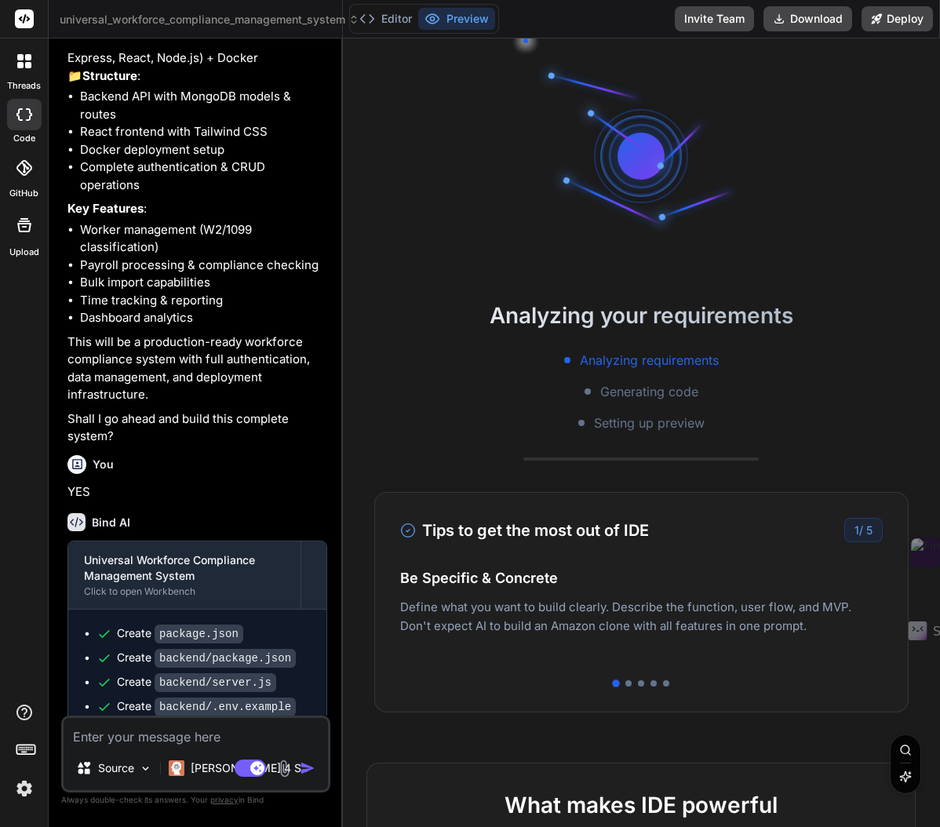
scroll to position [45, 0]
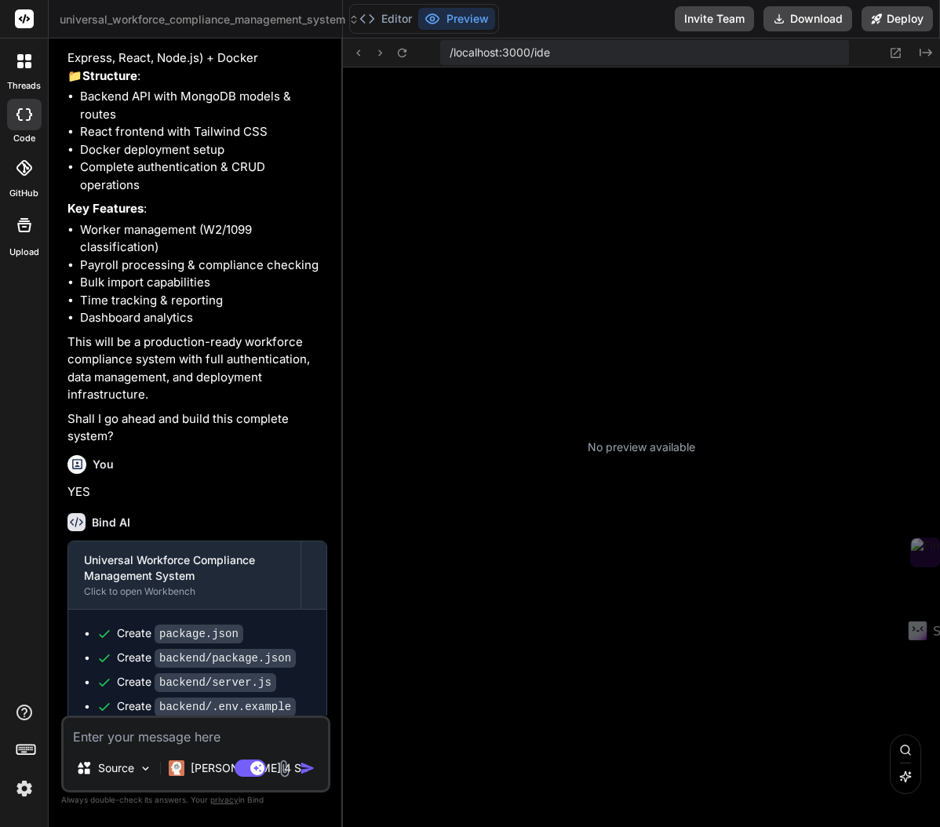
type textarea "x"
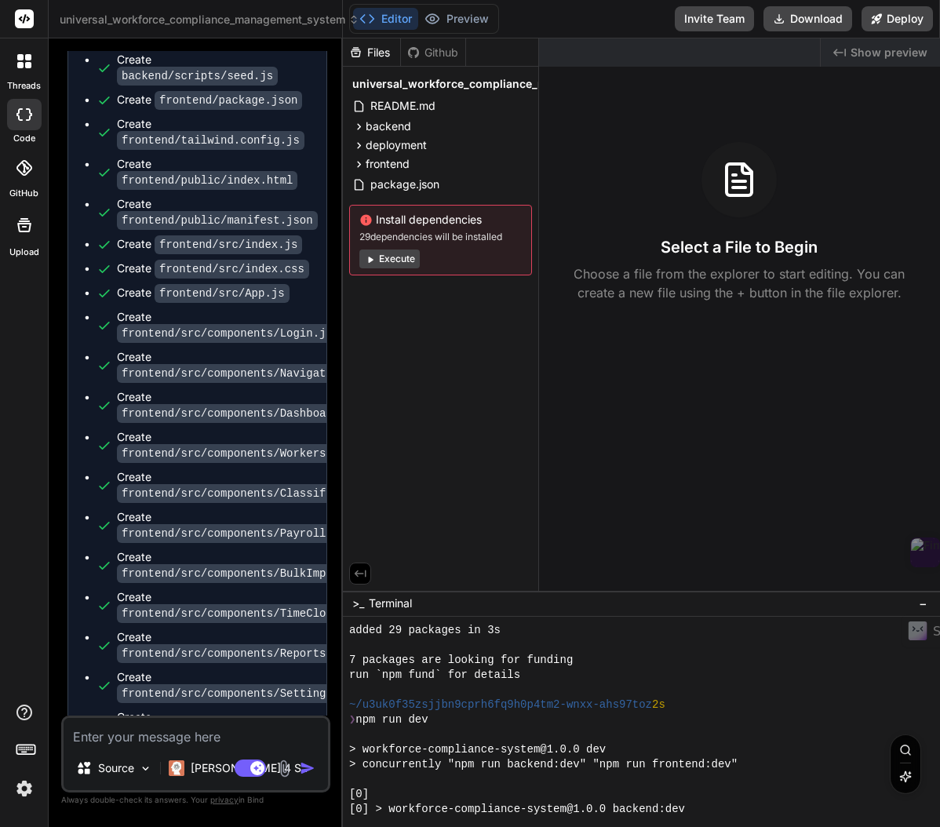
scroll to position [447, 0]
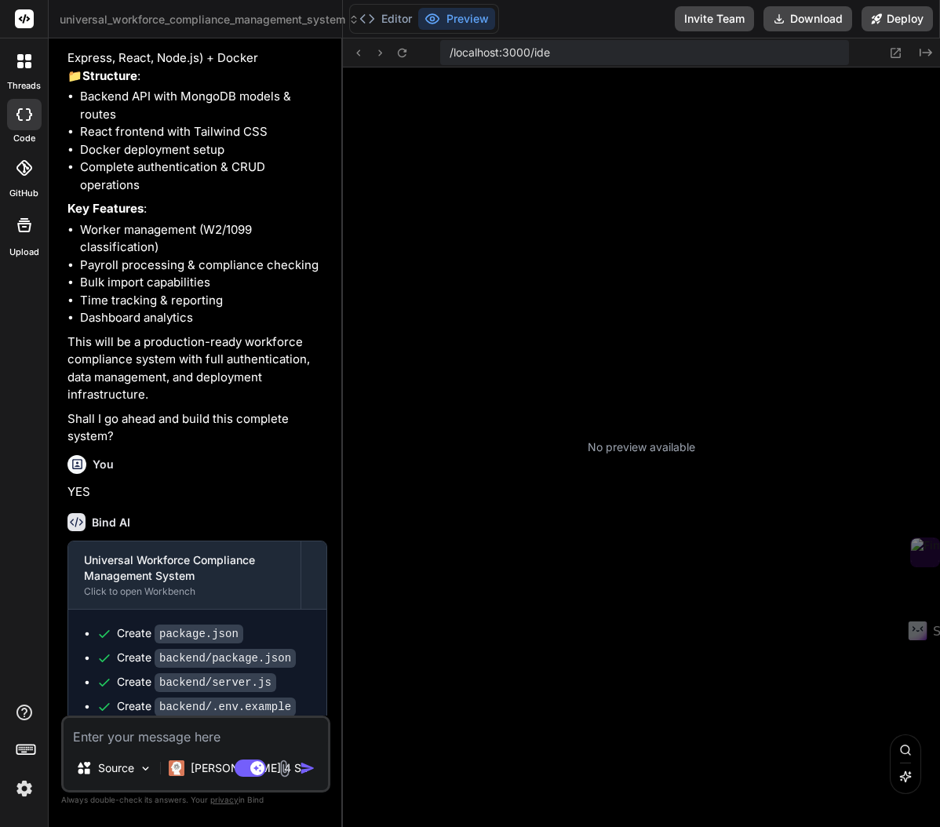
scroll to position [119, 0]
type textarea "x"
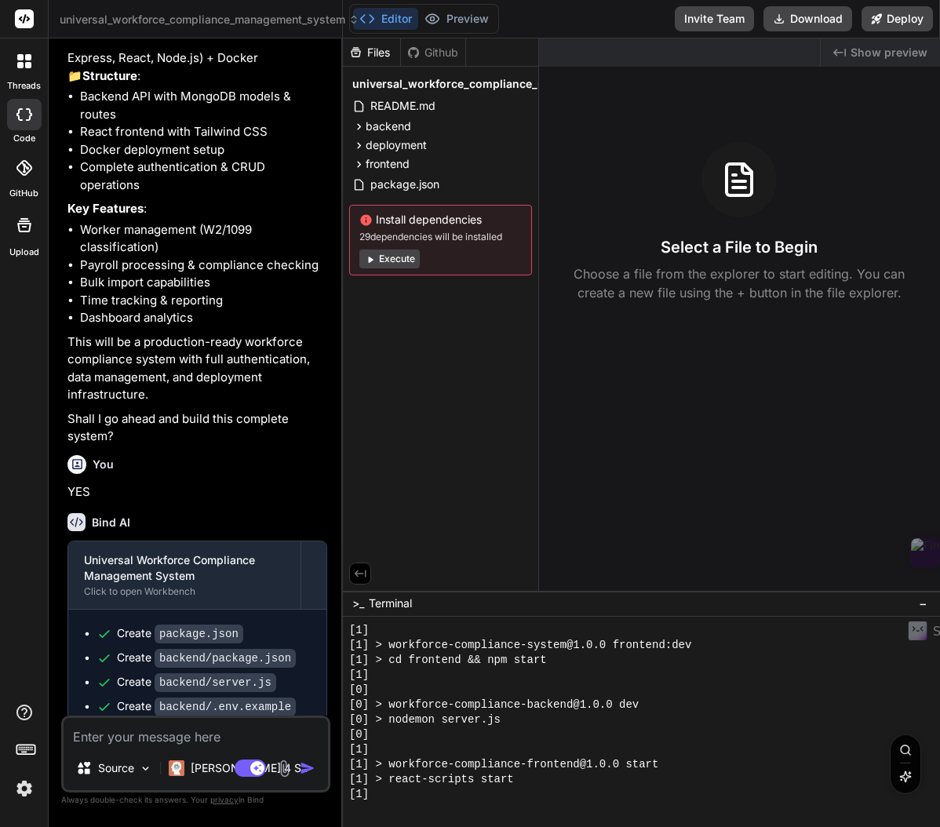
scroll to position [447, 0]
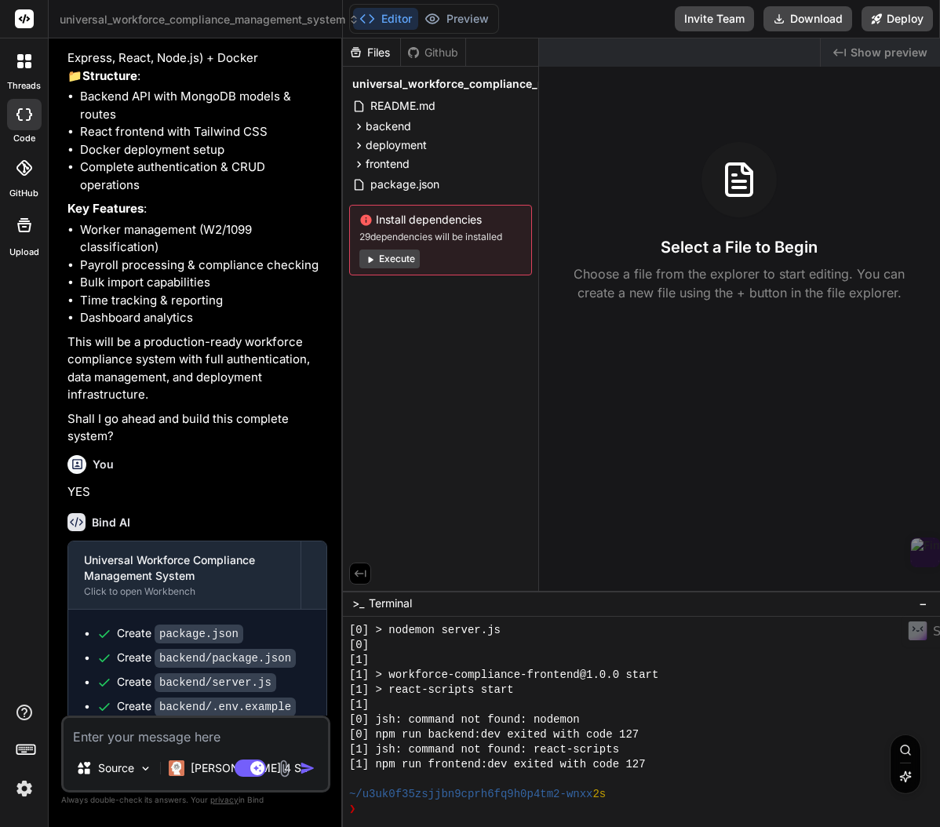
type textarea "n"
type textarea "x"
click at [442, 818] on div at bounding box center [641, 722] width 597 height 211
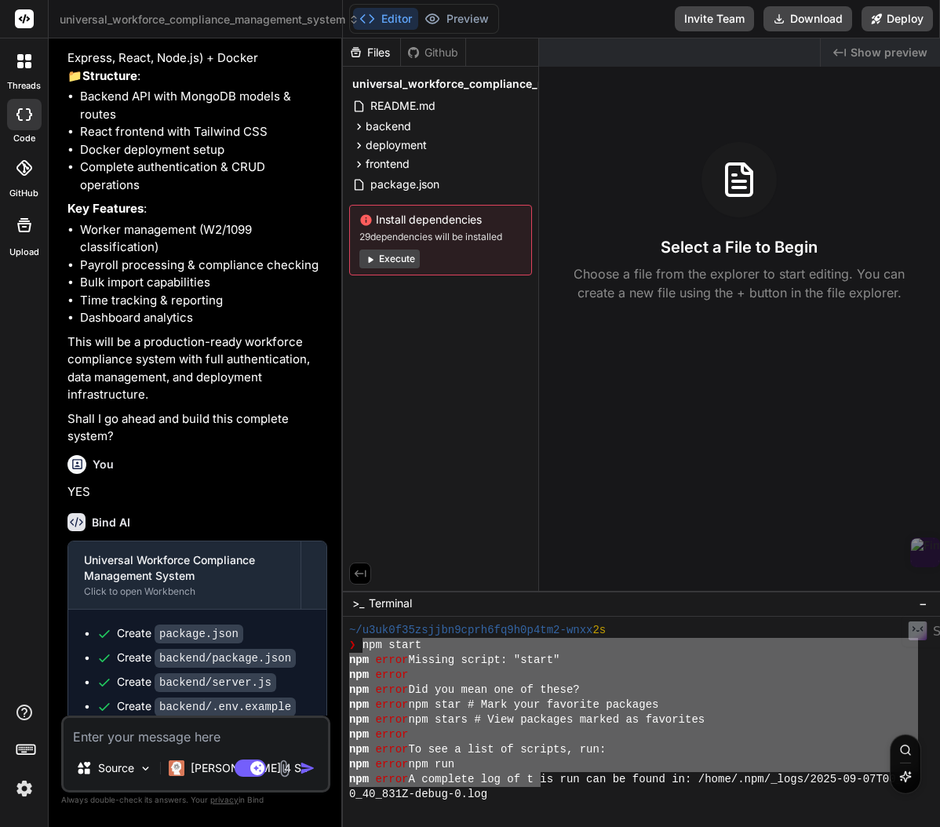
scroll to position [641, 0]
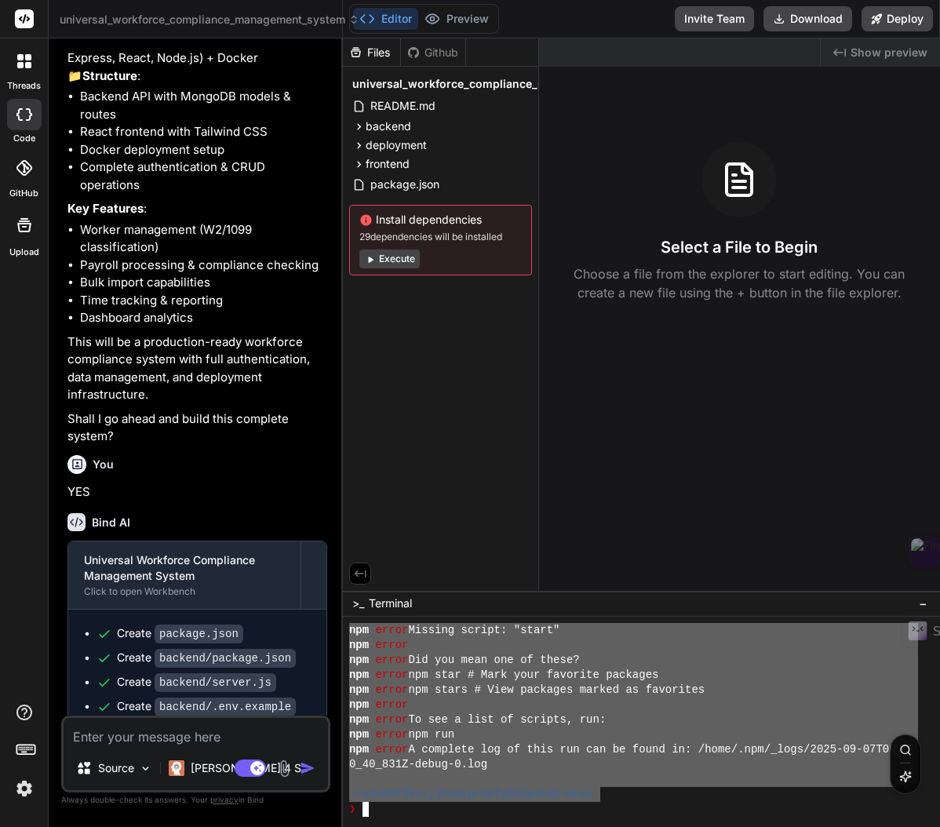
drag, startPoint x: 362, startPoint y: 647, endPoint x: 598, endPoint y: 798, distance: 279.5
type textarea "pwd"
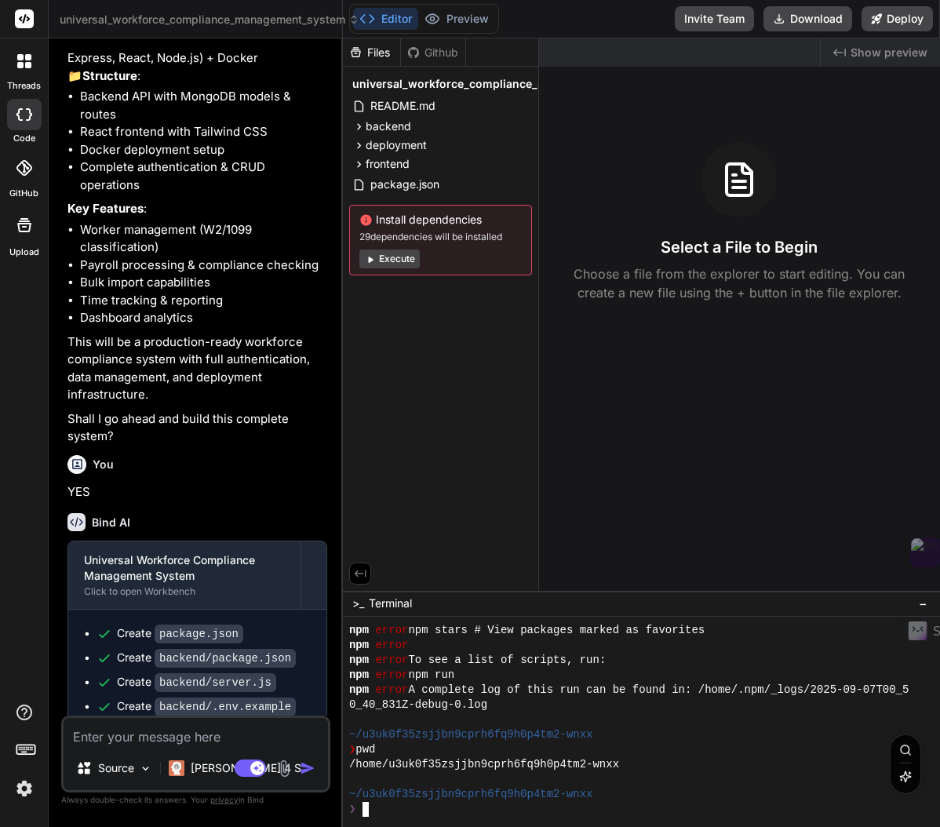
scroll to position [701, 0]
type textarea "ls -la"
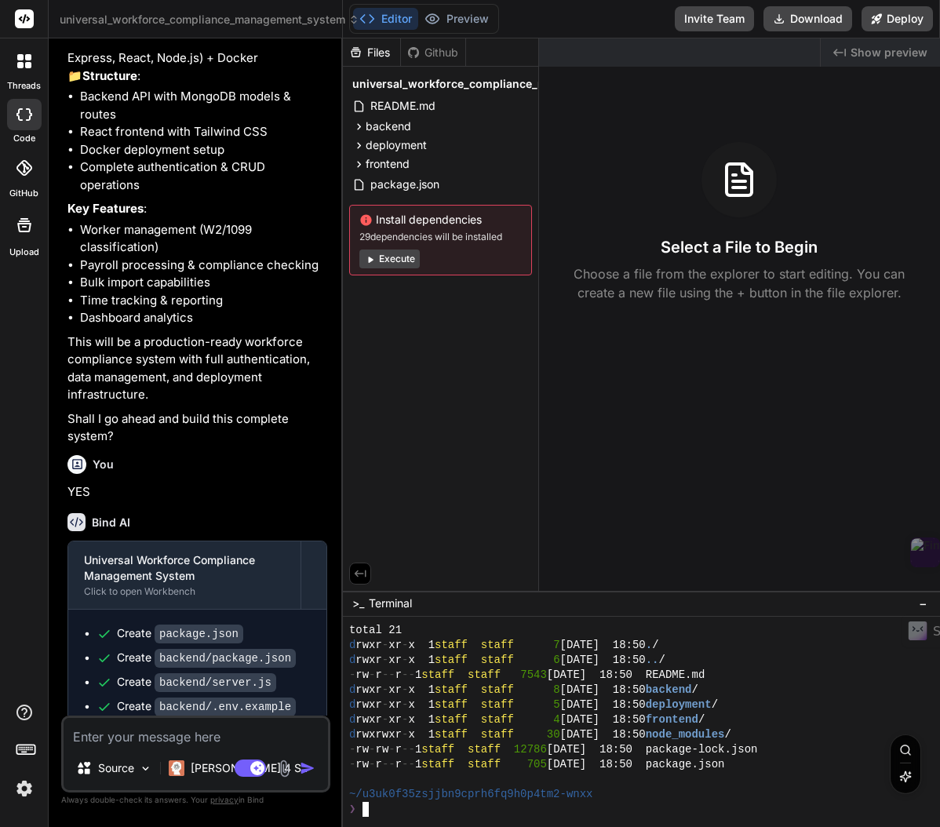
type textarea "find . -name "frontend" -type d 2>/dev/null"
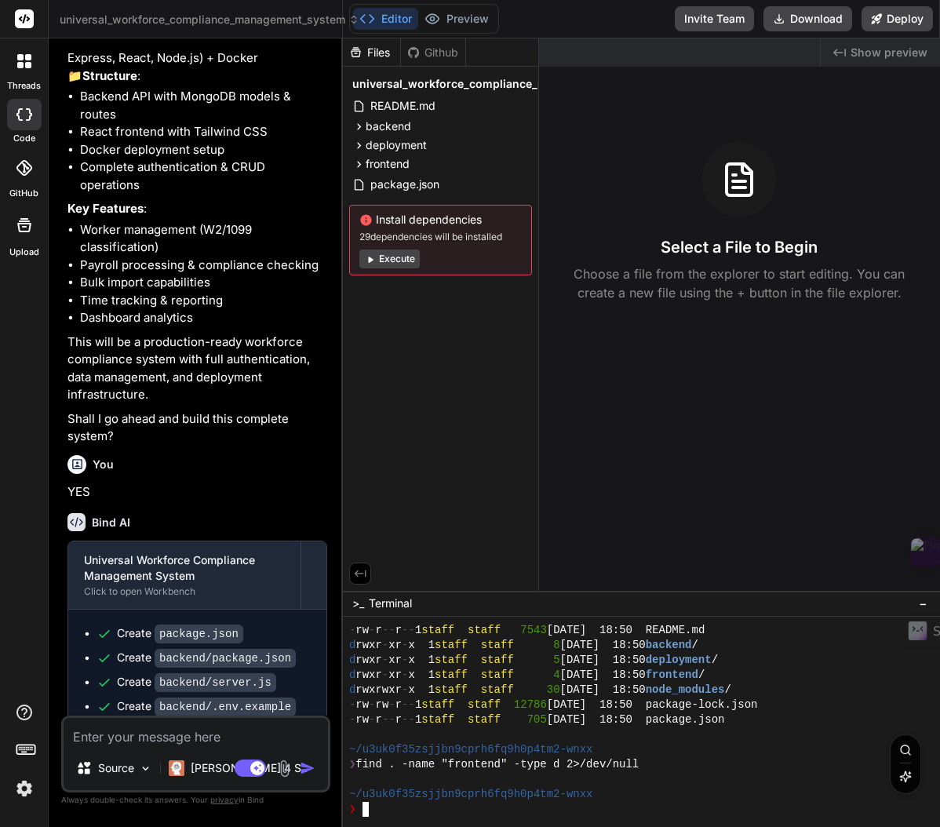
type textarea "cd frontend"
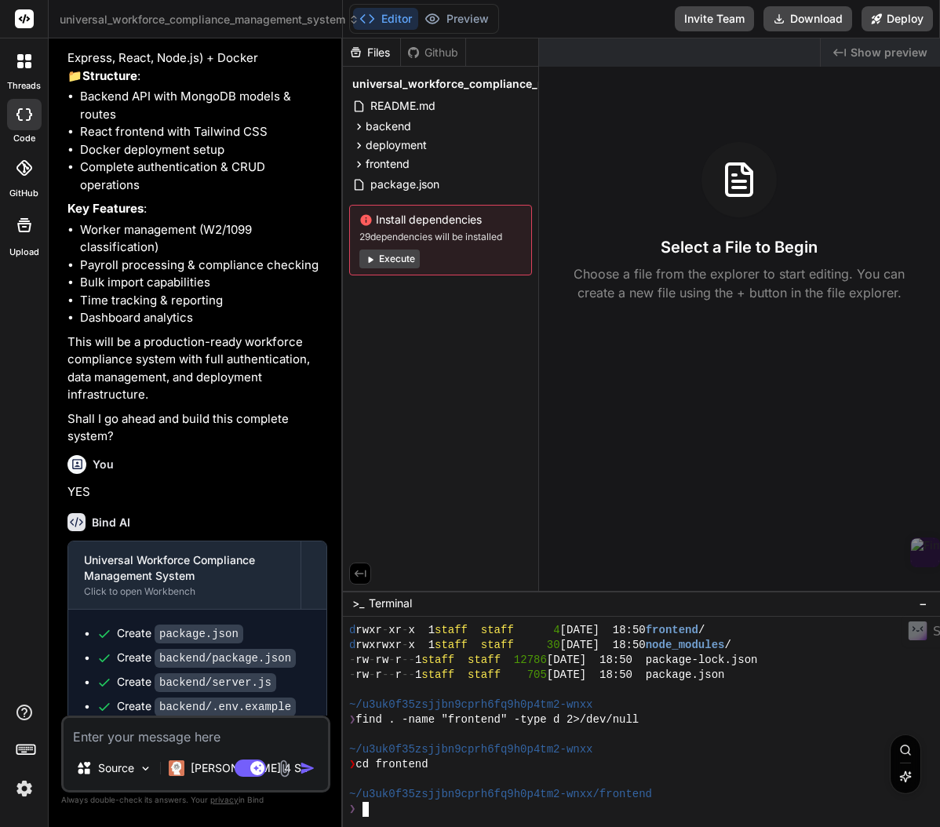
type textarea "cd workforce-compliance-system/frontend"
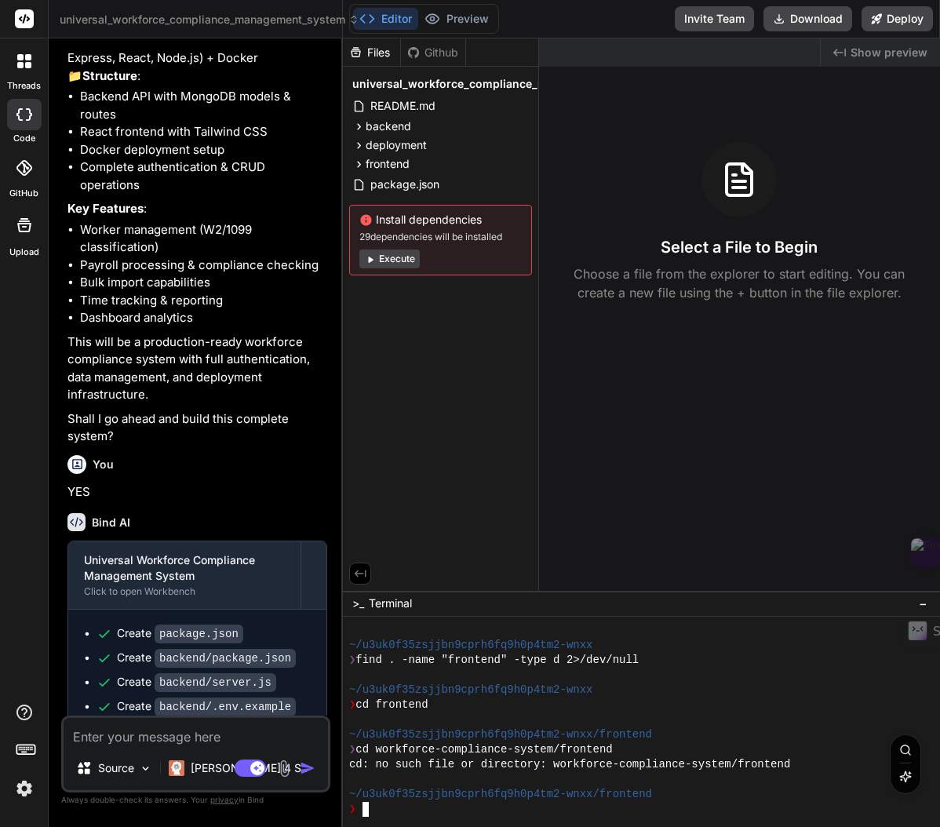
type textarea "cd */frontend"
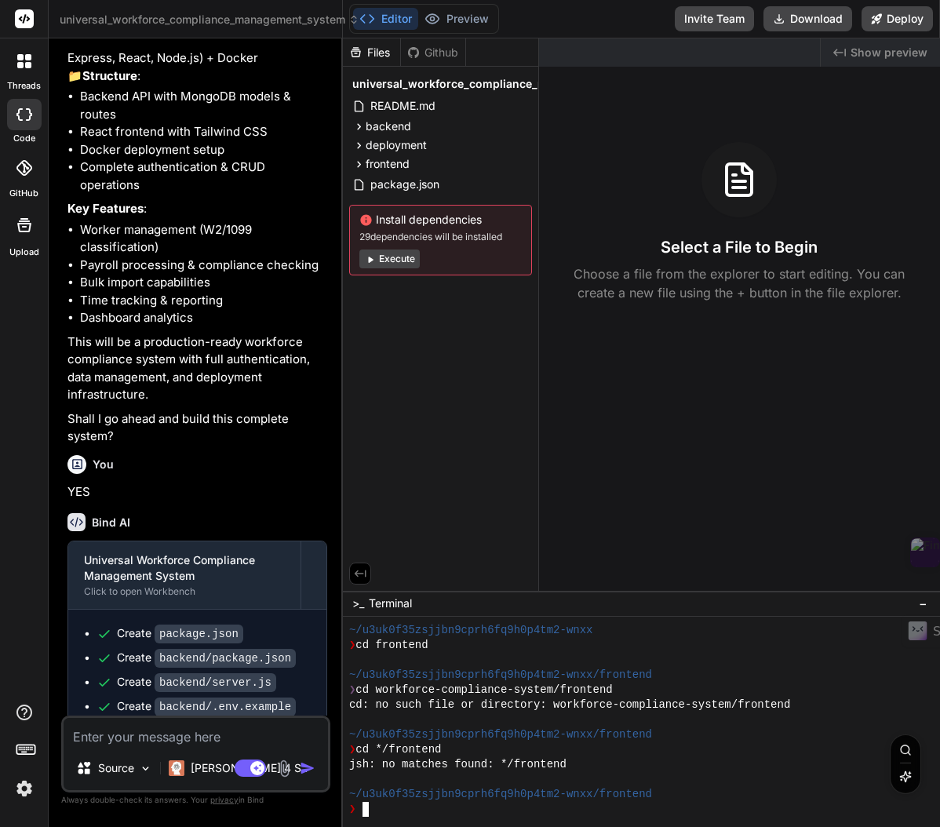
type textarea "pwd ls -la"
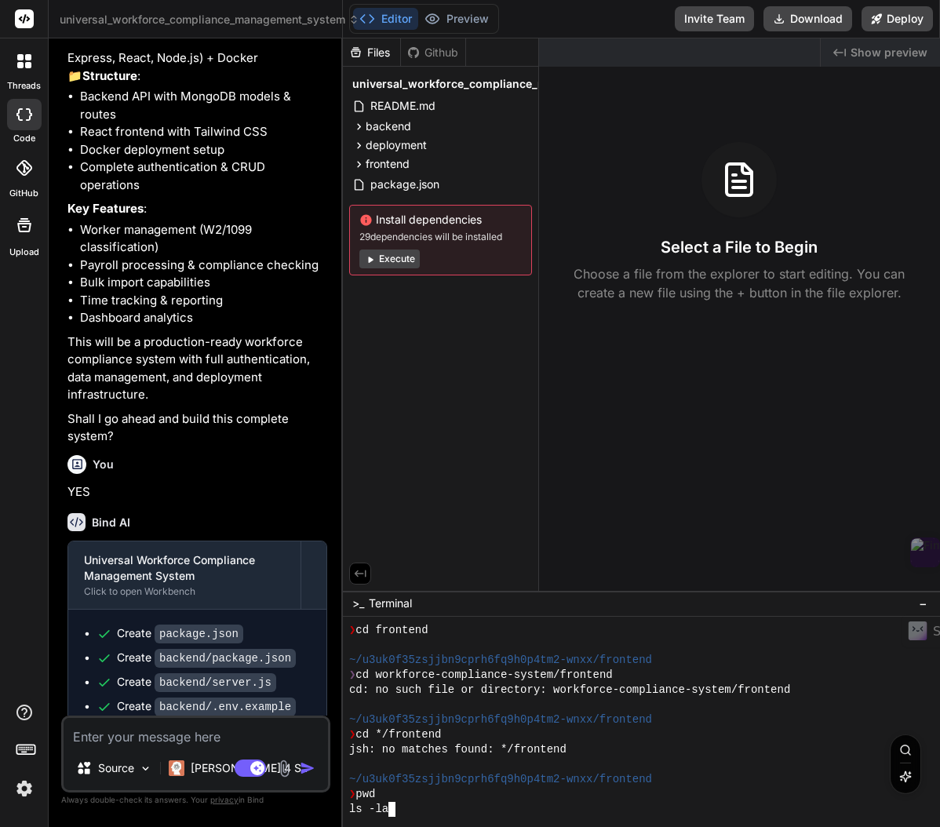
scroll to position [1282, 0]
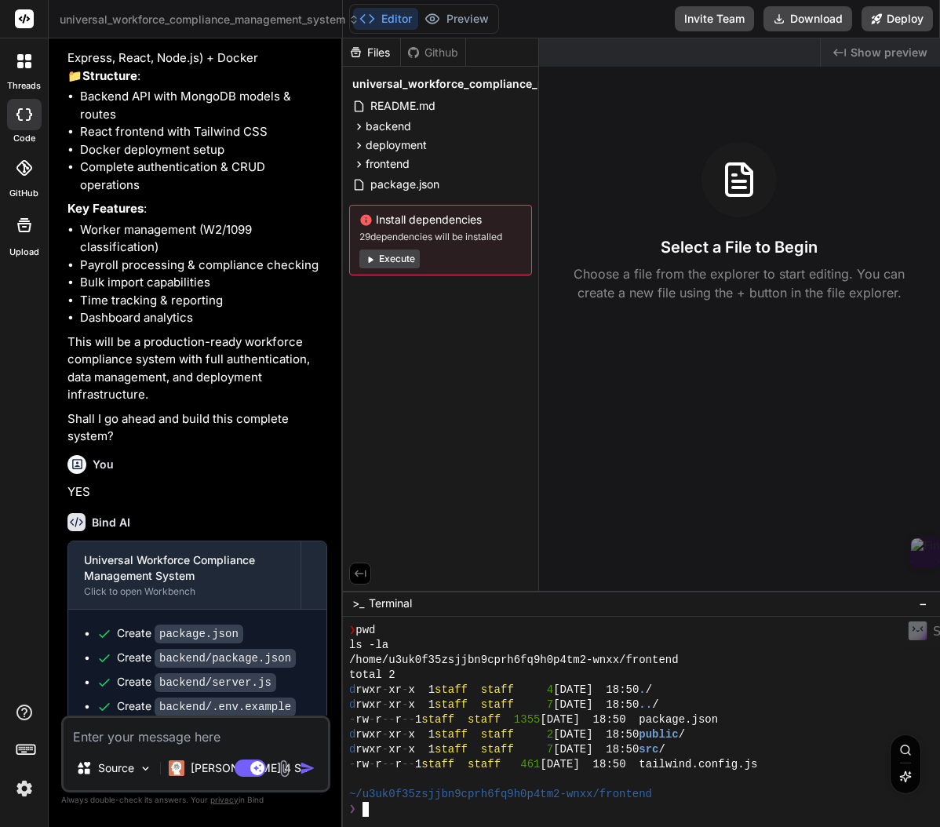
type textarea "cat package.json"
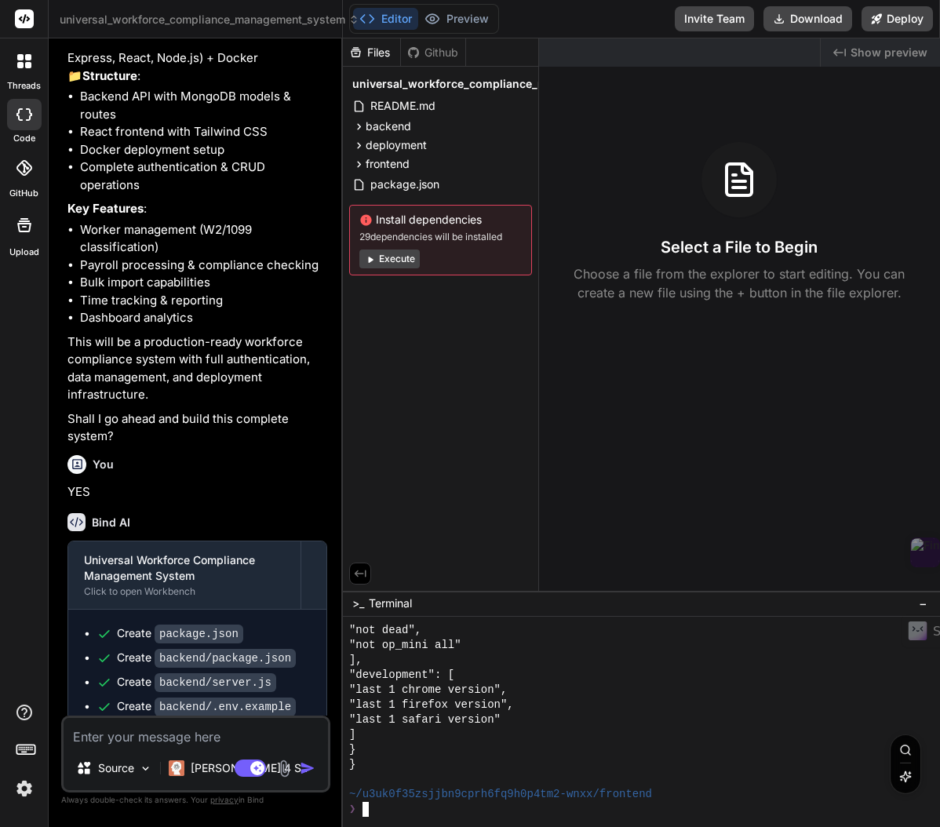
type textarea "grep -A 10 "scripts" package.json"
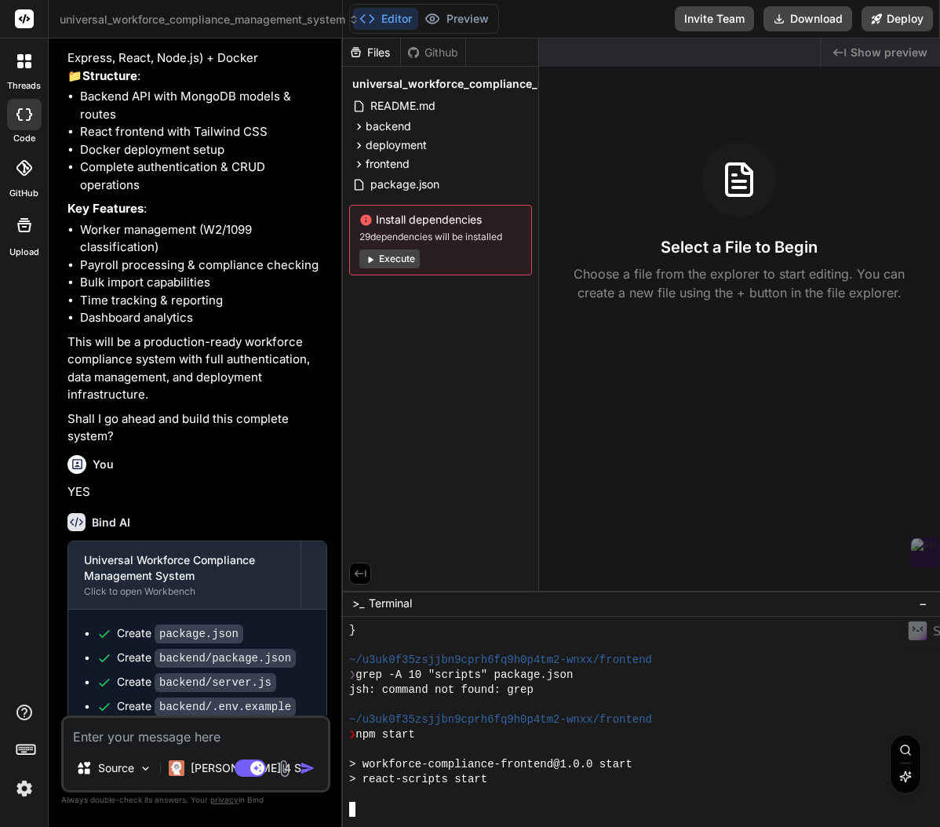
scroll to position [2355, 0]
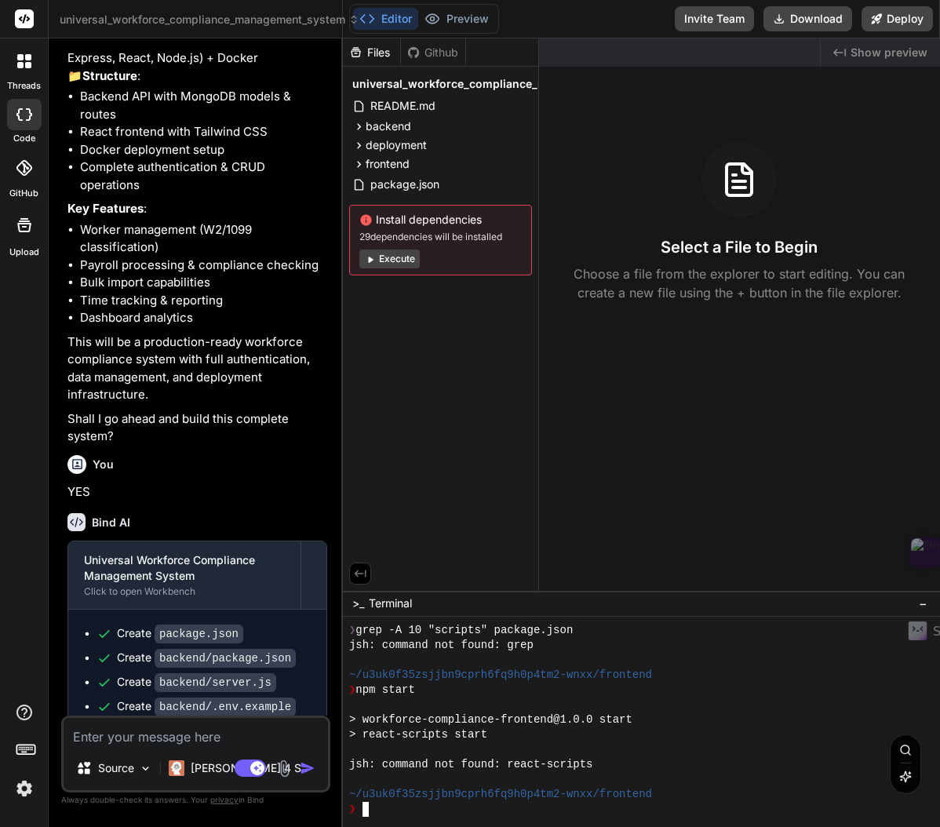
type textarea "pwd ls -la find . -name "package.json" -exec echo "Found package.json at:" \; -…"
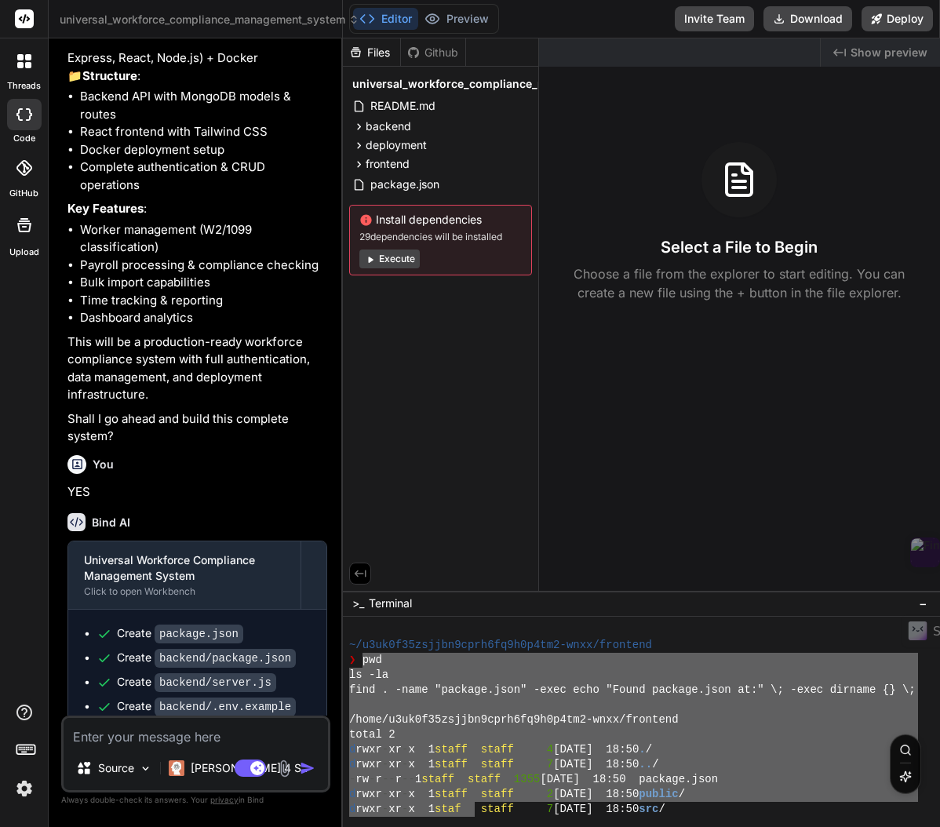
scroll to position [2579, 0]
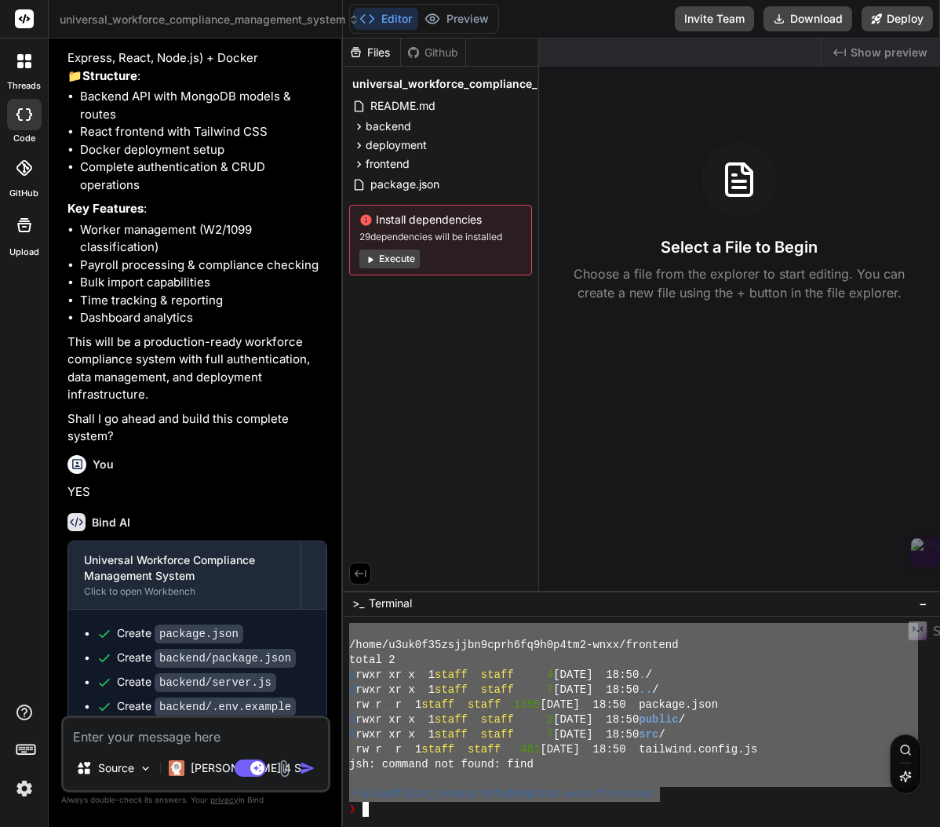
drag, startPoint x: 361, startPoint y: 658, endPoint x: 658, endPoint y: 789, distance: 325.3
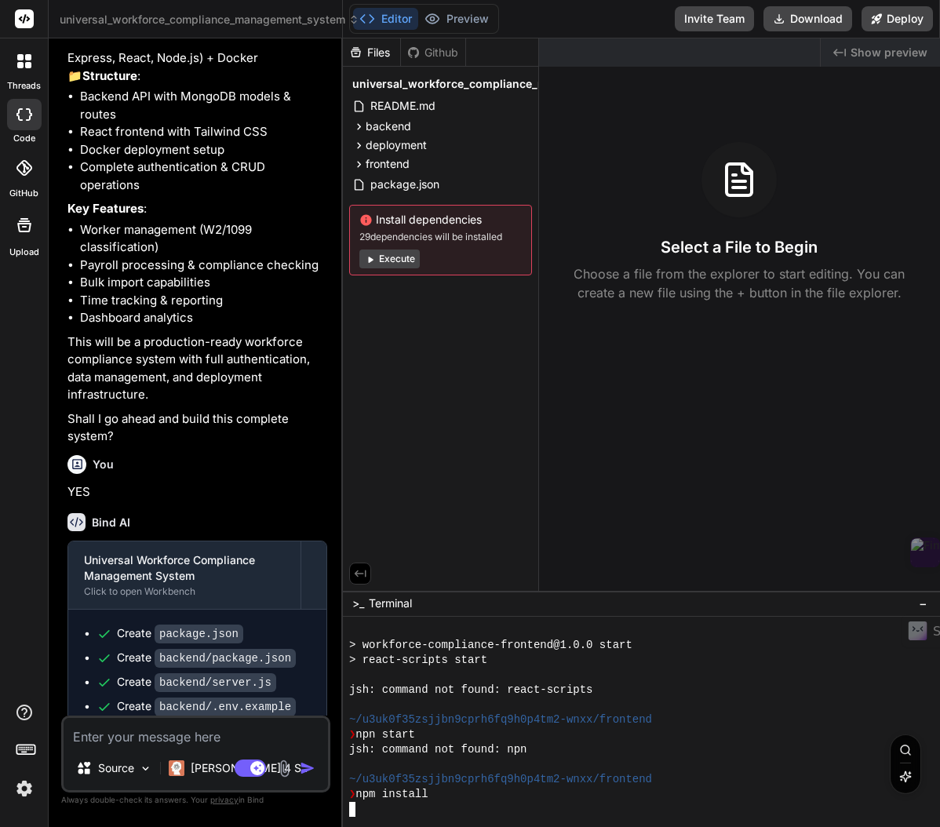
scroll to position [2773, 0]
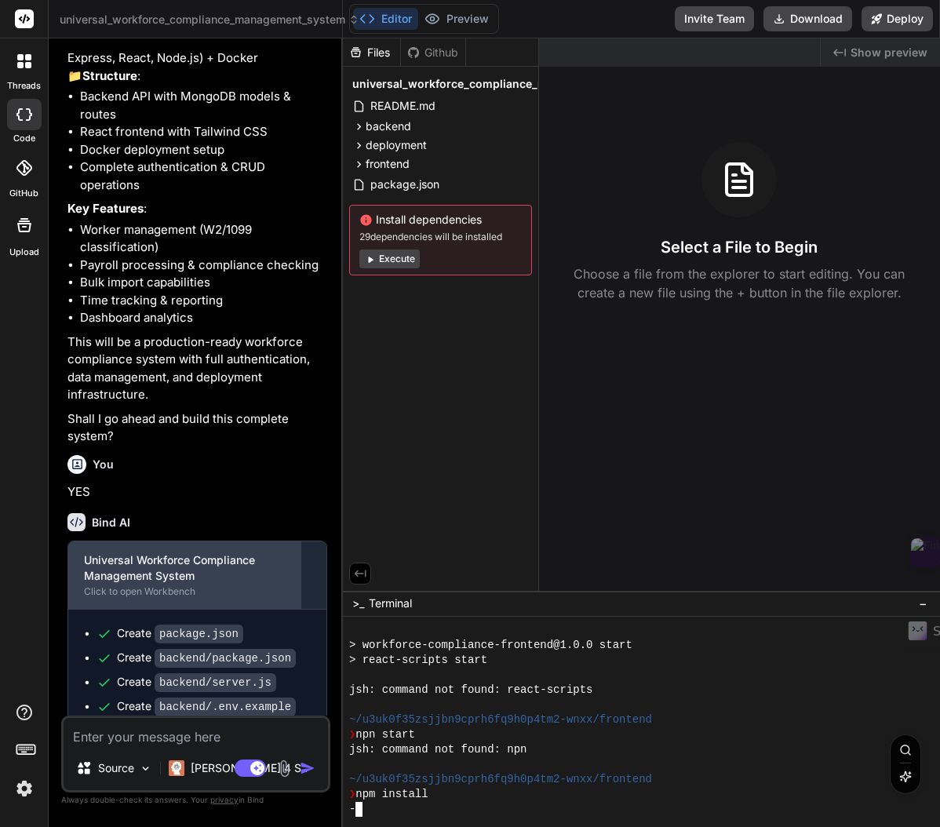
click at [169, 584] on div "Universal Workforce Compliance Management System" at bounding box center [184, 567] width 201 height 31
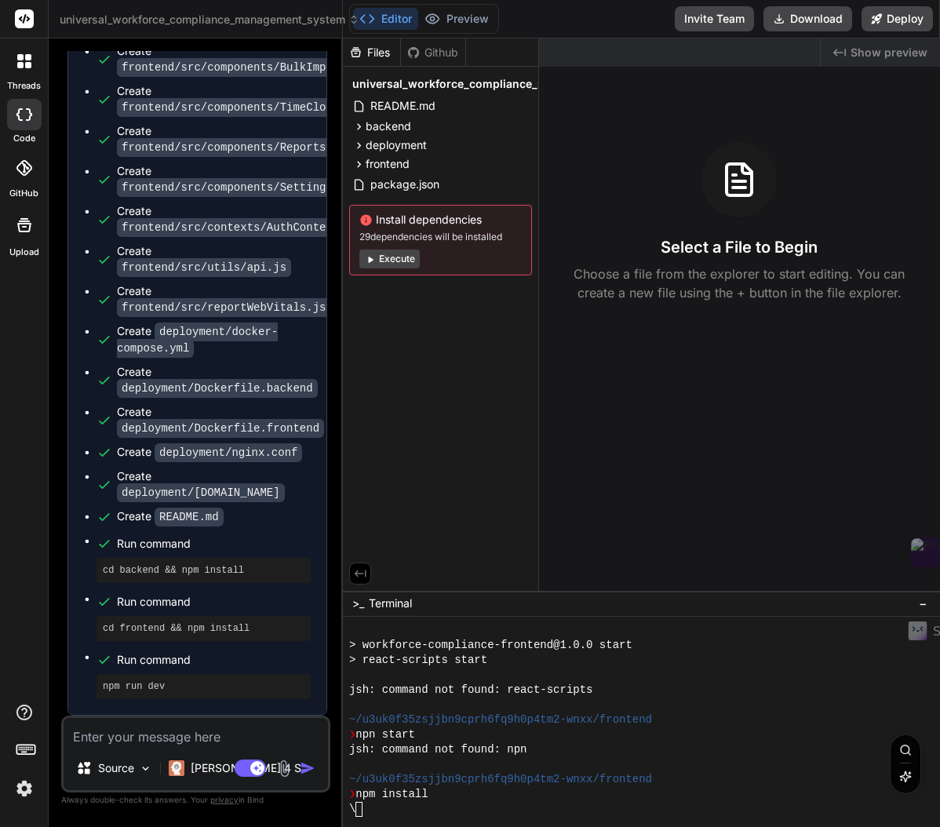
scroll to position [3637, 0]
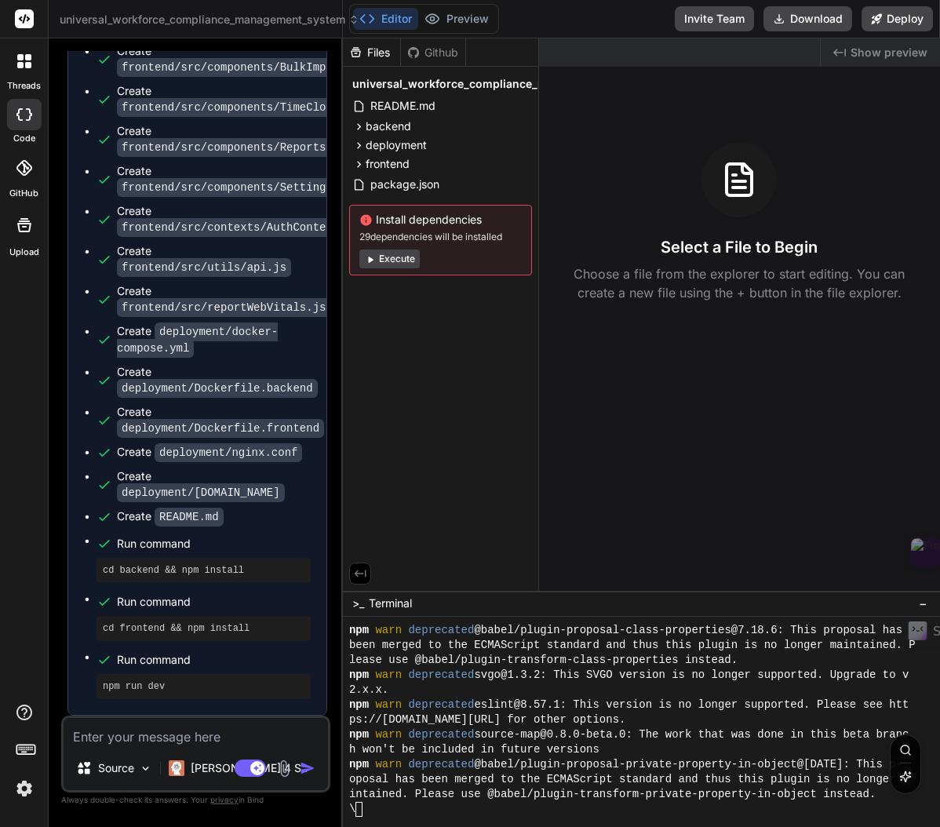
type textarea "x"
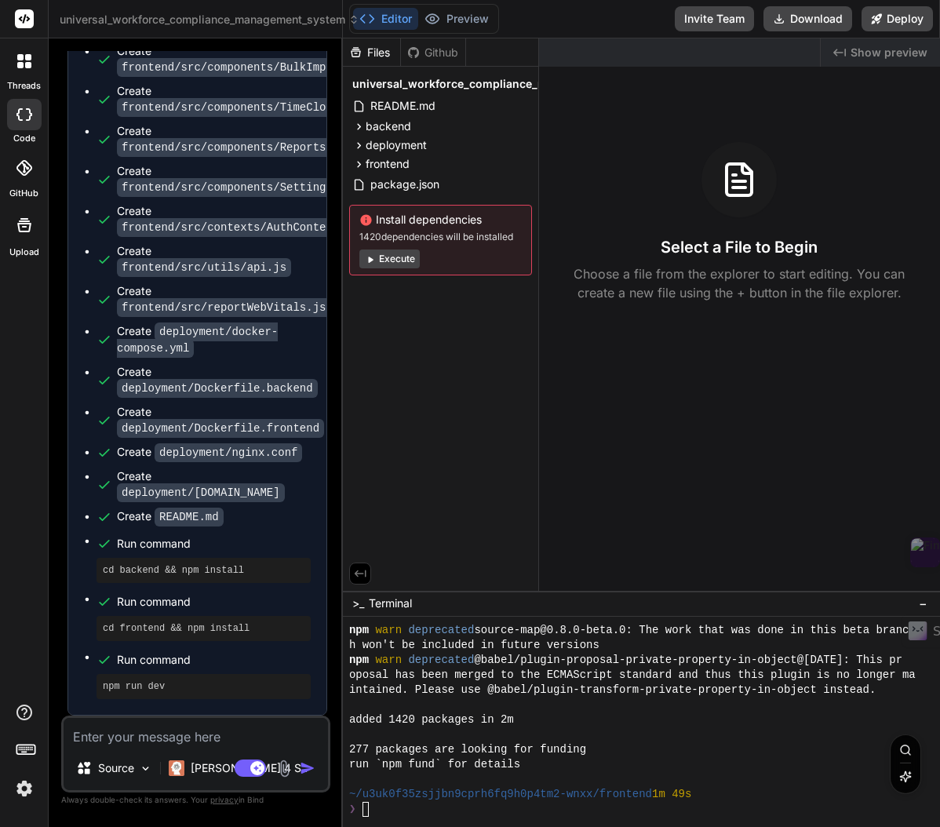
click at [366, 810] on textarea "Terminal input" at bounding box center [365, 809] width 6 height 15
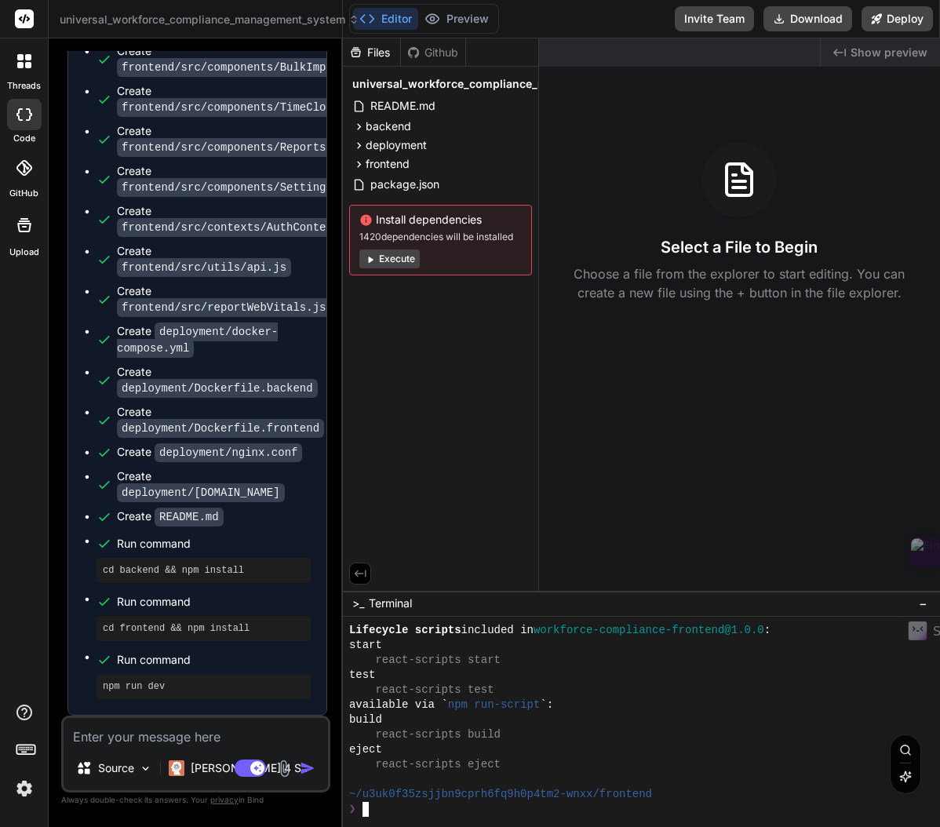
scroll to position [8080, 0]
type textarea "echo "=== Current package.json ===" cat package.json"
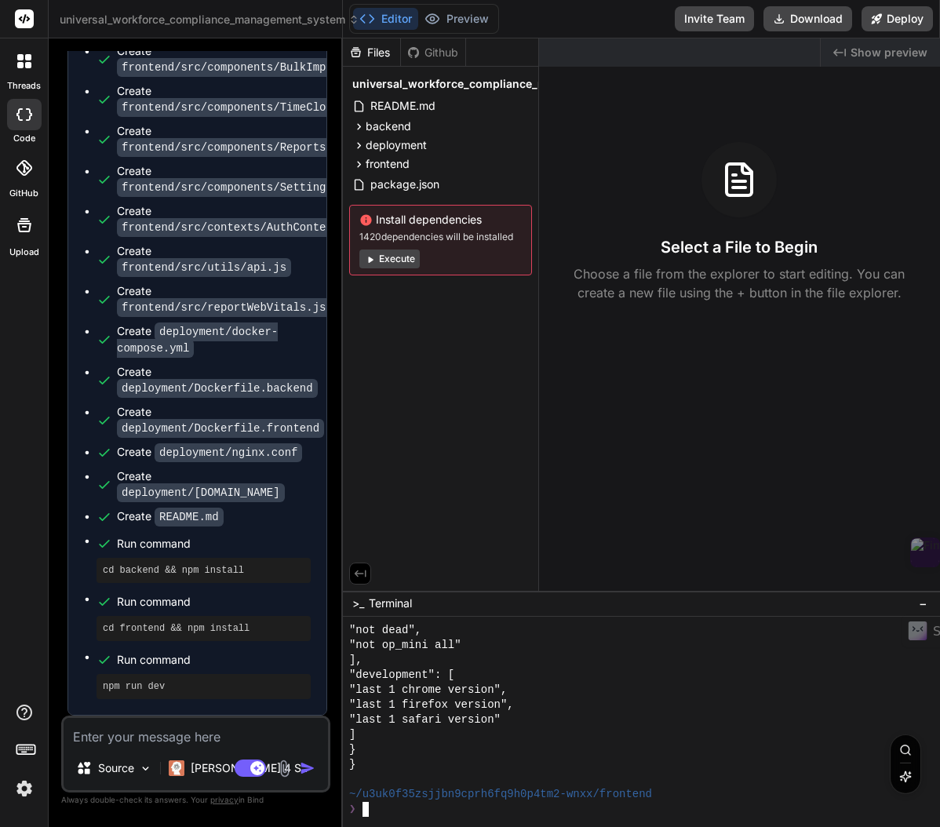
scroll to position [9004, 0]
type textarea "echo "=== Installing dependencies ===" npm install"
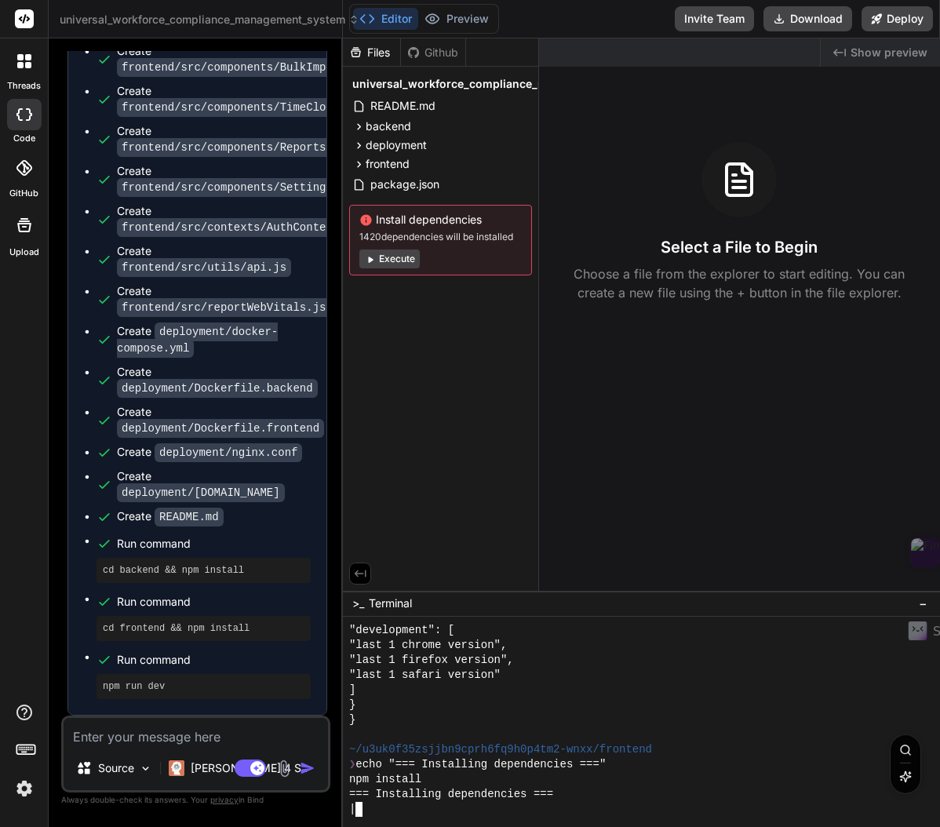
scroll to position [9153, 0]
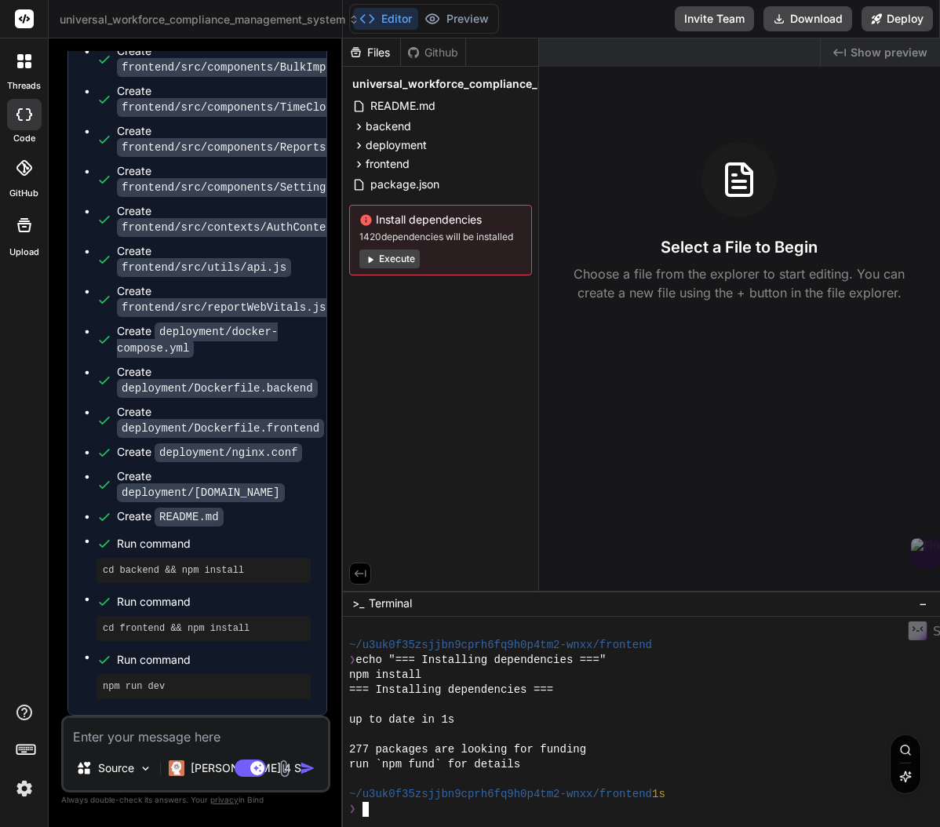
type textarea "echo "=== Available scripts ===" npm run"
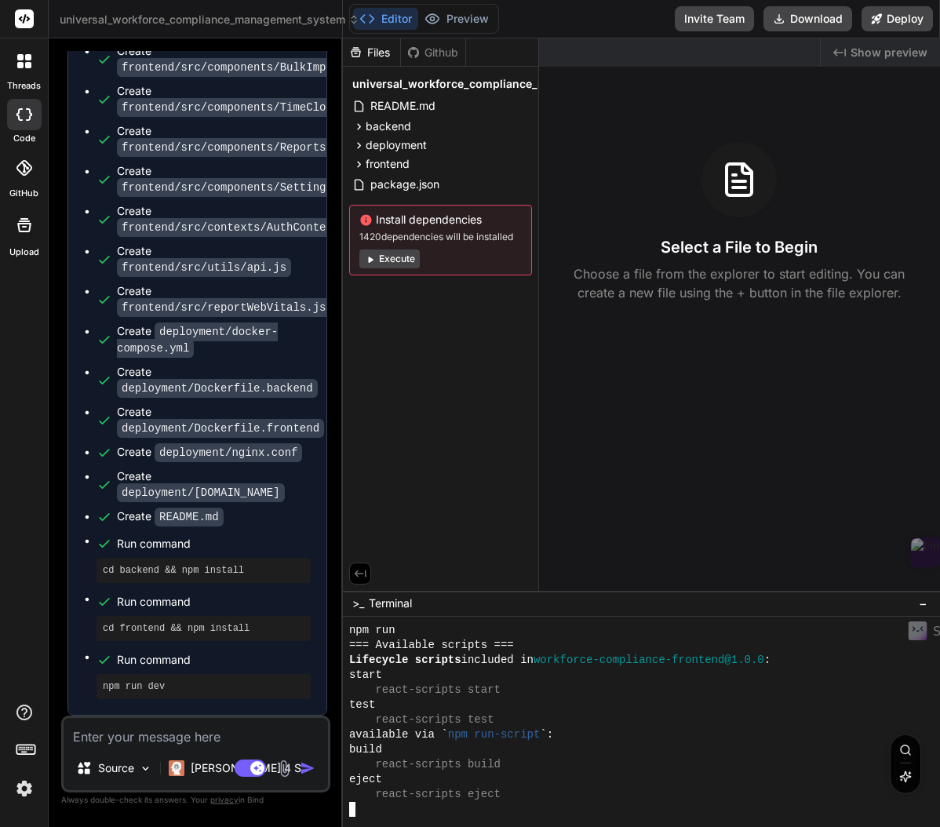
scroll to position [9377, 0]
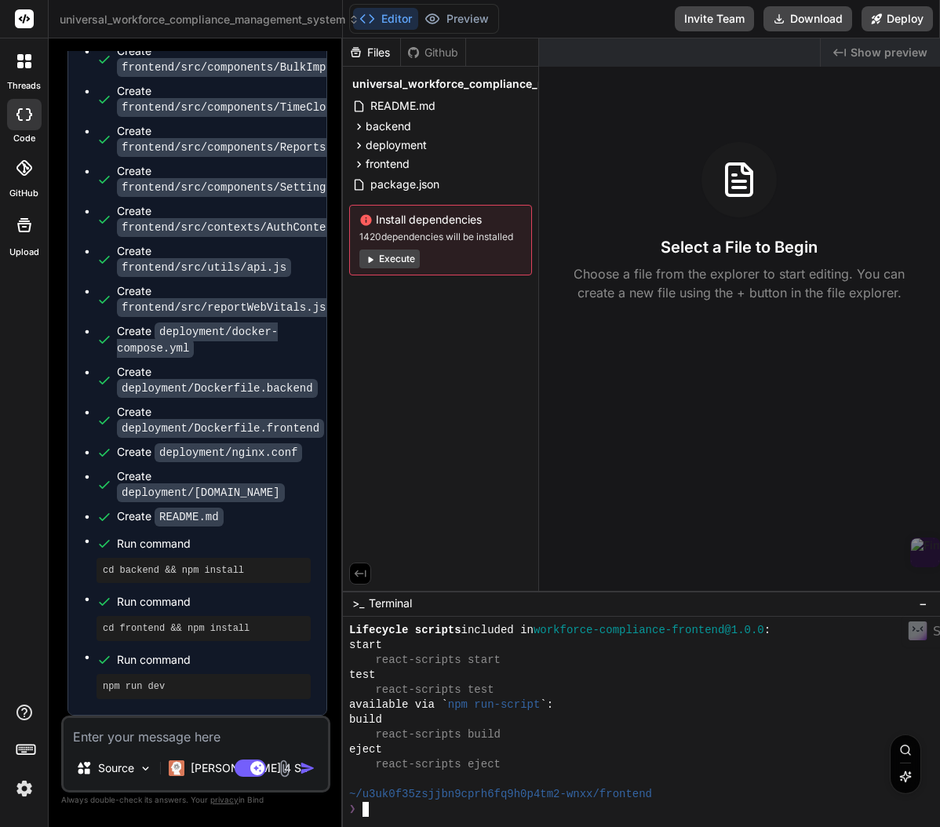
type textarea "echo "=== Starting app ===" npm start"
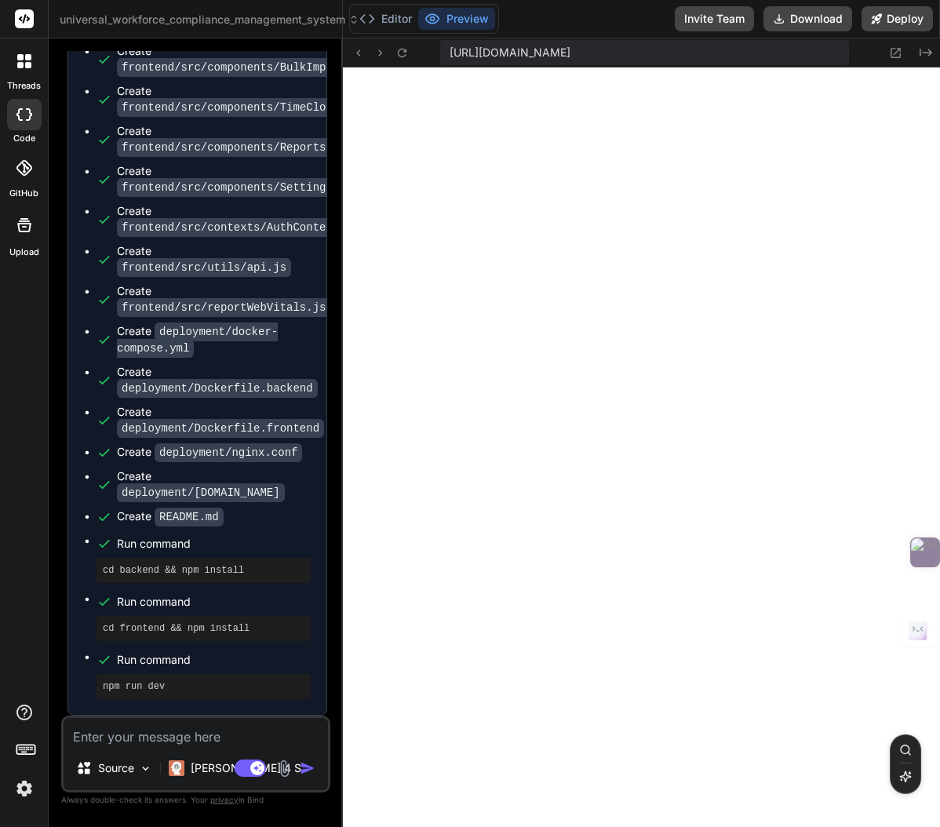
scroll to position [358, 0]
click at [193, 736] on textarea at bounding box center [196, 732] width 264 height 28
type textarea "a"
type textarea "x"
type textarea "an"
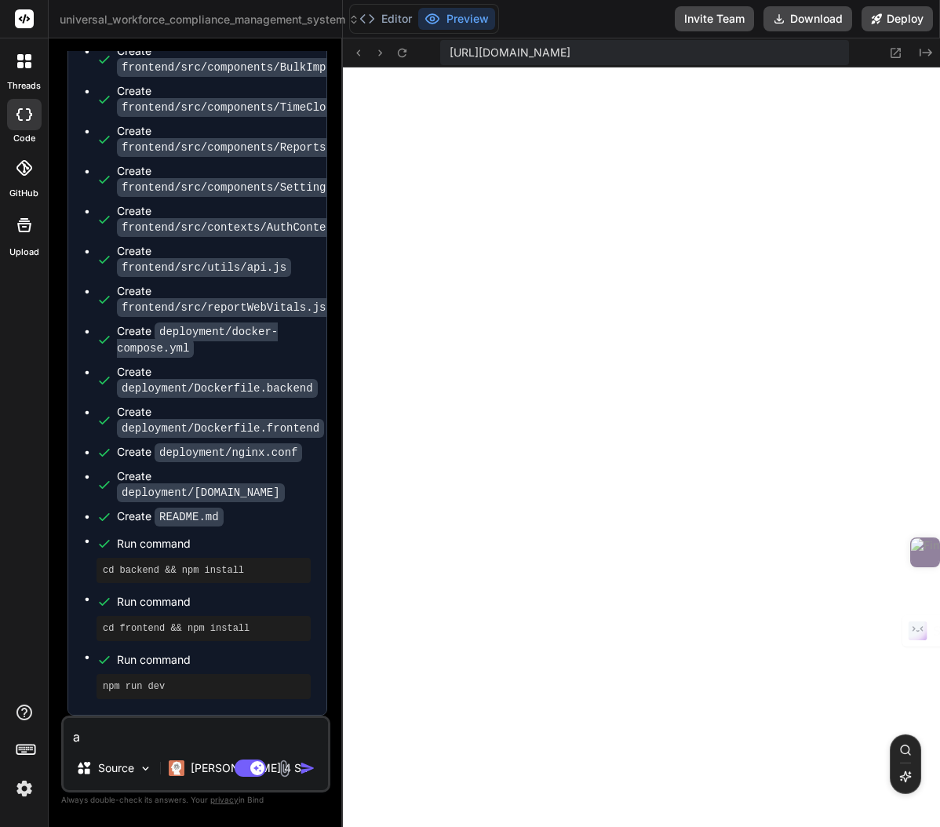
type textarea "x"
type textarea "an"
type textarea "x"
type textarea "an e"
type textarea "x"
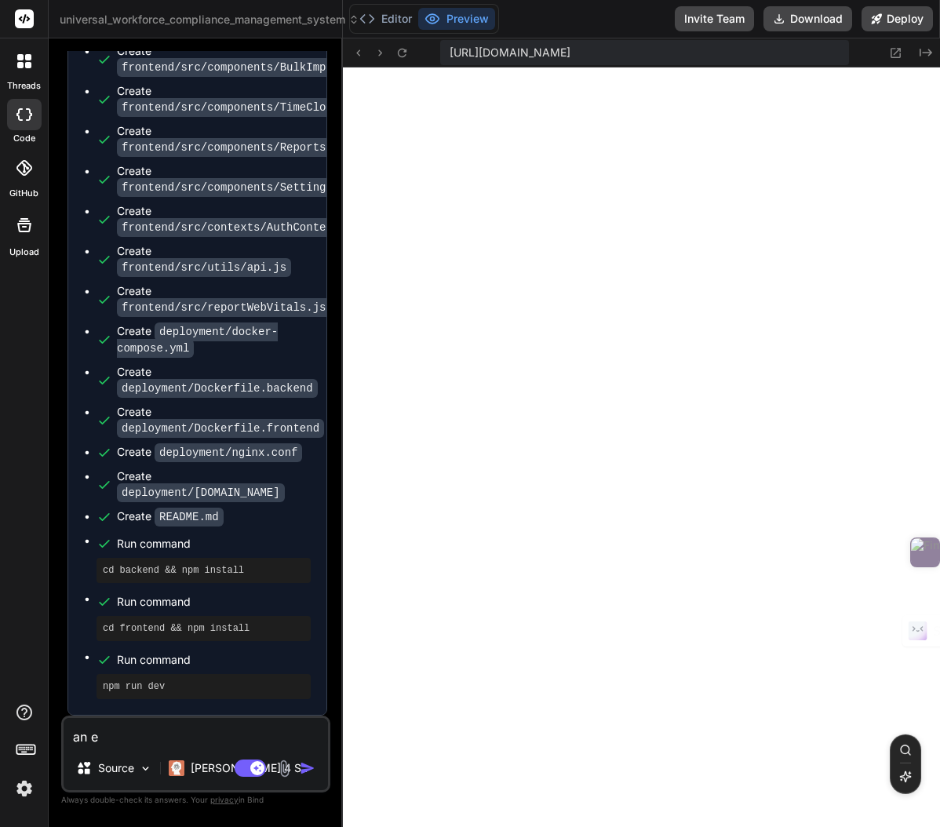
type textarea "an er"
type textarea "x"
type textarea "an err"
type textarea "x"
type textarea "an erro"
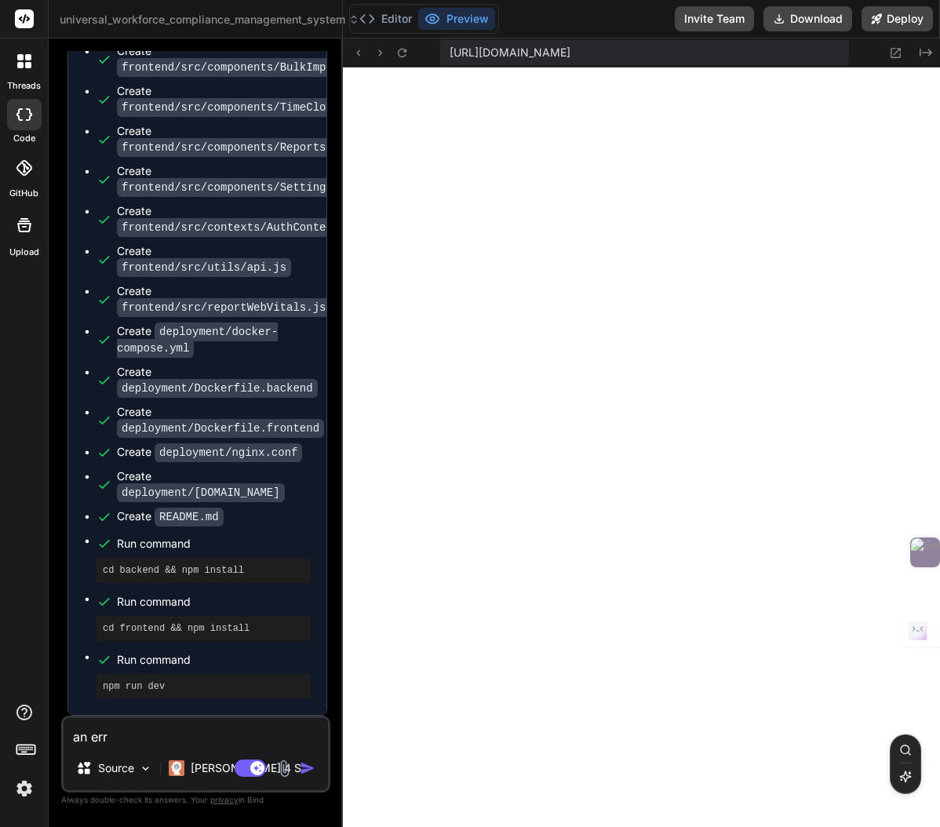
type textarea "x"
type textarea "an error"
type textarea "x"
type textarea "an error"
type textarea "x"
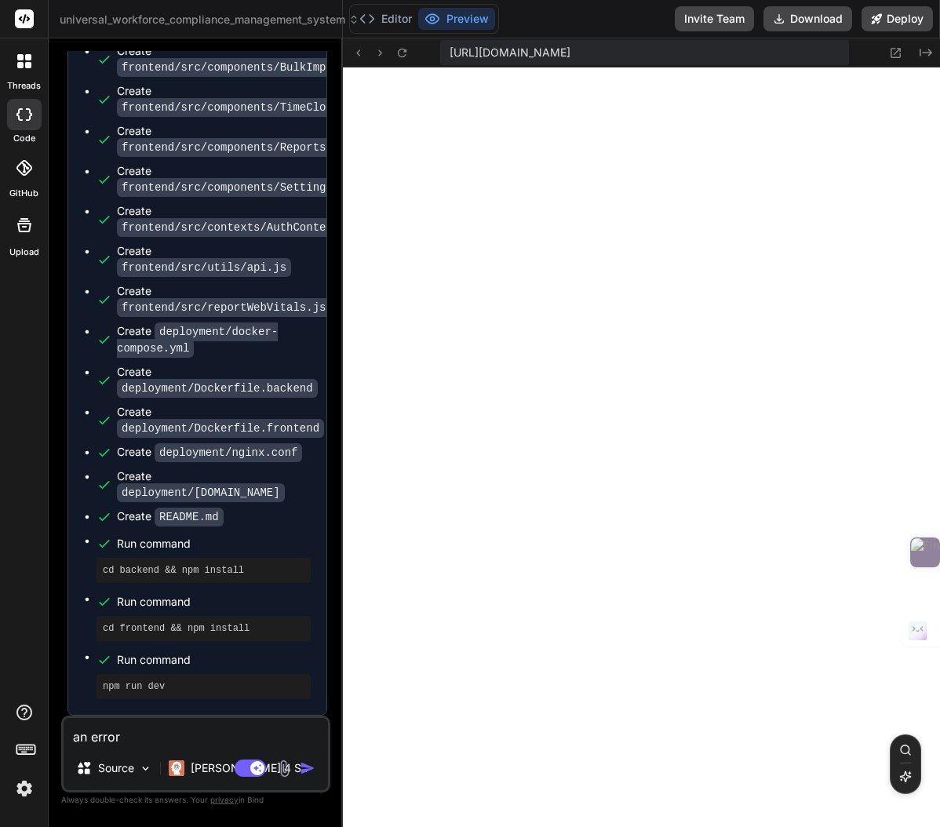
type textarea "an error o"
type textarea "x"
type textarea "an error oc"
type textarea "x"
type textarea "an error occ"
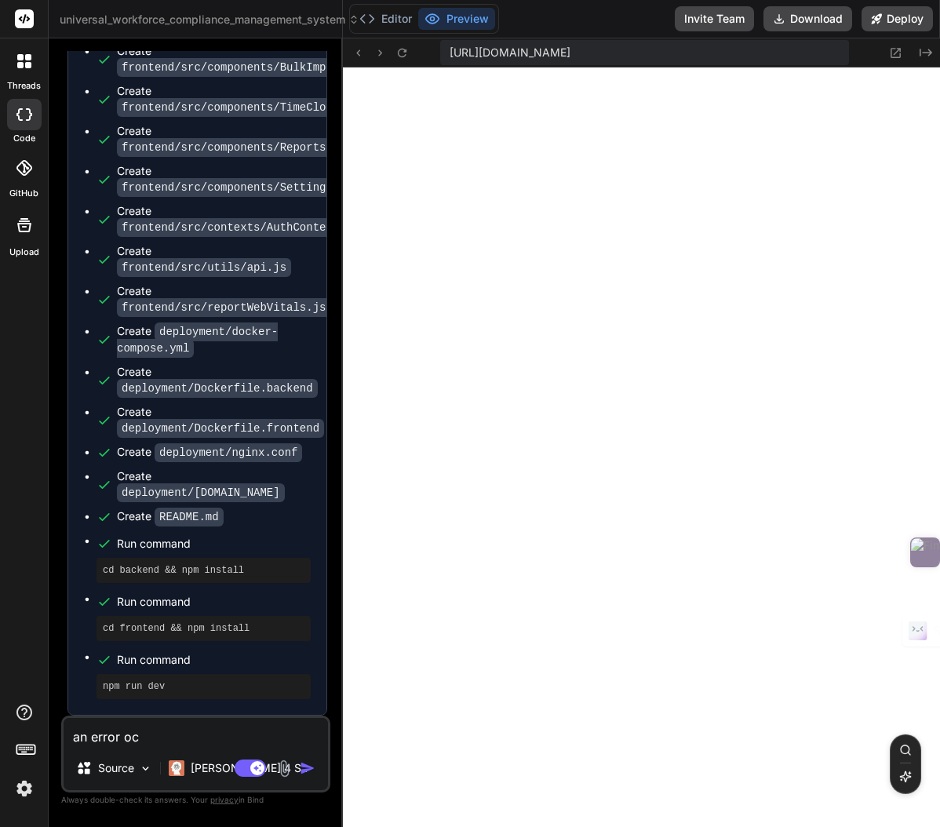
type textarea "x"
type textarea "an error occu"
type textarea "x"
type textarea "an error occur"
type textarea "x"
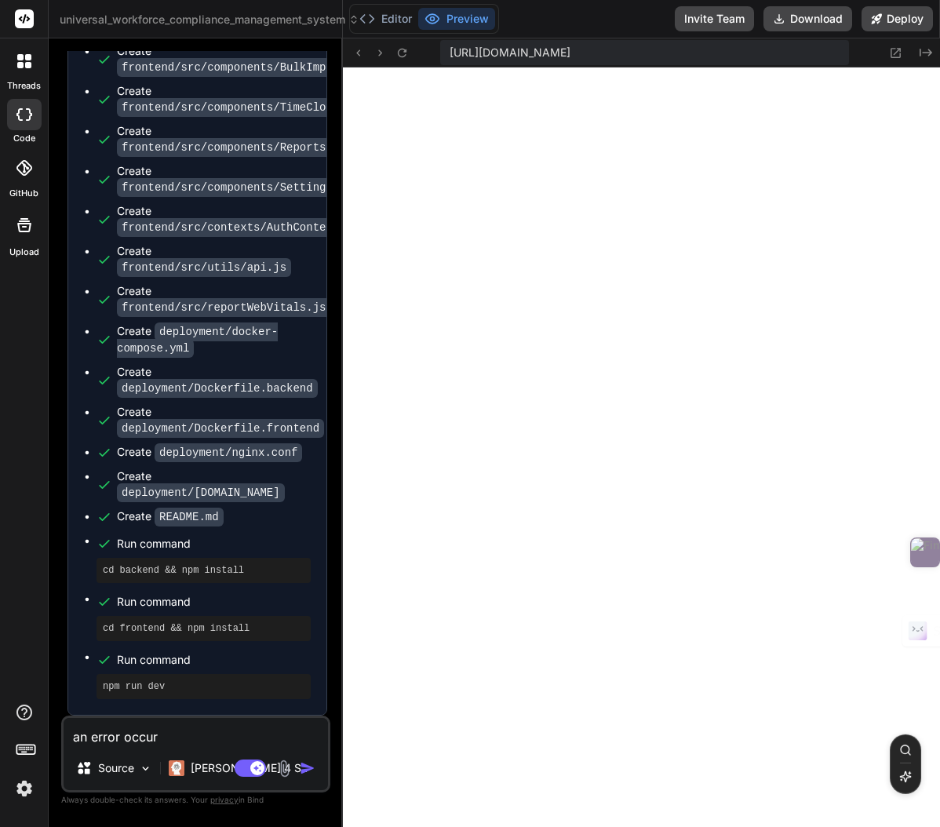
type textarea "an error occure"
type textarea "x"
type textarea "an error occure"
type textarea "x"
type textarea "an error occure"
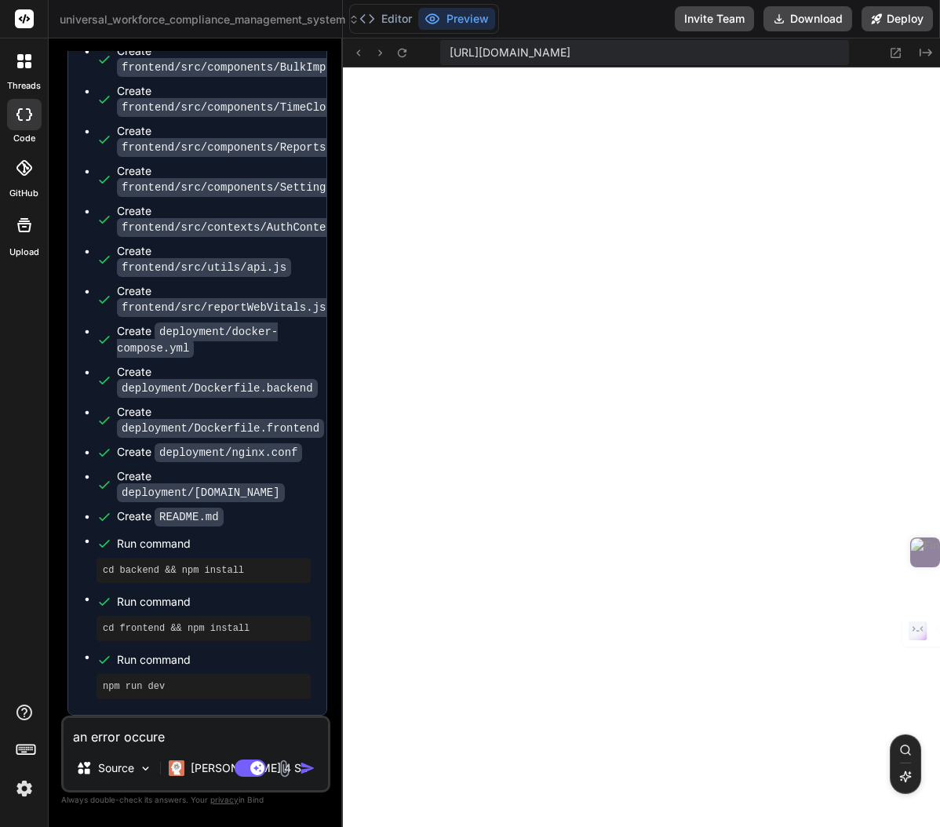
type textarea "x"
type textarea "an error occured"
type textarea "x"
type textarea "an error occured"
type textarea "x"
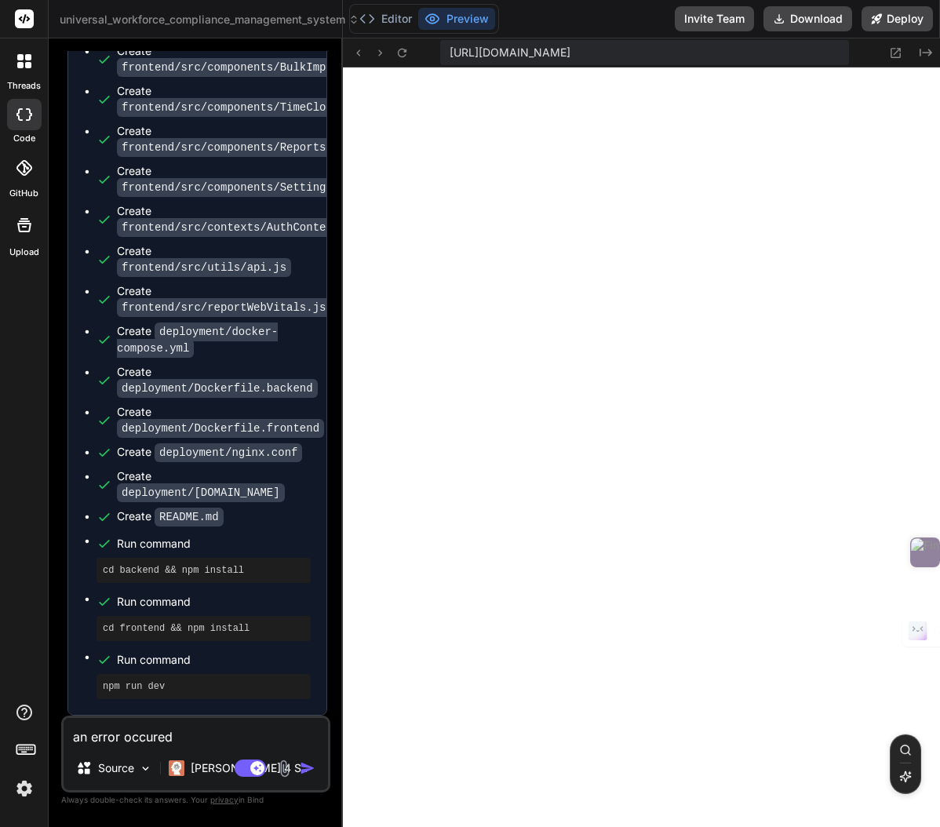
type textarea "an error occured w"
type textarea "x"
type textarea "an error occured wo"
type textarea "x"
type textarea "an error occured won"
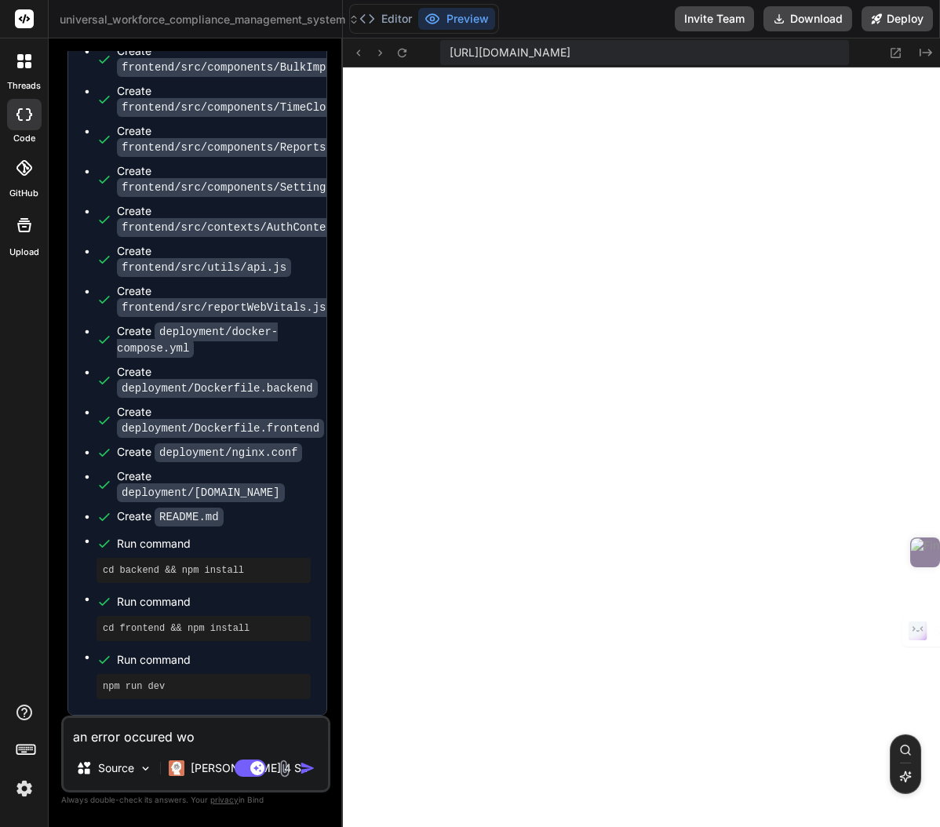
type textarea "x"
type textarea "an error occured won'"
type textarea "x"
type textarea "an error occured won't"
type textarea "x"
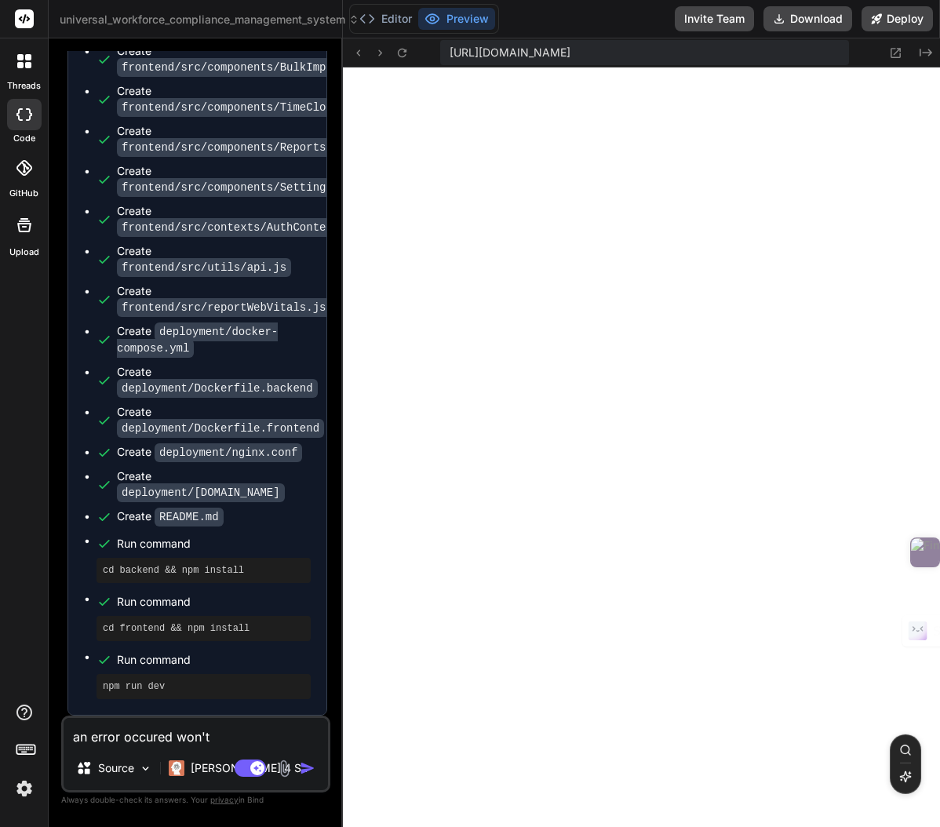
type textarea "an error occured won't"
type textarea "x"
type textarea "an error occured won't a"
type textarea "x"
type textarea "an error occured won't al"
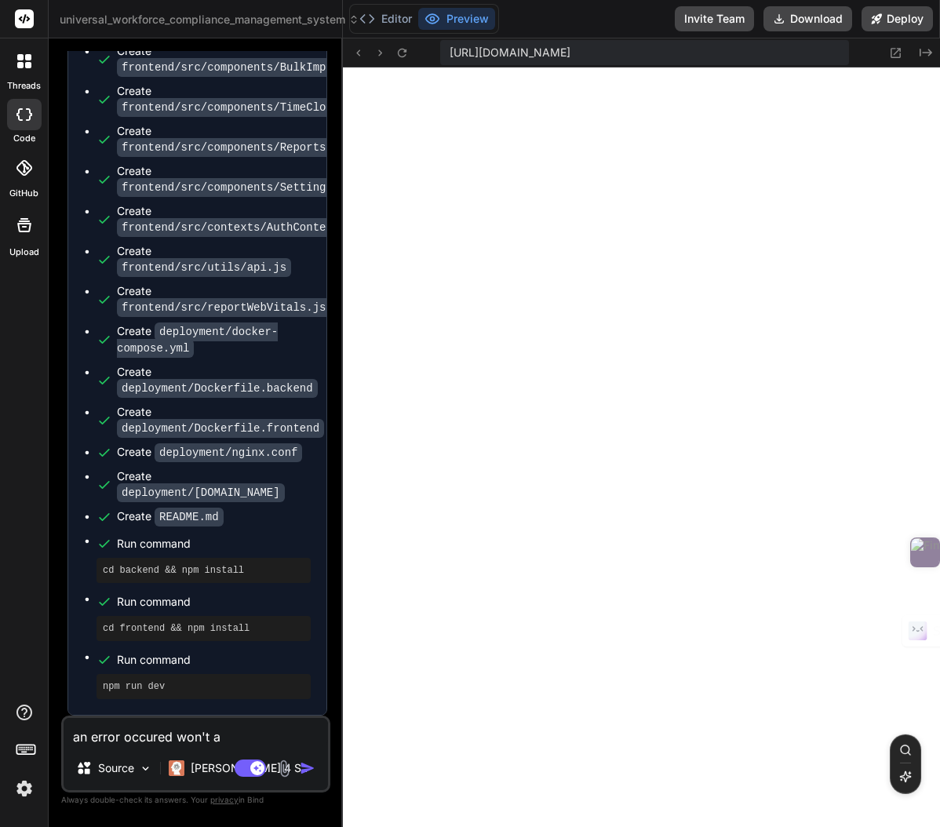
type textarea "x"
type textarea "an error occured won't all"
type textarea "x"
type textarea "an error occured won't allo"
type textarea "x"
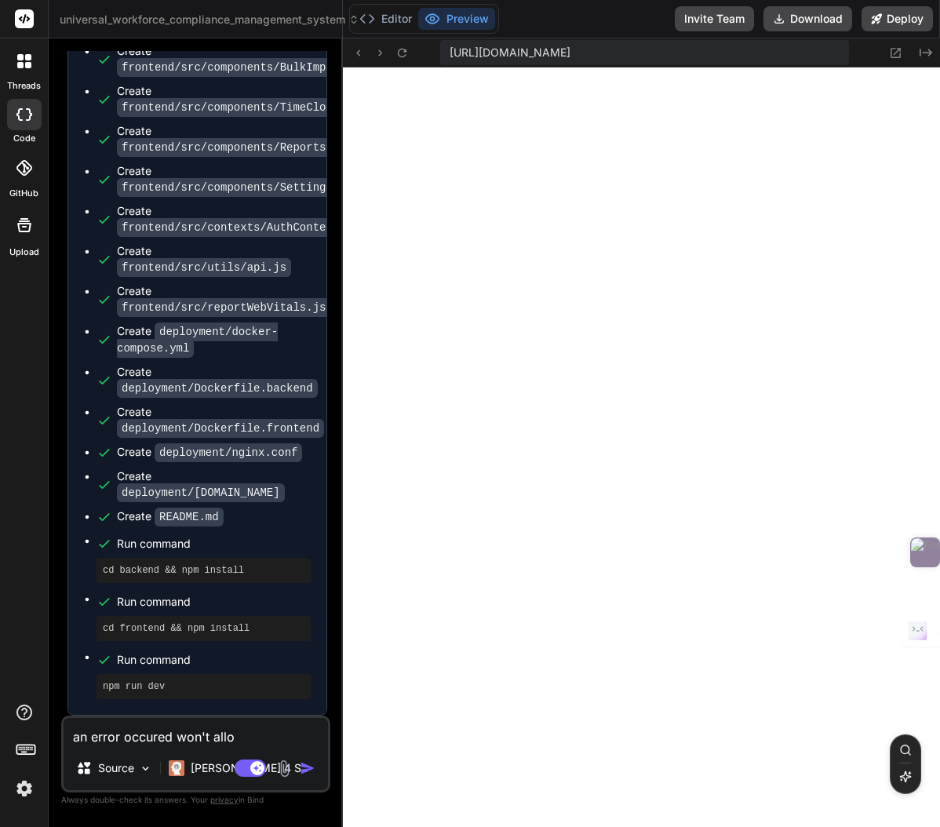
type textarea "an error occured won't allow"
type textarea "x"
type textarea "an error occured won't allowi"
type textarea "x"
type textarea "an error occured won't allowin"
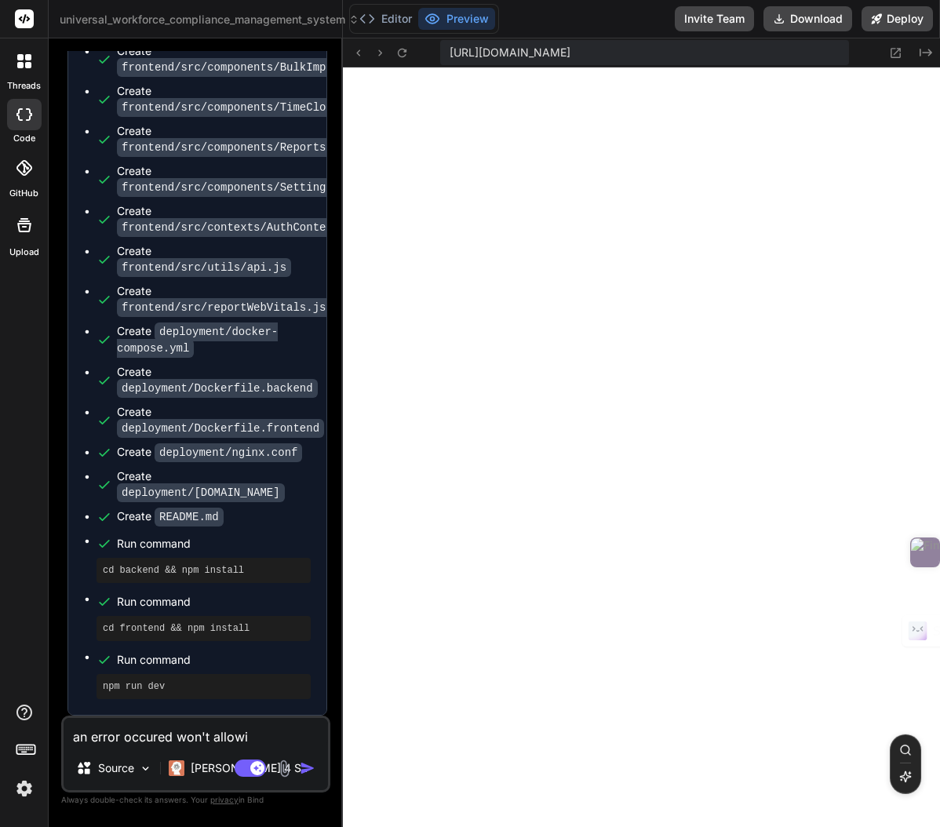
type textarea "x"
type textarea "an error occured won't allowing"
type textarea "x"
type textarea "an error occured won't allowing"
type textarea "x"
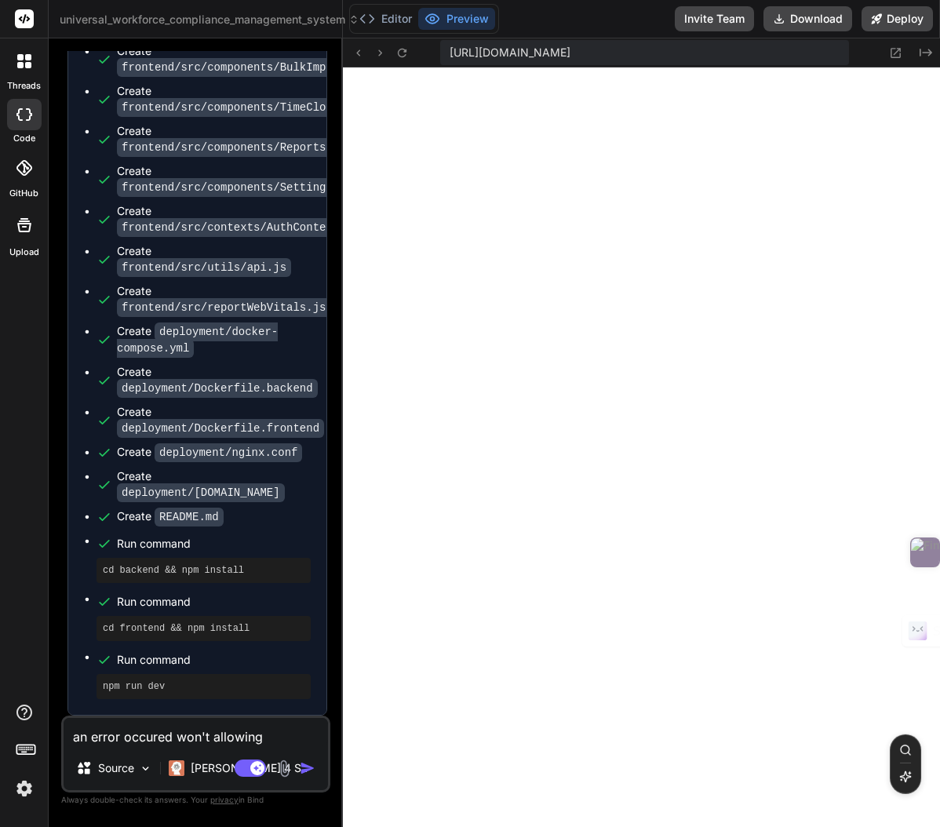
type textarea "an error occured won't allowing t"
type textarea "x"
type textarea "an error occured won't allowing to"
type textarea "x"
type textarea "an error occured won't allowing to"
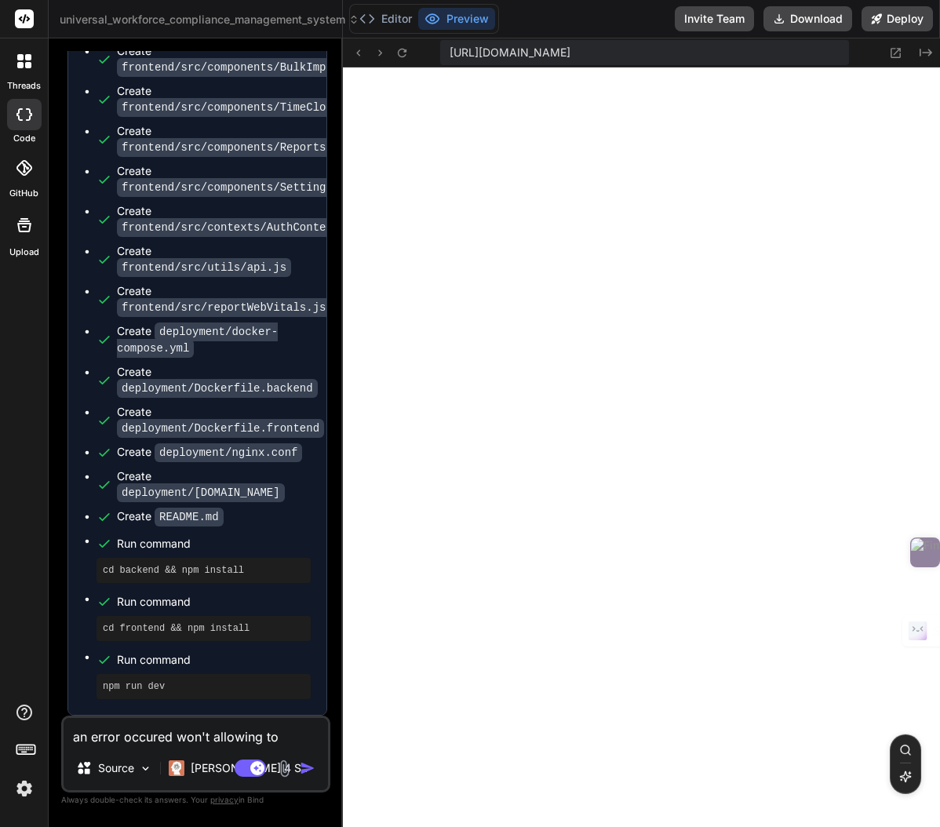
type textarea "x"
type textarea "an error occured won't allowing to s"
type textarea "x"
type textarea "an error occured won't allowing to si"
type textarea "x"
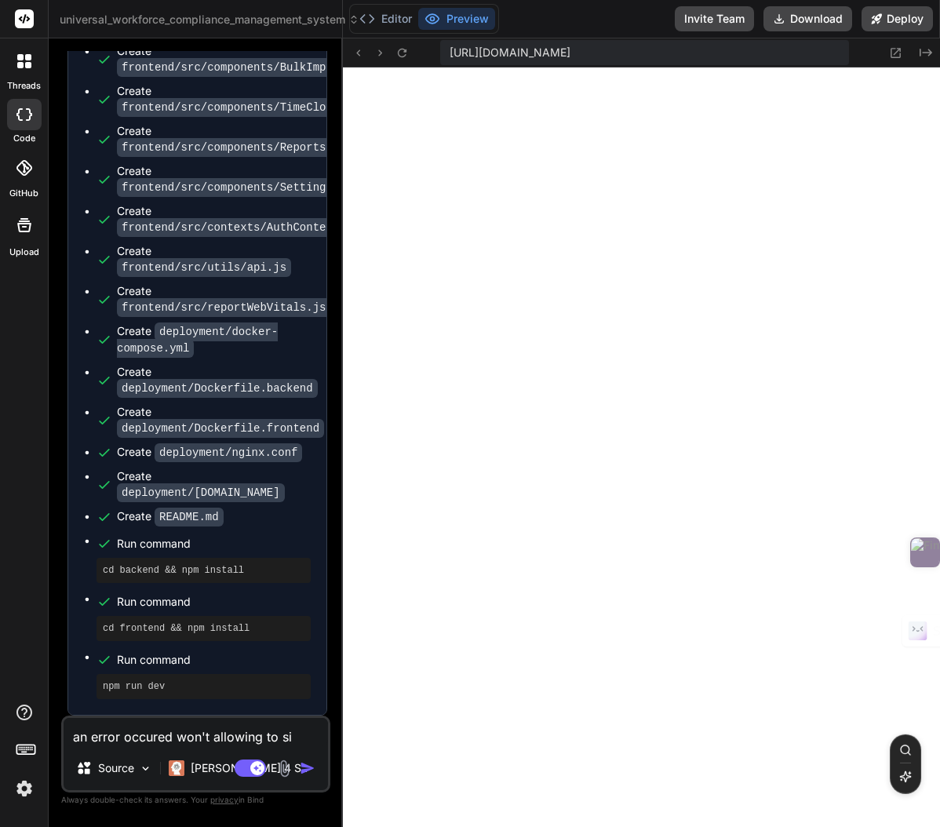
type textarea "an error occured won't allowing to sig"
type textarea "x"
type textarea "an error occured won't allowing to sign"
type textarea "x"
type textarea "an error occured won't allowing to sign"
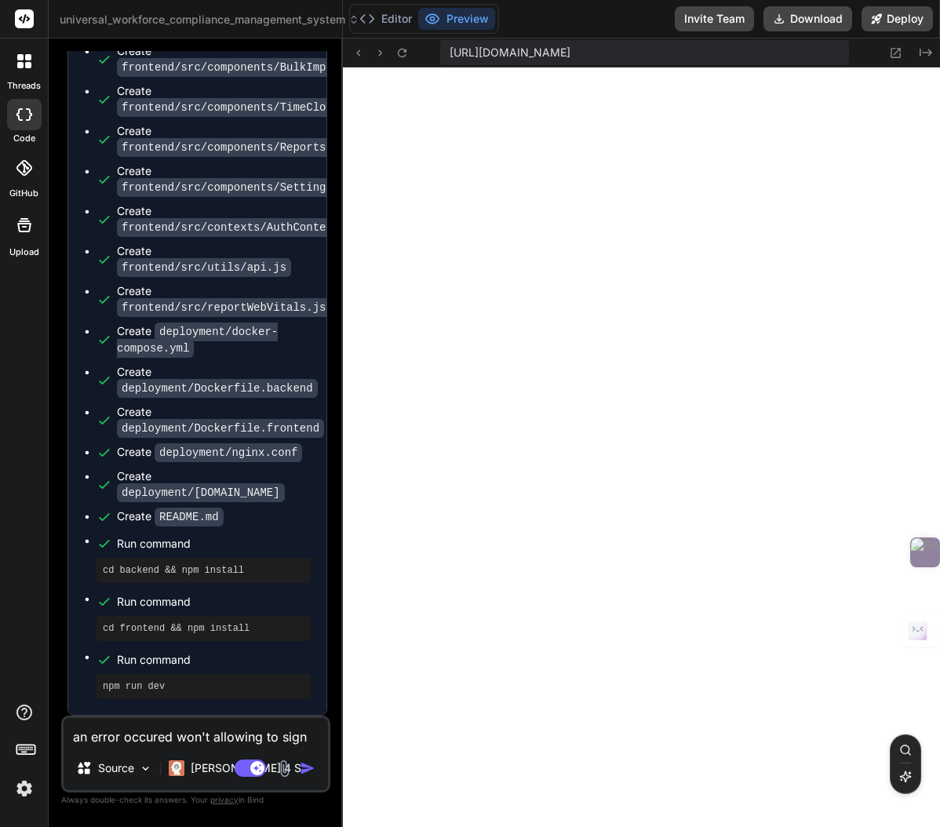
type textarea "x"
type textarea "an error occured won't allowing to sign i"
type textarea "x"
type textarea "an error occured won't allowing to sign in"
type textarea "x"
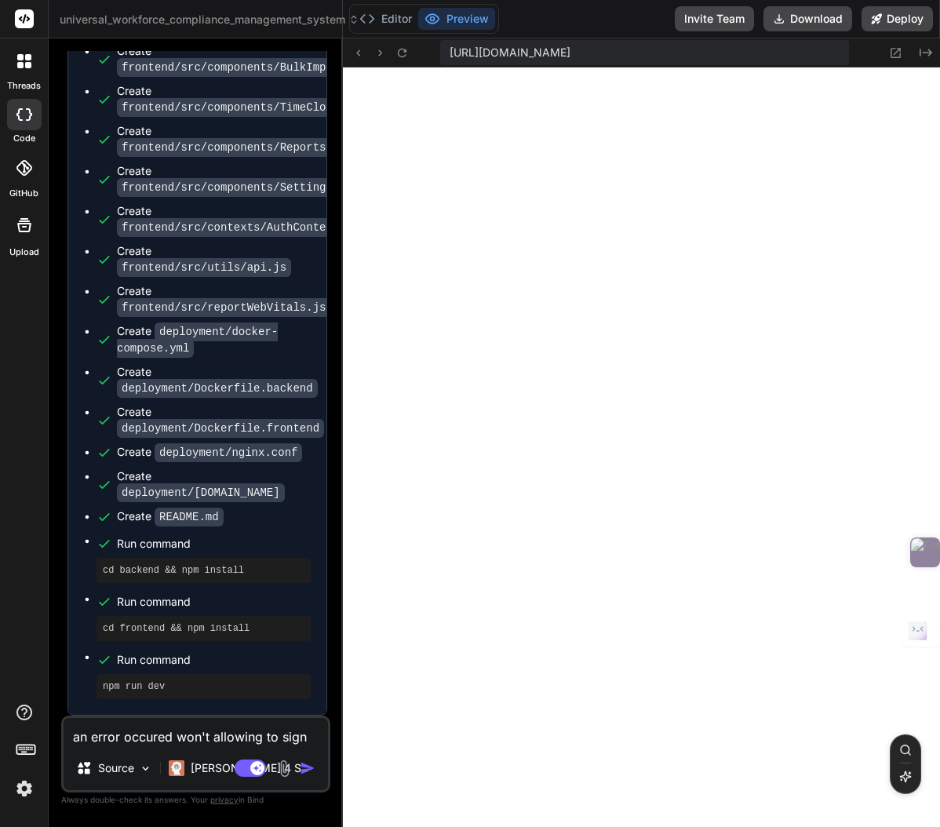
type textarea "an error occured won't allowing to sign in"
type textarea "x"
type textarea "an error occured won't allowing to sign in t"
type textarea "x"
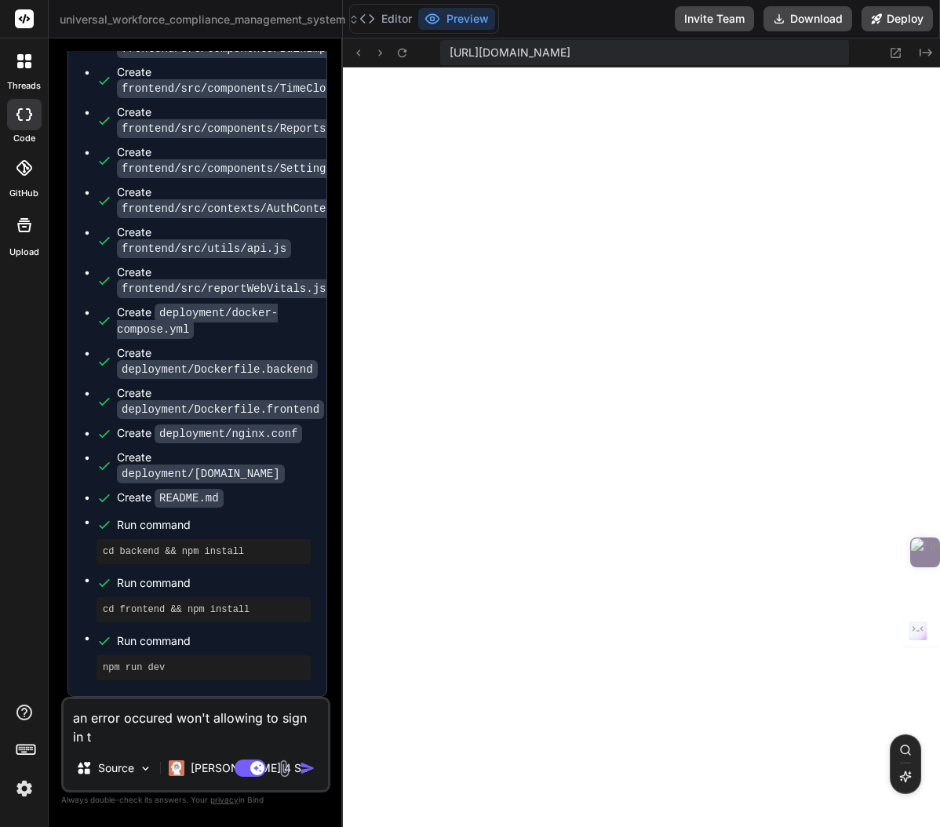
type textarea "an error occured won't allowing to sign in to"
type textarea "x"
type textarea "an error occured won't allowing to sign in t"
type textarea "x"
type textarea "an error occured won't allowing to sign in"
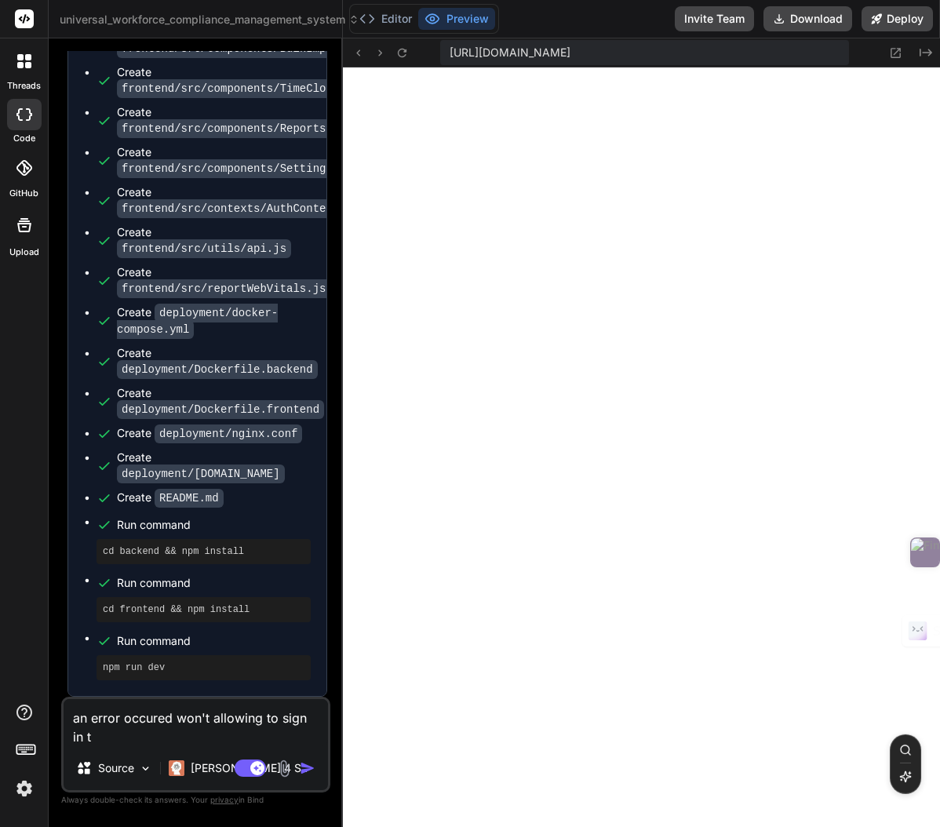
type textarea "x"
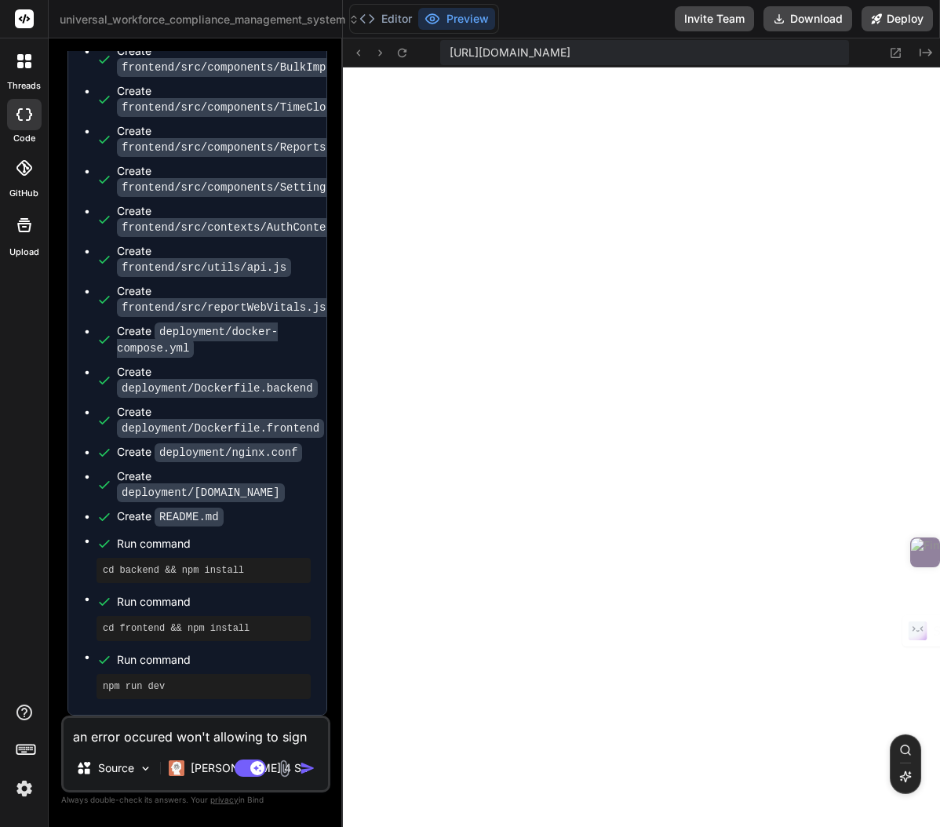
type textarea "an error occured won't allowing to sign in t"
type textarea "x"
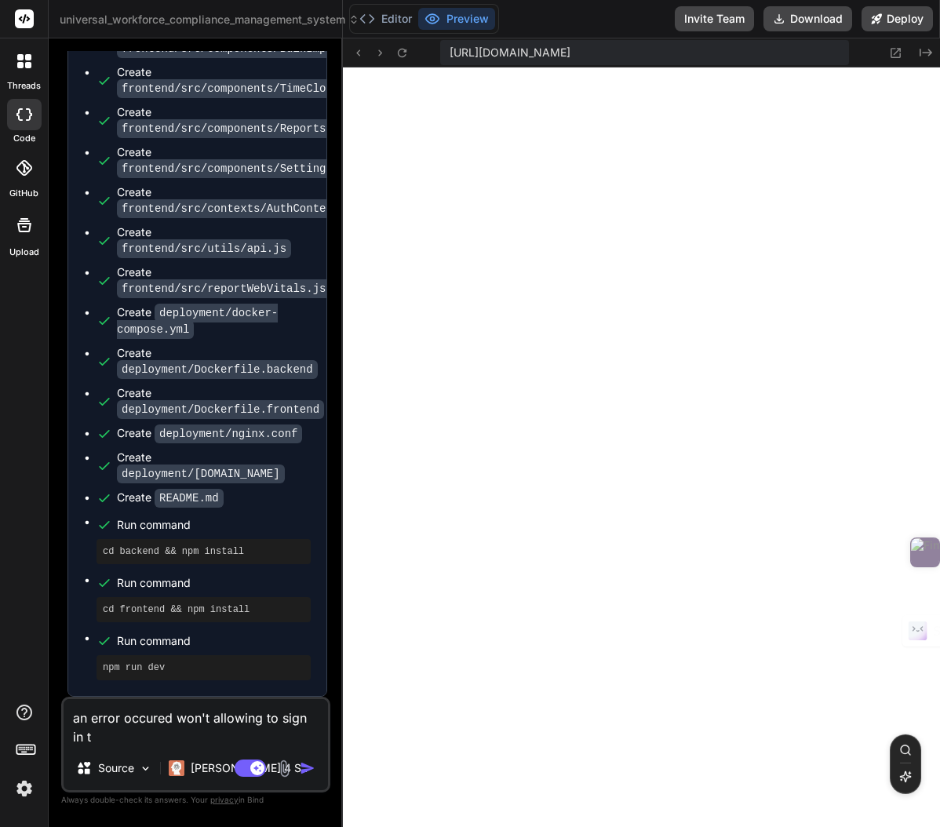
type textarea "an error occured won't allowing to sign in to"
type textarea "x"
type textarea "an error occured won't allowing to sign in to"
type textarea "x"
type textarea "an error occured won't allowing to sign in to d"
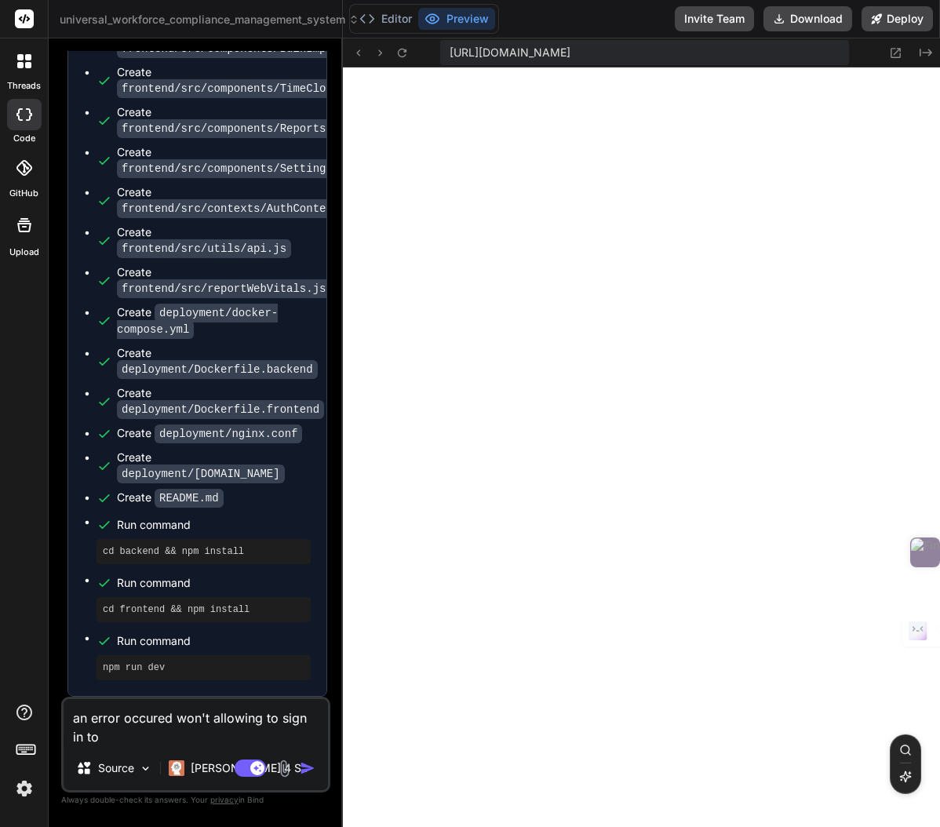
type textarea "x"
type textarea "an error occured won't allowing to sign in to da"
type textarea "x"
type textarea "an error occured won't allowing to sign in to das"
type textarea "x"
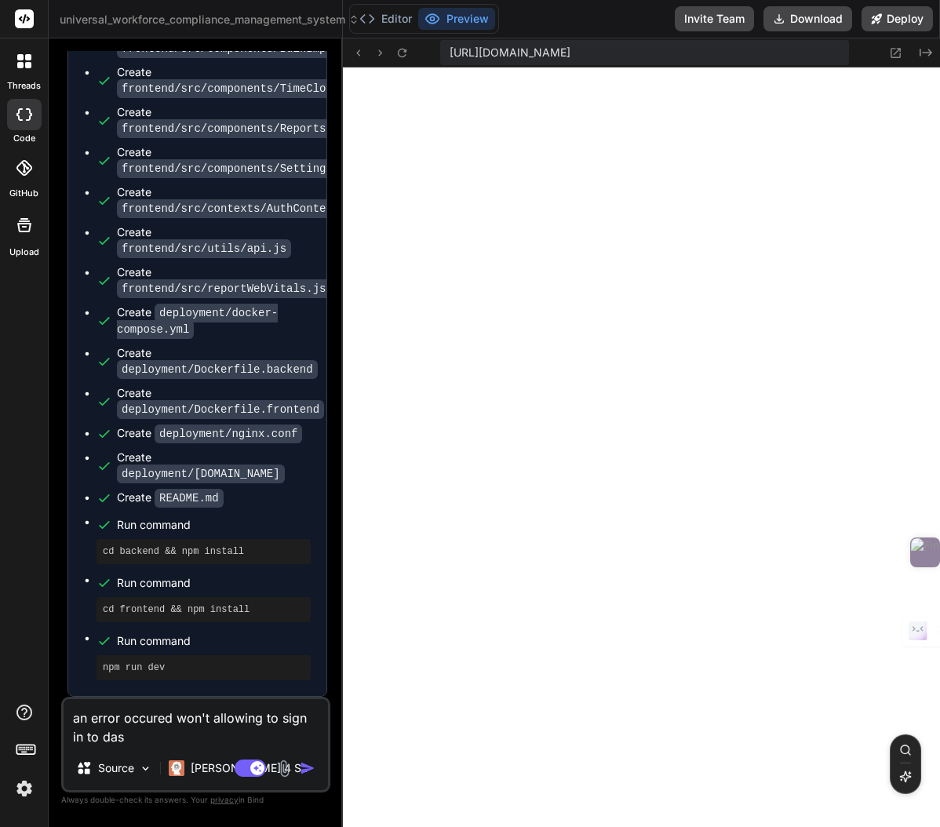
type textarea "an error occured won't allowing to sign in to dash"
type textarea "x"
type textarea "an error occured won't allowing to sign in to dashb"
type textarea "x"
type textarea "an error occured won't allowing to sign in to dashbo"
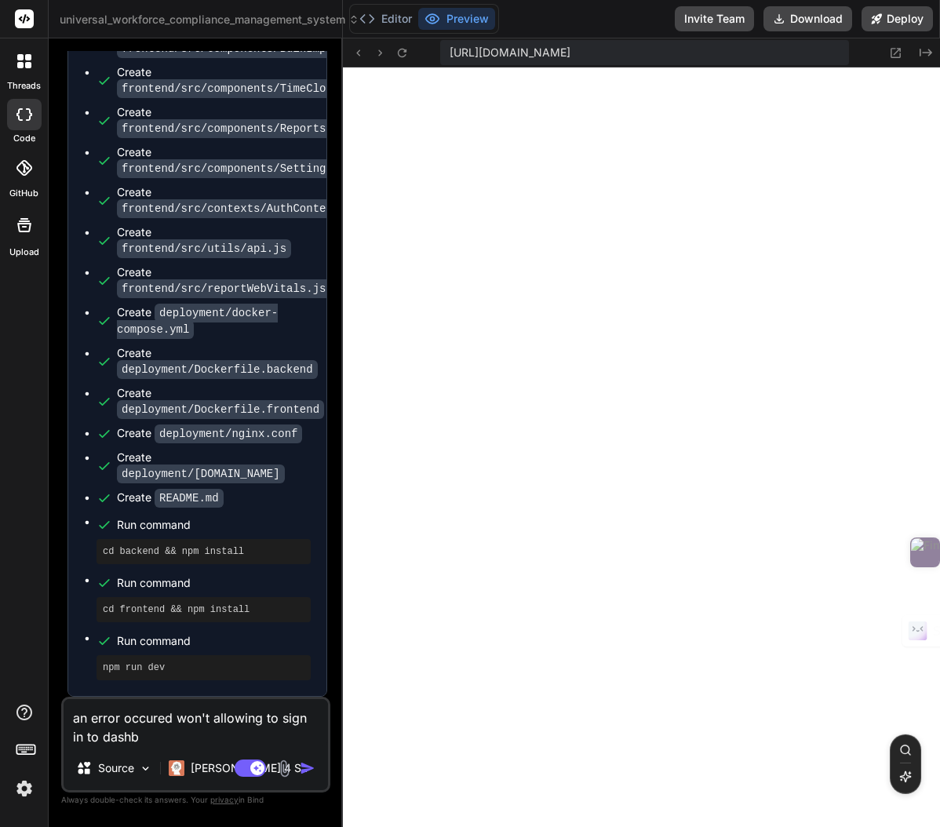
type textarea "x"
type textarea "an error occured won't allowing to sign in to dashboa"
type textarea "x"
type textarea "an error occured won't allowing to sign in to dashboar"
type textarea "x"
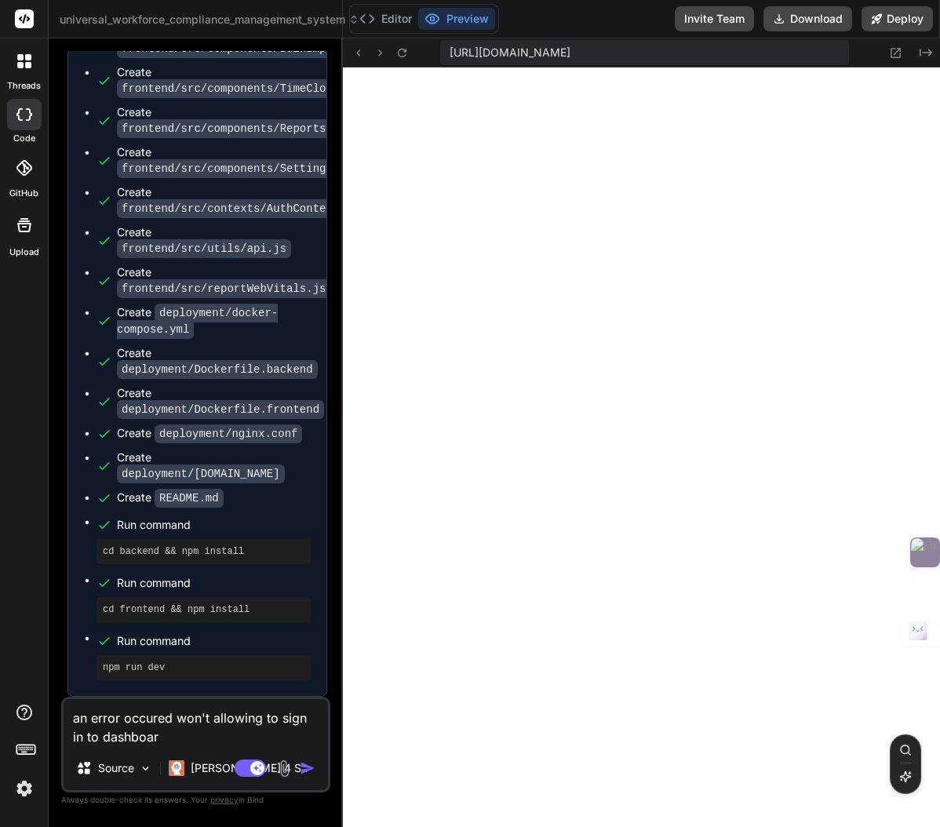
type textarea "an error occured won't allowing to sign in to dashboard"
type textarea "x"
type textarea "an error occured won't allowing to sign in to dashboard"
type textarea "x"
type textarea "an error occured won't allowing to sign in to dashboard w"
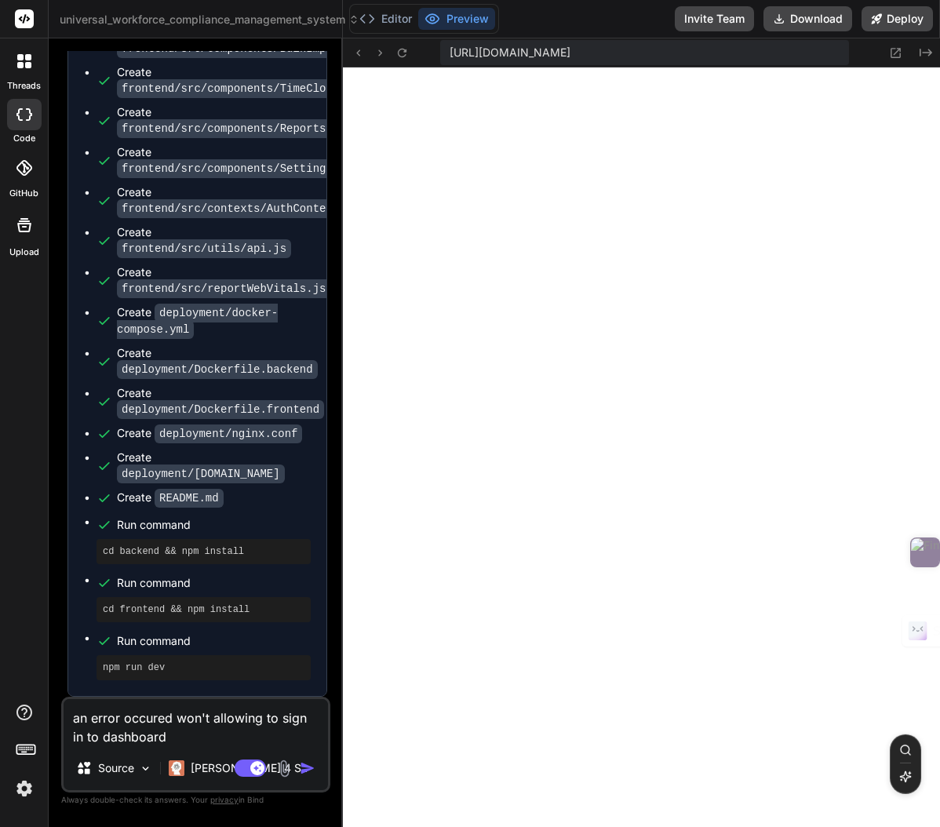
type textarea "x"
type textarea "an error occured won't allowing to sign in to dashboard wi"
type textarea "x"
type textarea "an error occured won't allowing to sign in to dashboard wit"
type textarea "x"
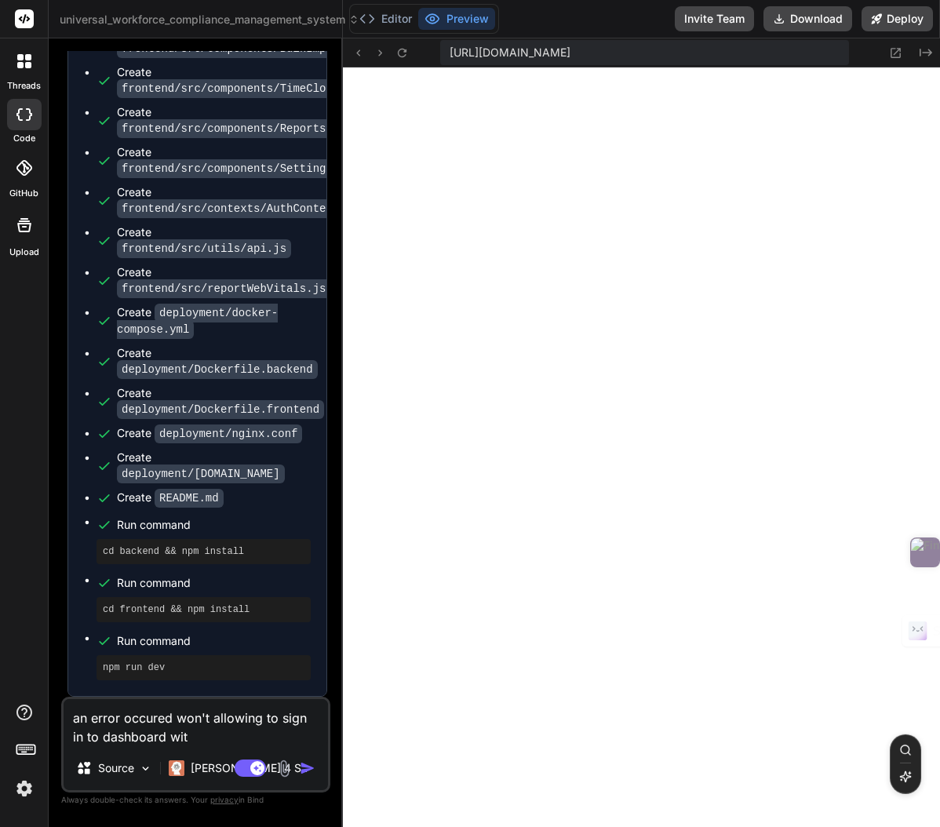
type textarea "an error occured won't allowing to sign in to dashboard with"
type textarea "x"
type textarea "an error occured won't allowing to sign in to dashboard with"
type textarea "x"
type textarea "an error occured won't allowing to sign in to dashboard with c"
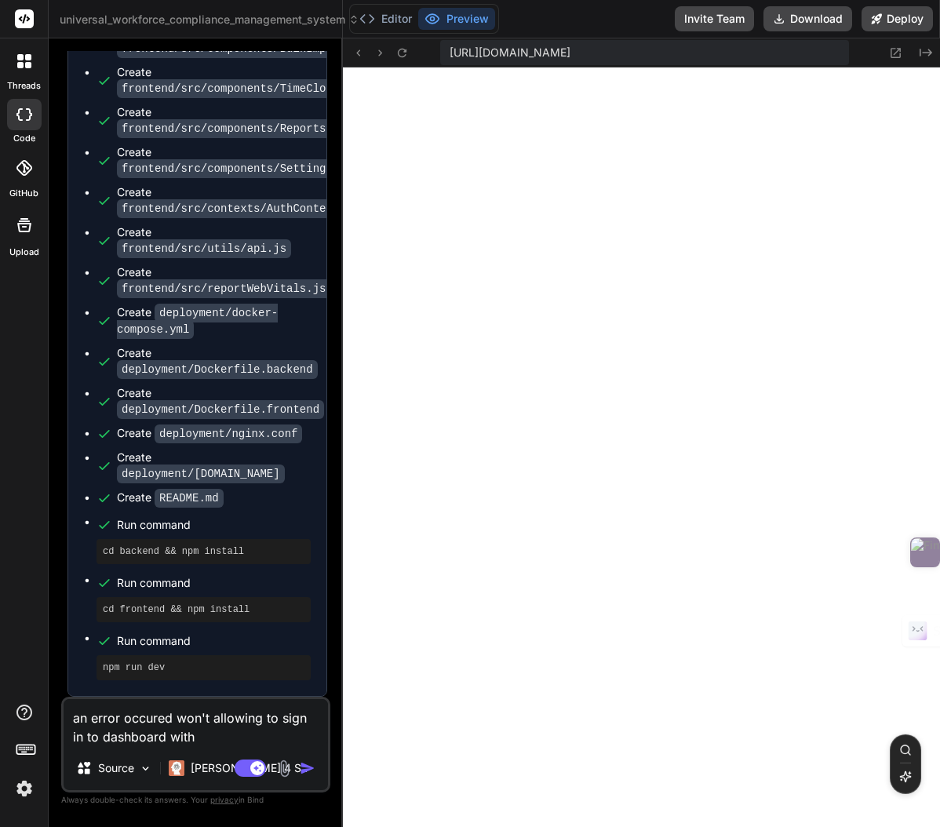
type textarea "x"
type textarea "an error occured won't allowing to sign in to dashboard with"
type textarea "x"
type textarea "an error occured won't allowing to sign in to dashboard with ""
type textarea "x"
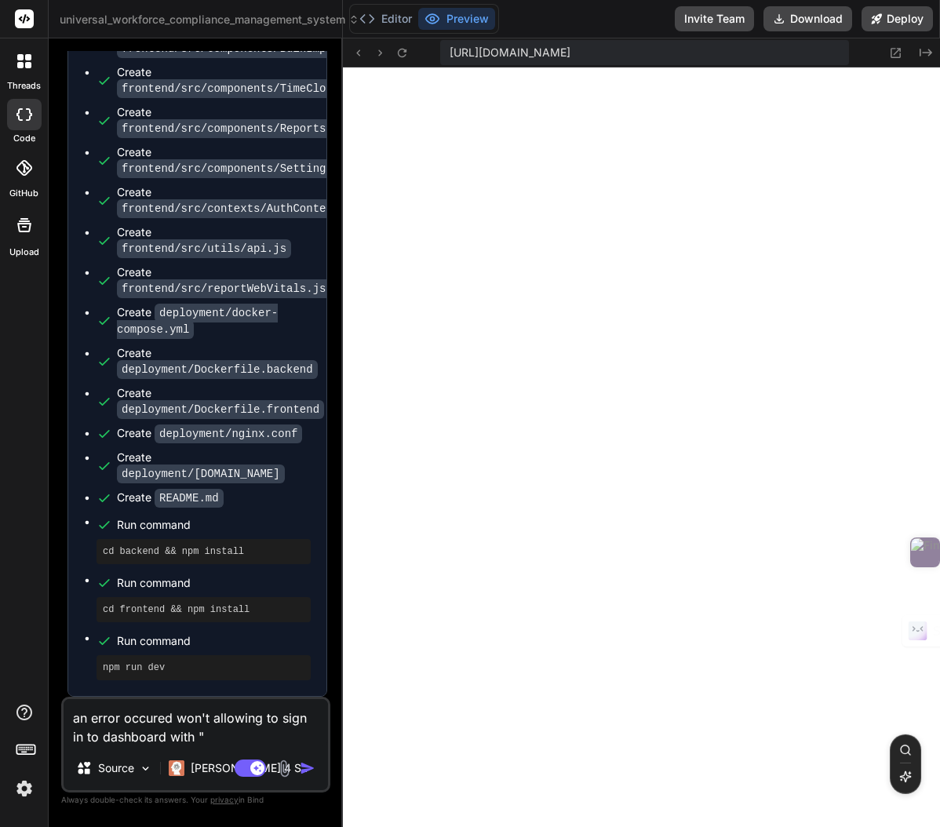
type textarea "an error occured won't allowing to sign in to dashboard with ""
type textarea "x"
click at [202, 740] on textarea "an error occured won't allowing to sign in to dashboard with "" at bounding box center [196, 722] width 264 height 47
paste textarea "Demo credentials: [EMAIL_ADDRESS][DOMAIN_NAME] / demo123"
type textarea "an error occured won't allowing to sign in to dashboard with " Demo credentials…"
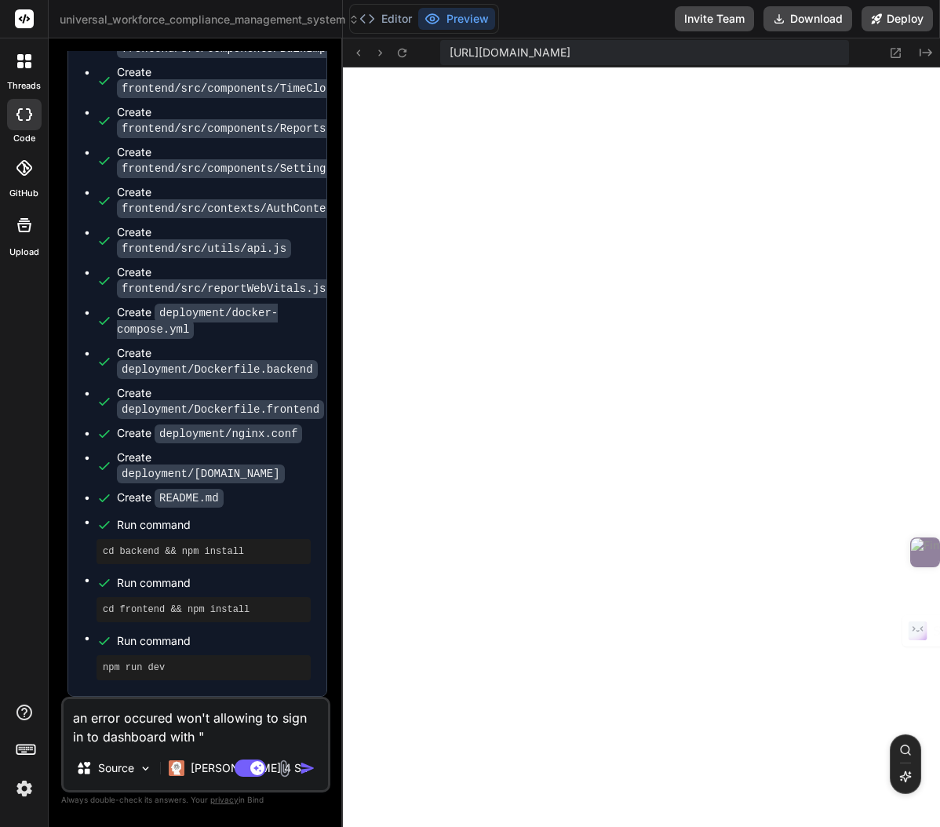
type textarea "x"
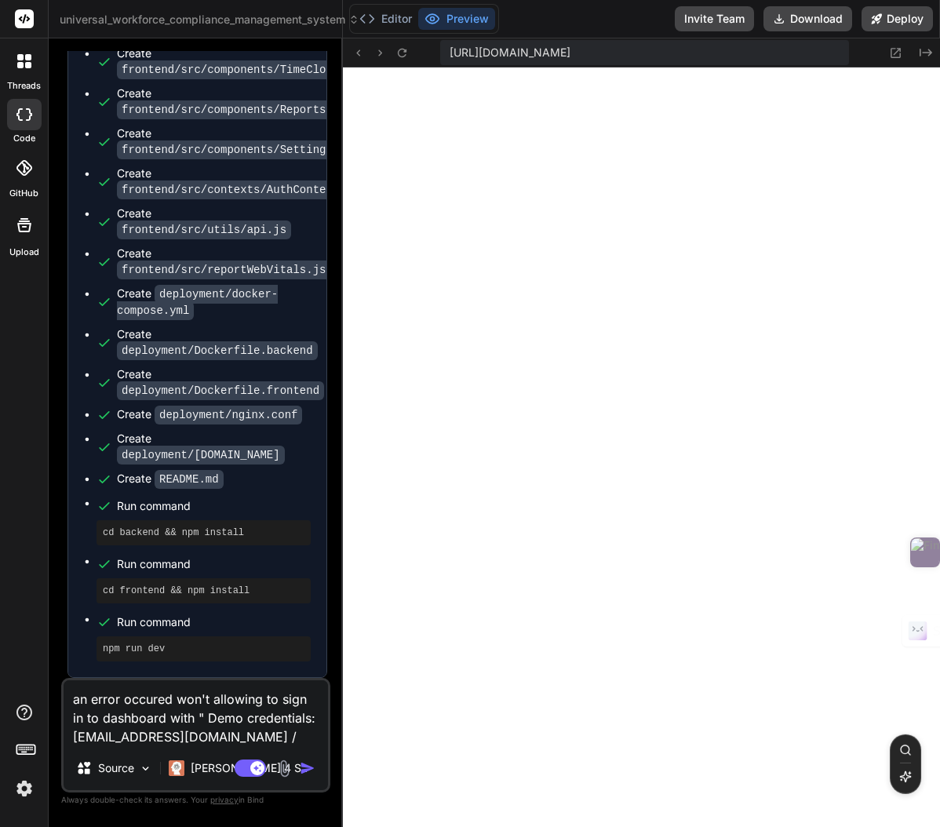
scroll to position [17, 0]
type textarea "an error occured won't allowing to sign in to dashboard with " Demo credentials…"
type textarea "x"
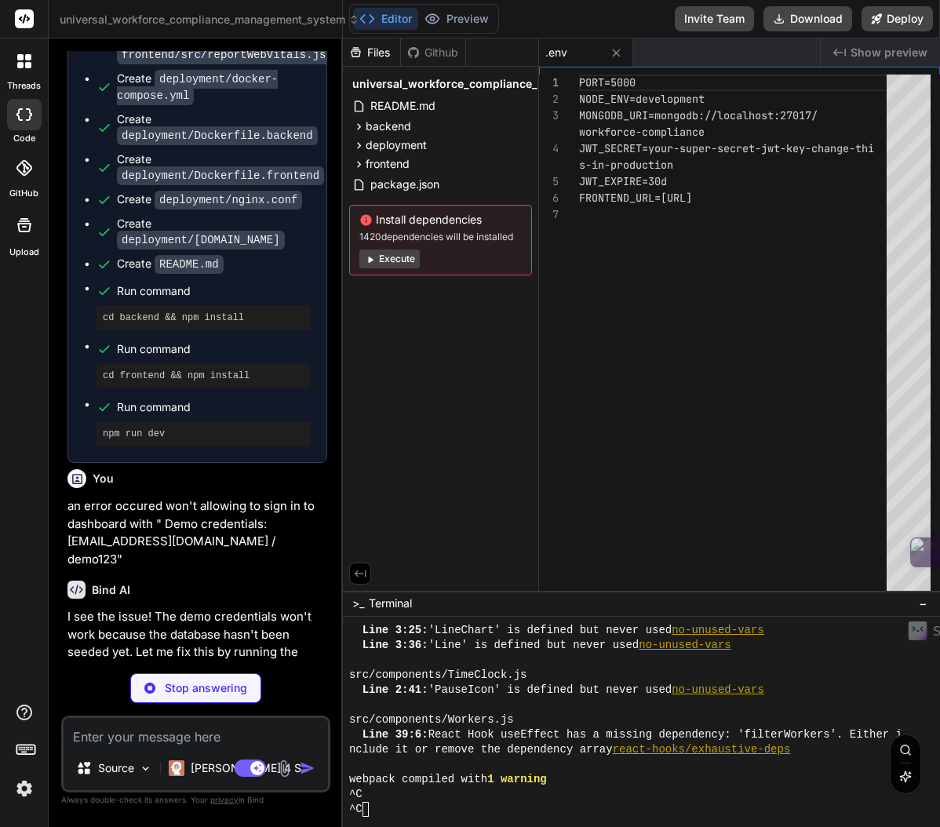
scroll to position [522, 0]
type textarea "x"
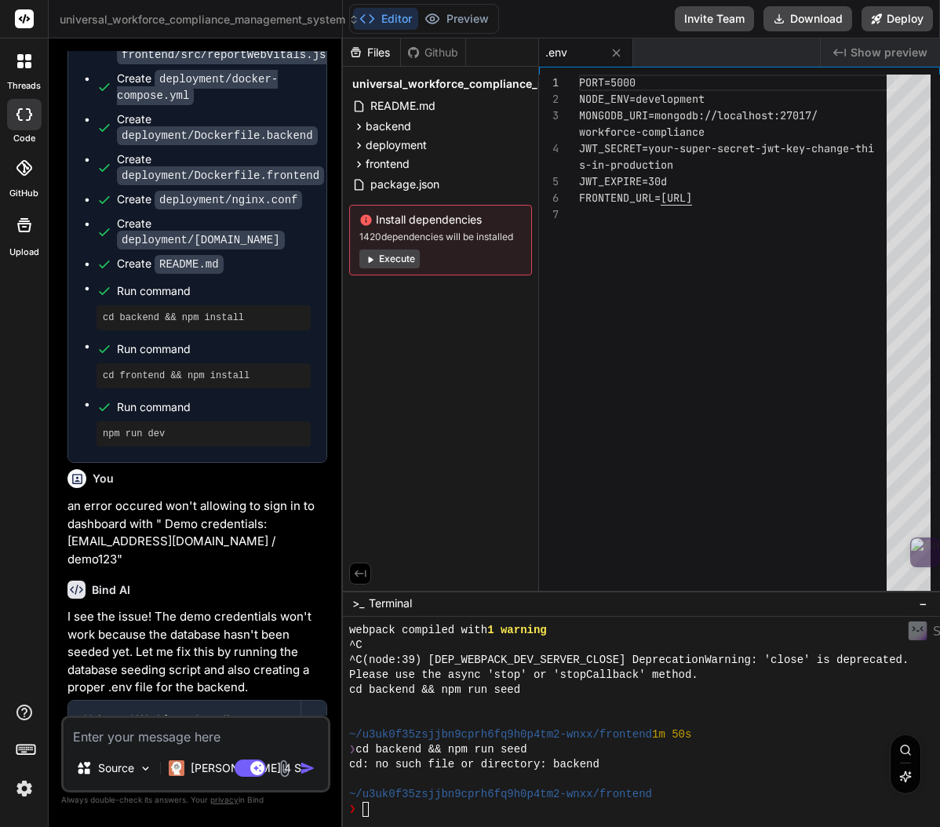
type textarea "x"
type textarea "PORT=5000 NODE_ENV=development MONGODB_URI=mongodb://localhost:27017/workforce-…"
drag, startPoint x: 805, startPoint y: 204, endPoint x: 736, endPoint y: 198, distance: 69.3
click at [736, 198] on div "PORT=5000 NODE_ENV=development MONGODB_URI=mongodb://localhost:27017/ workforce…" at bounding box center [737, 336] width 317 height 523
click at [842, 202] on div "FRONTEND_URL= [URL]" at bounding box center [737, 198] width 317 height 16
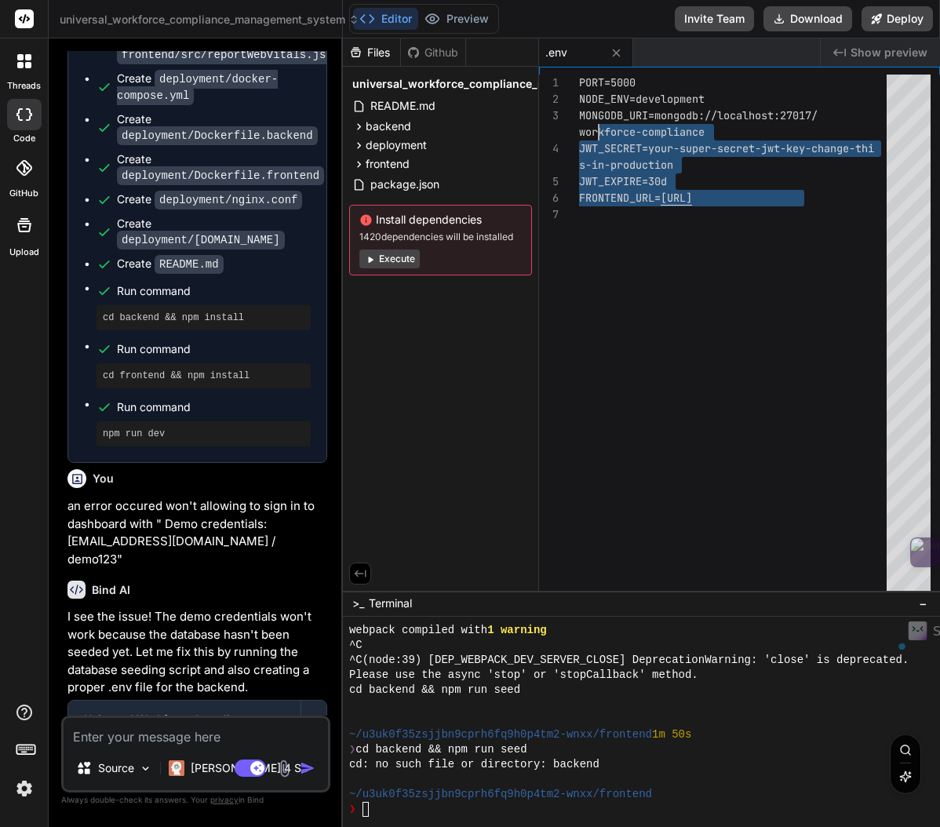
scroll to position [0, 0]
drag, startPoint x: 837, startPoint y: 203, endPoint x: 573, endPoint y: 65, distance: 298.3
click at [579, 75] on div "PORT=5000 NODE_ENV=development MONGODB_URI=mongodb://localhost:27017/ workforce…" at bounding box center [737, 336] width 317 height 523
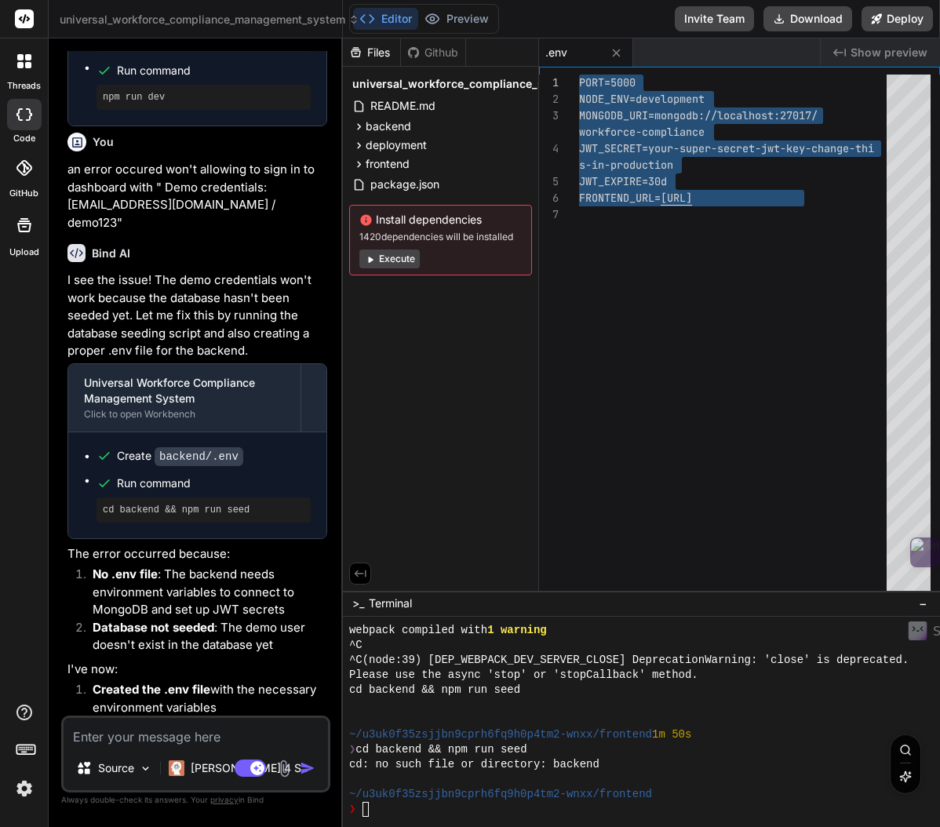
scroll to position [32939, 0]
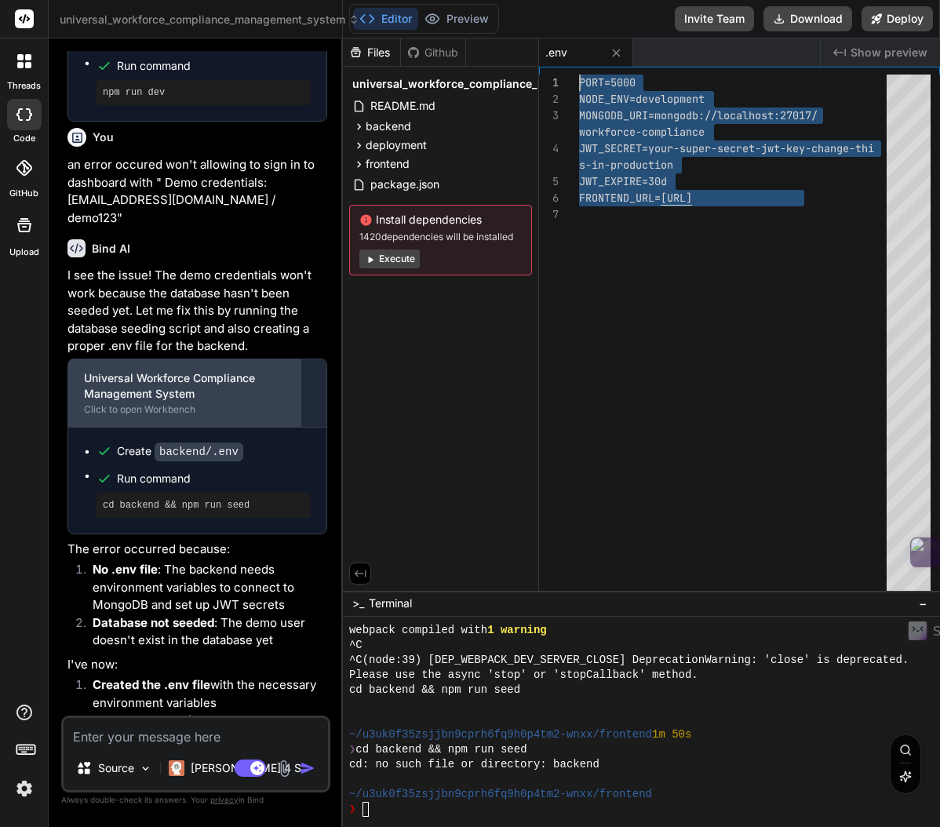
click at [210, 416] on div "Click to open Workbench" at bounding box center [184, 409] width 201 height 13
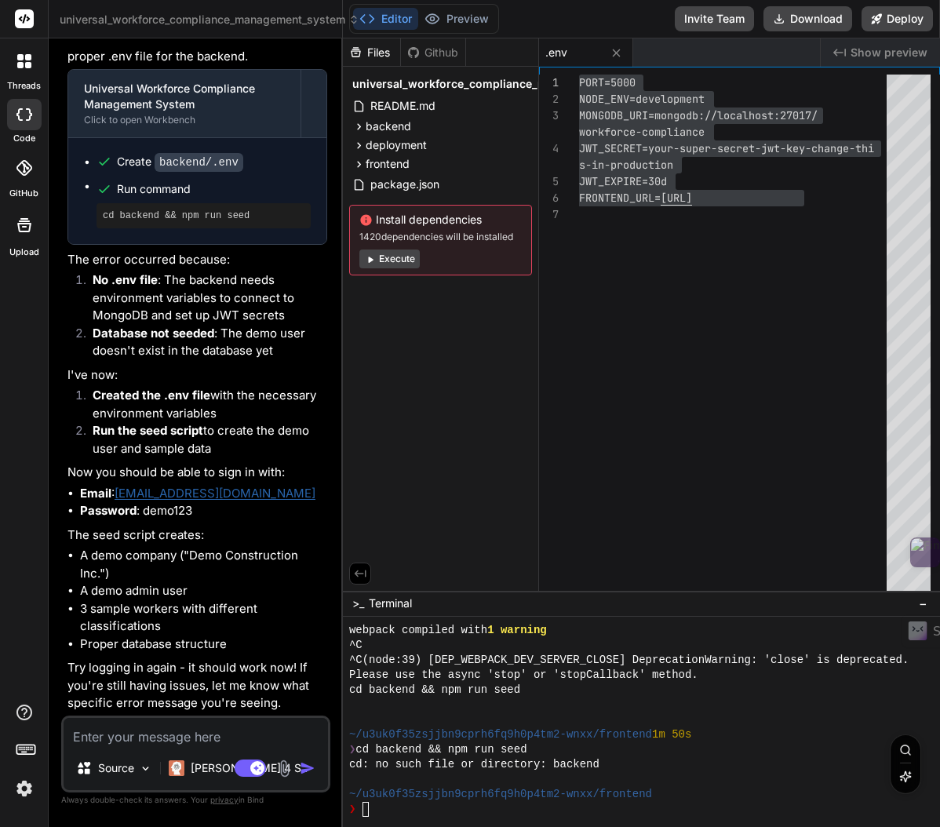
scroll to position [33264, 0]
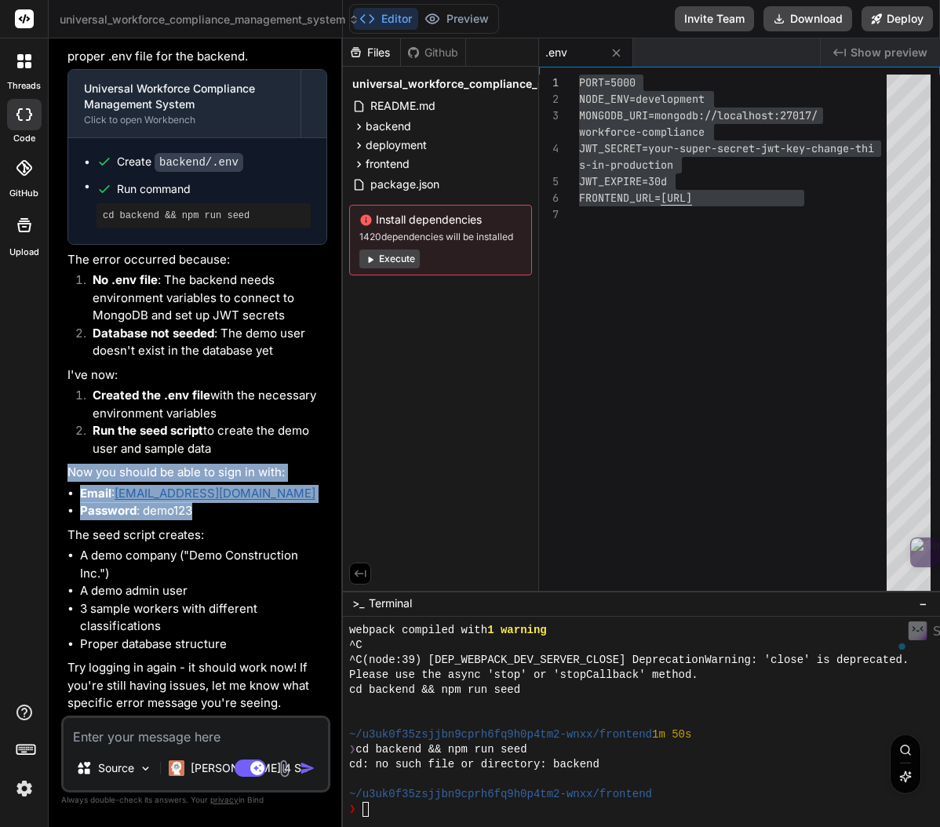
drag, startPoint x: 73, startPoint y: 473, endPoint x: 242, endPoint y: 508, distance: 172.2
click at [242, 508] on div "You Hello Bind AI Hello! I'm Bind AI, your expert assistant for software develo…" at bounding box center [197, 383] width 266 height 665
copy div "Now you should be able to sign in with: Email : [EMAIL_ADDRESS][DOMAIN_NAME] Pa…"
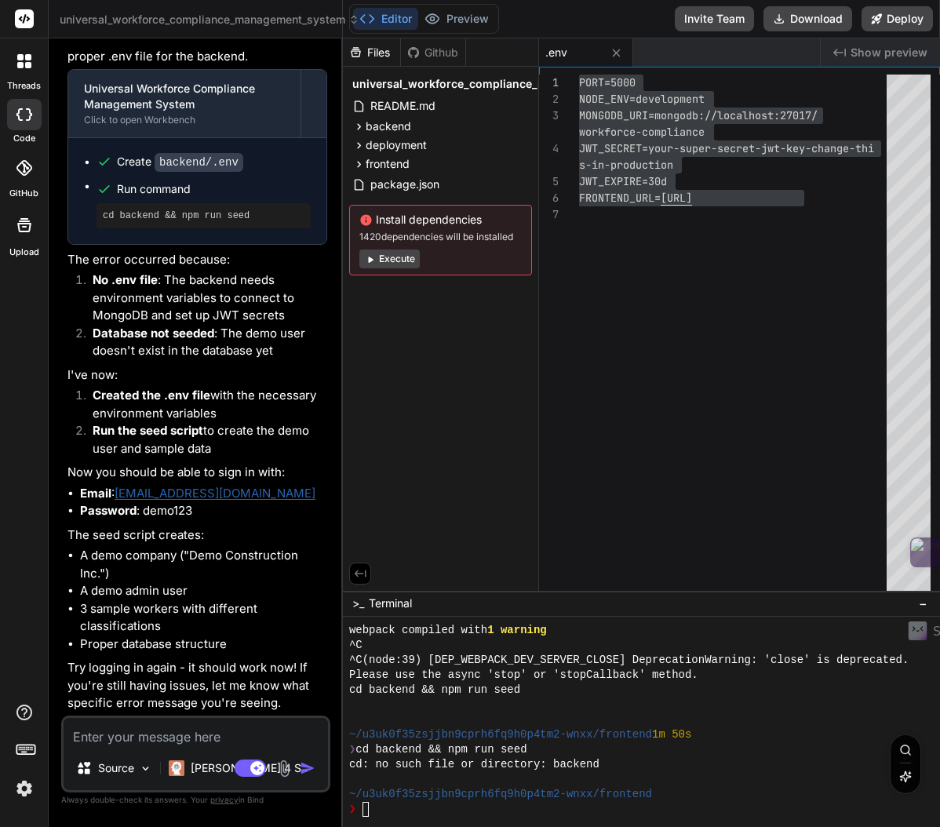
click at [114, 541] on p "The seed script creates:" at bounding box center [197, 535] width 260 height 18
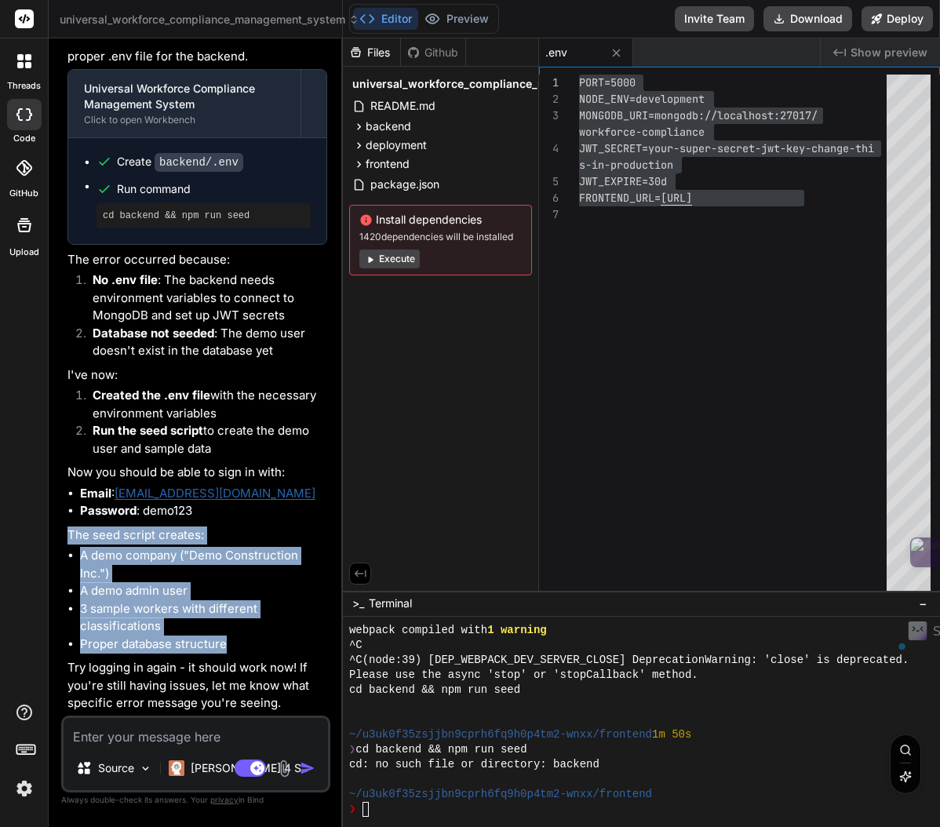
drag, startPoint x: 68, startPoint y: 532, endPoint x: 255, endPoint y: 643, distance: 217.0
click at [255, 643] on div "I see the issue! The demo credentials won't work because the database hasn't be…" at bounding box center [197, 344] width 260 height 735
copy div "The seed script creates: A demo company ("Demo Construction Inc.") A demo admin…"
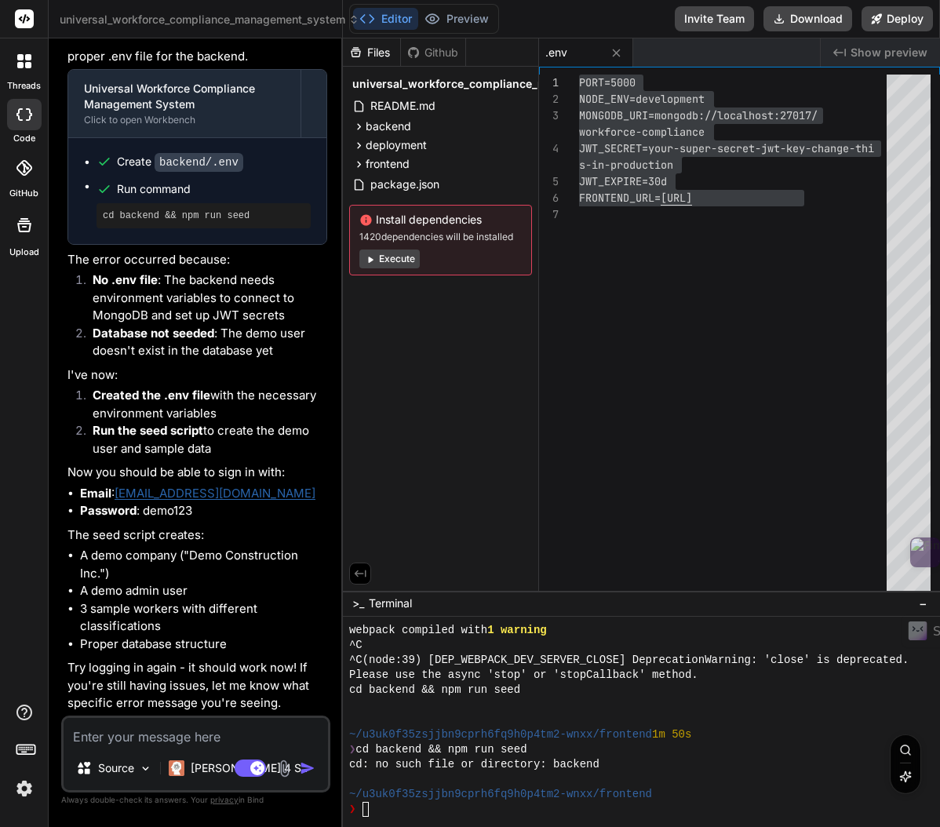
click at [219, 737] on textarea at bounding box center [196, 732] width 264 height 28
type textarea "C"
type textarea "x"
type textarea "Co"
type textarea "x"
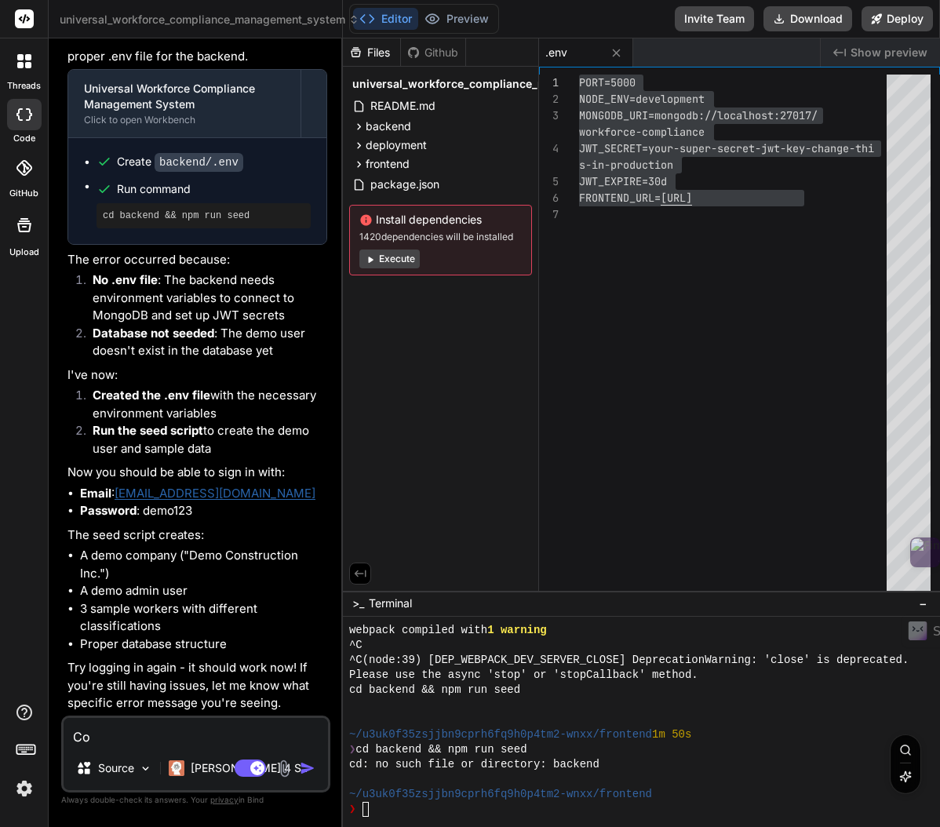
type textarea "Cou"
type textarea "x"
type textarea "Coul"
type textarea "x"
type textarea "Could"
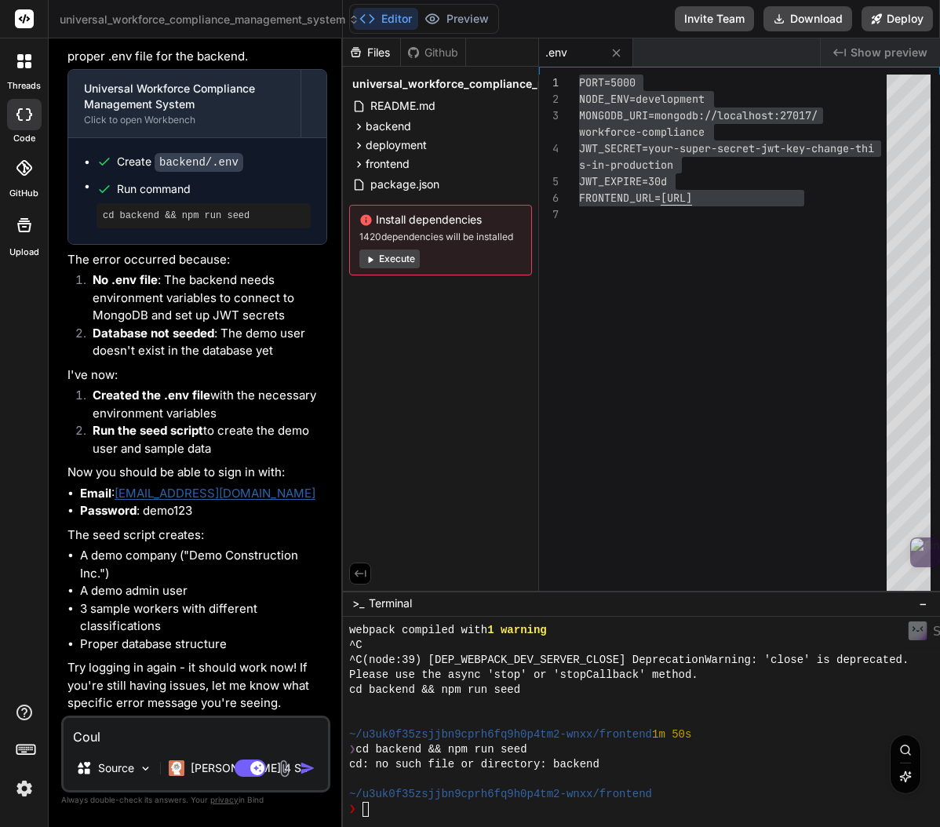
type textarea "x"
type textarea "Could"
type textarea "x"
type textarea "Could y"
type textarea "x"
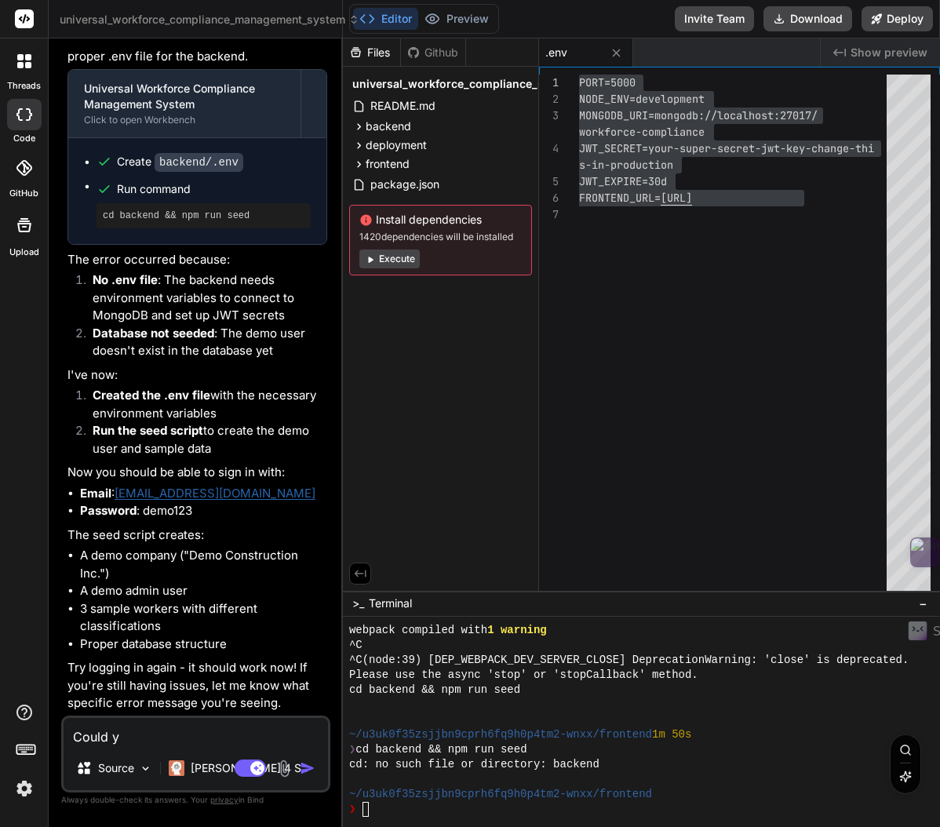
type textarea "Could yo"
type textarea "x"
type textarea "Could you"
type textarea "x"
type textarea "Could you"
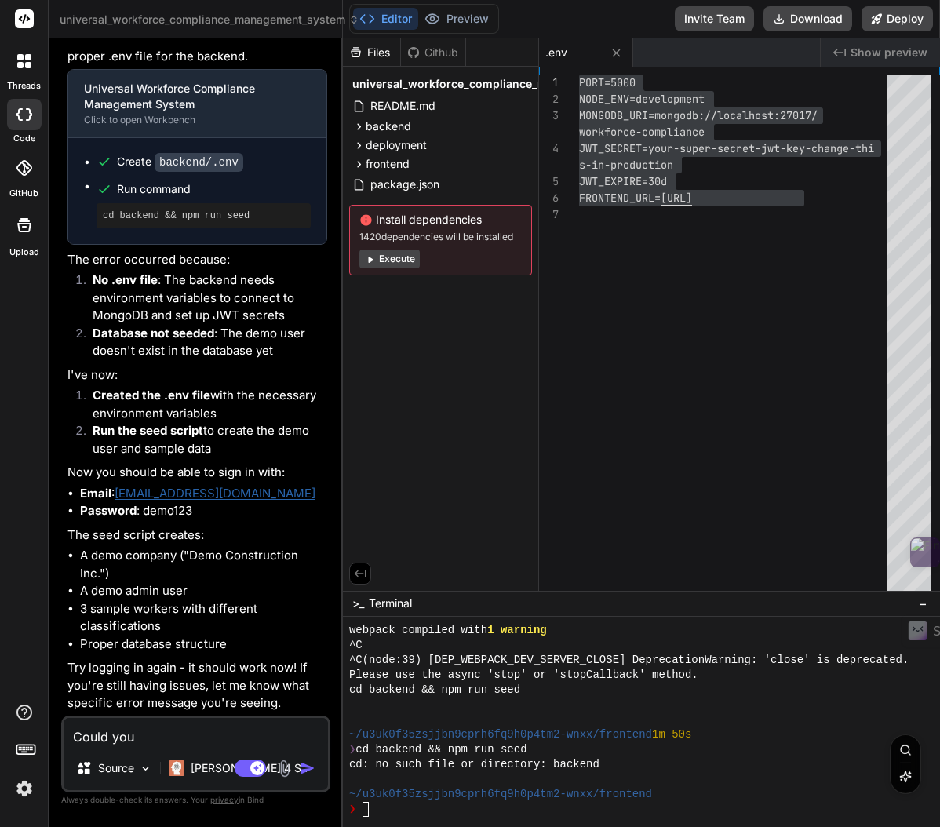
type textarea "x"
type textarea "Could you a"
type textarea "x"
type textarea "Could you ad"
type textarea "x"
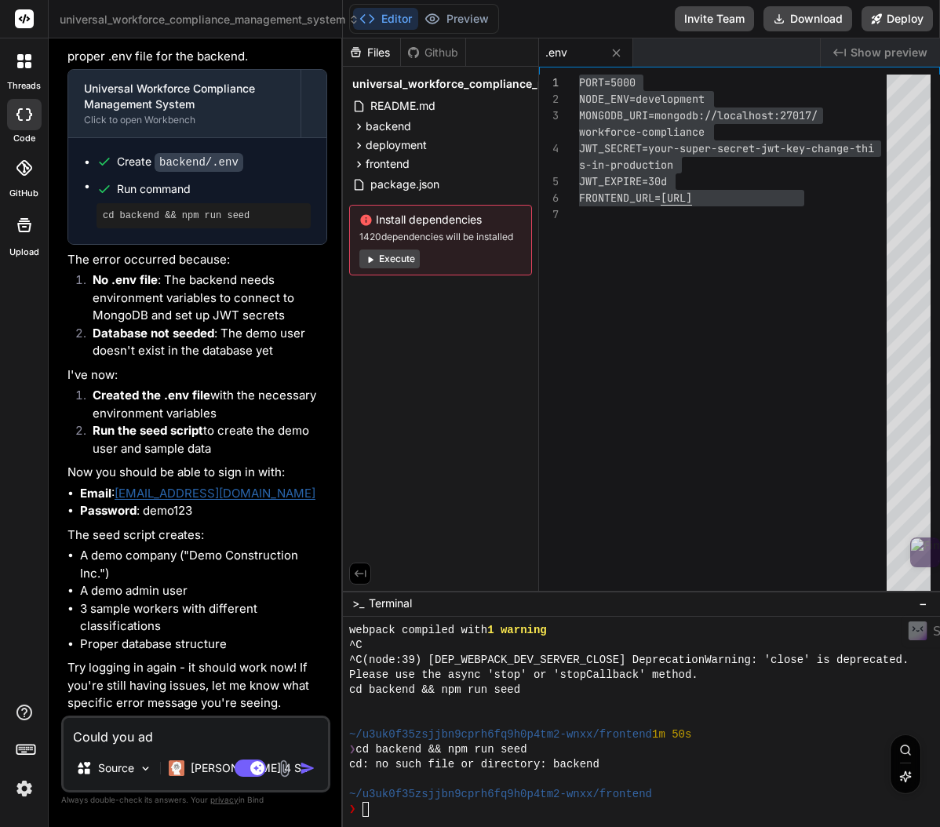
type textarea "Could you add"
type textarea "x"
type textarea "Could you add"
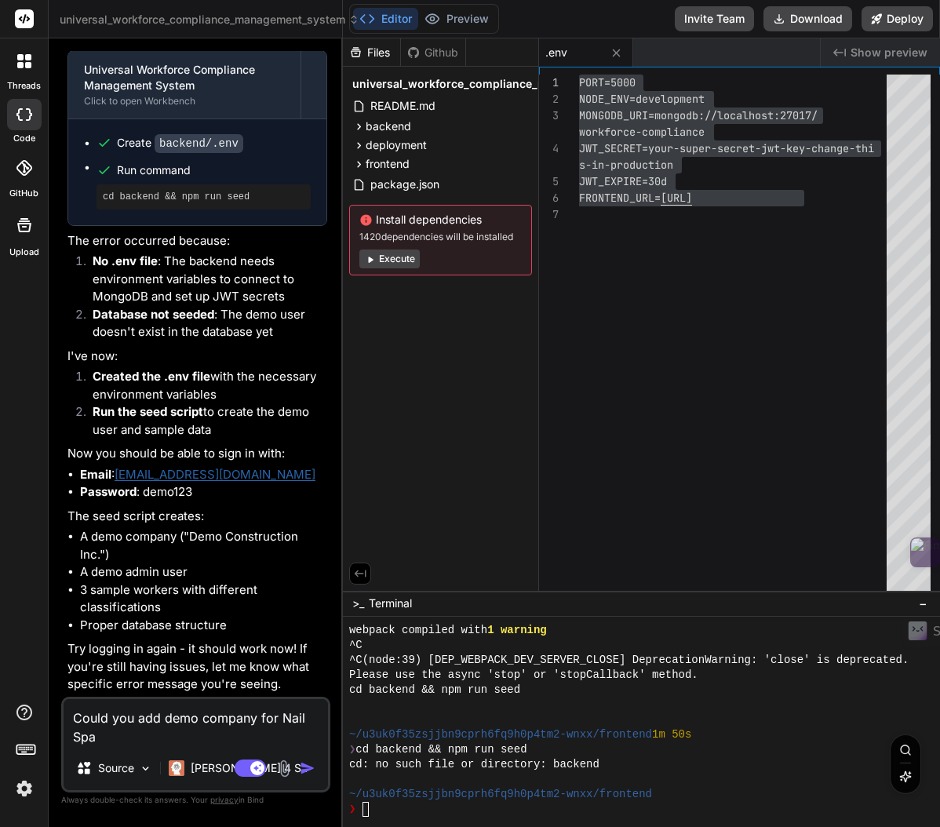
click at [163, 718] on textarea "Could you add demo company for Nail Spa" at bounding box center [196, 722] width 264 height 47
click at [156, 735] on textarea "Could you add one more demo company for Nail Spa" at bounding box center [196, 722] width 264 height 47
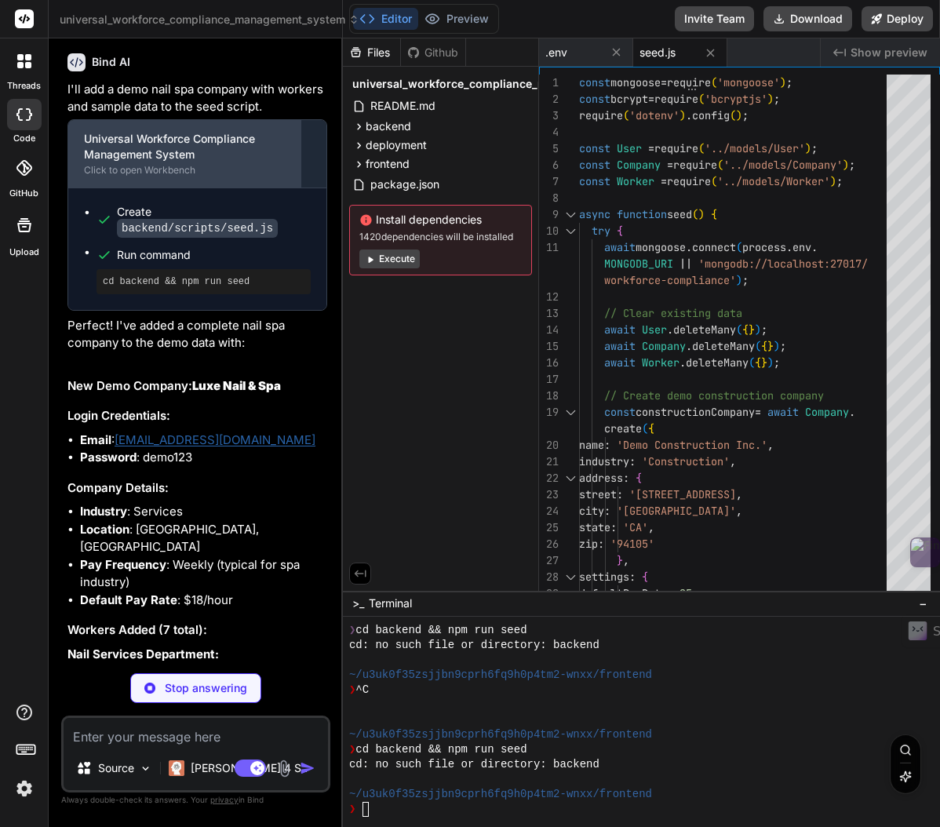
scroll to position [33974, 0]
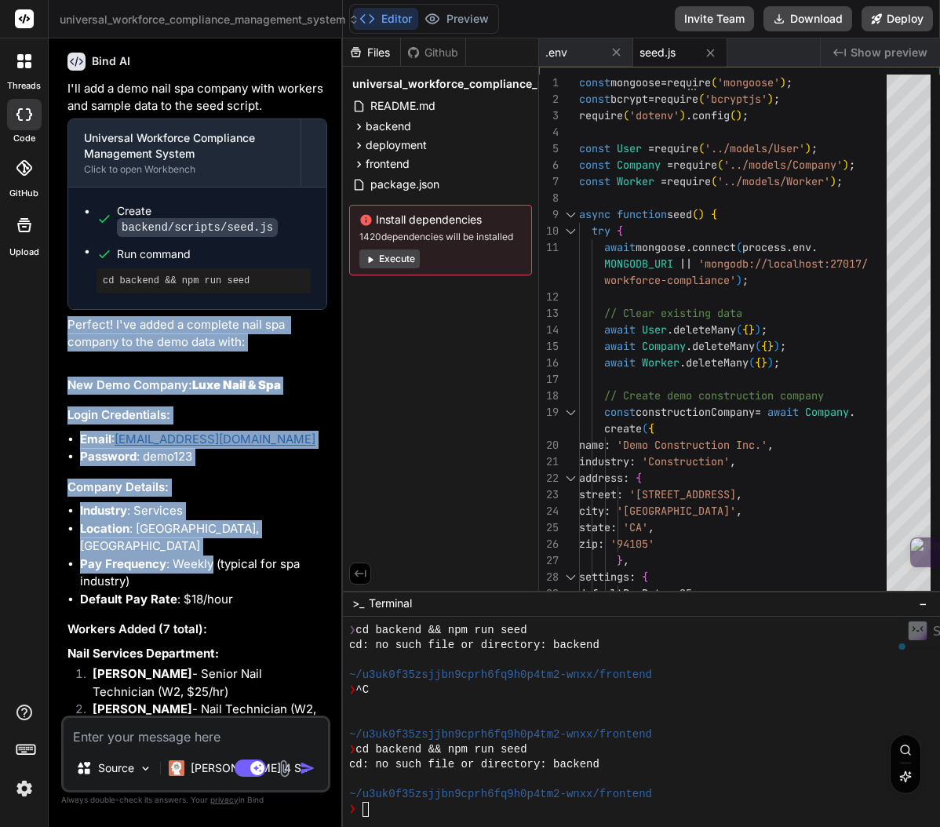
drag, startPoint x: 69, startPoint y: 359, endPoint x: 212, endPoint y: 584, distance: 266.6
click at [212, 584] on div "I'll add a demo nail spa company with workers and sample data to the seed scrip…" at bounding box center [197, 753] width 260 height 1346
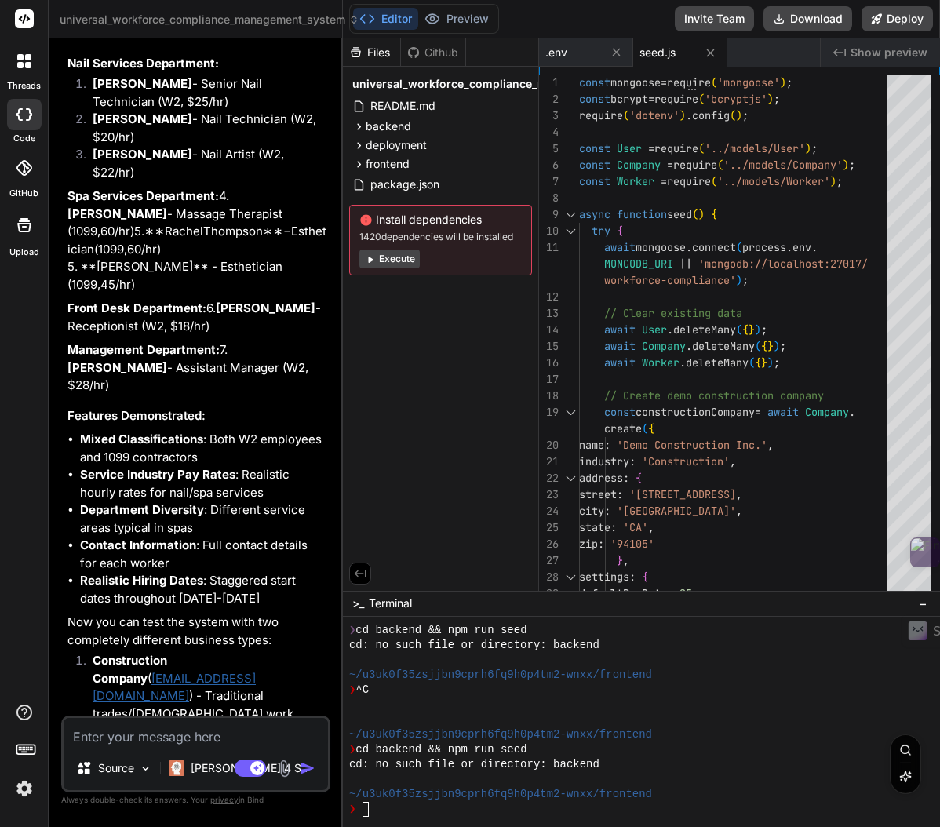
scroll to position [34620, 0]
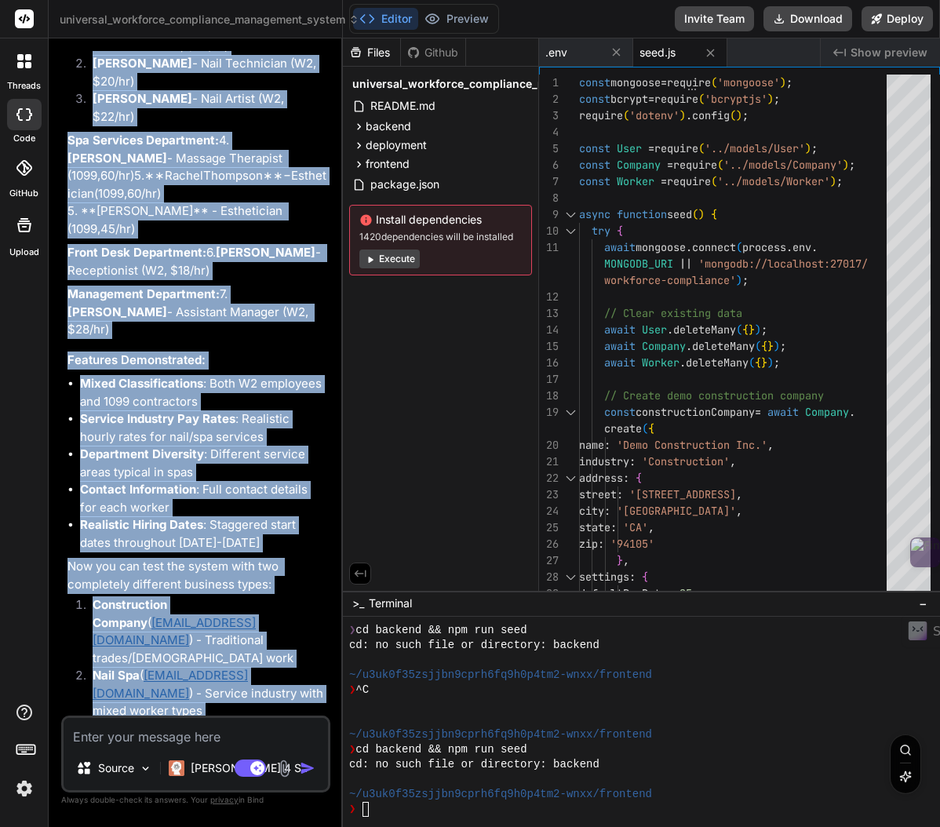
click at [166, 727] on p "Both companies have realistic worker distributions and pay structures typical f…" at bounding box center [197, 753] width 260 height 53
copy div "Loremip! D'si ametc a elitsedd eius tem incidid ut lab etdo magn aliq: Eni Admi…"
click at [238, 727] on p "Both companies have realistic worker distributions and pay structures typical f…" at bounding box center [197, 753] width 260 height 53
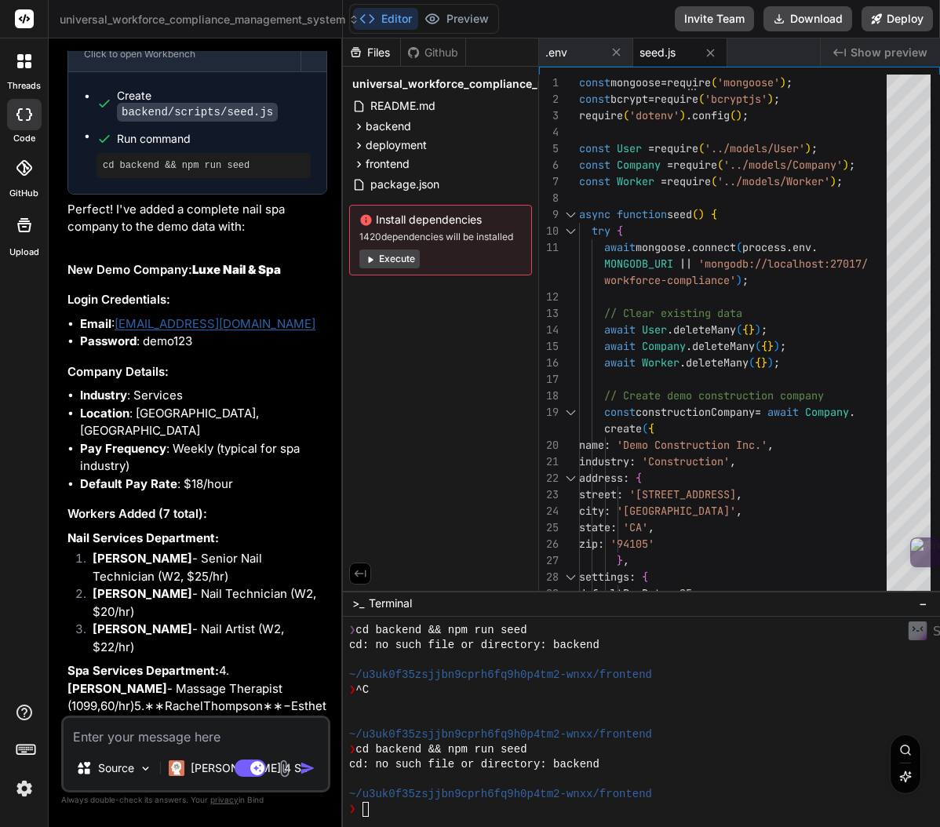
scroll to position [34073, 0]
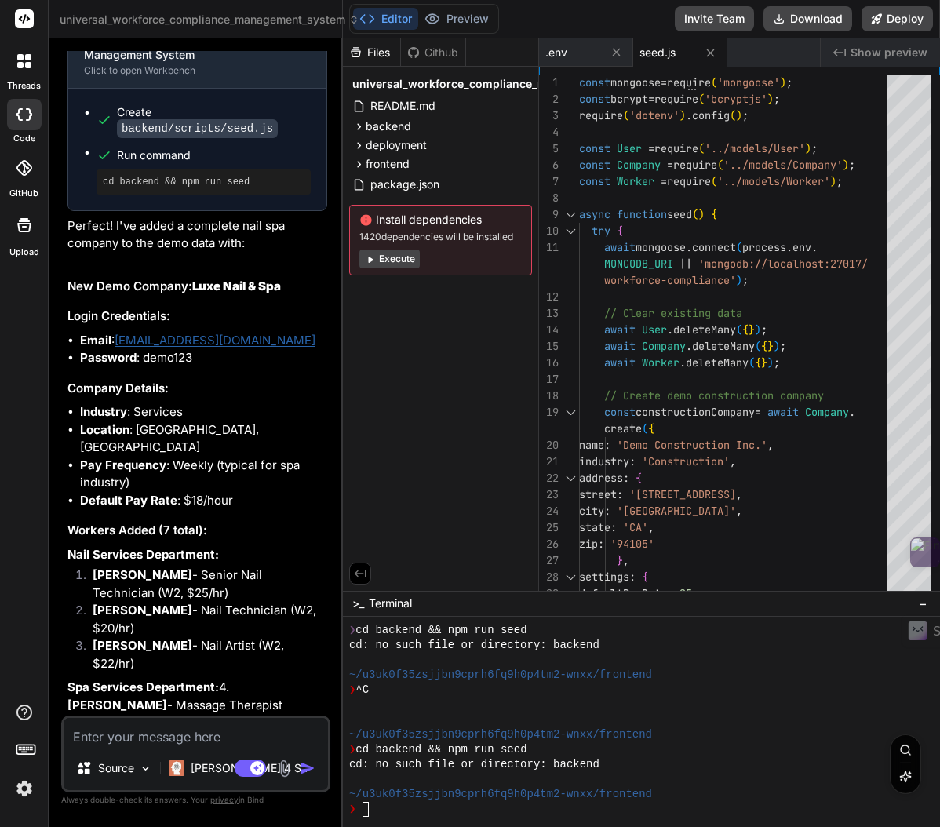
click at [228, 350] on li "Email : [EMAIL_ADDRESS][DOMAIN_NAME]" at bounding box center [203, 341] width 247 height 18
drag, startPoint x: 206, startPoint y: 379, endPoint x: 139, endPoint y: 378, distance: 67.5
click at [119, 350] on li "Email : [EMAIL_ADDRESS][DOMAIN_NAME]" at bounding box center [203, 341] width 247 height 18
copy link "[EMAIL_ADDRESS][DOMAIN_NAME]"
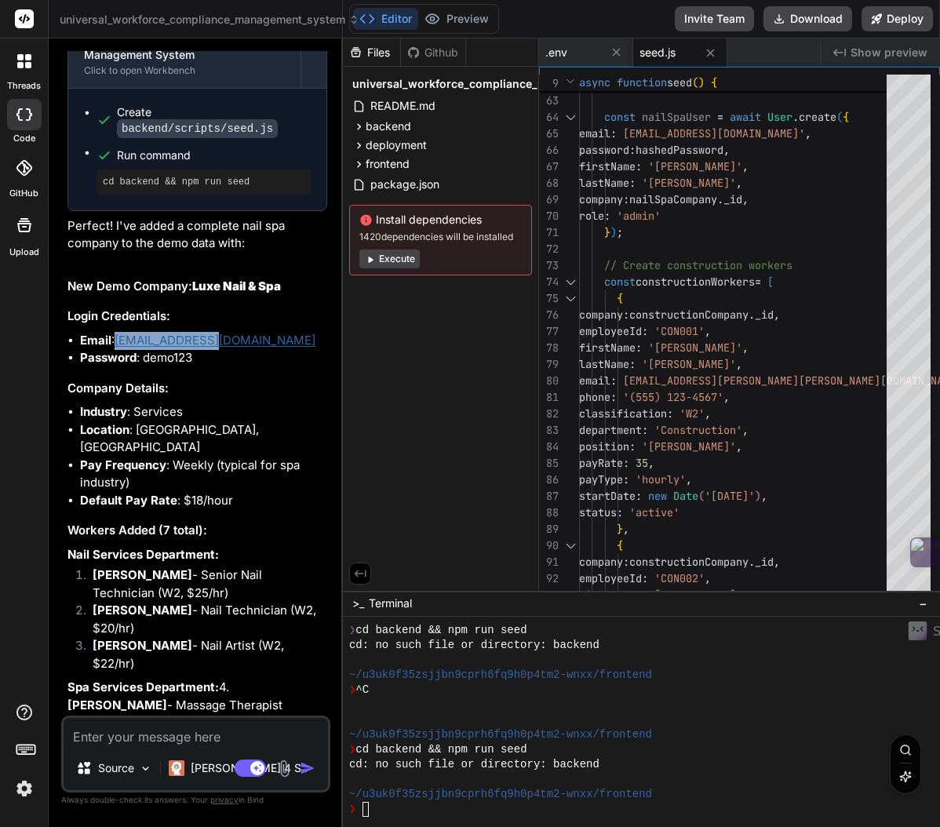
click at [404, 261] on button "Execute" at bounding box center [389, 259] width 60 height 19
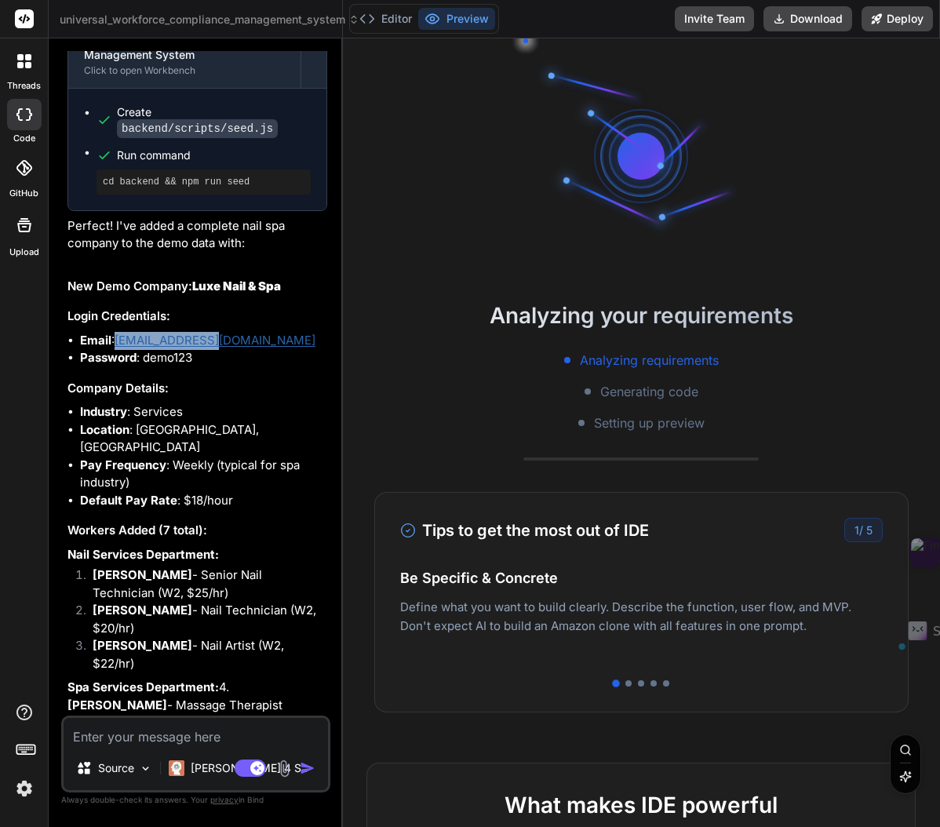
scroll to position [880, 0]
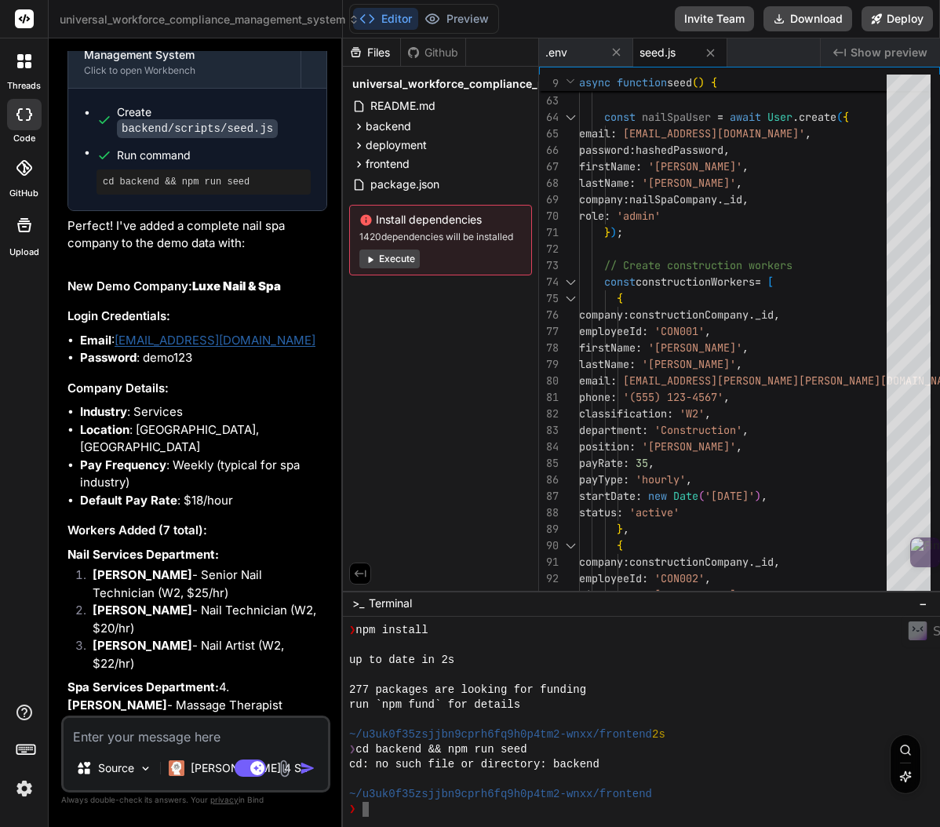
drag, startPoint x: 363, startPoint y: 810, endPoint x: 379, endPoint y: 823, distance: 20.1
click at [367, 813] on textarea "Terminal input" at bounding box center [365, 809] width 6 height 15
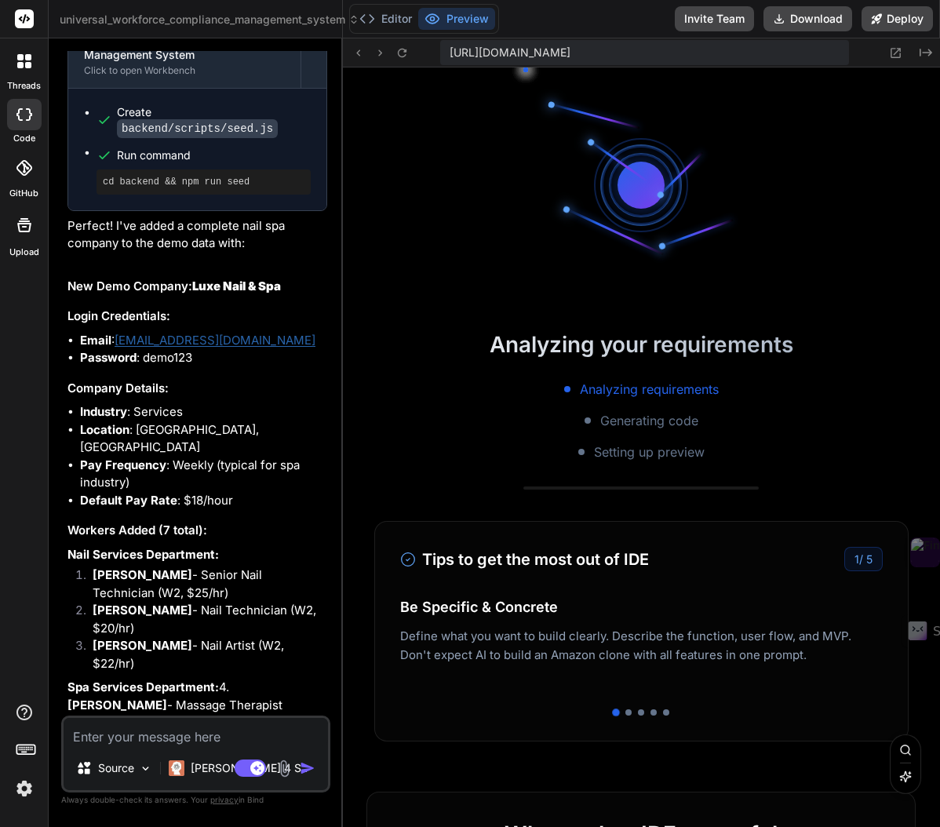
scroll to position [0, 0]
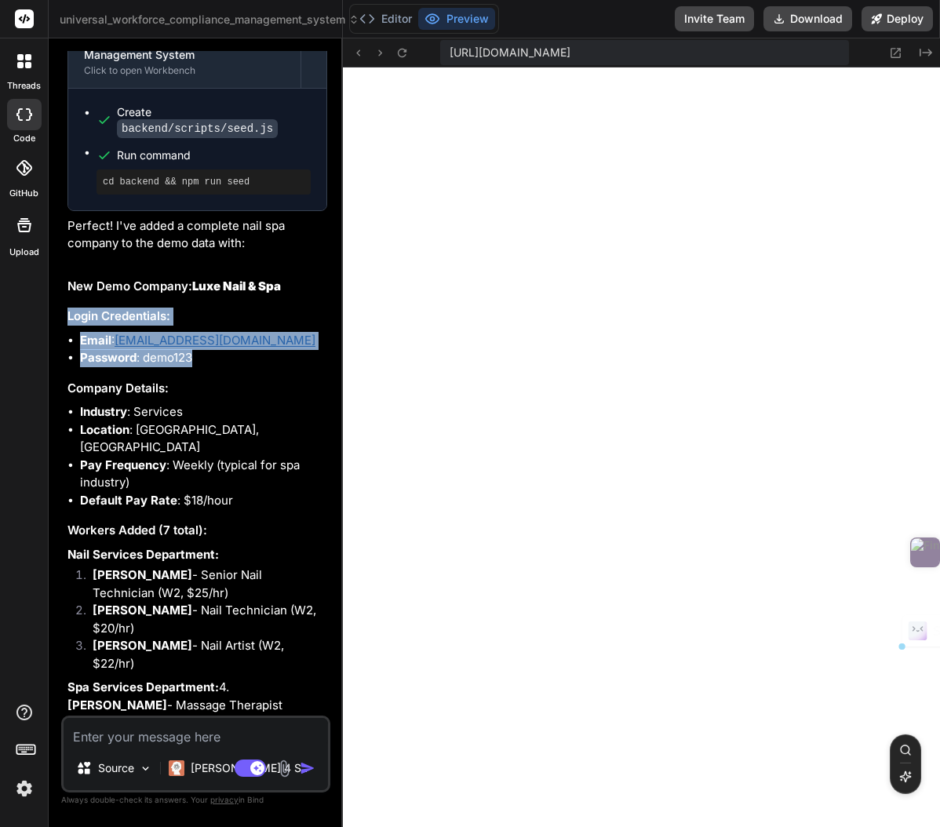
drag, startPoint x: 68, startPoint y: 352, endPoint x: 201, endPoint y: 390, distance: 137.8
click at [201, 390] on div "I'll add a demo nail spa company with workers and sample data to the seed scrip…" at bounding box center [197, 654] width 260 height 1346
copy div "Login Credentials: Email : [EMAIL_ADDRESS][DOMAIN_NAME] Password : [SECURITY_DA…"
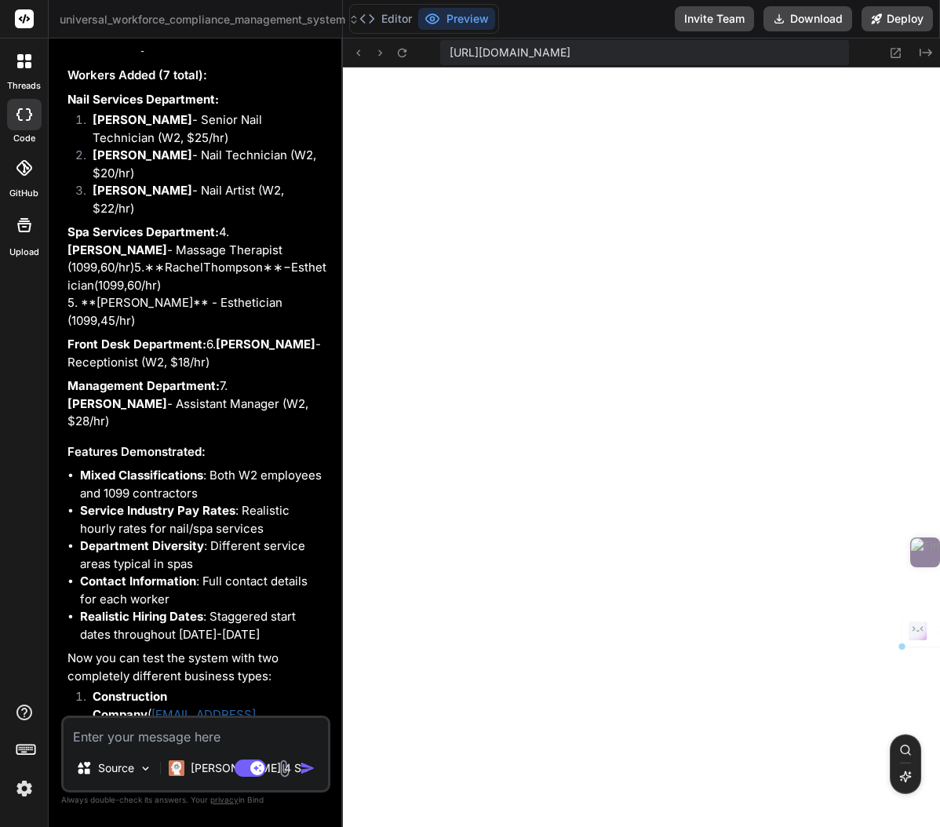
scroll to position [34620, 0]
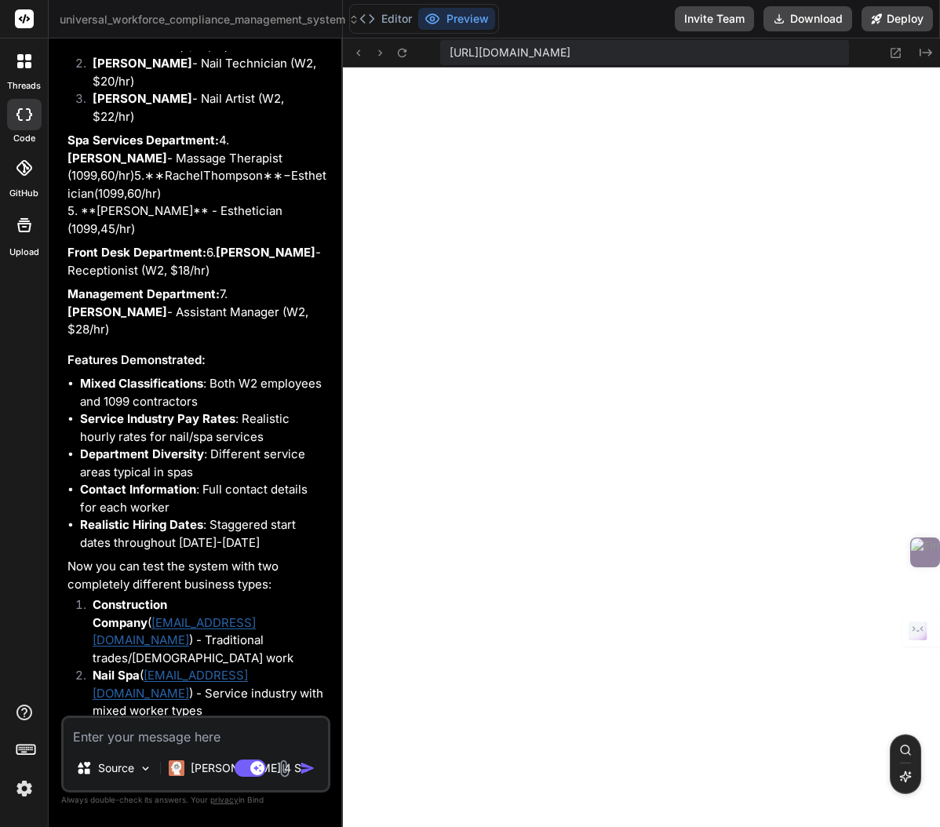
click at [109, 739] on textarea at bounding box center [196, 732] width 264 height 28
paste textarea "Login Credentials: Email: [EMAIL_ADDRESS][DOMAIN_NAME] Password: [SECURITY_DATA]"
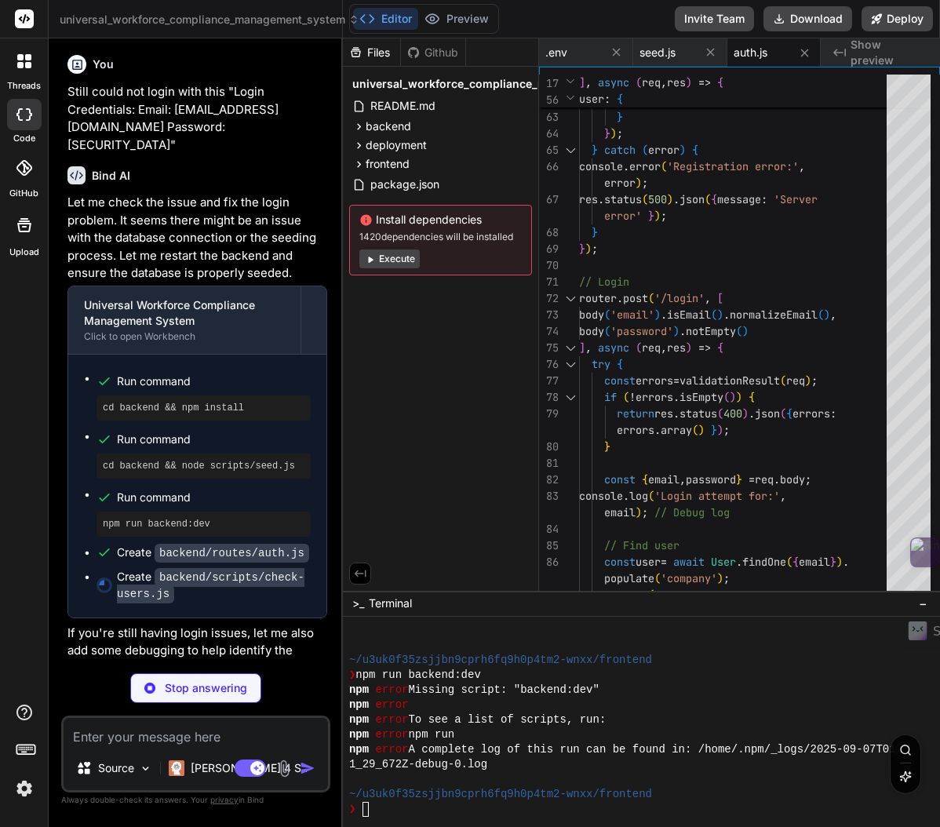
scroll to position [35354, 0]
drag, startPoint x: 248, startPoint y: 323, endPoint x: 78, endPoint y: 319, distance: 169.5
click at [78, 354] on div "Run command cd backend && npm install Run command cd backend && node scripts/se…" at bounding box center [197, 485] width 258 height 263
copy pre "cd backend && npm install"
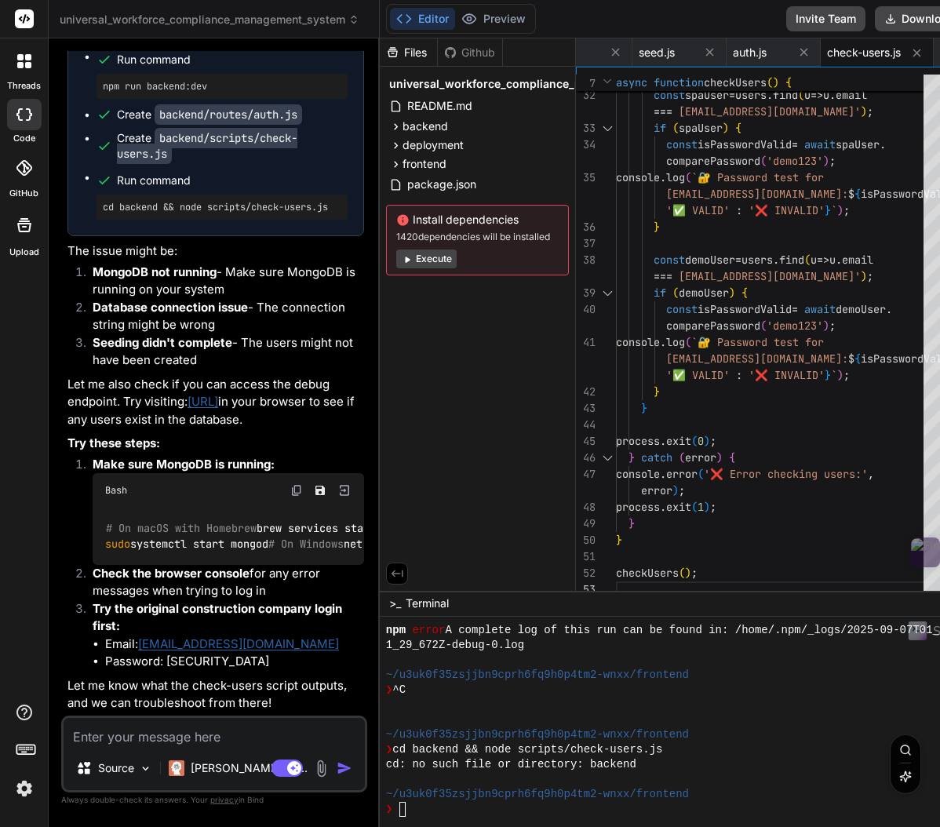
scroll to position [36734, 0]
drag, startPoint x: 60, startPoint y: 279, endPoint x: 308, endPoint y: 277, distance: 247.9
click at [308, 277] on div "You Hello Bind AI Hello! I'm Bind AI, your expert assistant for software develo…" at bounding box center [214, 438] width 306 height 775
copy link "[URL]"
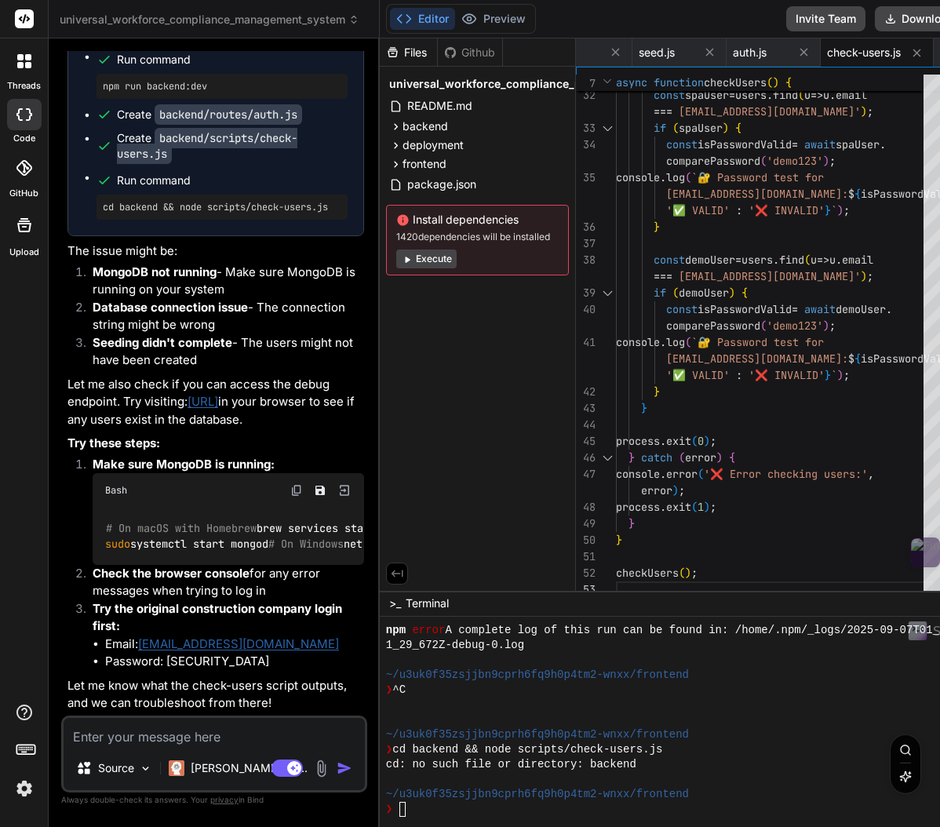
click at [101, 508] on div "# On macOS with Homebrew brew services start mongodb/brew/mongodb-community # O…" at bounding box center [228, 536] width 271 height 57
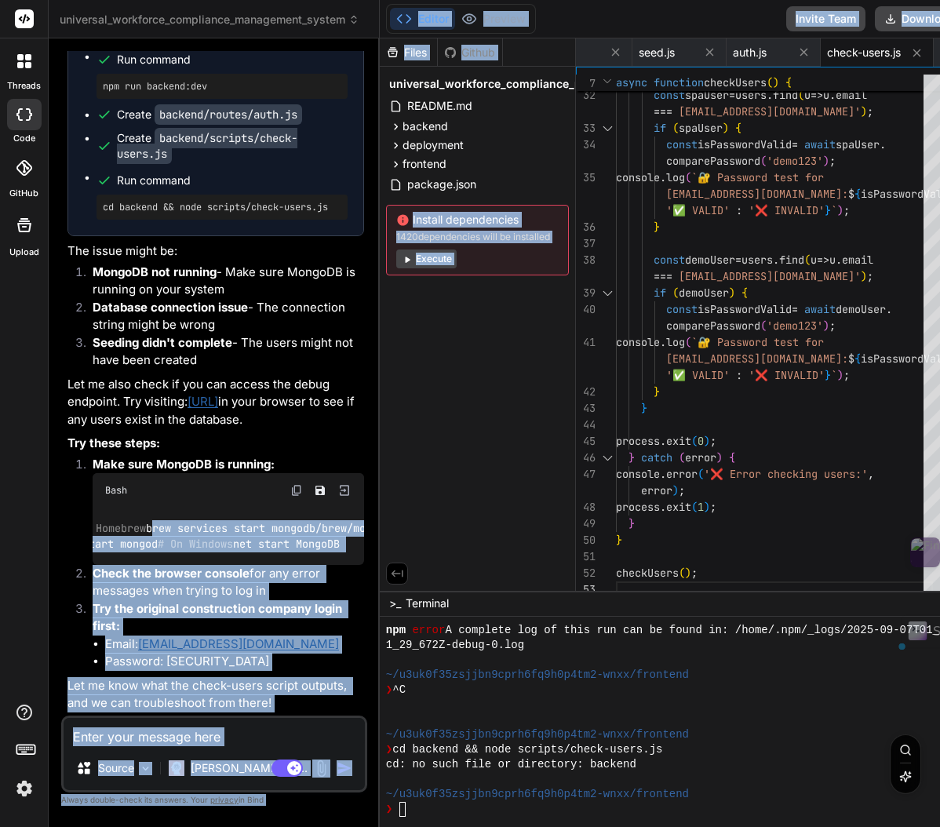
scroll to position [36734, 8]
drag, startPoint x: 104, startPoint y: 439, endPoint x: 311, endPoint y: 443, distance: 207.2
click at [309, 508] on div "# On macOS with Homebrew brew services start mongodb/brew/mongodb-community # O…" at bounding box center [228, 536] width 271 height 57
copy code "brew services start mongodb/brew/mongodb-community"
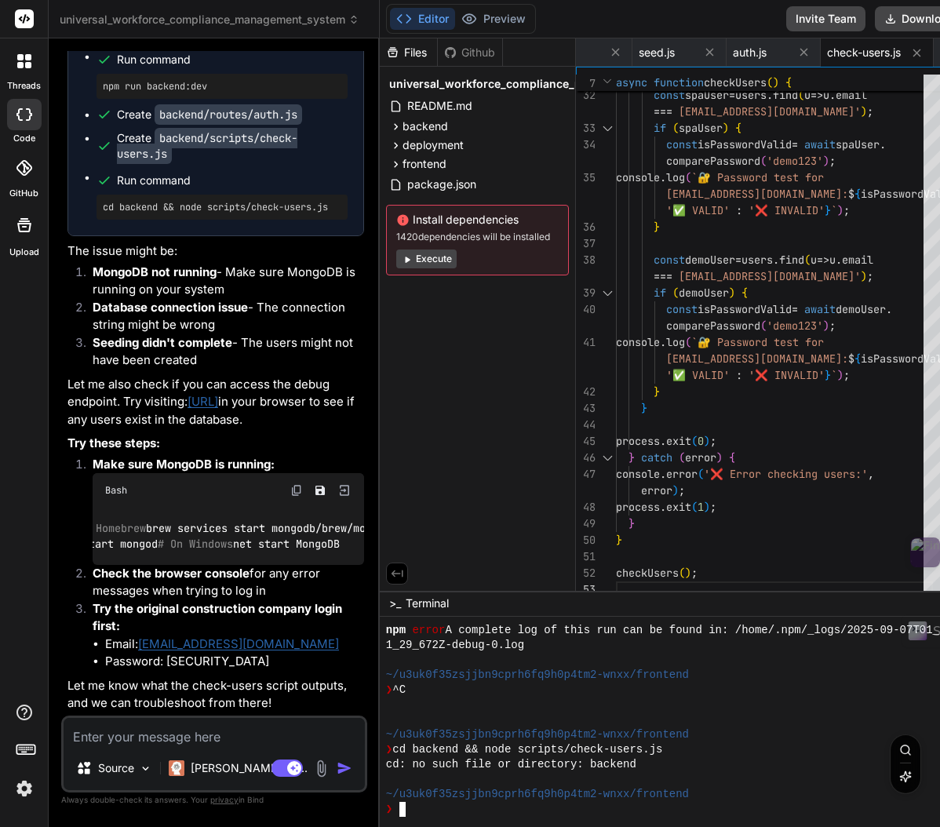
click at [399, 812] on textarea "Terminal input" at bounding box center [402, 809] width 6 height 15
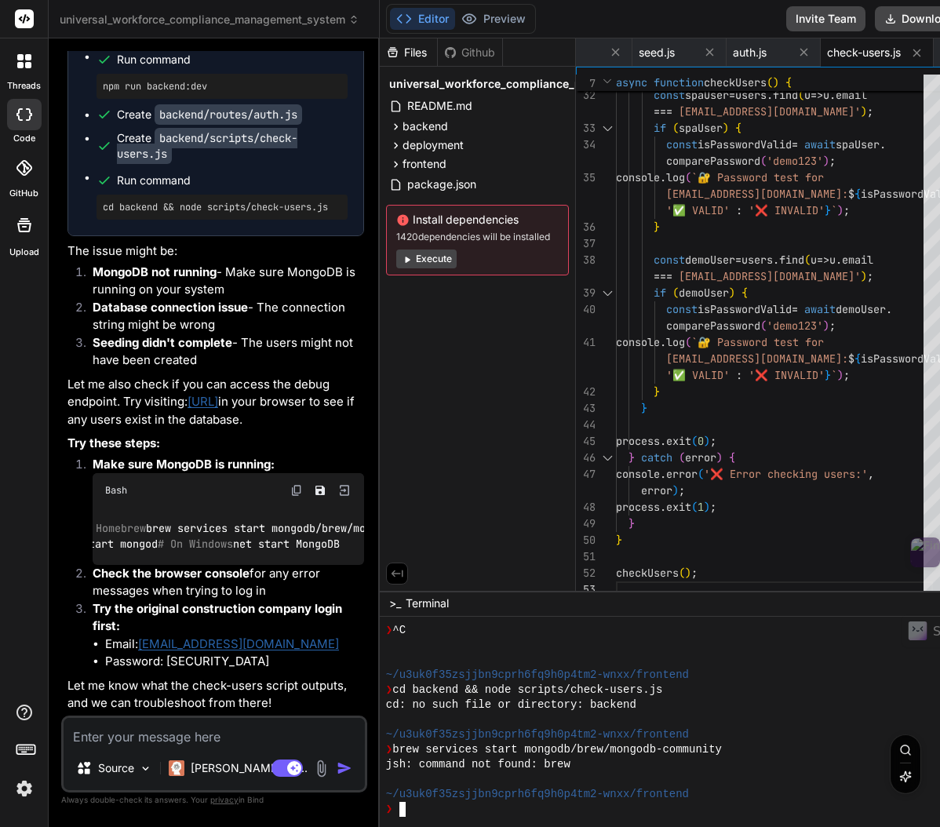
scroll to position [641, 0]
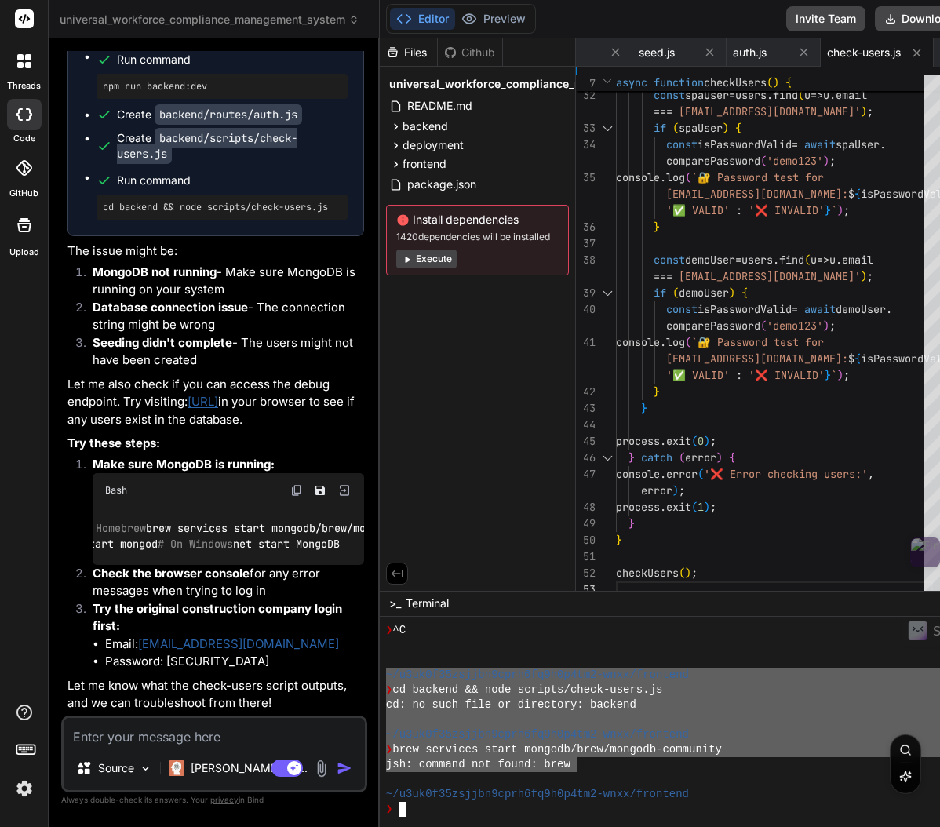
drag, startPoint x: 534, startPoint y: 767, endPoint x: 330, endPoint y: 677, distance: 223.1
click at [330, 676] on div "universal_workforce_compliance_management_system Created with Pixso. Bind AI We…" at bounding box center [550, 413] width 1003 height 827
click at [109, 744] on textarea at bounding box center [214, 732] width 301 height 28
paste textarea "~/u3uk0f35zsjjbn9cprh6fq9h0p4tm2-wnxx/frontend ❯ cd backend && node scripts/che…"
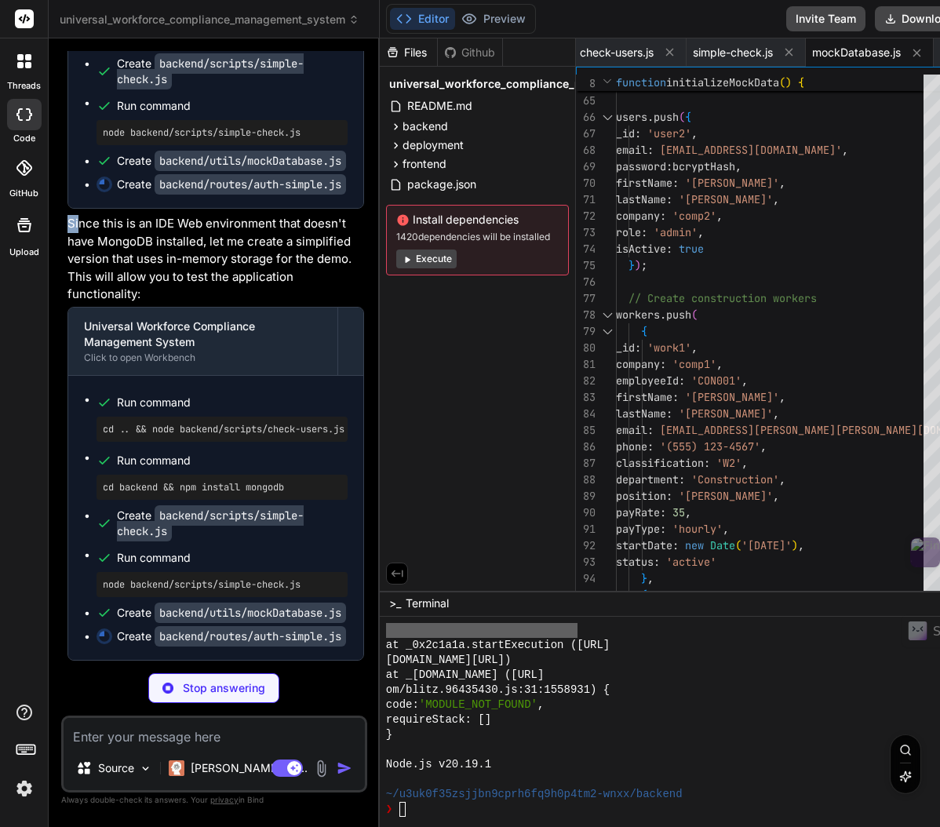
scroll to position [37838, 0]
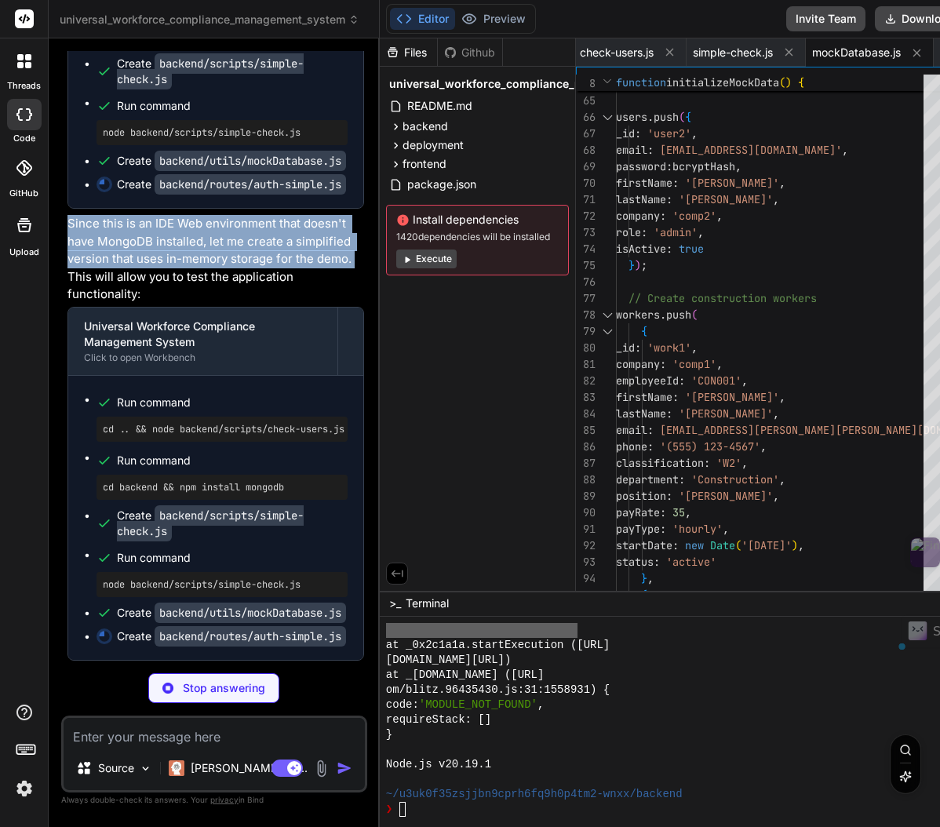
drag, startPoint x: 79, startPoint y: 353, endPoint x: 189, endPoint y: 400, distance: 119.5
click at [190, 304] on p "Since this is an IDE Web environment that doesn't have MongoDB installed, let m…" at bounding box center [215, 259] width 297 height 89
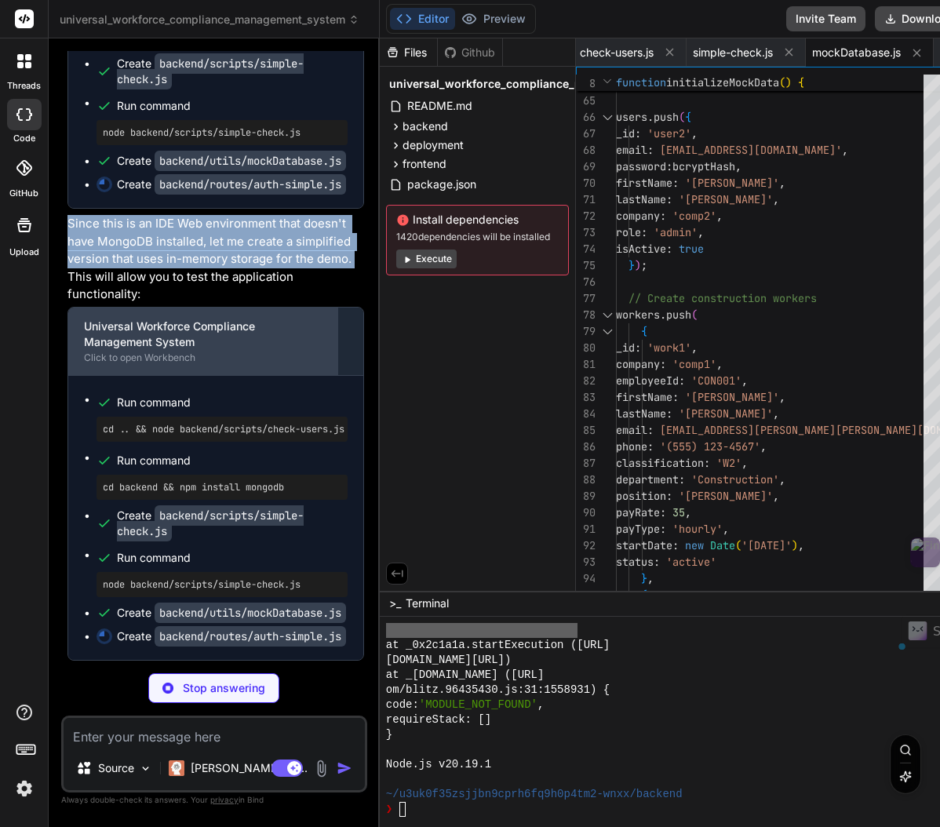
copy p "Since this is an IDE Web environment that doesn't have MongoDB installed, let m…"
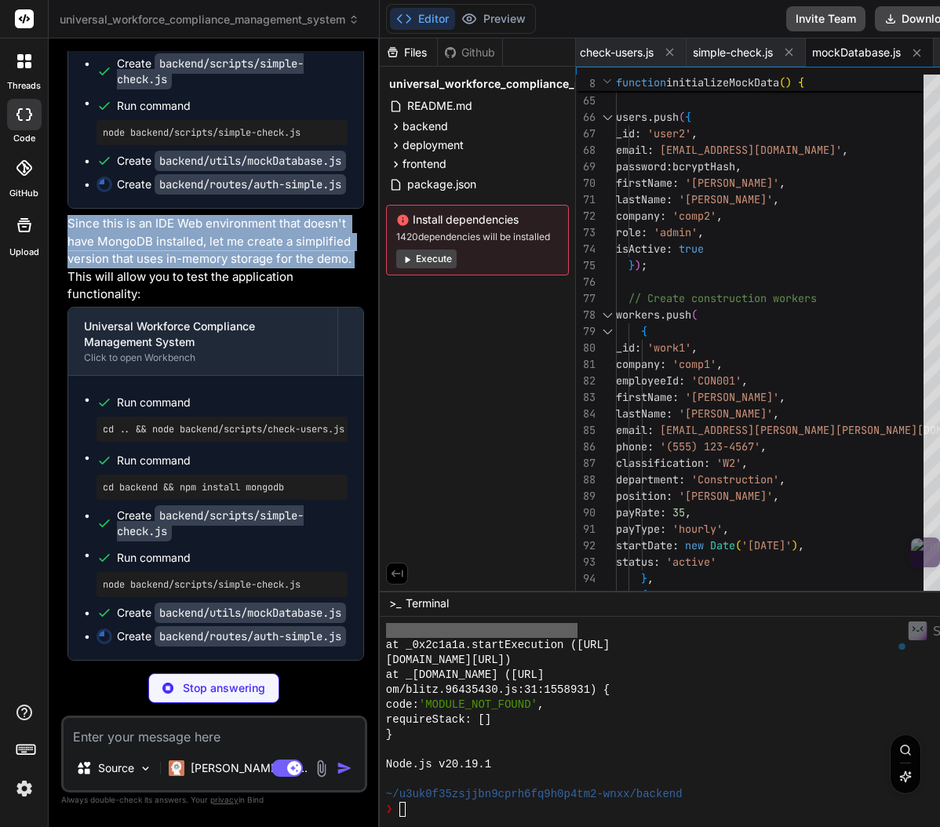
scroll to position [38013, 0]
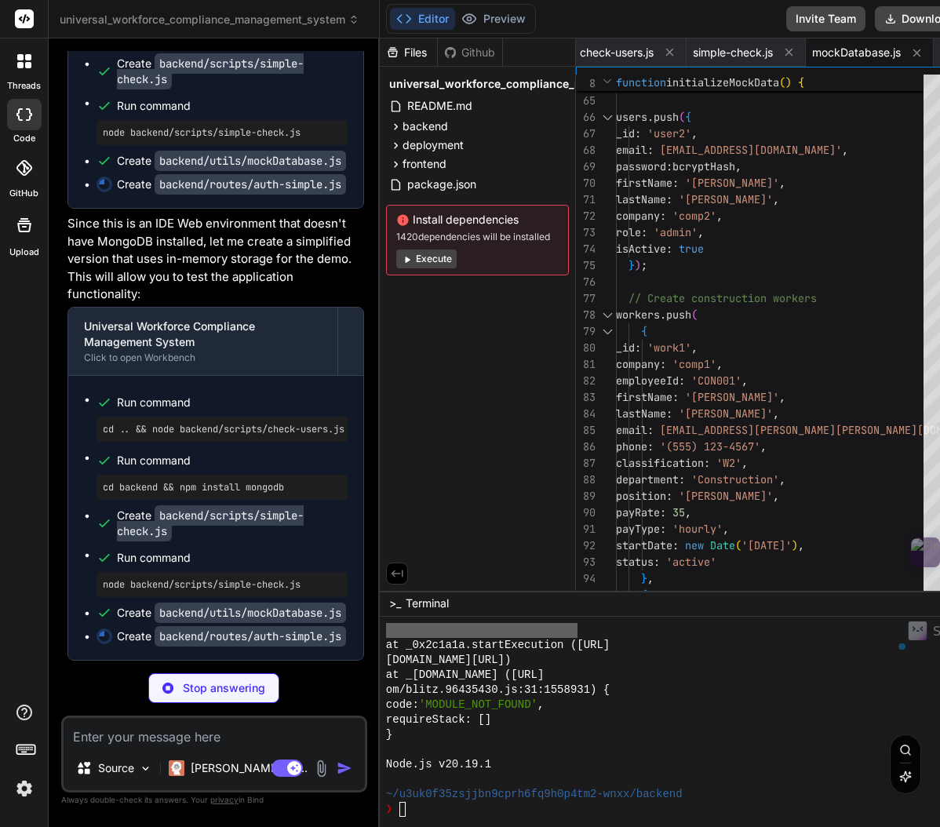
click at [124, 740] on textarea at bounding box center [214, 732] width 301 height 28
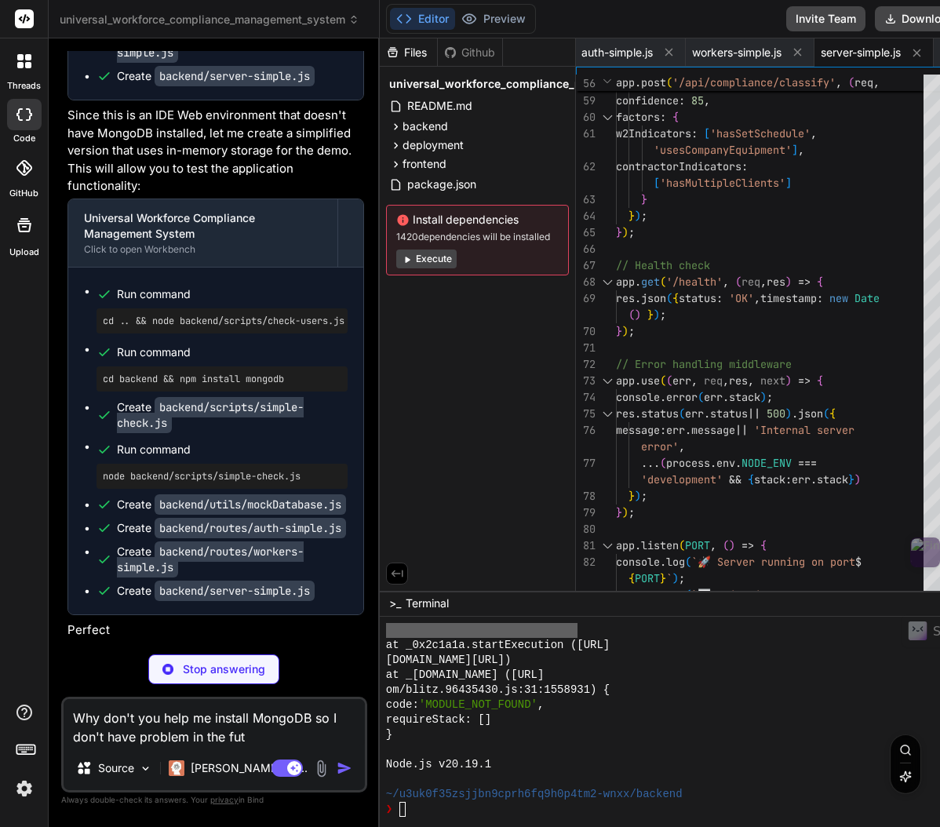
scroll to position [1938, 0]
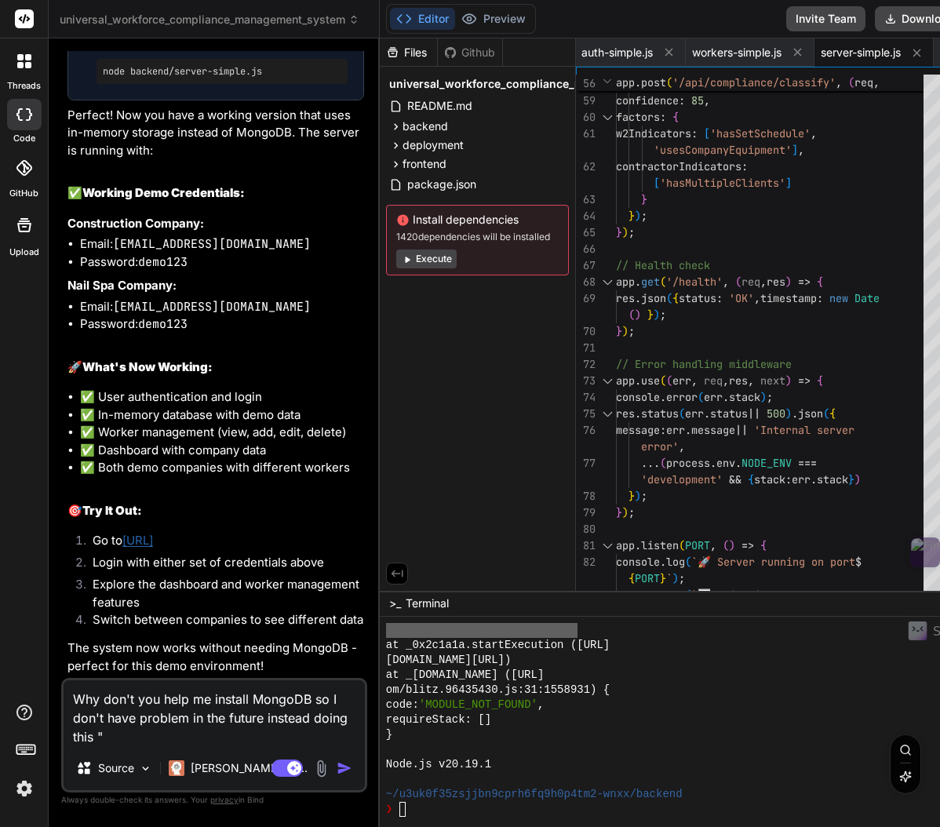
paste textarea "Since this is an IDE Web environment that doesn't have MongoDB installed, let m…"
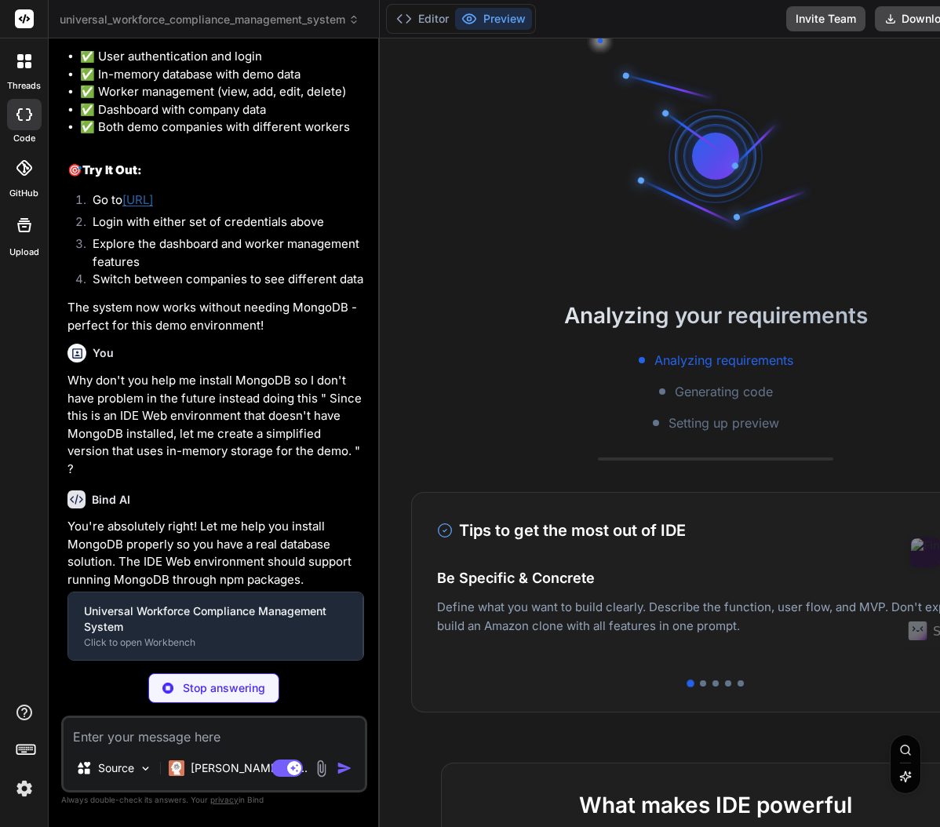
scroll to position [2013, 0]
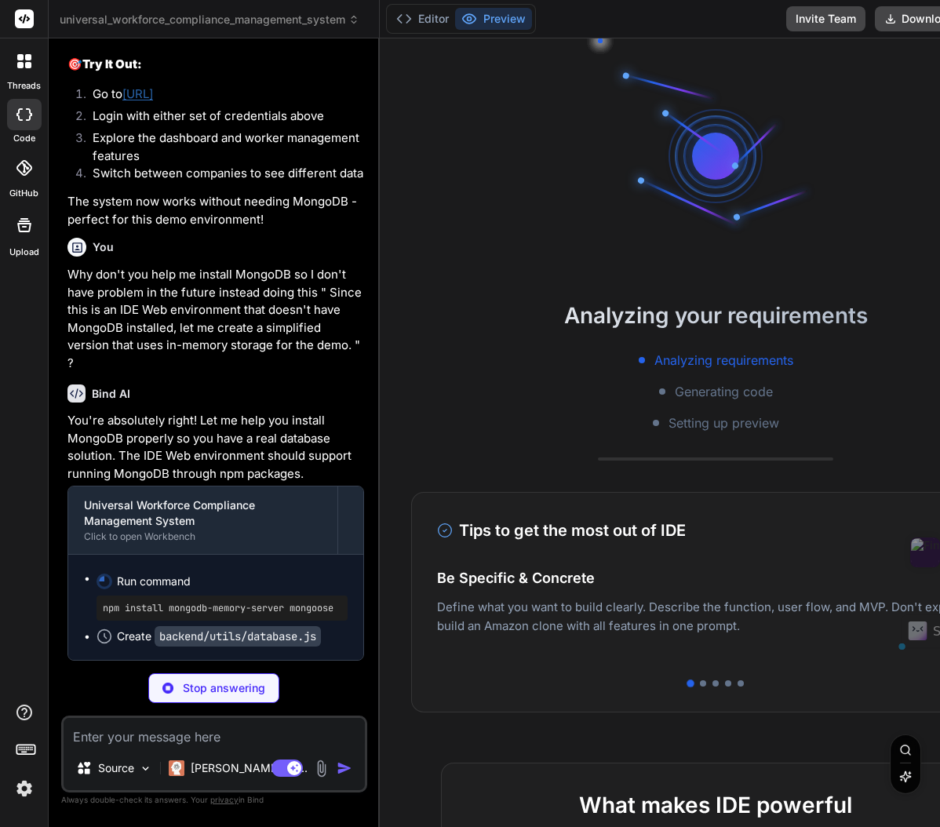
drag, startPoint x: 118, startPoint y: 534, endPoint x: 231, endPoint y: 531, distance: 112.2
copy code "[EMAIL_ADDRESS][DOMAIN_NAME]"
drag, startPoint x: 88, startPoint y: 282, endPoint x: 247, endPoint y: 436, distance: 221.4
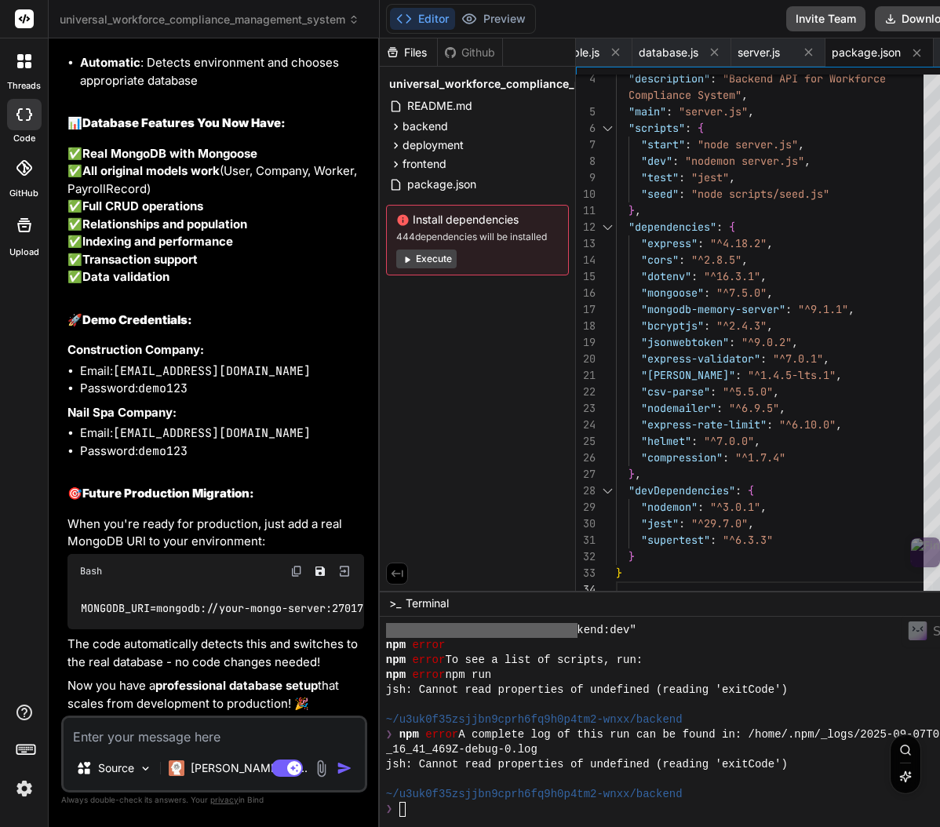
scroll to position [40840, 1]
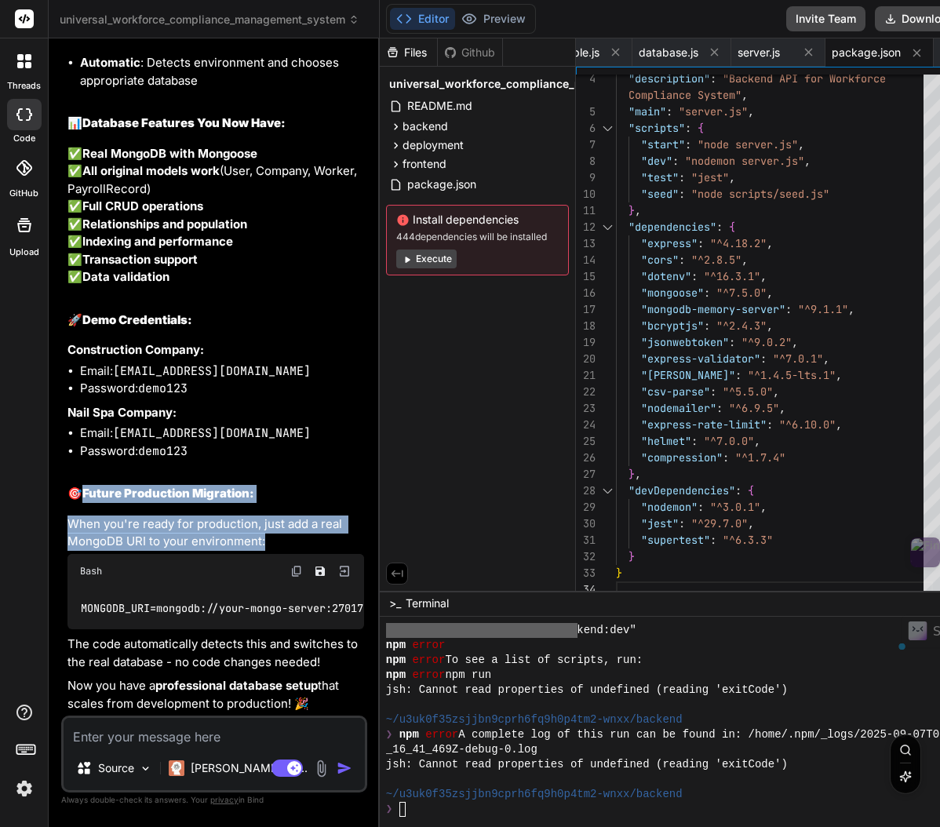
drag, startPoint x: 86, startPoint y: 444, endPoint x: 302, endPoint y: 493, distance: 221.9
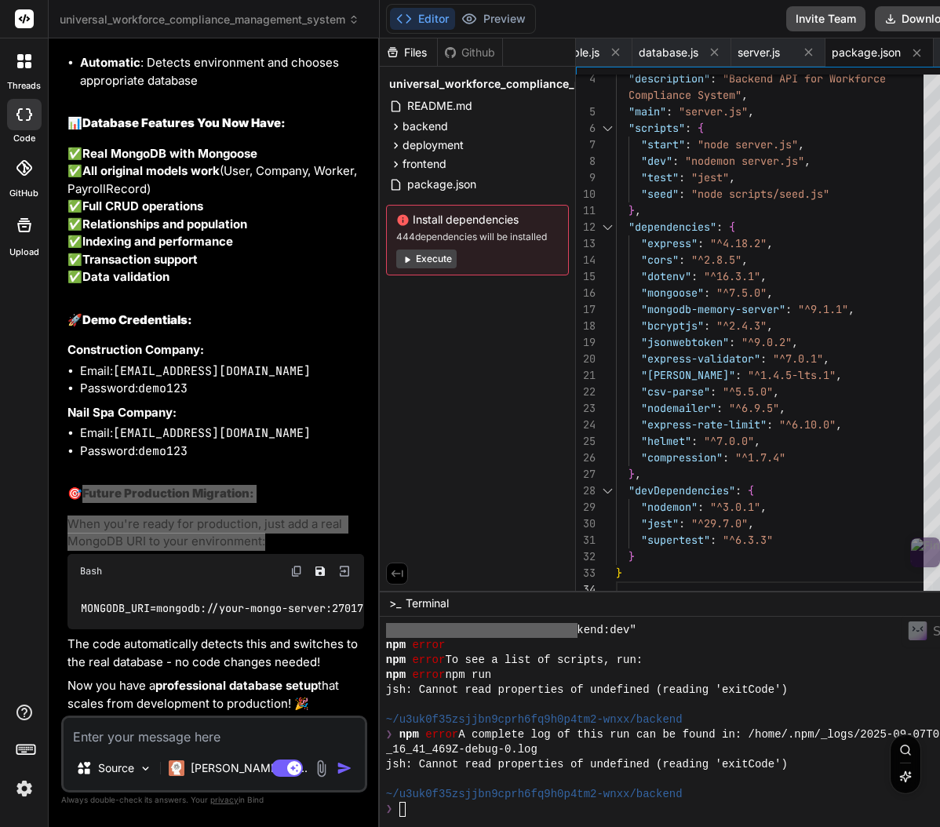
scroll to position [40840, 0]
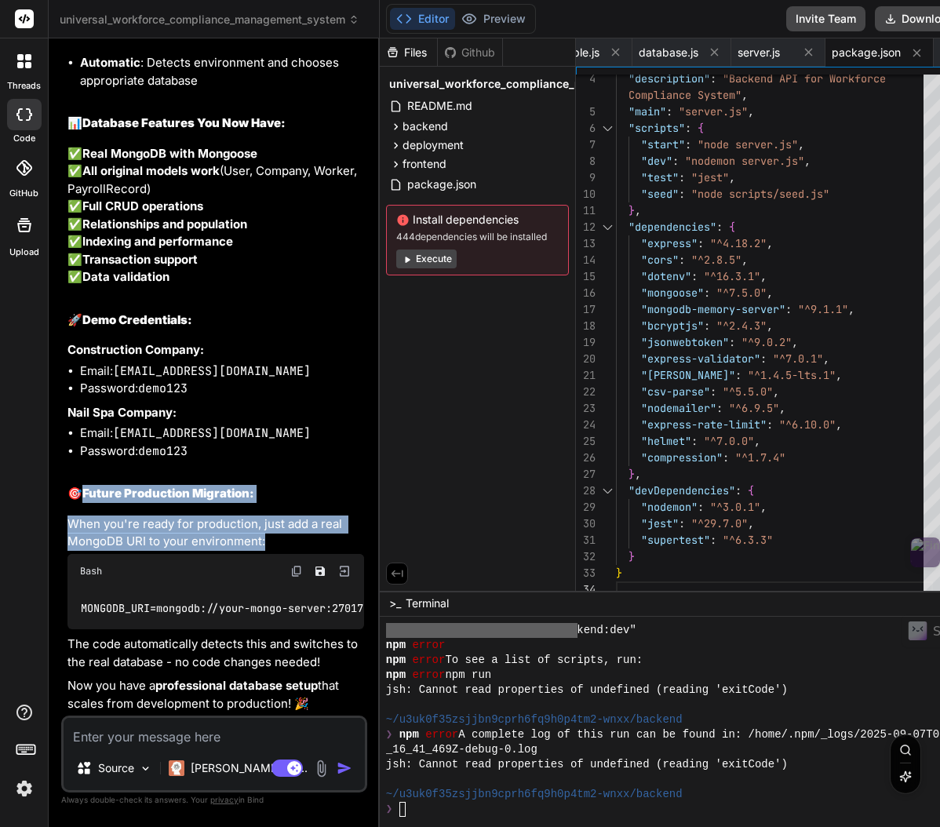
click at [290, 565] on img at bounding box center [296, 571] width 13 height 13
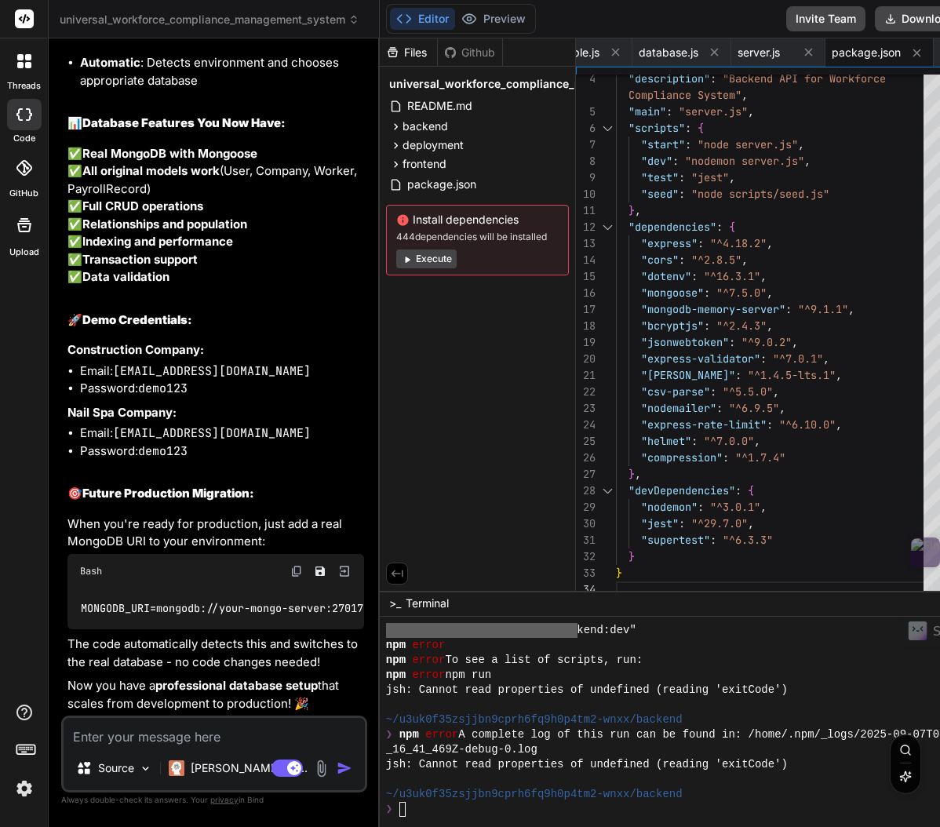
click at [174, 636] on p "The code automatically detects this and switches to the real database - no code…" at bounding box center [215, 653] width 297 height 35
drag, startPoint x: 143, startPoint y: 495, endPoint x: 93, endPoint y: 497, distance: 49.5
click at [93, 515] on p "When you're ready for production, just add a real MongoDB URI to your environme…" at bounding box center [215, 532] width 297 height 35
click at [117, 738] on textarea at bounding box center [214, 732] width 301 height 28
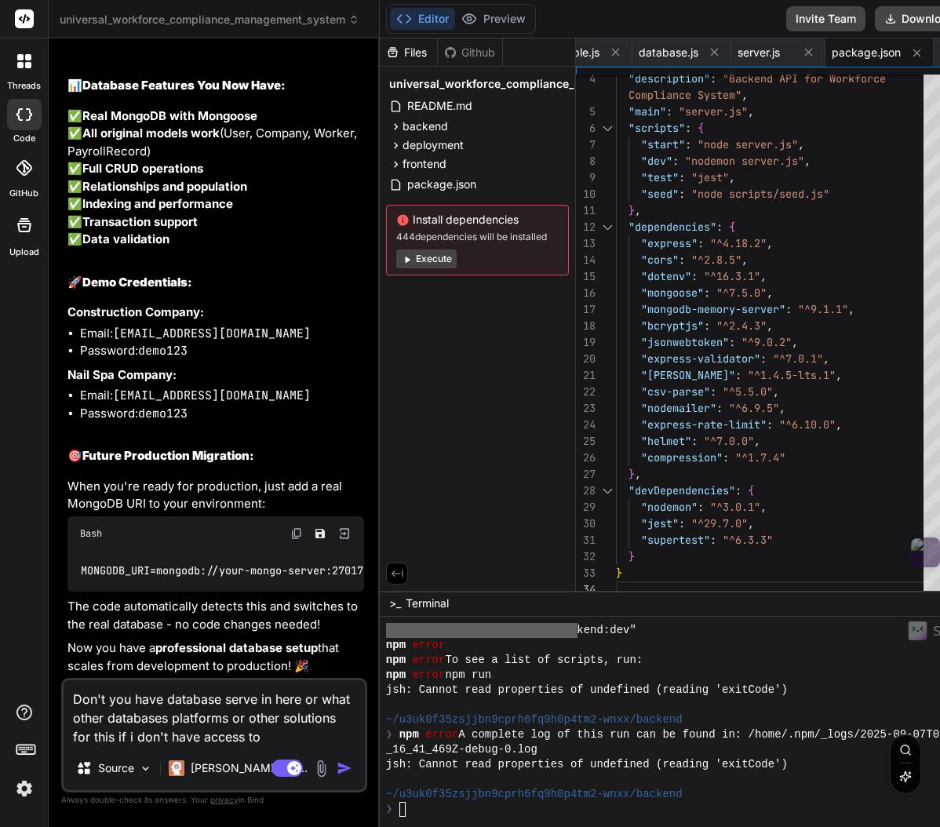
paste textarea "MongoDB"
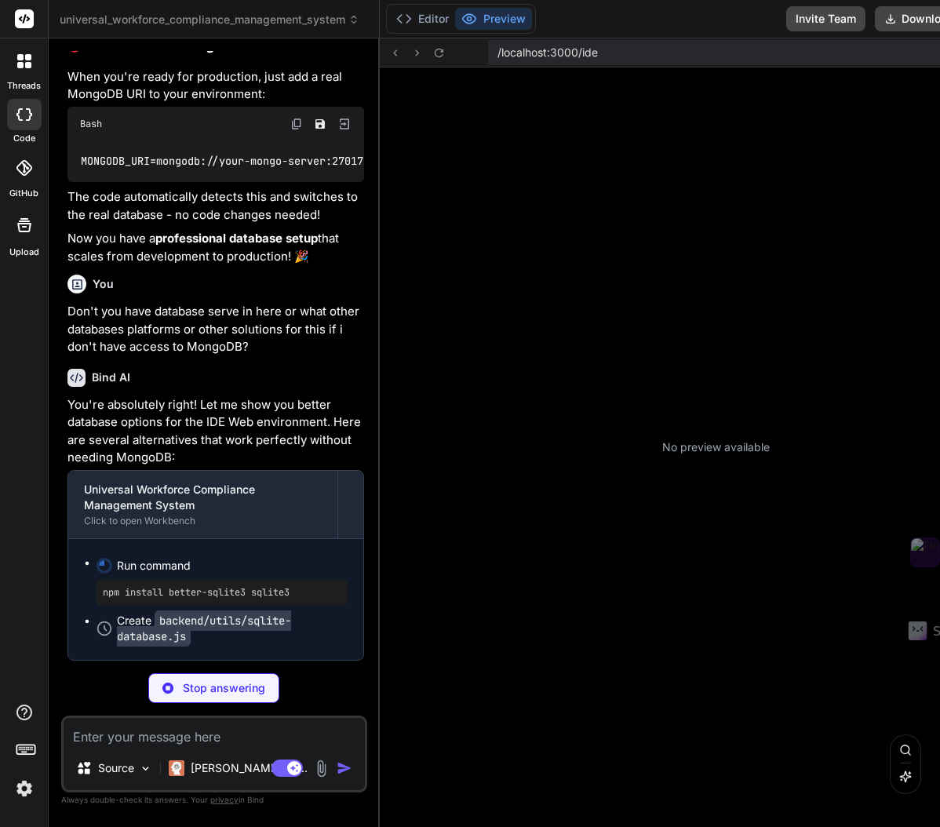
scroll to position [3414, 0]
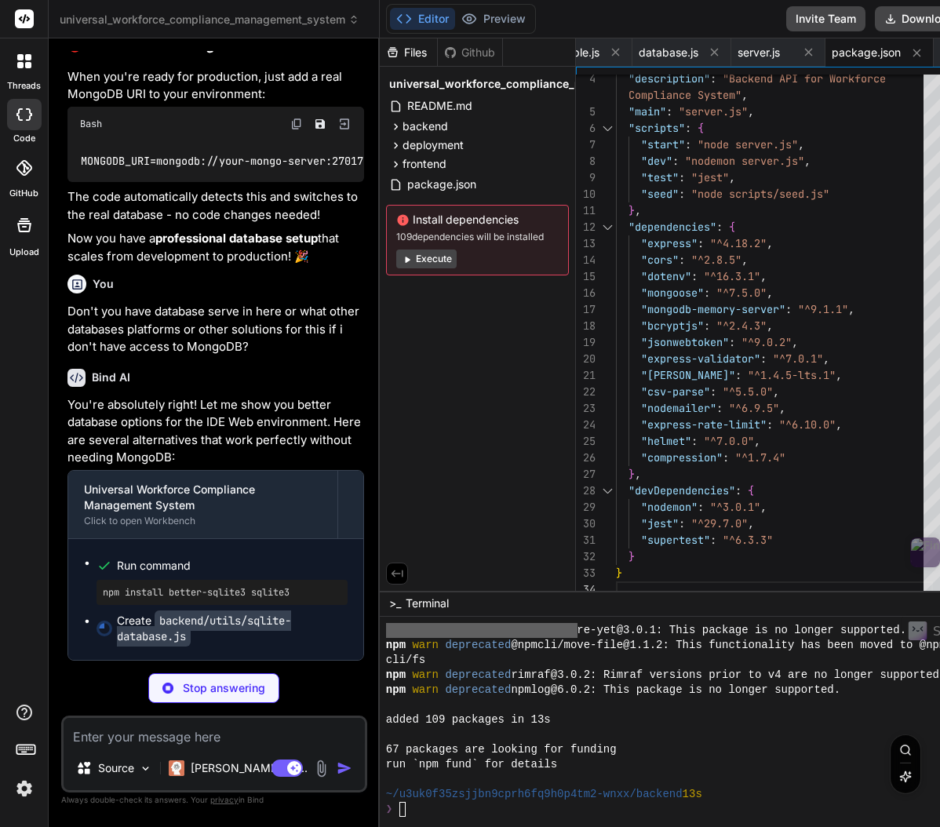
click at [401, 263] on button "Execute" at bounding box center [426, 259] width 60 height 19
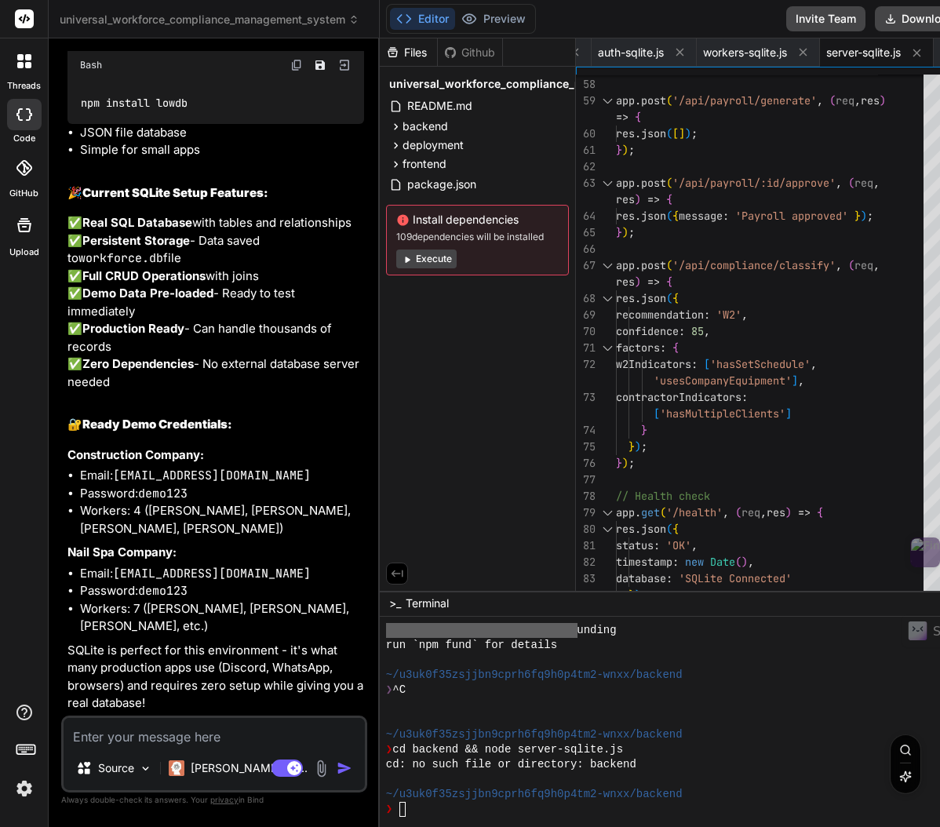
scroll to position [43000, 0]
click at [140, 738] on textarea at bounding box center [214, 732] width 301 height 28
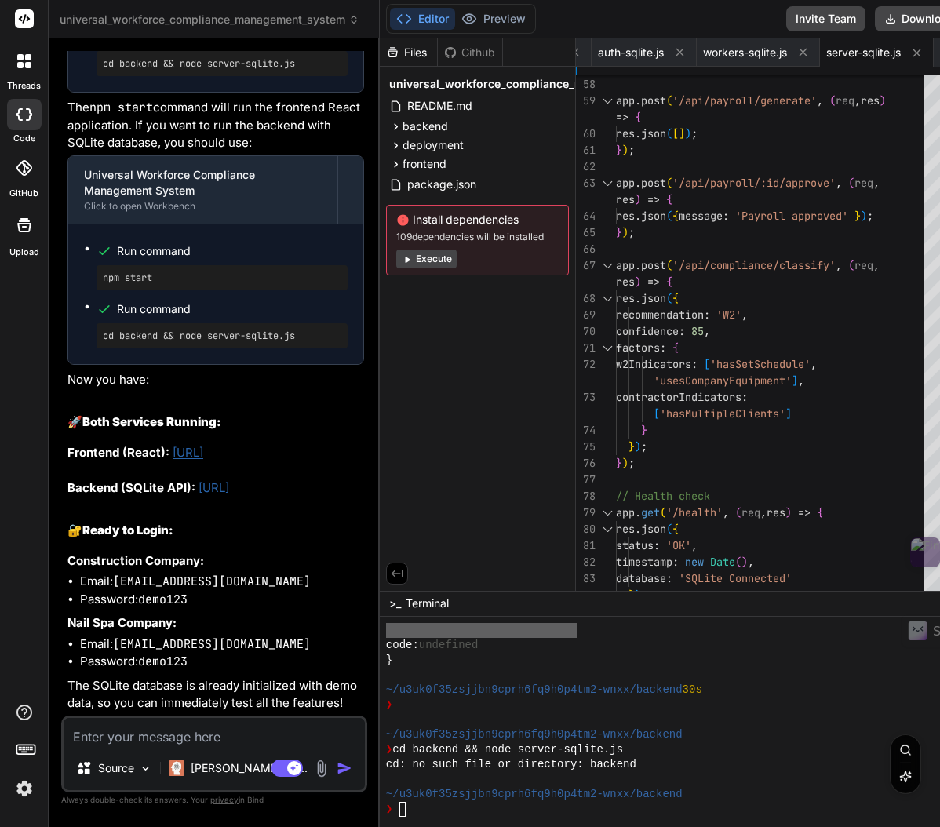
scroll to position [43739, 0]
drag, startPoint x: 106, startPoint y: 539, endPoint x: 317, endPoint y: 550, distance: 211.3
click at [317, 364] on div "Run command npm start Run command cd backend && node server-sqlite.js" at bounding box center [215, 294] width 295 height 140
click at [399, 813] on textarea "Terminal input" at bounding box center [402, 809] width 6 height 15
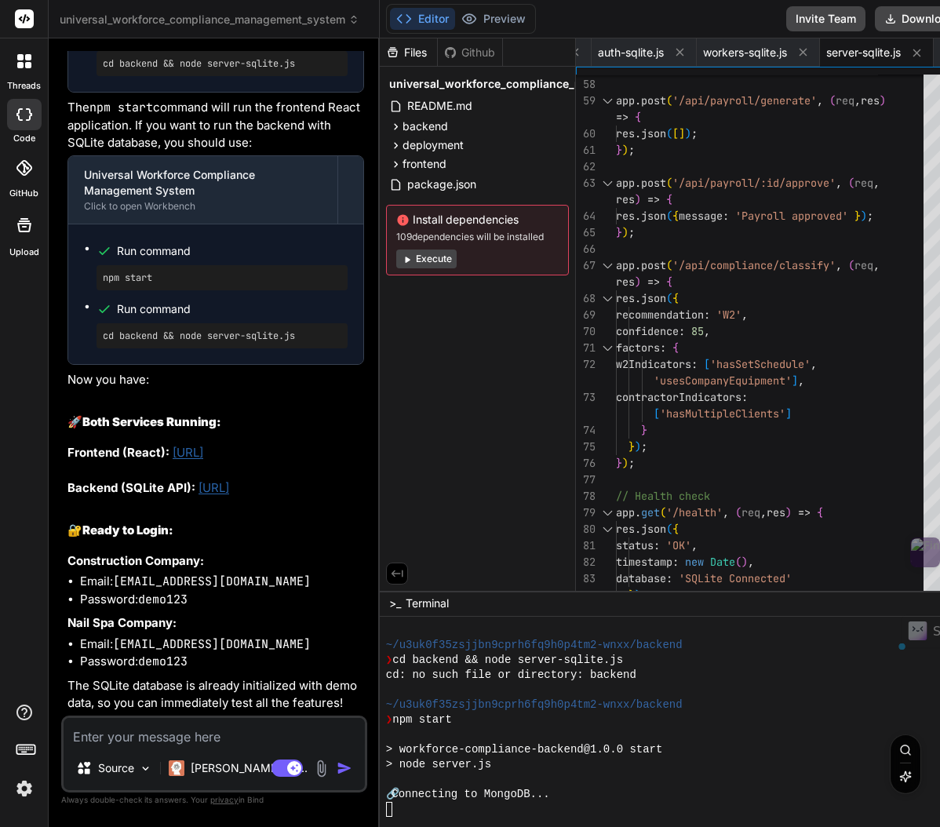
scroll to position [43959, 0]
drag, startPoint x: 311, startPoint y: 477, endPoint x: 71, endPoint y: 413, distance: 248.4
click at [71, 413] on div "Universal Workforce Compliance Management System Click to open Workbench Run co…" at bounding box center [215, 297] width 297 height 829
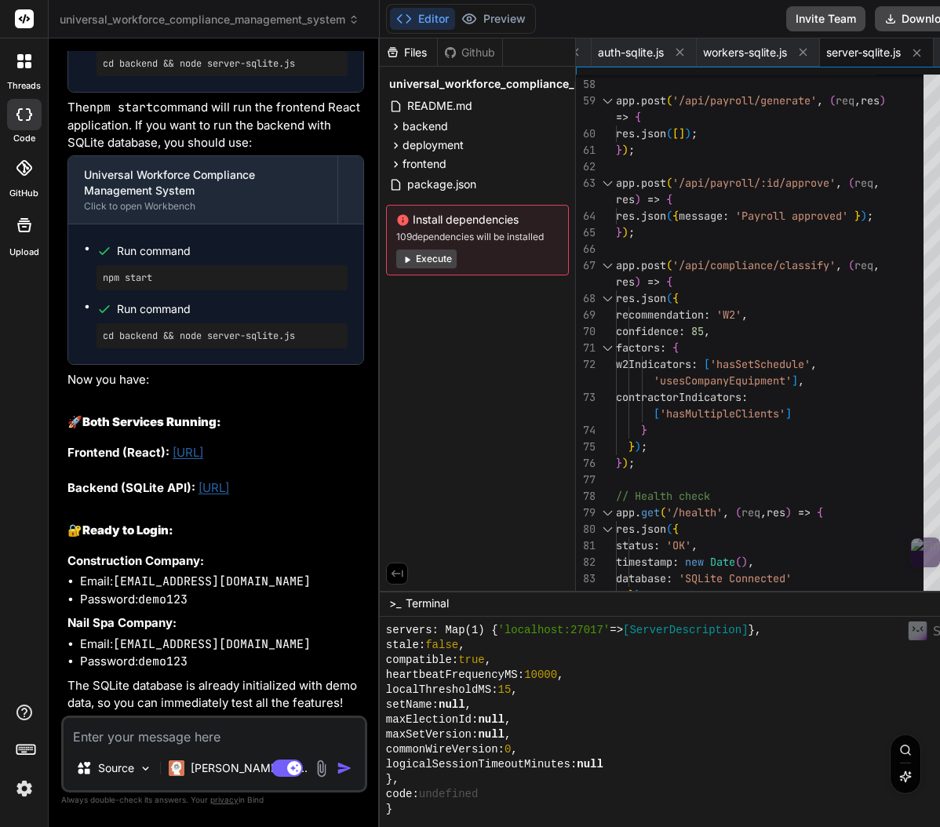
scroll to position [5262, 0]
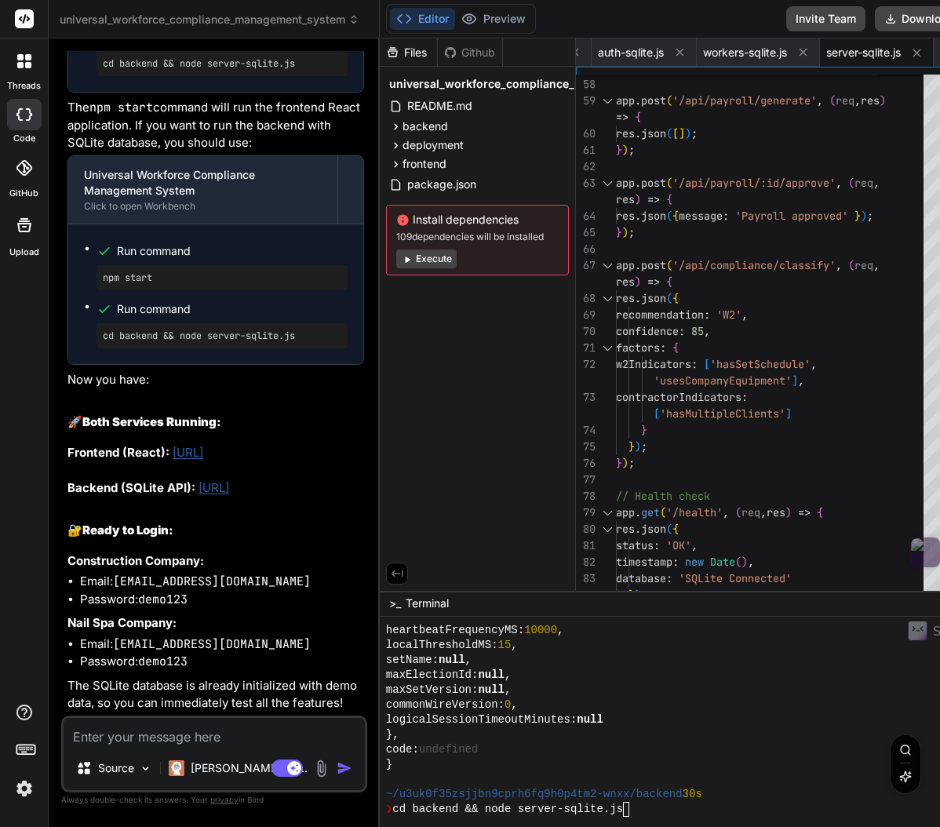
click at [631, 812] on textarea "Terminal input" at bounding box center [634, 809] width 6 height 15
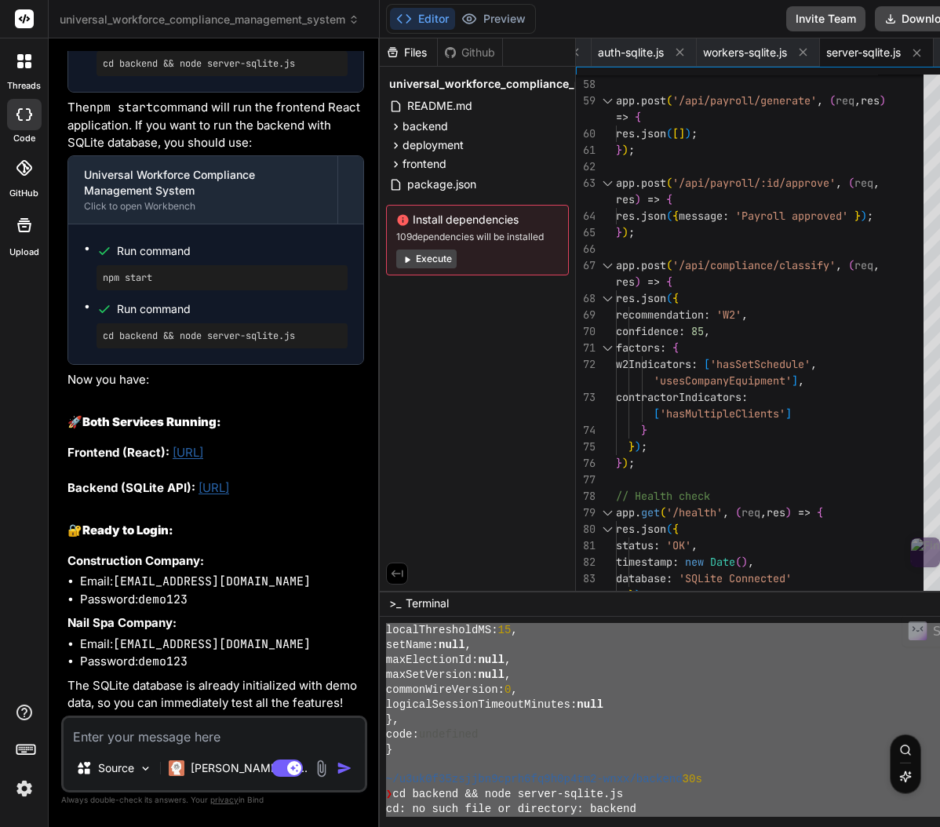
scroll to position [5322, 0]
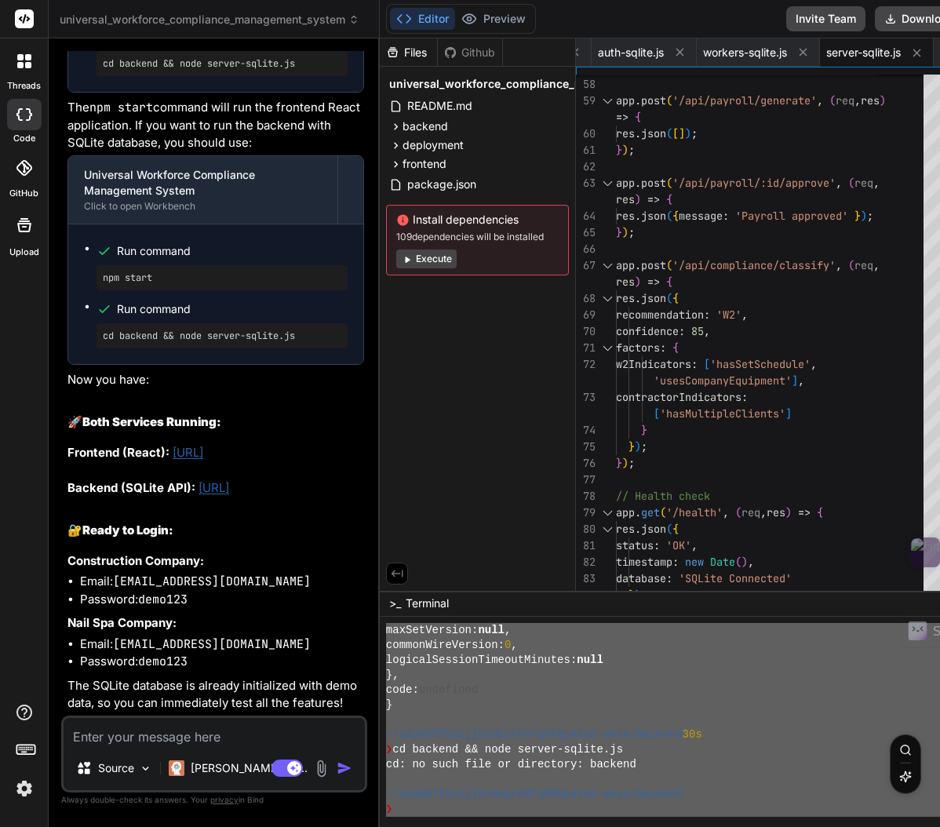
drag, startPoint x: 349, startPoint y: 648, endPoint x: 528, endPoint y: 952, distance: 352.4
click at [122, 734] on textarea at bounding box center [214, 732] width 301 height 28
paste textarea "~/l4ip6d58sitame1cons6ad6e8s4do0-eius/tempori ❯ utl etdol > magnaaliq-enimadmin…"
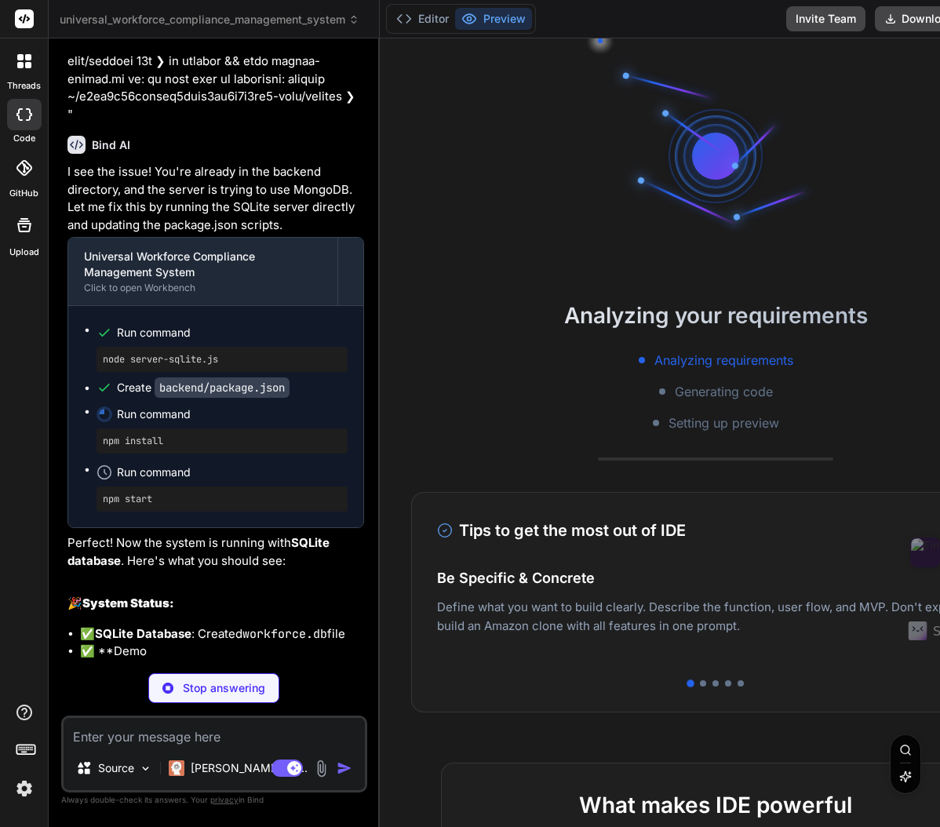
scroll to position [7722, 0]
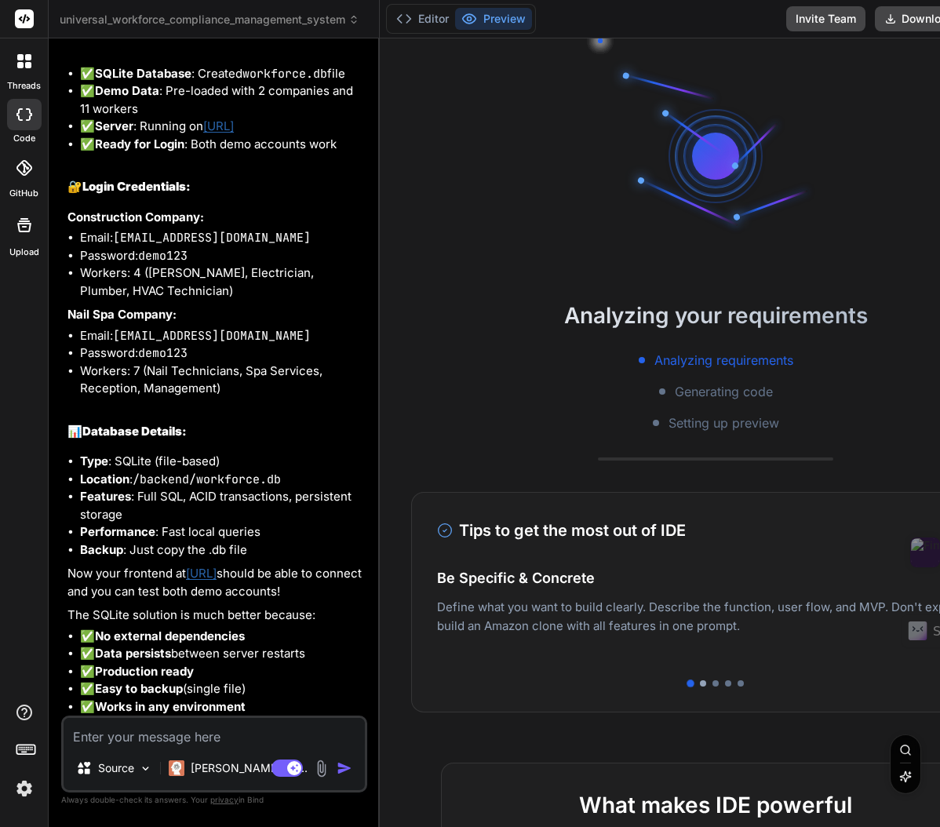
click at [700, 681] on div at bounding box center [703, 683] width 6 height 6
click at [712, 683] on div at bounding box center [715, 683] width 6 height 6
click at [725, 684] on div at bounding box center [728, 683] width 6 height 6
click at [667, 689] on div "Tips to get the most out of IDE 4 / 5 Be Specific & Concrete Define what you wa…" at bounding box center [716, 602] width 610 height 220
click at [738, 685] on div at bounding box center [741, 683] width 6 height 6
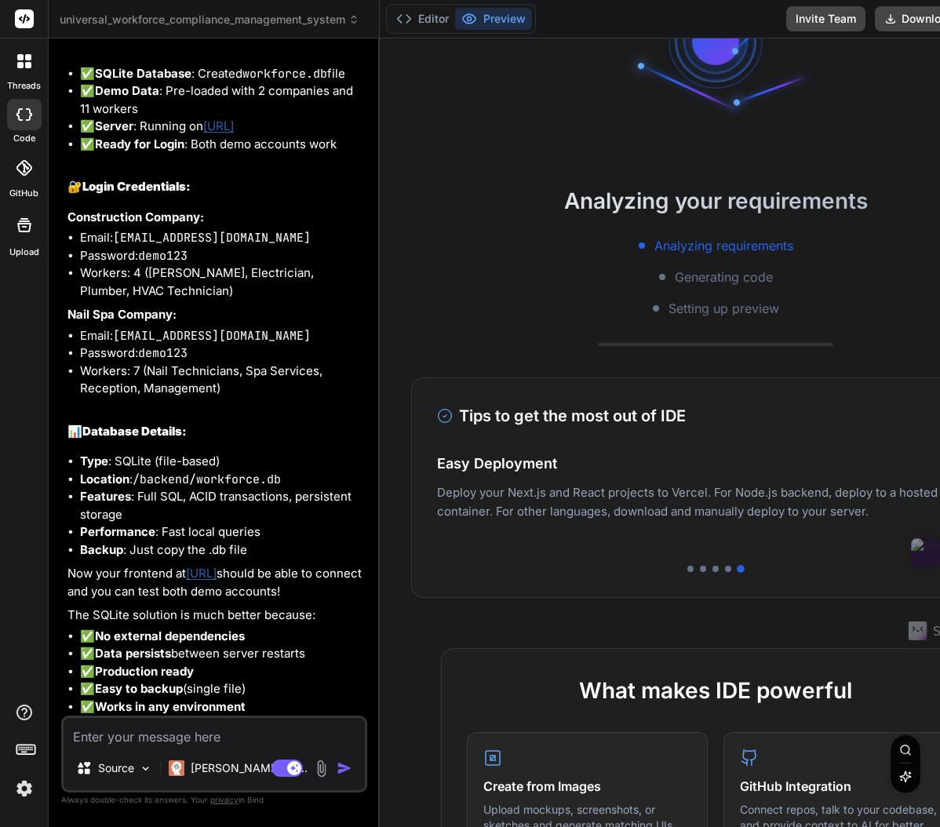
scroll to position [41580, 0]
drag, startPoint x: 152, startPoint y: 151, endPoint x: 307, endPoint y: 614, distance: 487.3
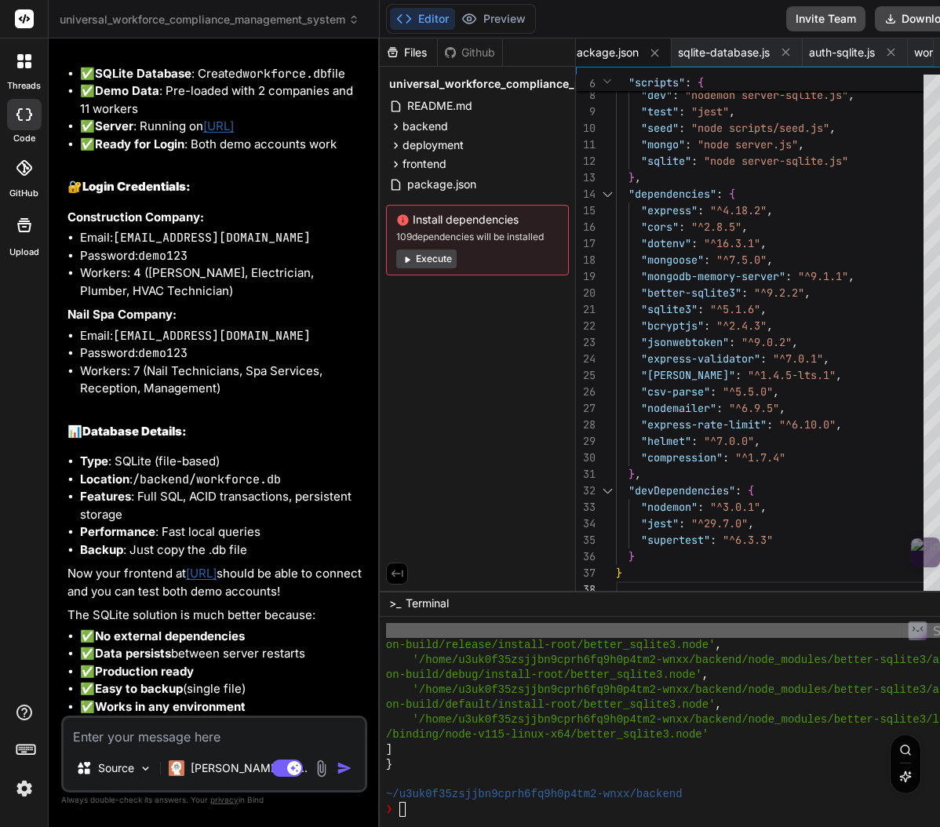
scroll to position [46789, 0]
click at [399, 810] on textarea "Terminal input" at bounding box center [402, 809] width 6 height 15
click at [154, 736] on textarea at bounding box center [214, 732] width 301 height 28
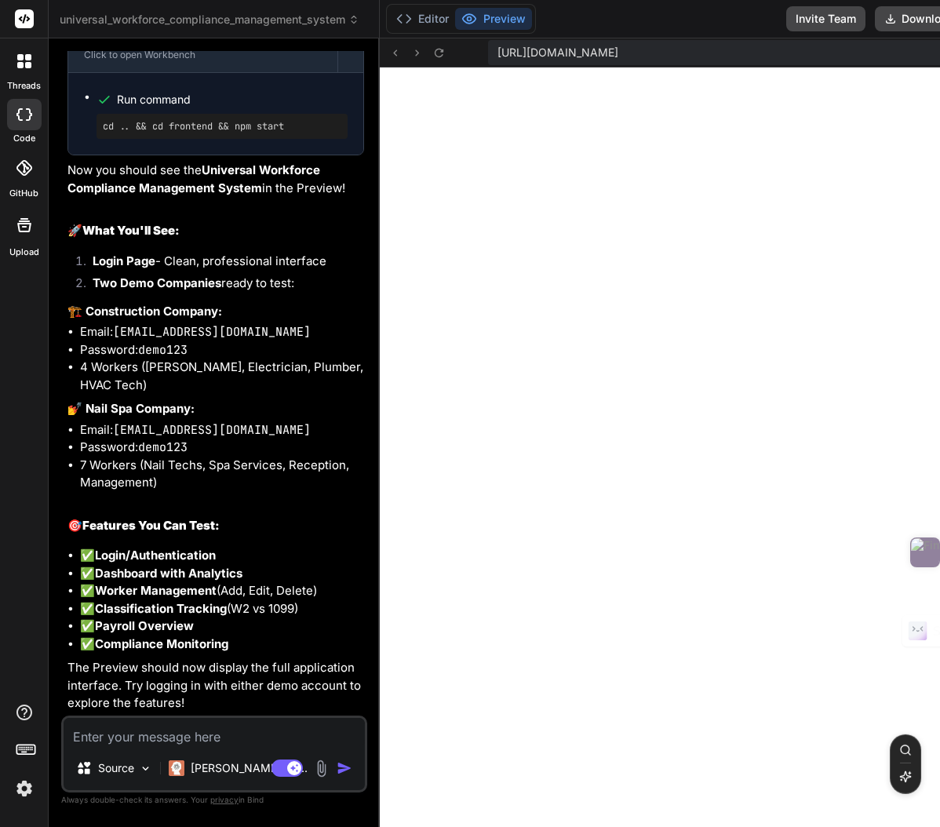
scroll to position [47312, 0]
click at [435, 56] on icon at bounding box center [439, 52] width 9 height 9
click at [720, 826] on div at bounding box center [470, 827] width 940 height 0
click at [115, 741] on textarea at bounding box center [214, 732] width 301 height 28
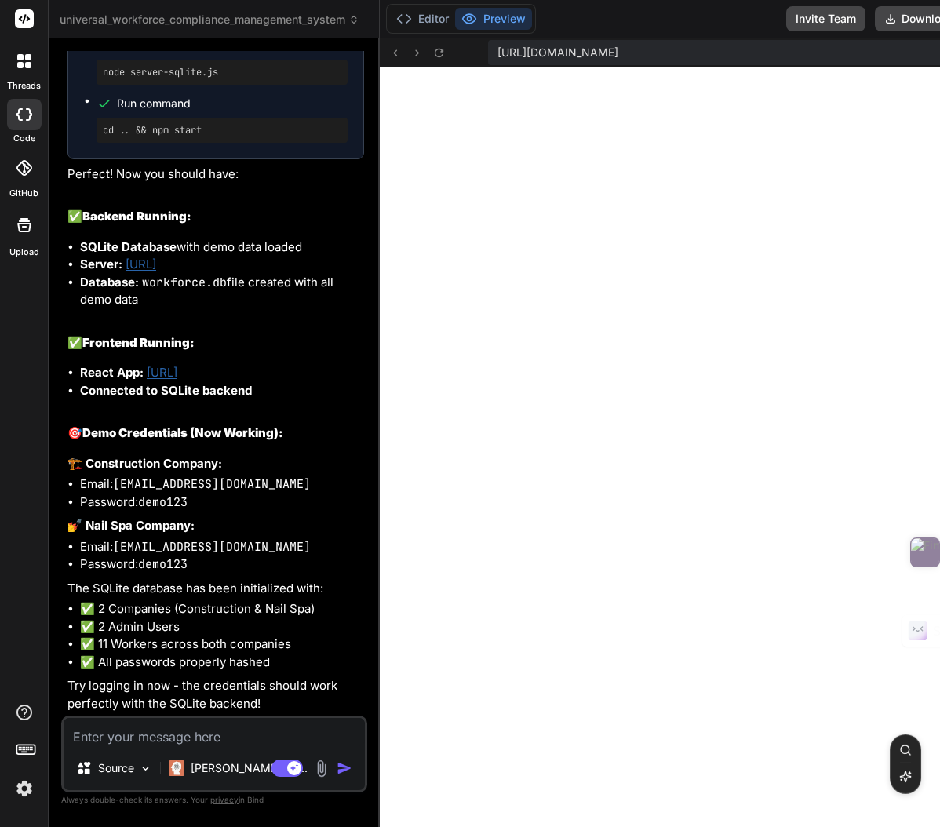
scroll to position [48901, 0]
click at [185, 743] on textarea at bounding box center [214, 732] width 301 height 28
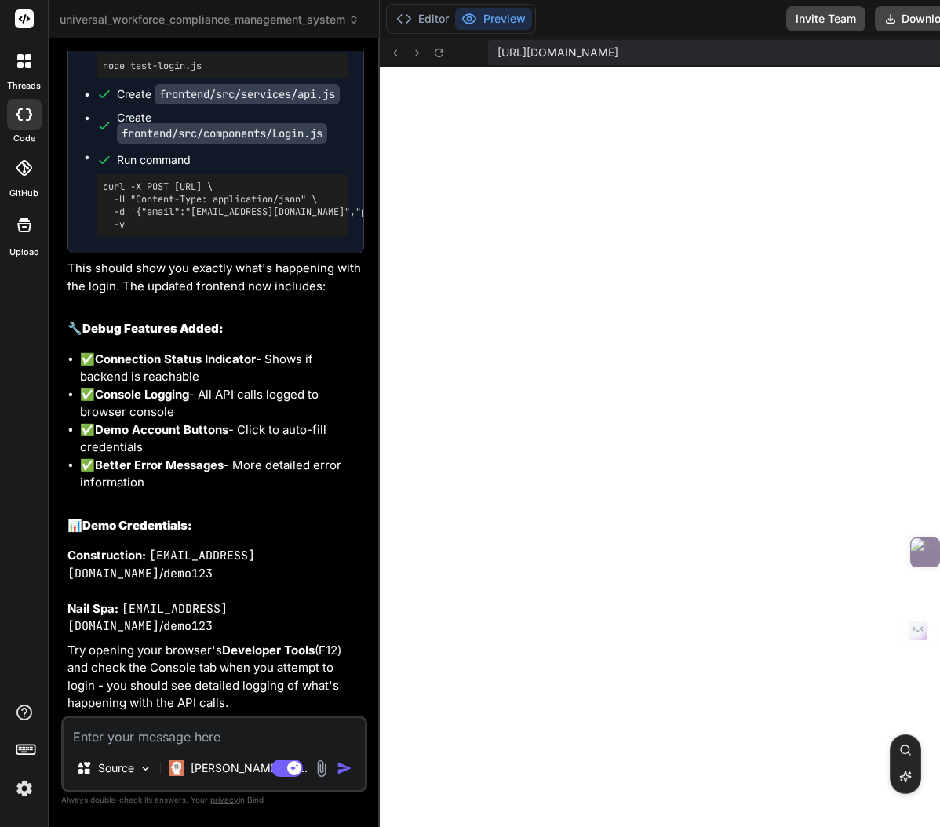
scroll to position [51119, 1]
